Goal: Book appointment/travel/reservation

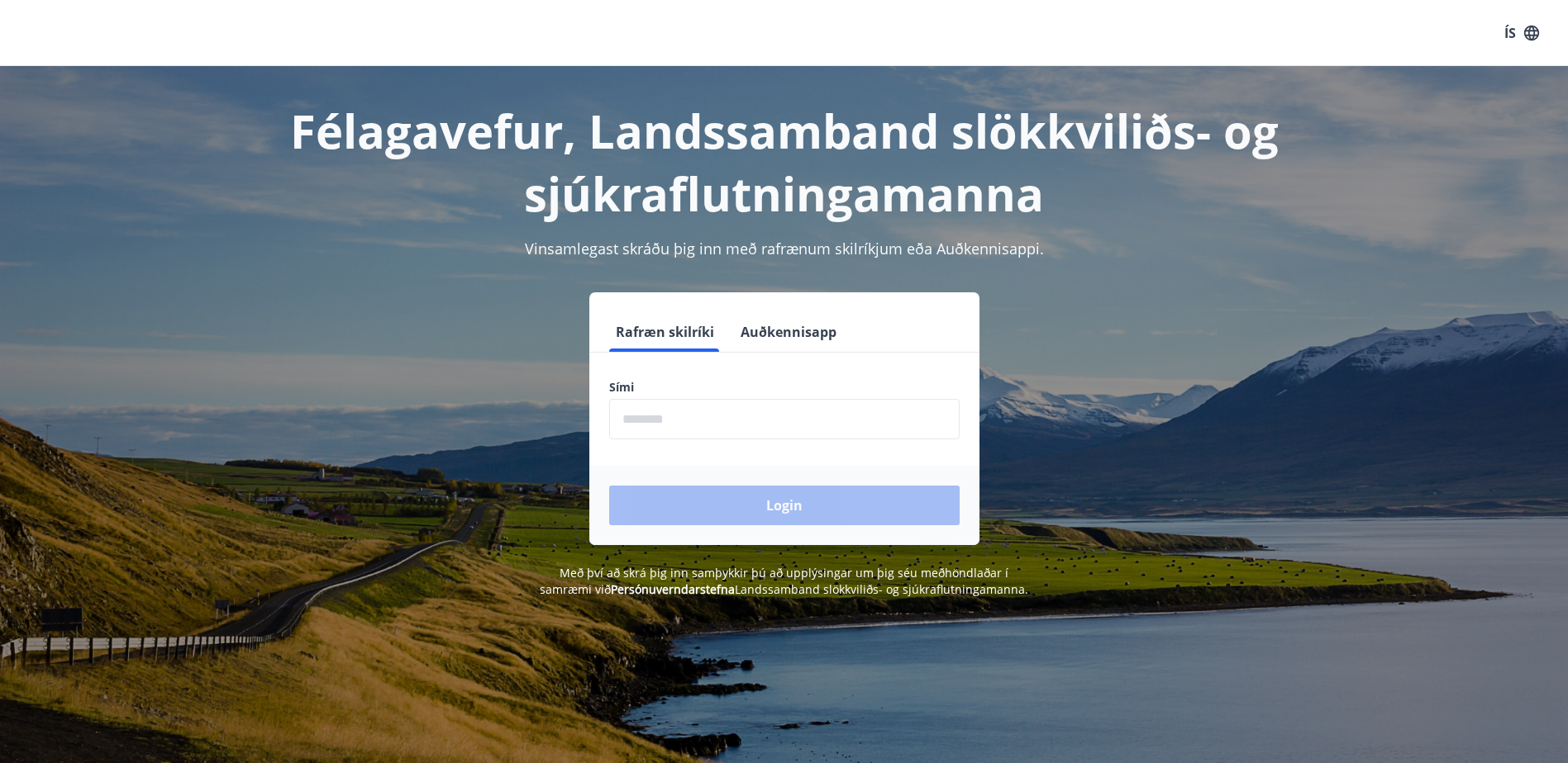
click at [629, 423] on input "phone" at bounding box center [785, 419] width 351 height 41
type input "********"
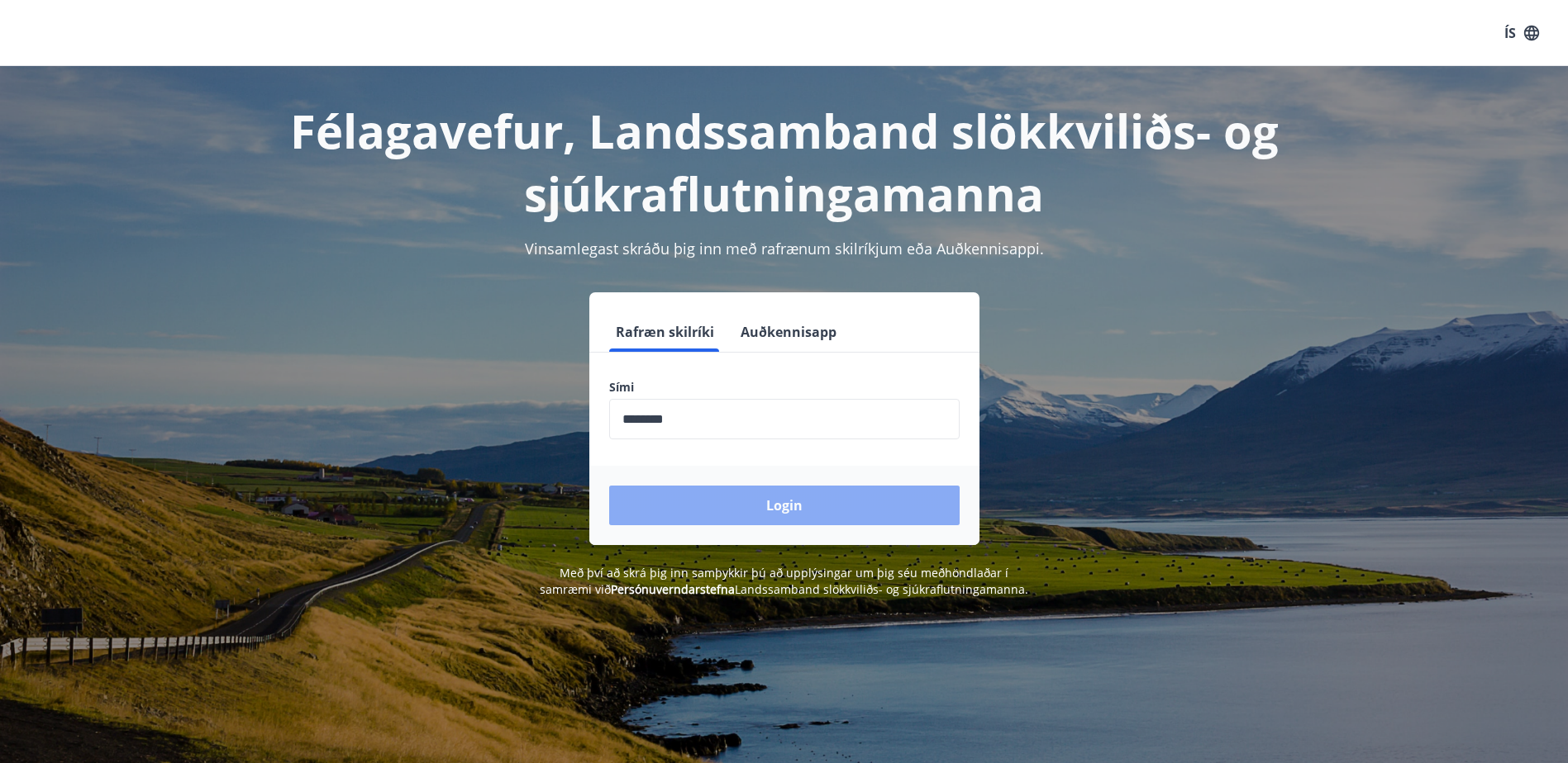
click at [783, 506] on button "Login" at bounding box center [785, 505] width 351 height 40
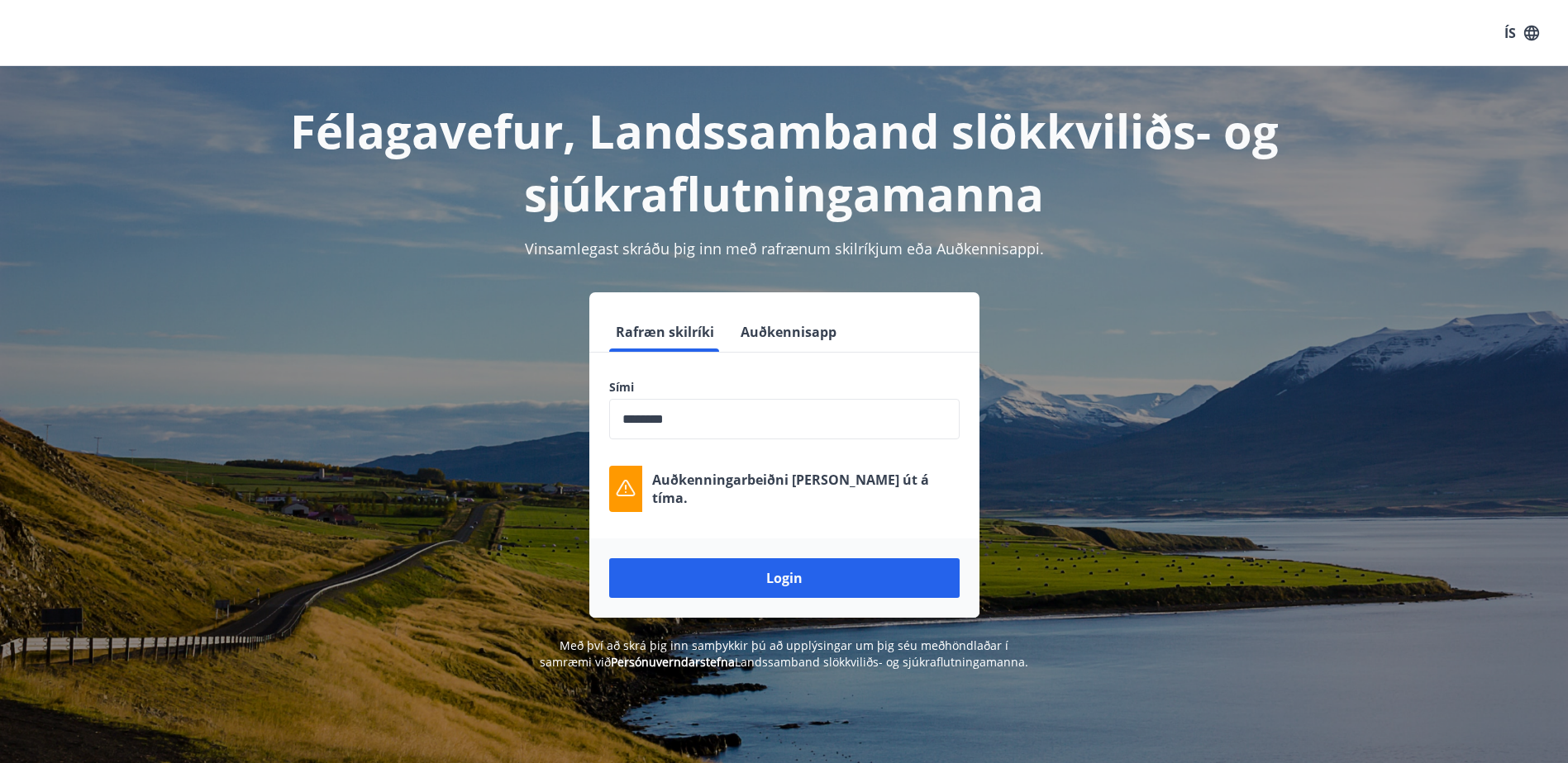
click at [624, 415] on input "phone" at bounding box center [785, 419] width 351 height 41
click at [798, 574] on button "Login" at bounding box center [785, 579] width 351 height 40
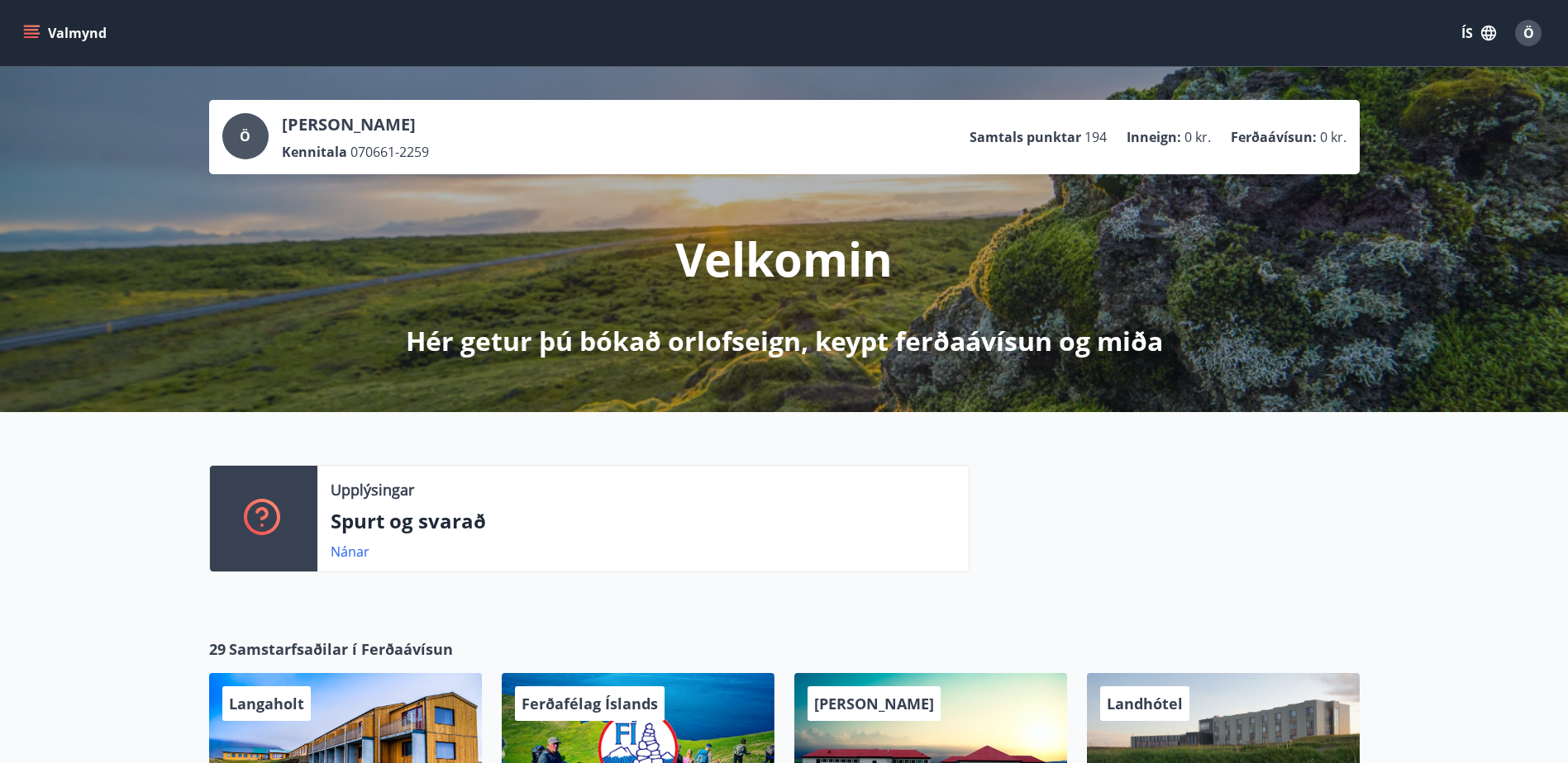
click at [33, 32] on icon "menu" at bounding box center [31, 33] width 17 height 17
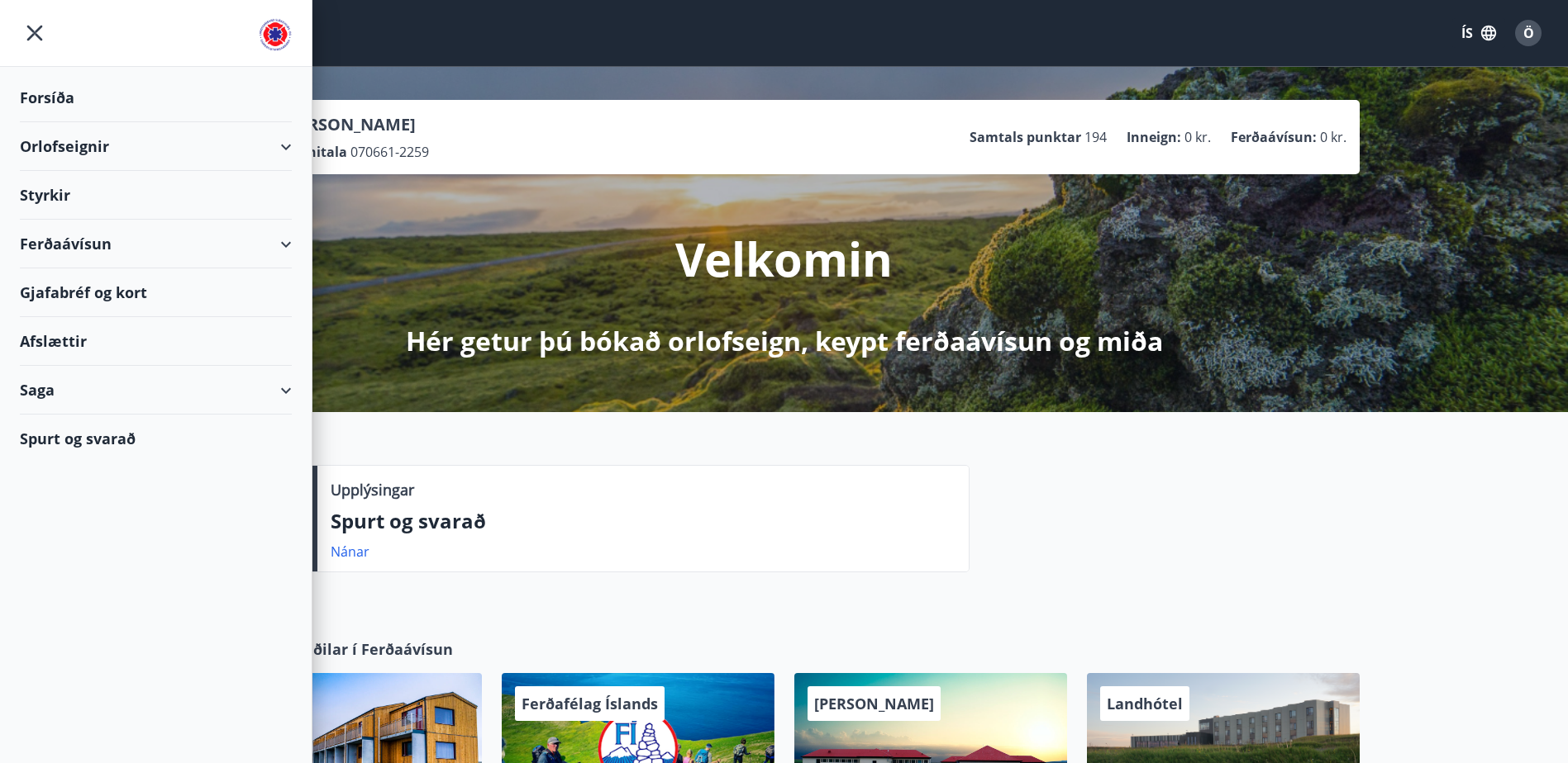
click at [280, 146] on div "Orlofseignir" at bounding box center [156, 146] width 272 height 49
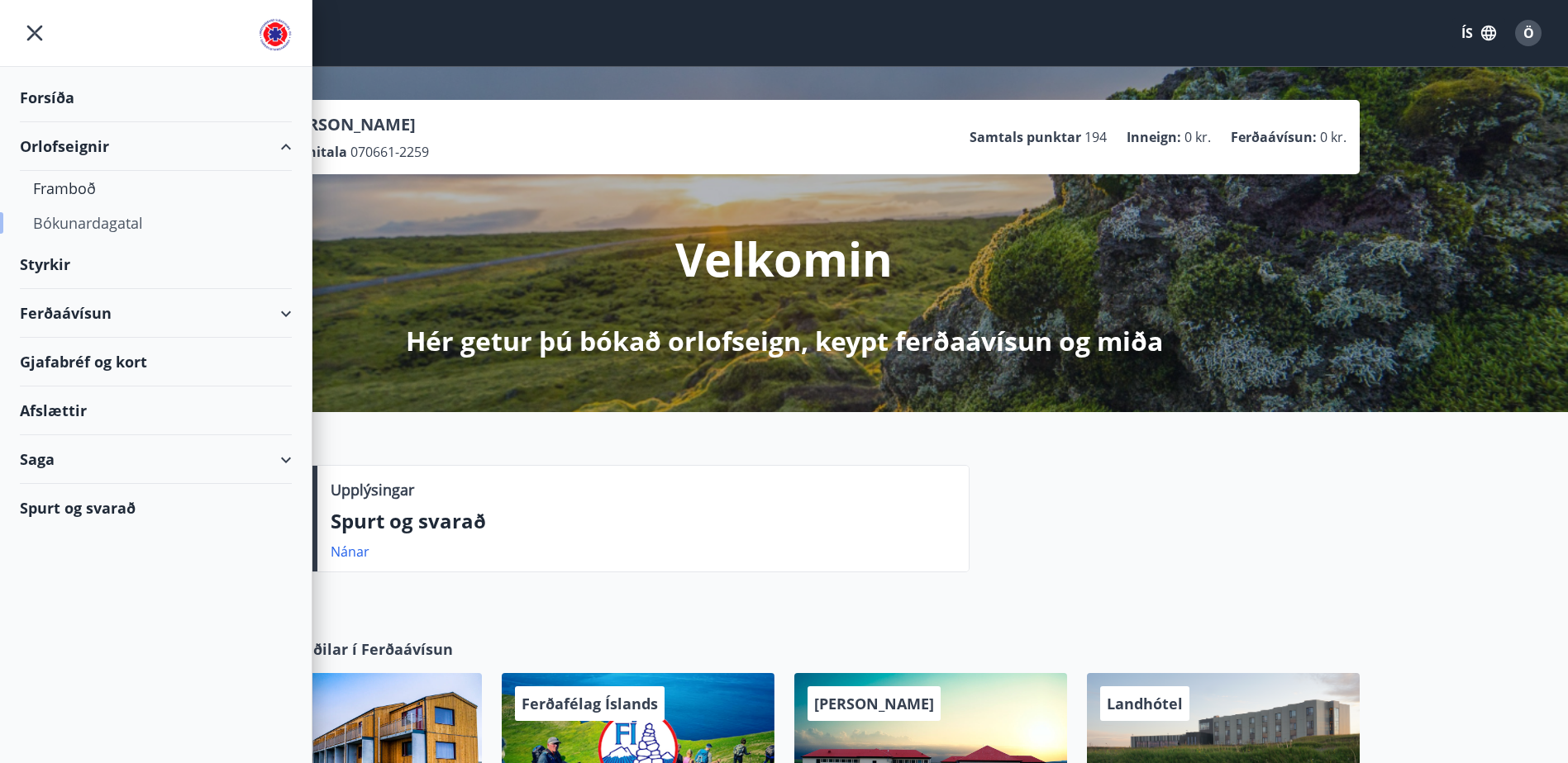
click at [93, 222] on div "Bókunardagatal" at bounding box center [156, 223] width 246 height 35
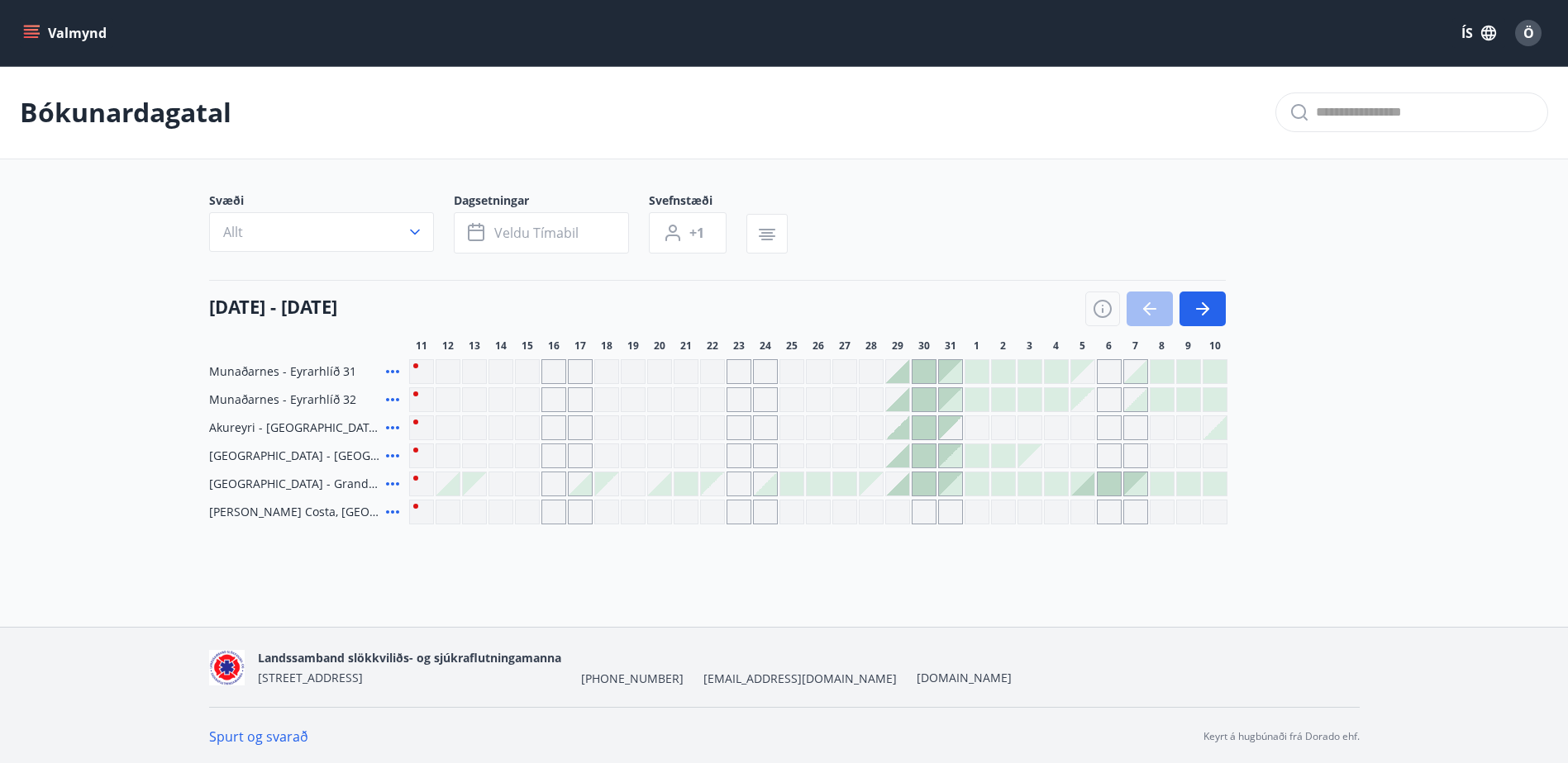
scroll to position [3, 0]
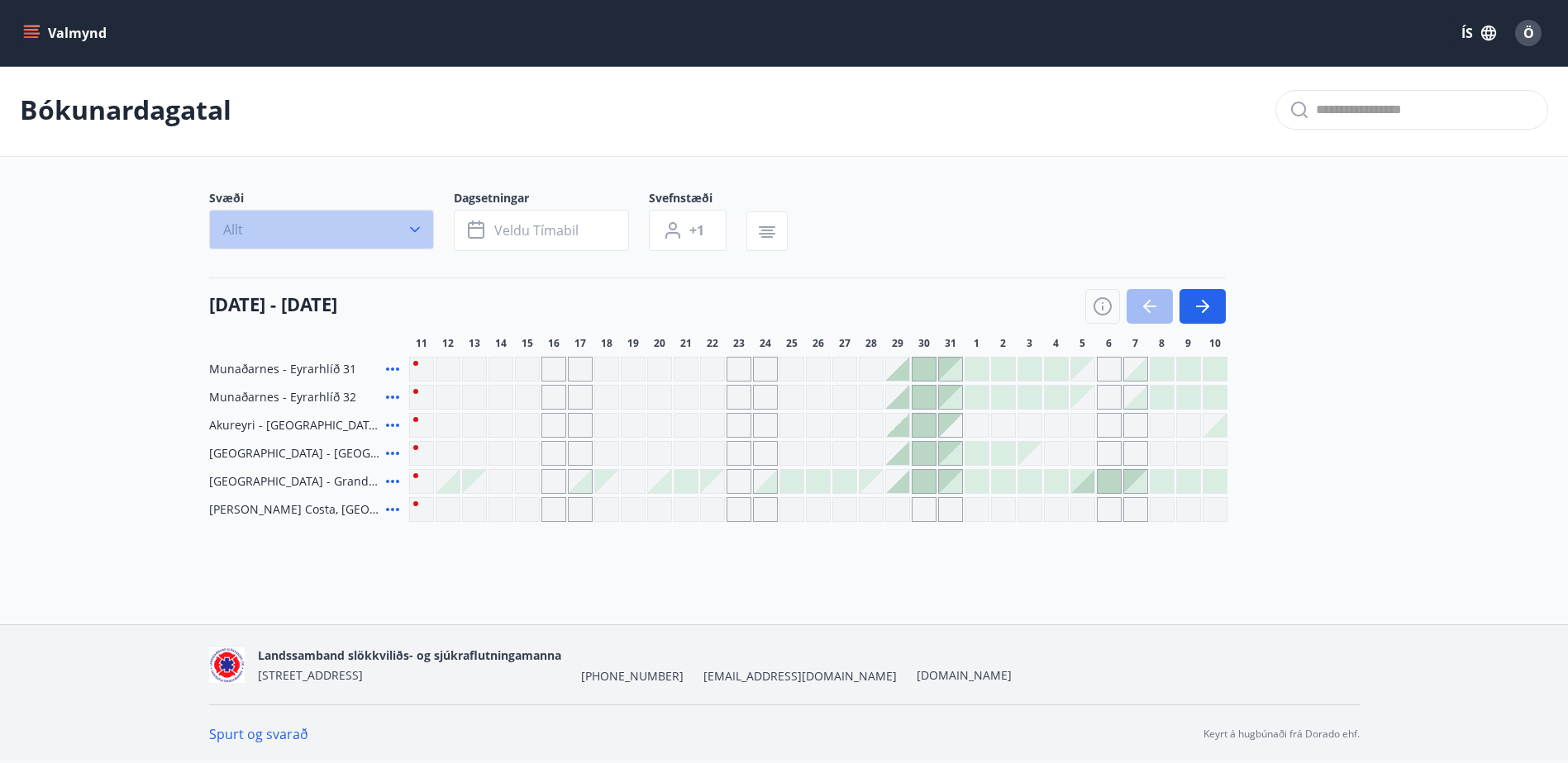
click at [414, 230] on icon "button" at bounding box center [414, 229] width 17 height 17
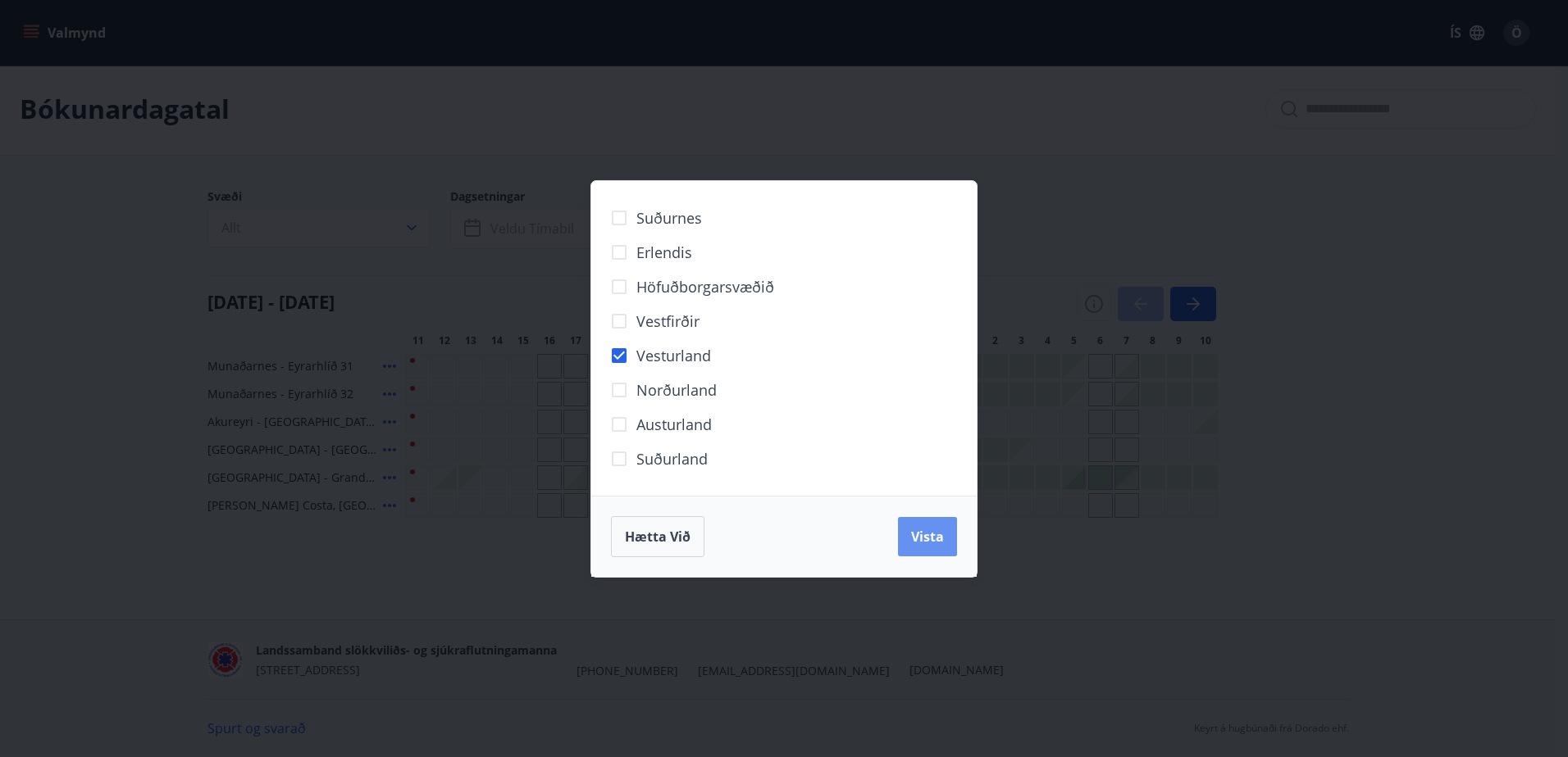
drag, startPoint x: 925, startPoint y: 535, endPoint x: 824, endPoint y: 417, distance: 155.3
click at [926, 535] on span "Vista" at bounding box center [927, 537] width 32 height 18
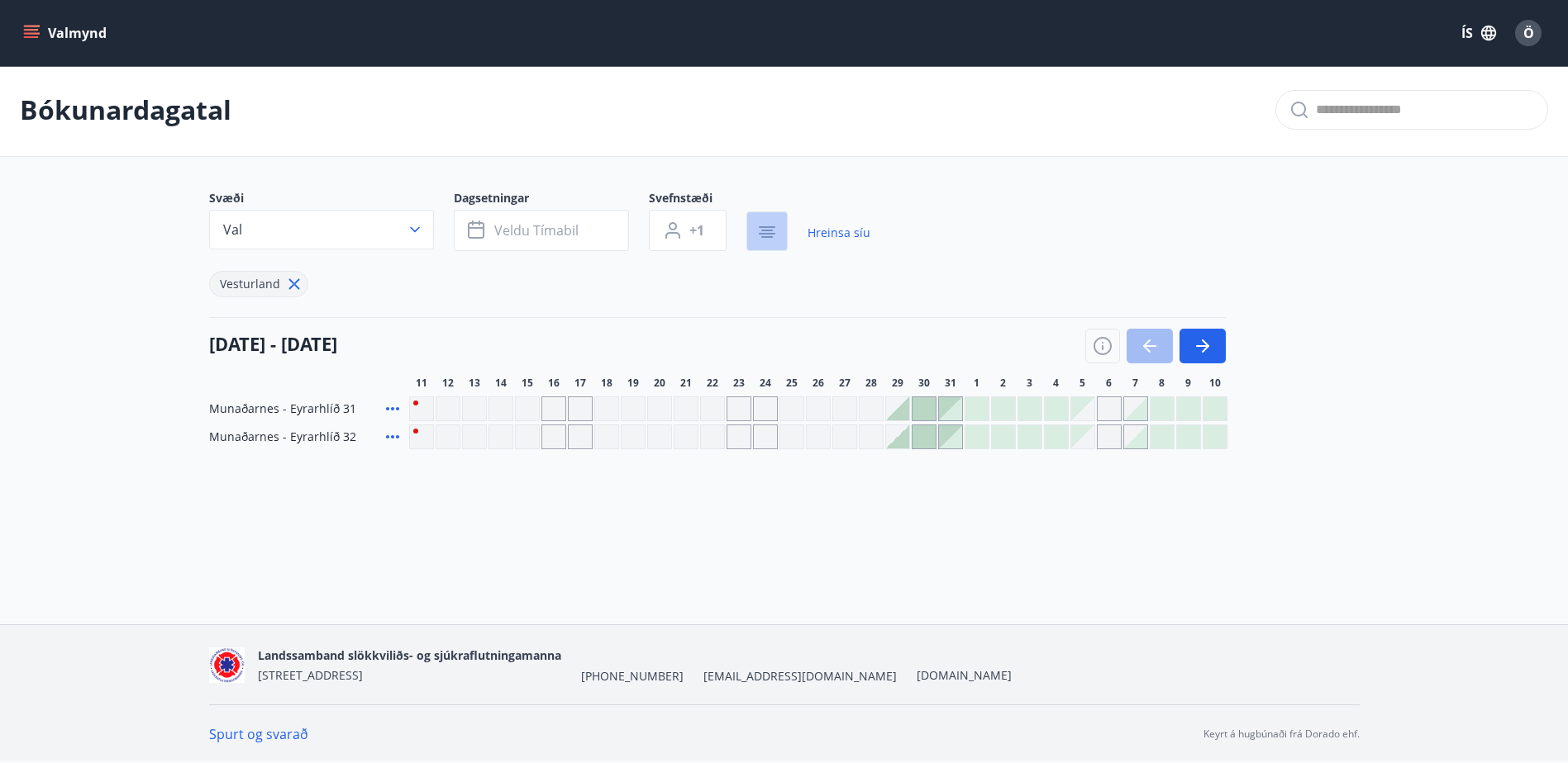
click at [764, 231] on icon "button" at bounding box center [767, 231] width 12 height 2
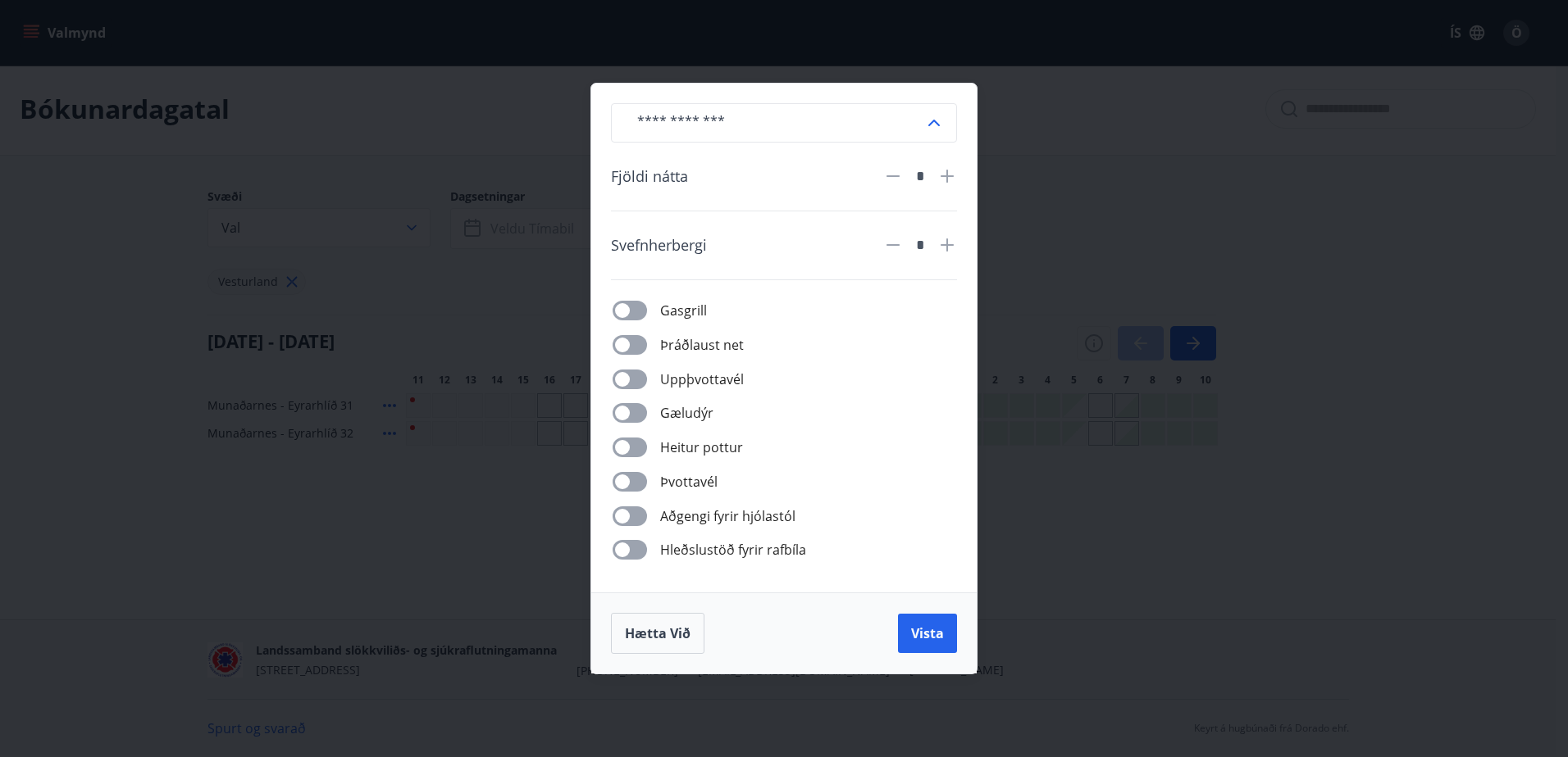
click at [935, 123] on icon at bounding box center [935, 123] width 12 height 7
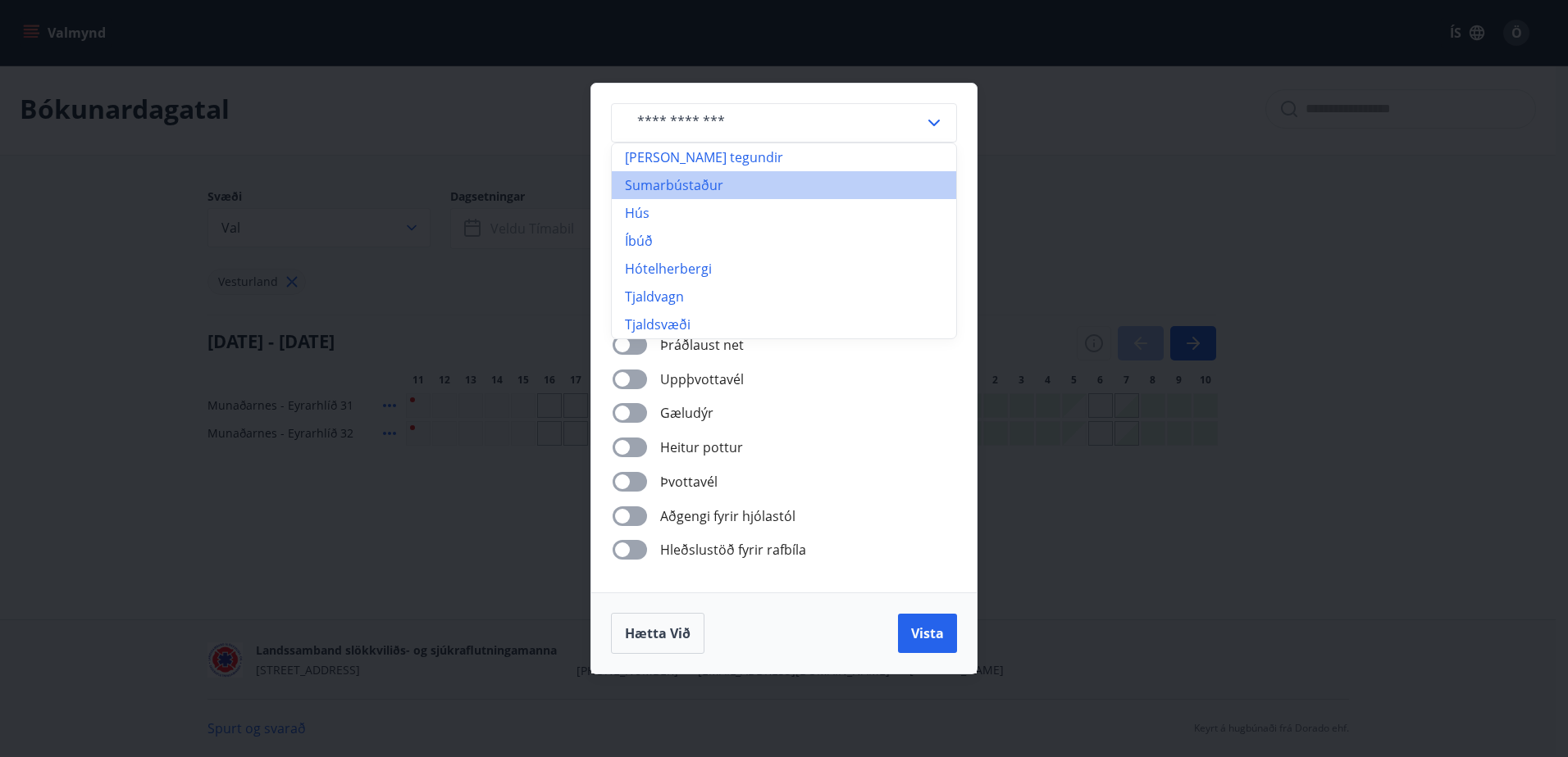
click at [705, 182] on li "Sumarbústaður" at bounding box center [784, 185] width 344 height 28
type input "**********"
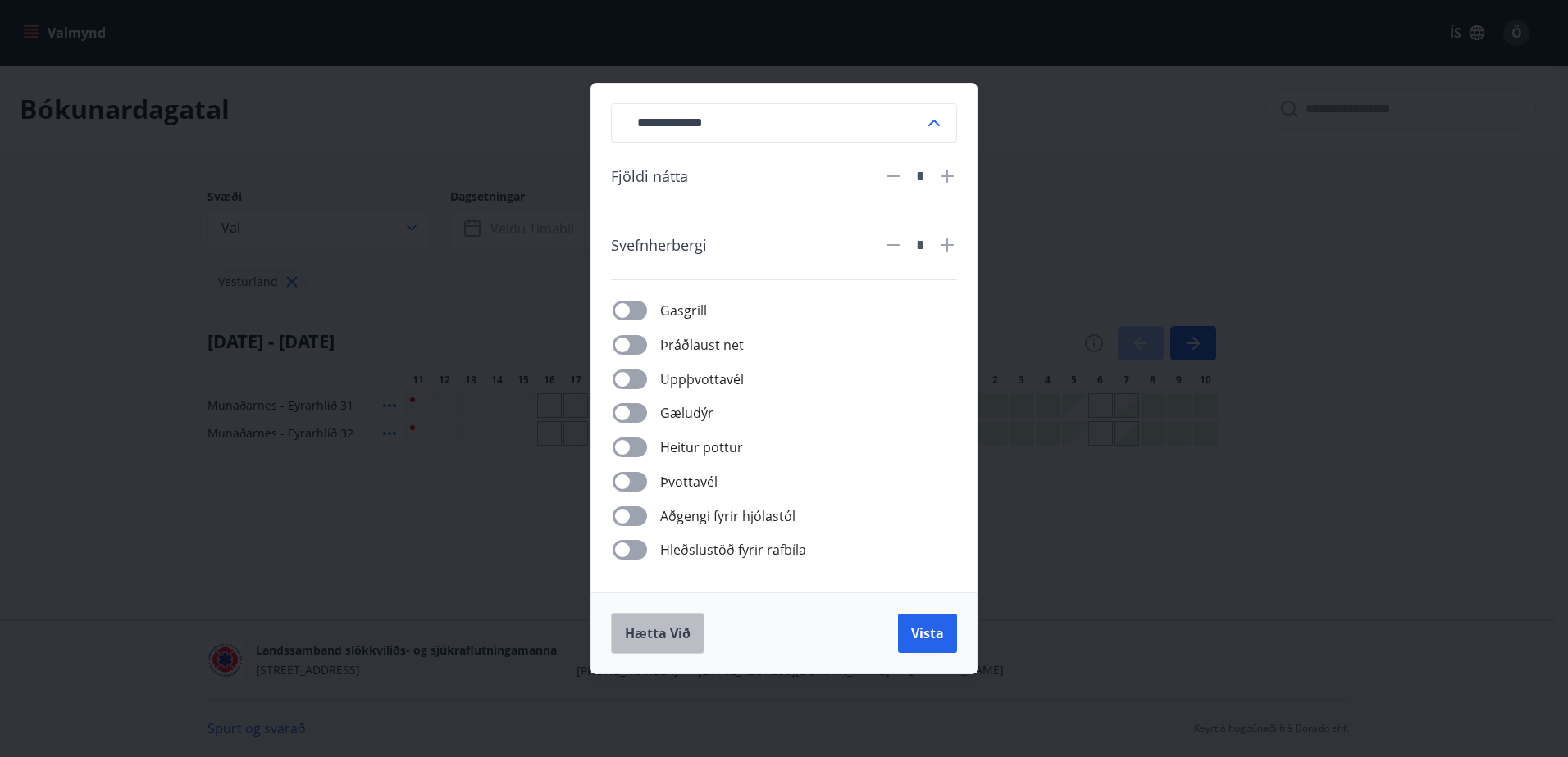
click at [676, 641] on span "Hætta við" at bounding box center [657, 633] width 66 height 18
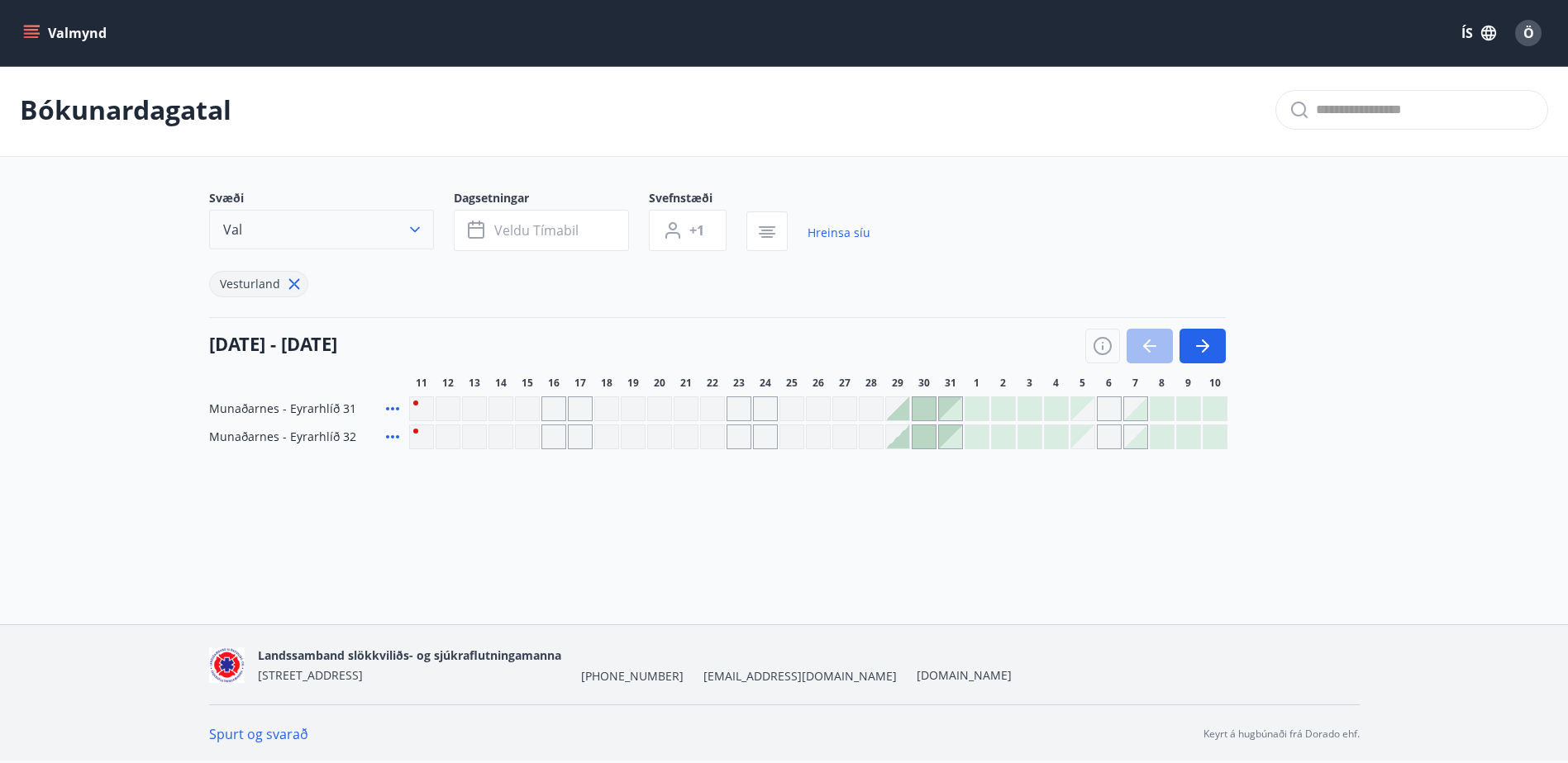
click at [411, 229] on icon "button" at bounding box center [415, 230] width 10 height 6
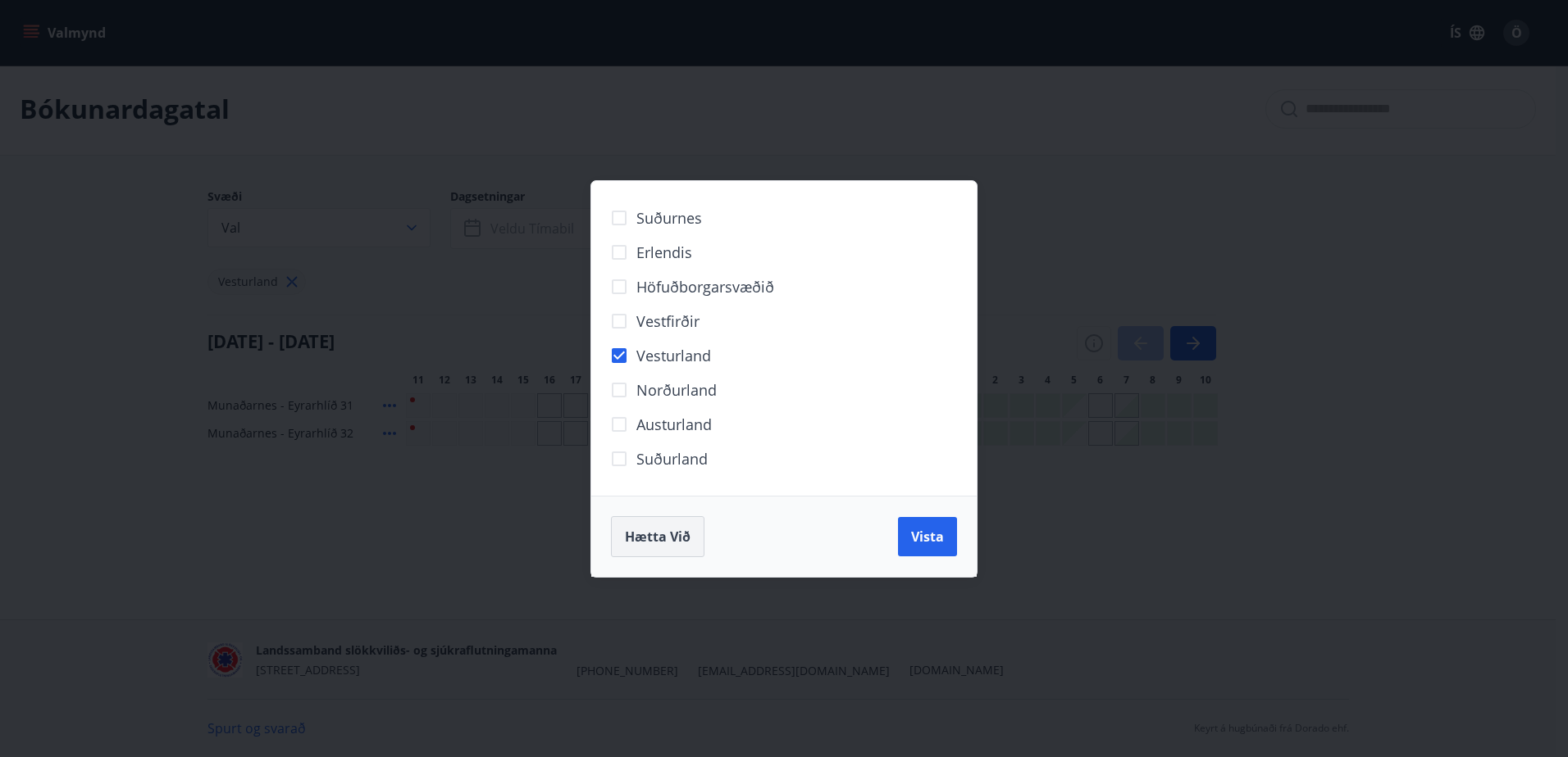
click at [657, 532] on span "Hætta við" at bounding box center [657, 537] width 66 height 18
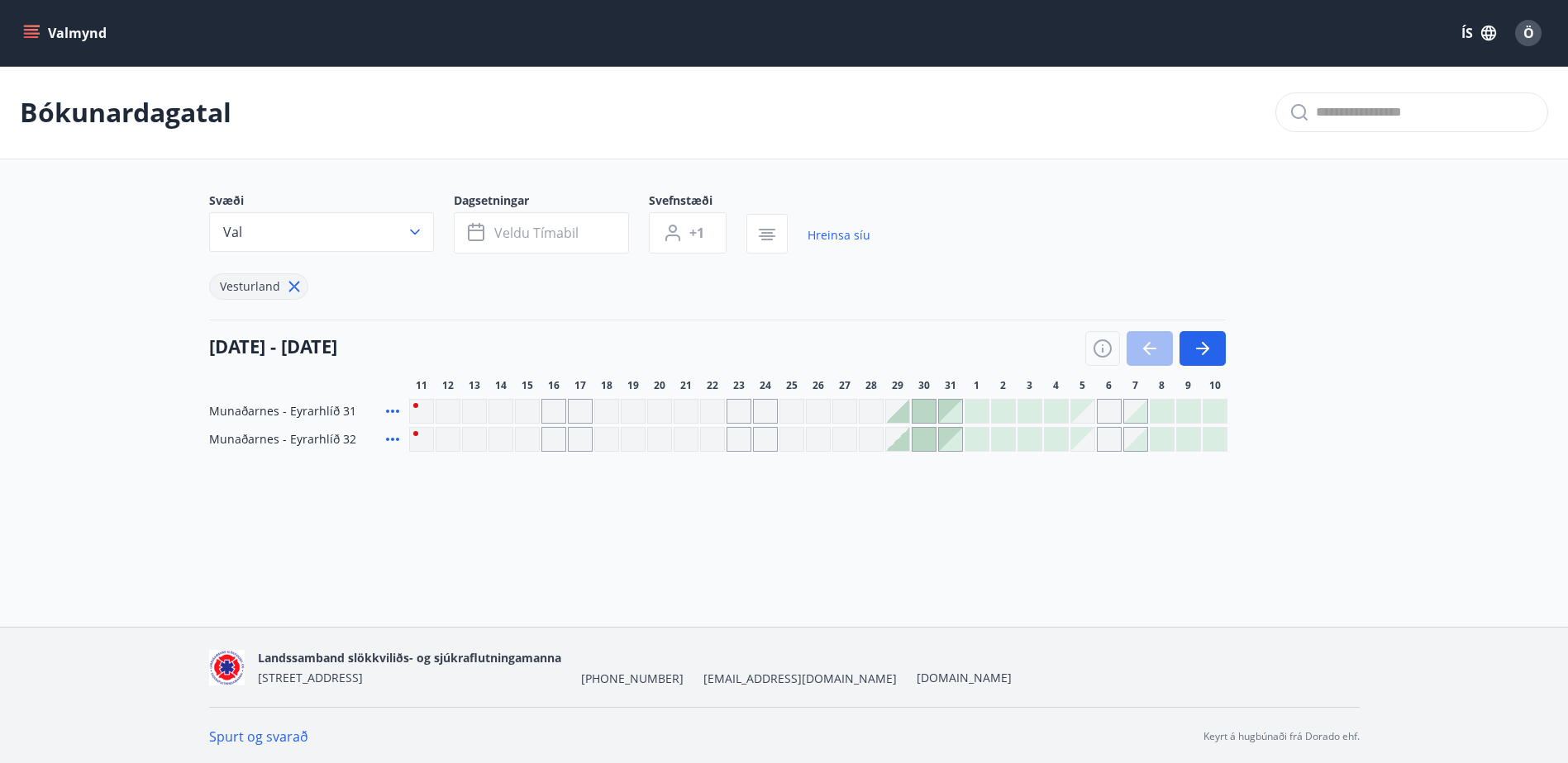
scroll to position [3, 0]
click at [1204, 344] on icon "button" at bounding box center [1202, 346] width 20 height 20
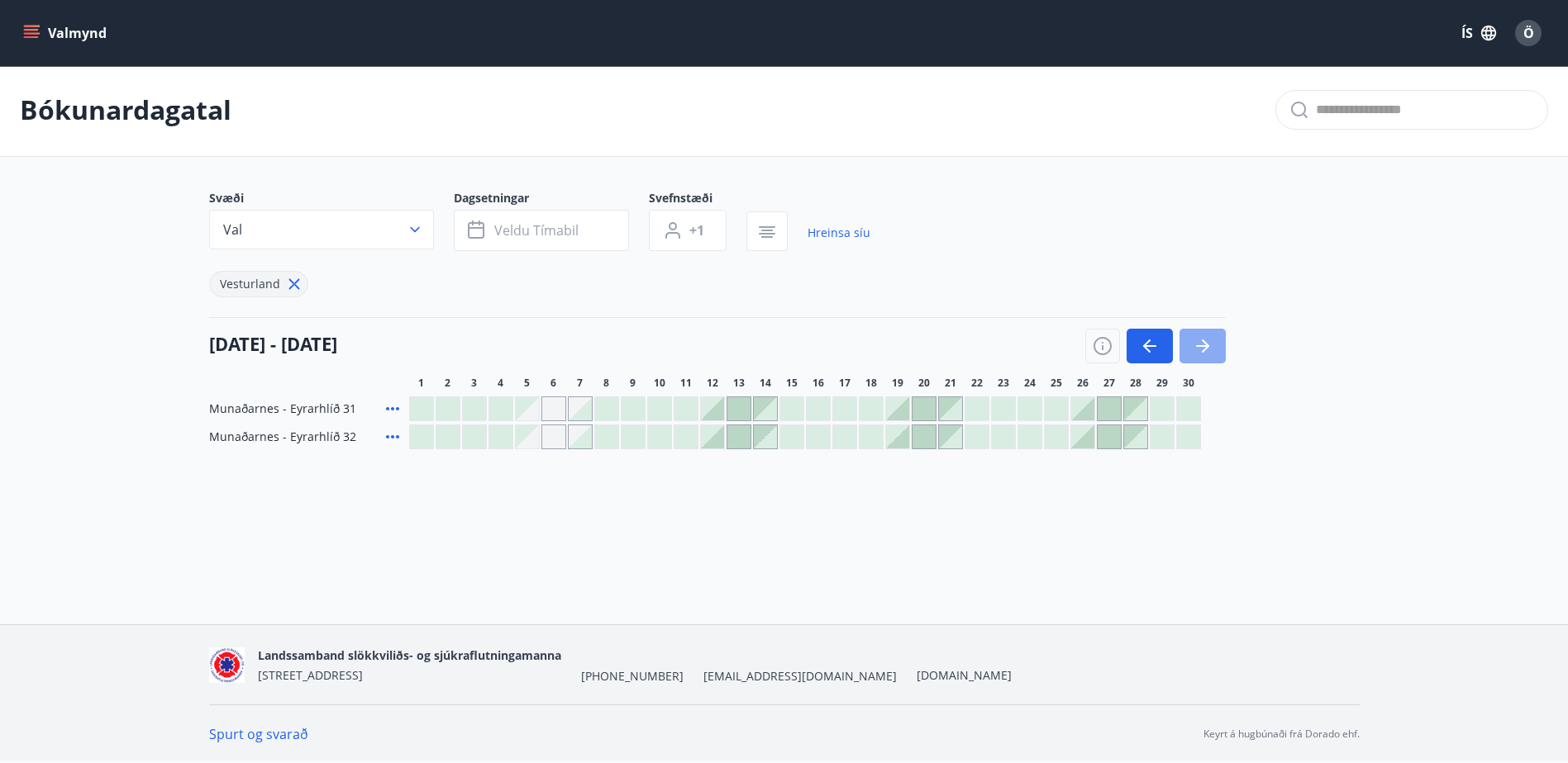
click at [1198, 346] on icon "button" at bounding box center [1202, 347] width 13 height 2
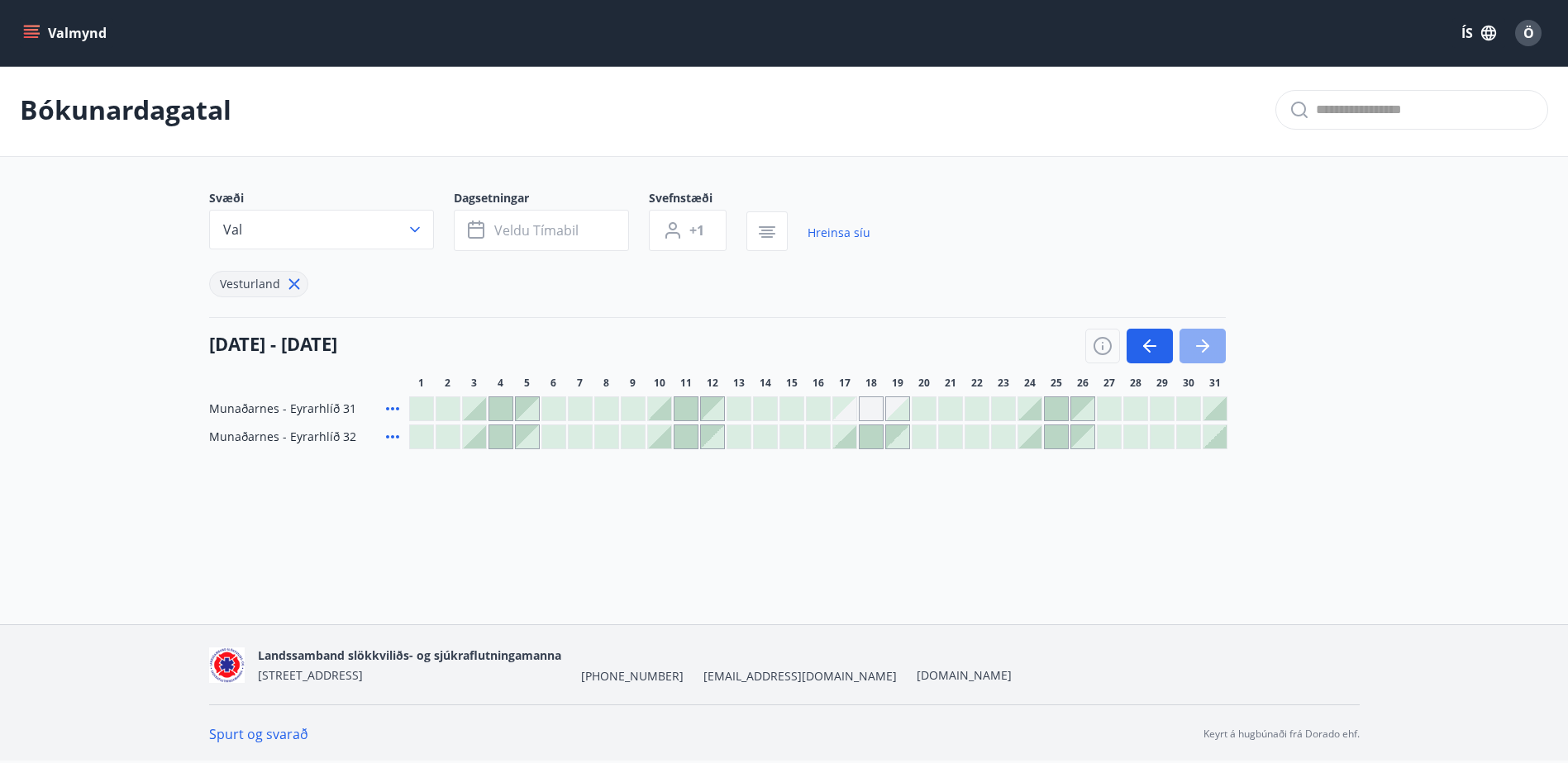
click at [1198, 346] on icon "button" at bounding box center [1202, 347] width 13 height 2
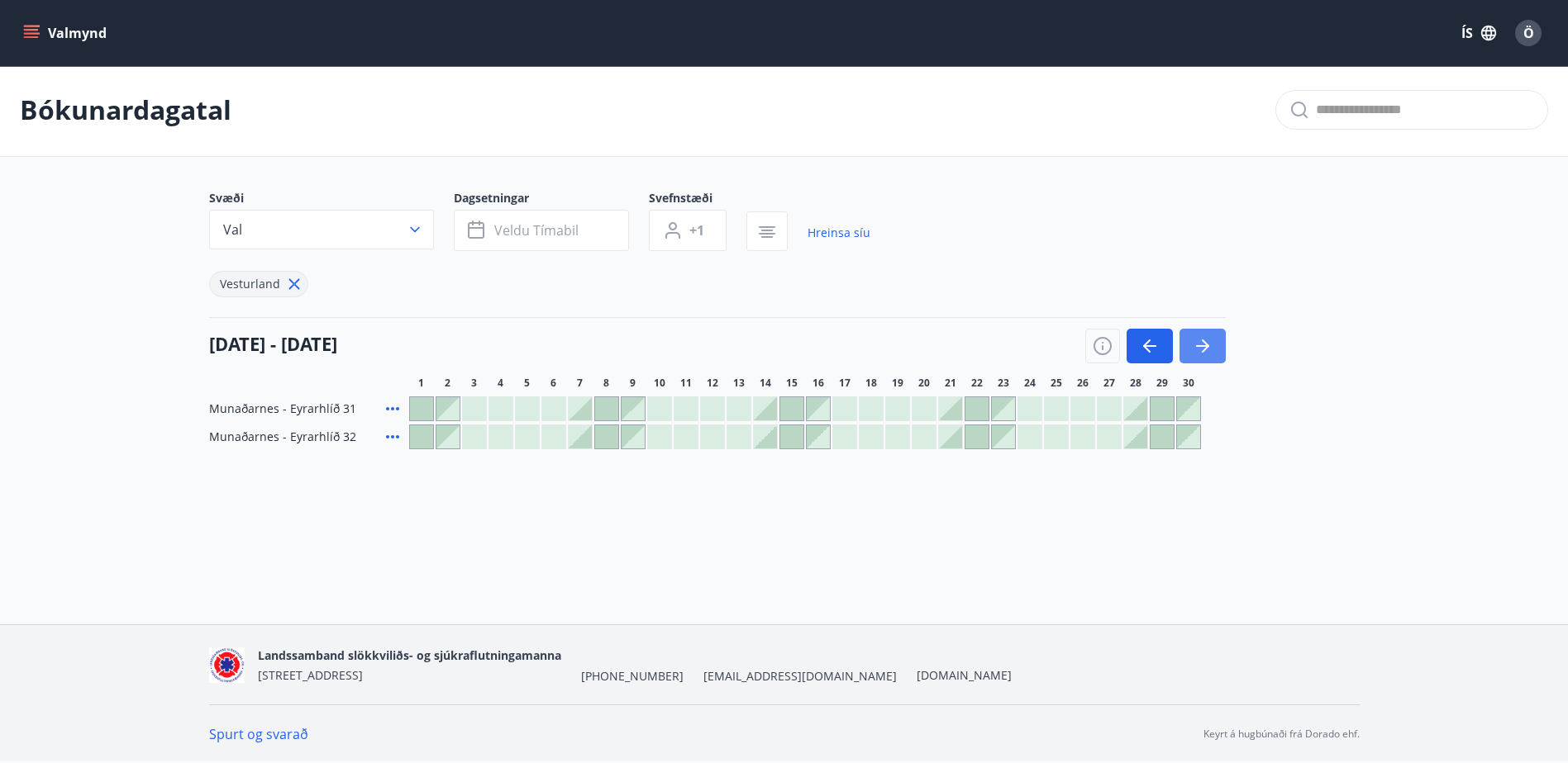
click at [1199, 345] on icon "button" at bounding box center [1202, 346] width 20 height 20
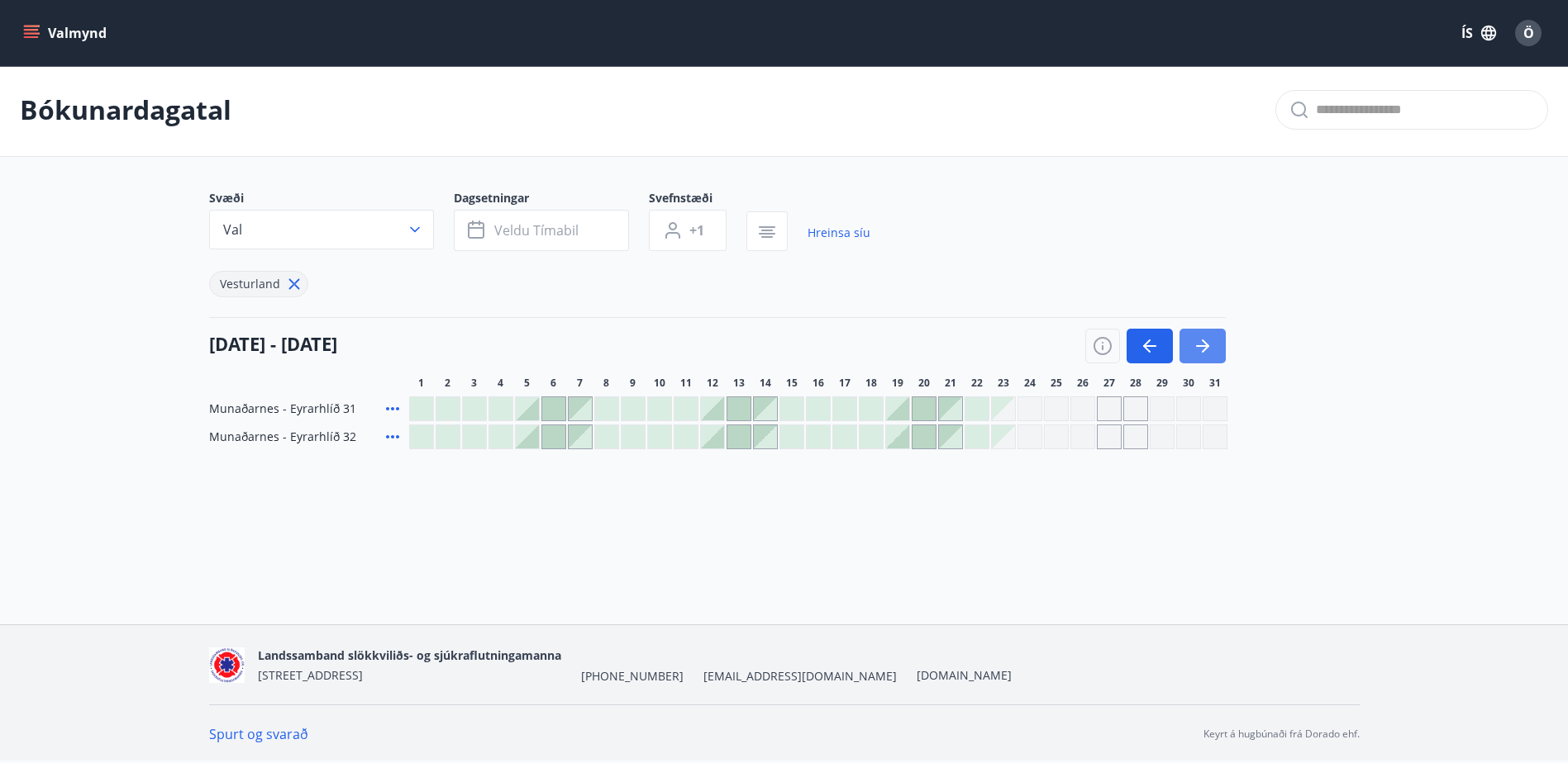
click at [1200, 345] on icon "button" at bounding box center [1202, 346] width 20 height 20
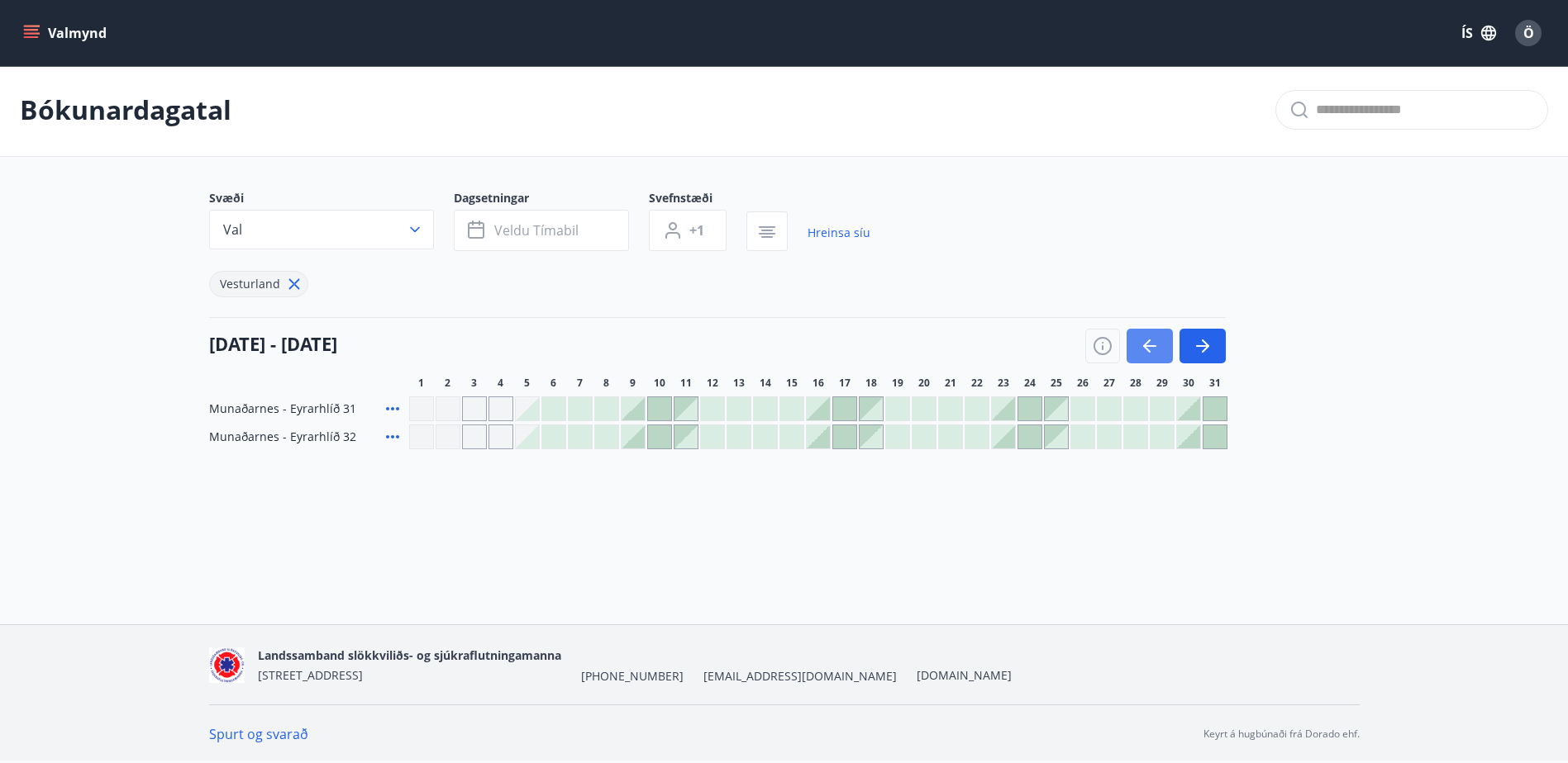
click at [1148, 341] on icon "button" at bounding box center [1150, 346] width 20 height 20
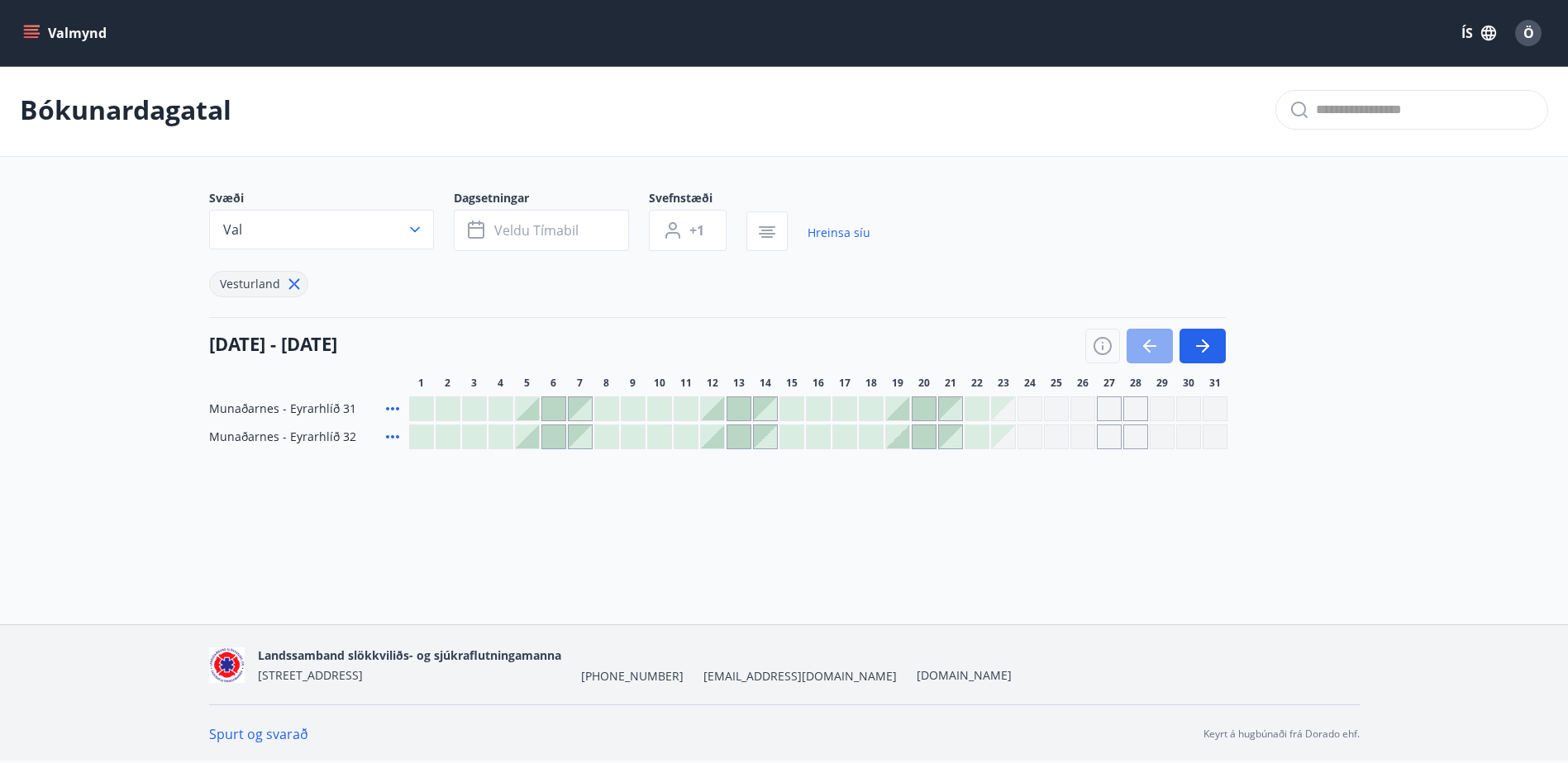
click at [1149, 341] on icon "button" at bounding box center [1147, 346] width 8 height 13
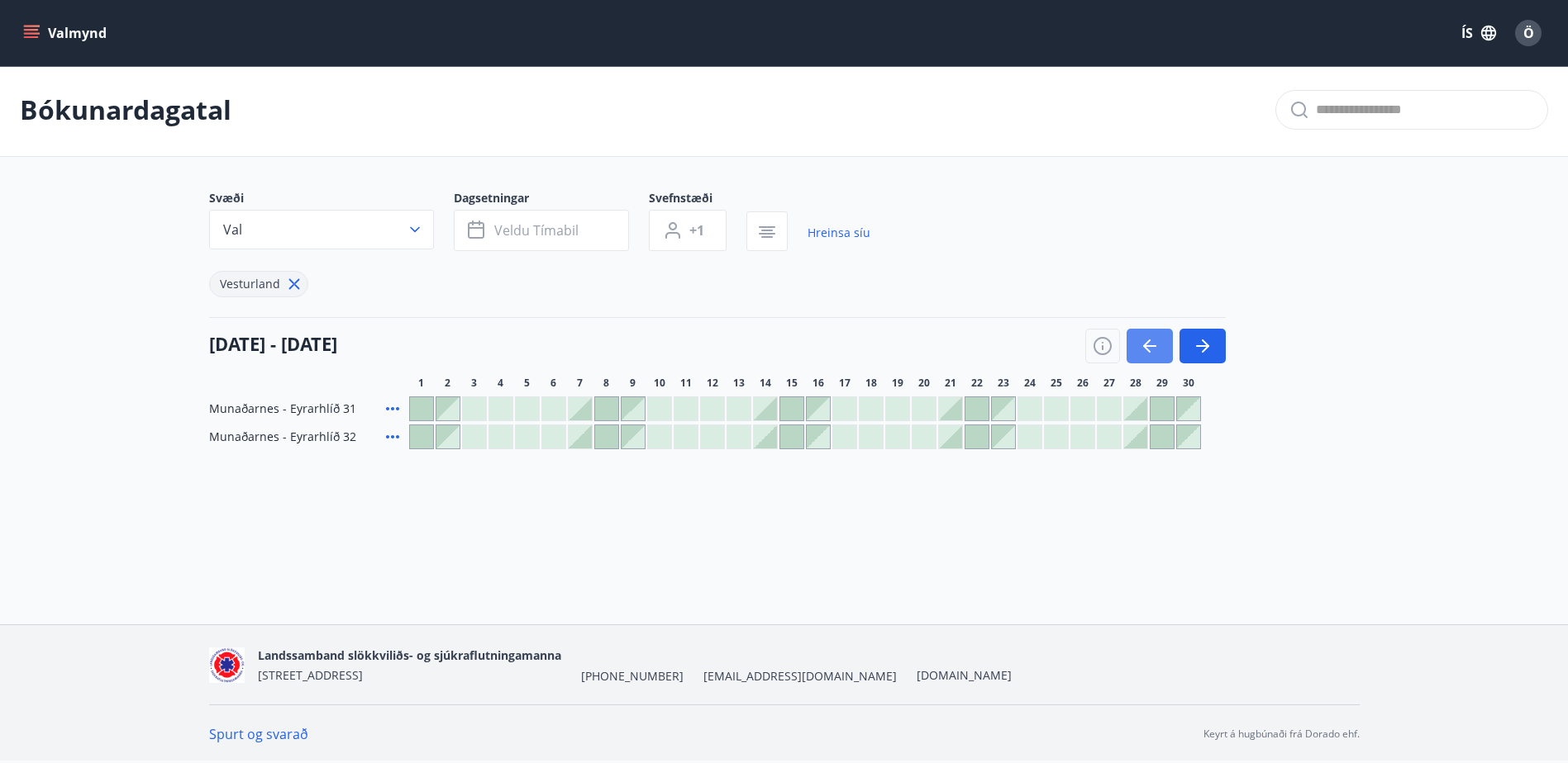
click at [1146, 344] on icon "button" at bounding box center [1147, 346] width 8 height 13
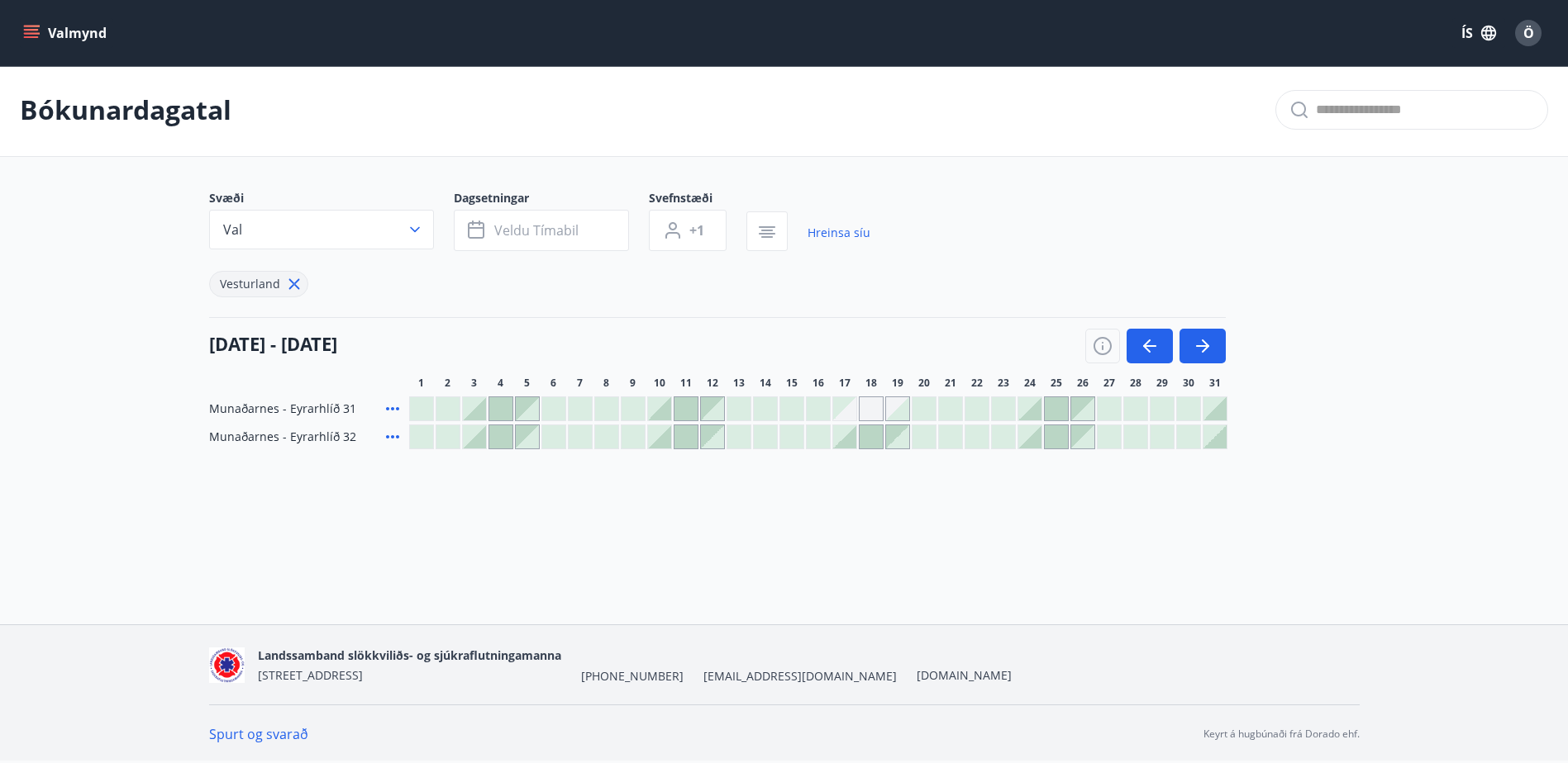
click at [482, 435] on div at bounding box center [474, 436] width 23 height 23
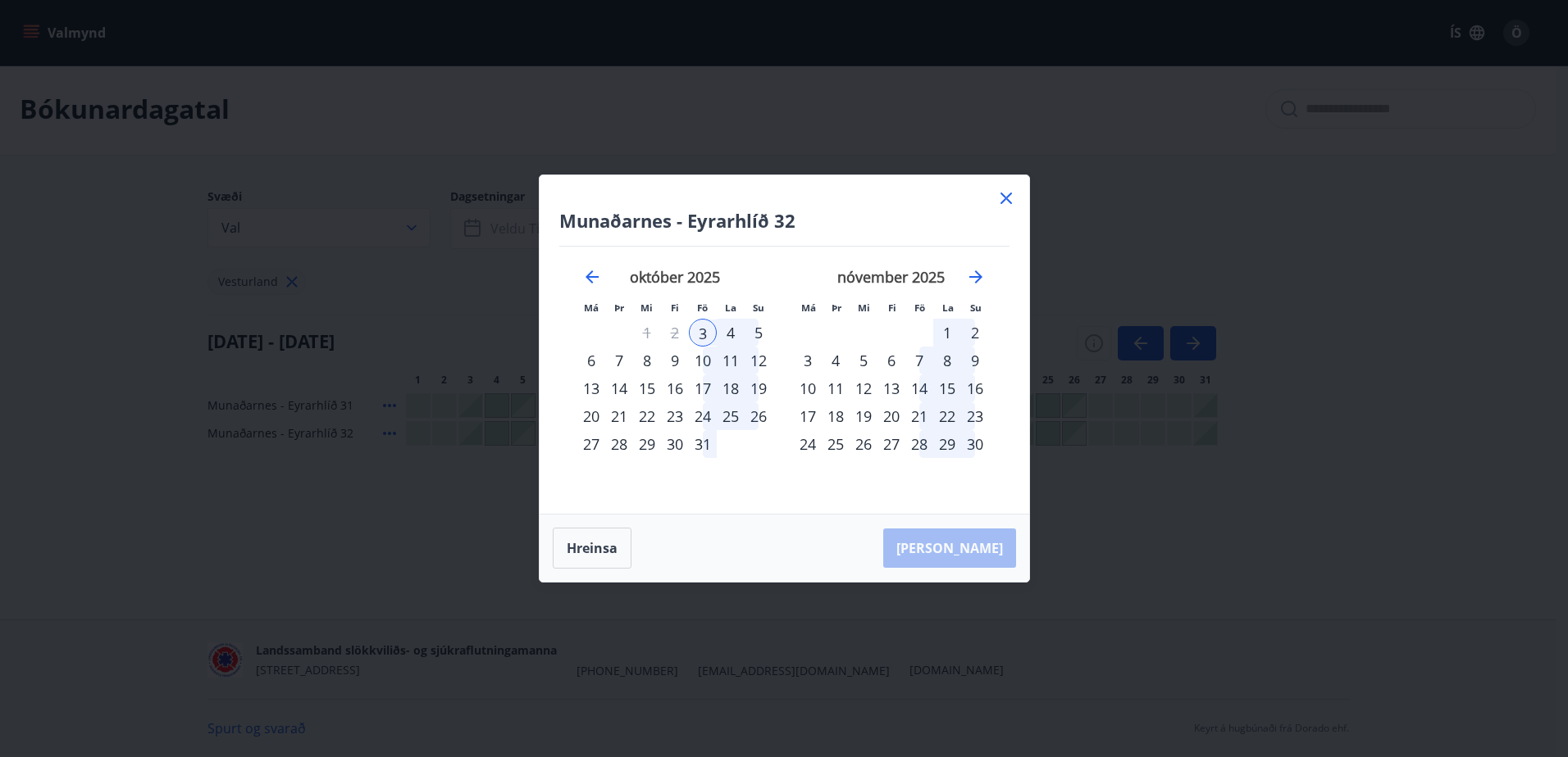
click at [703, 332] on div "3" at bounding box center [702, 332] width 28 height 28
click at [730, 328] on div "4" at bounding box center [731, 332] width 28 height 28
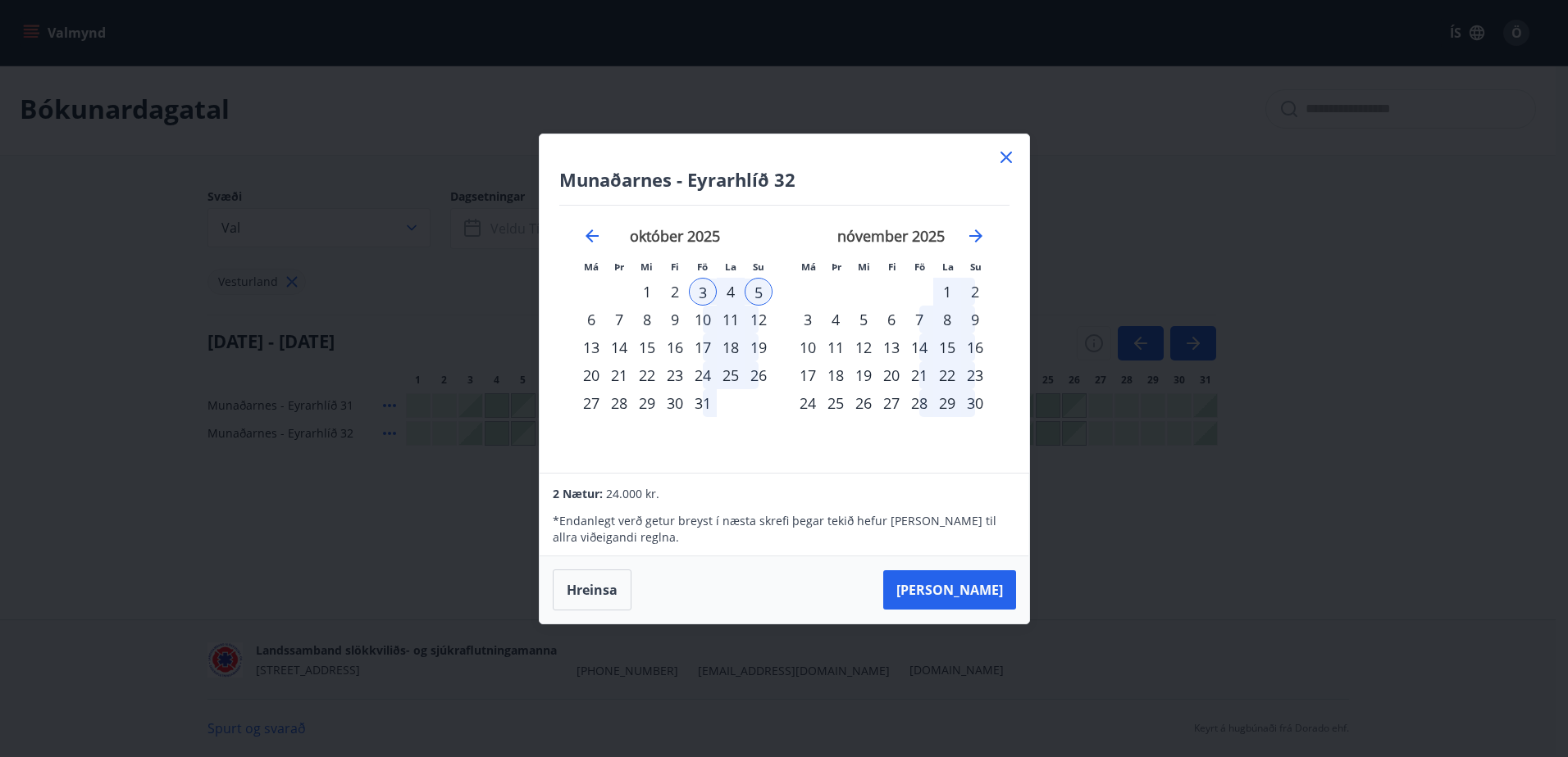
click at [727, 296] on div "4" at bounding box center [731, 292] width 28 height 28
click at [980, 590] on button "Taka Frá" at bounding box center [949, 590] width 133 height 39
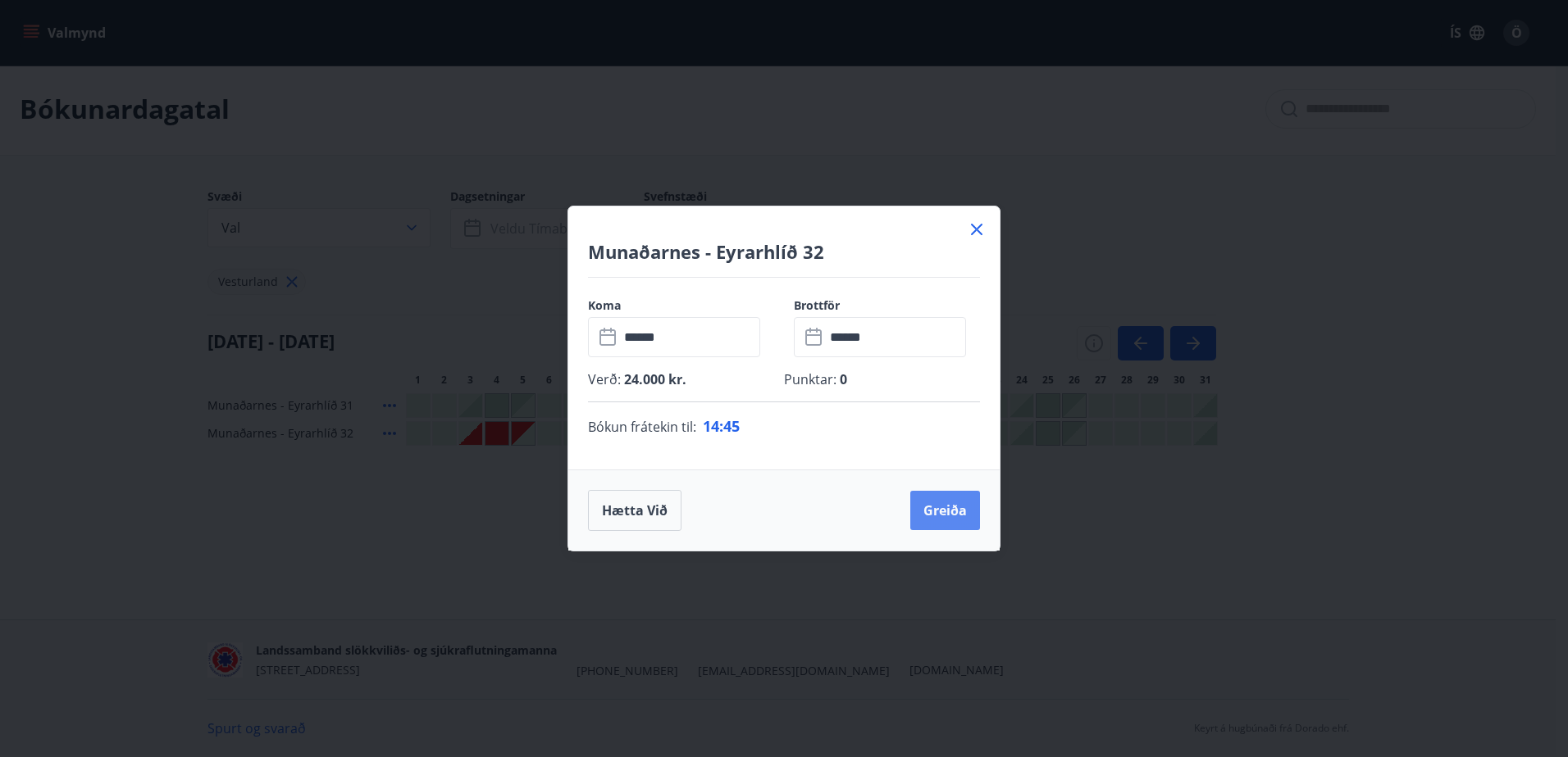
click at [939, 508] on button "Greiða" at bounding box center [945, 510] width 70 height 39
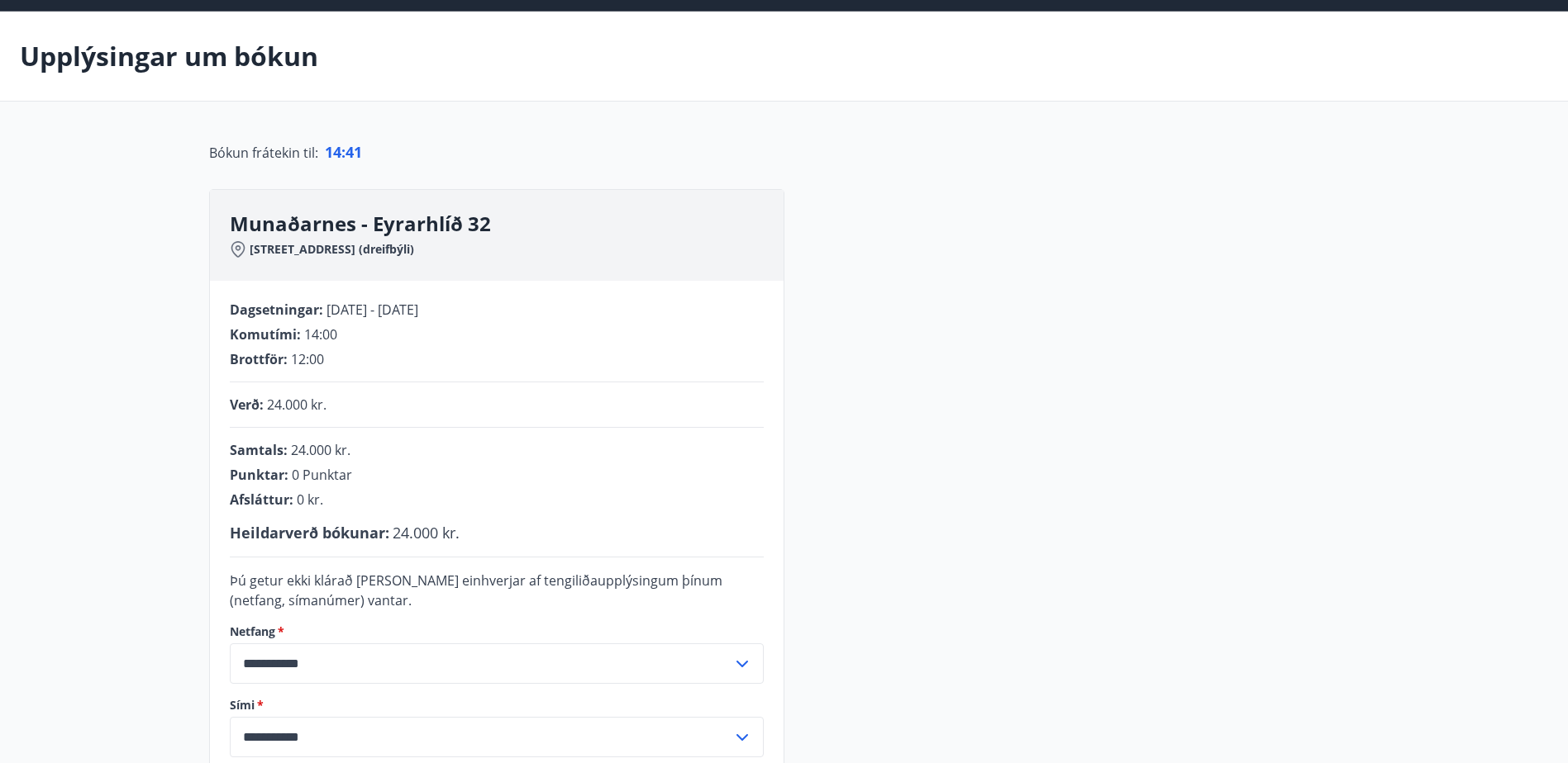
scroll to position [167, 0]
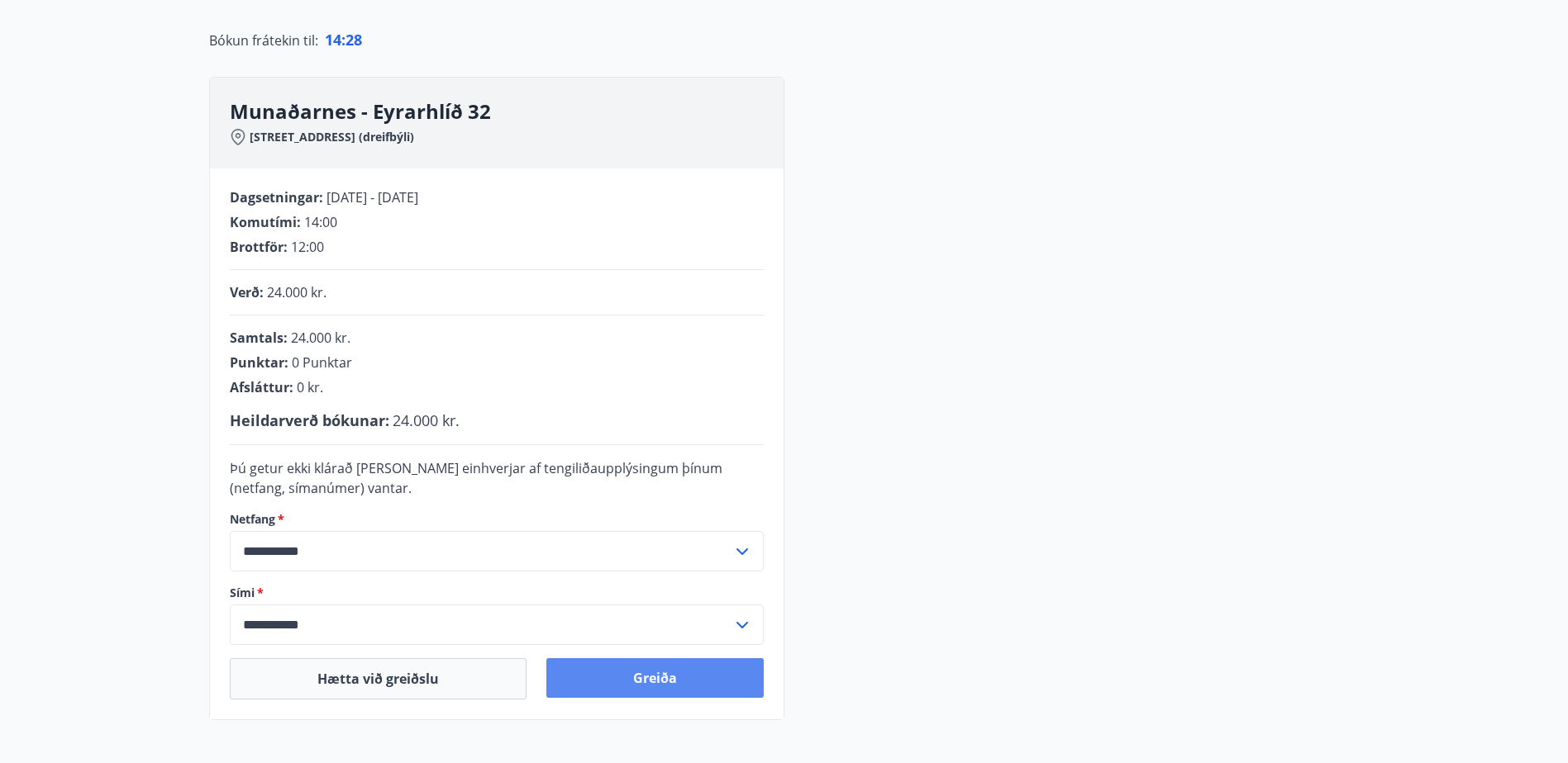
click at [656, 679] on button "Greiða" at bounding box center [654, 679] width 217 height 40
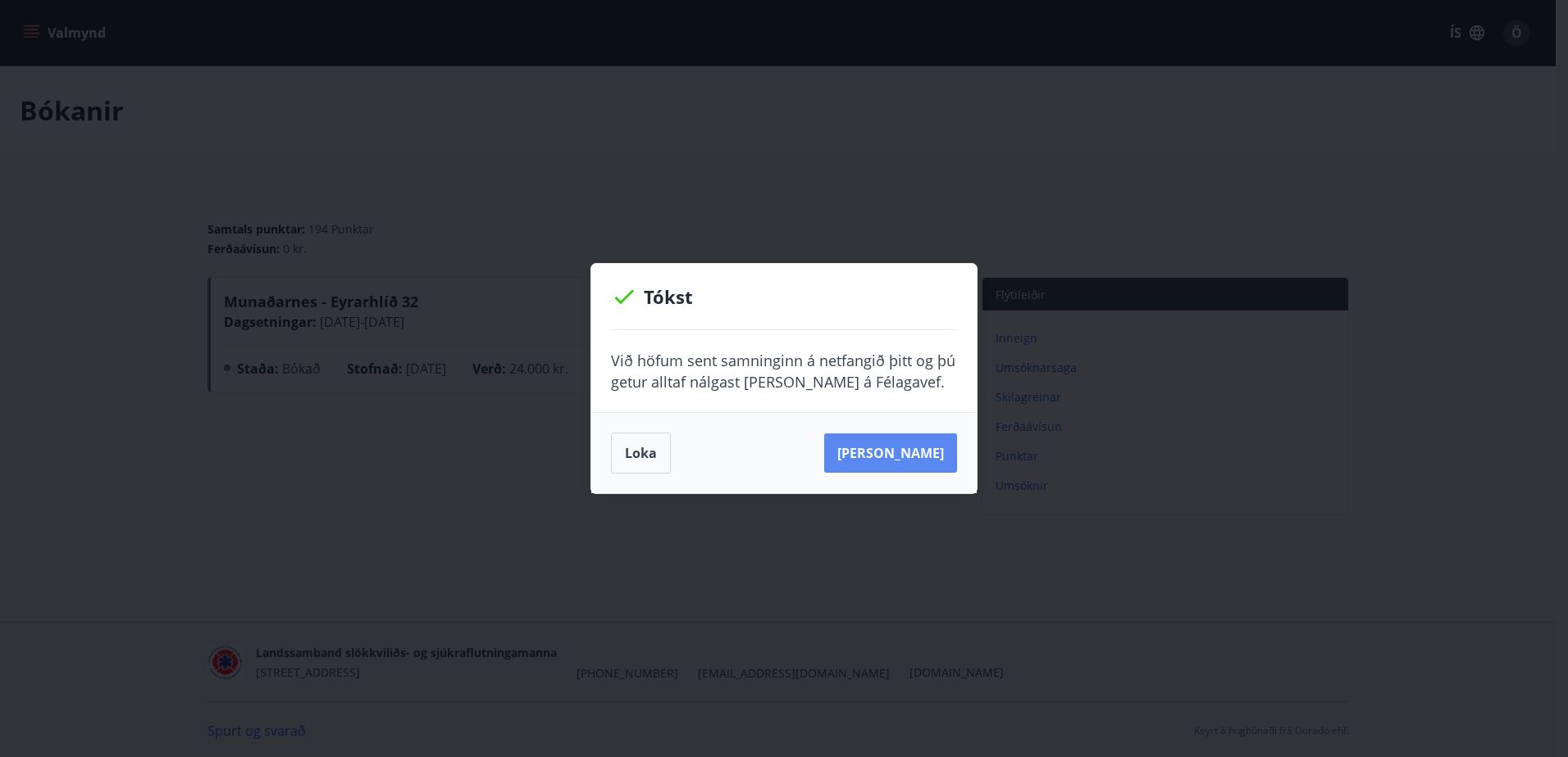
click at [924, 452] on button "[PERSON_NAME]" at bounding box center [890, 453] width 133 height 39
drag, startPoint x: 632, startPoint y: 453, endPoint x: 586, endPoint y: 435, distance: 49.4
click at [630, 452] on button "Loka" at bounding box center [640, 453] width 60 height 41
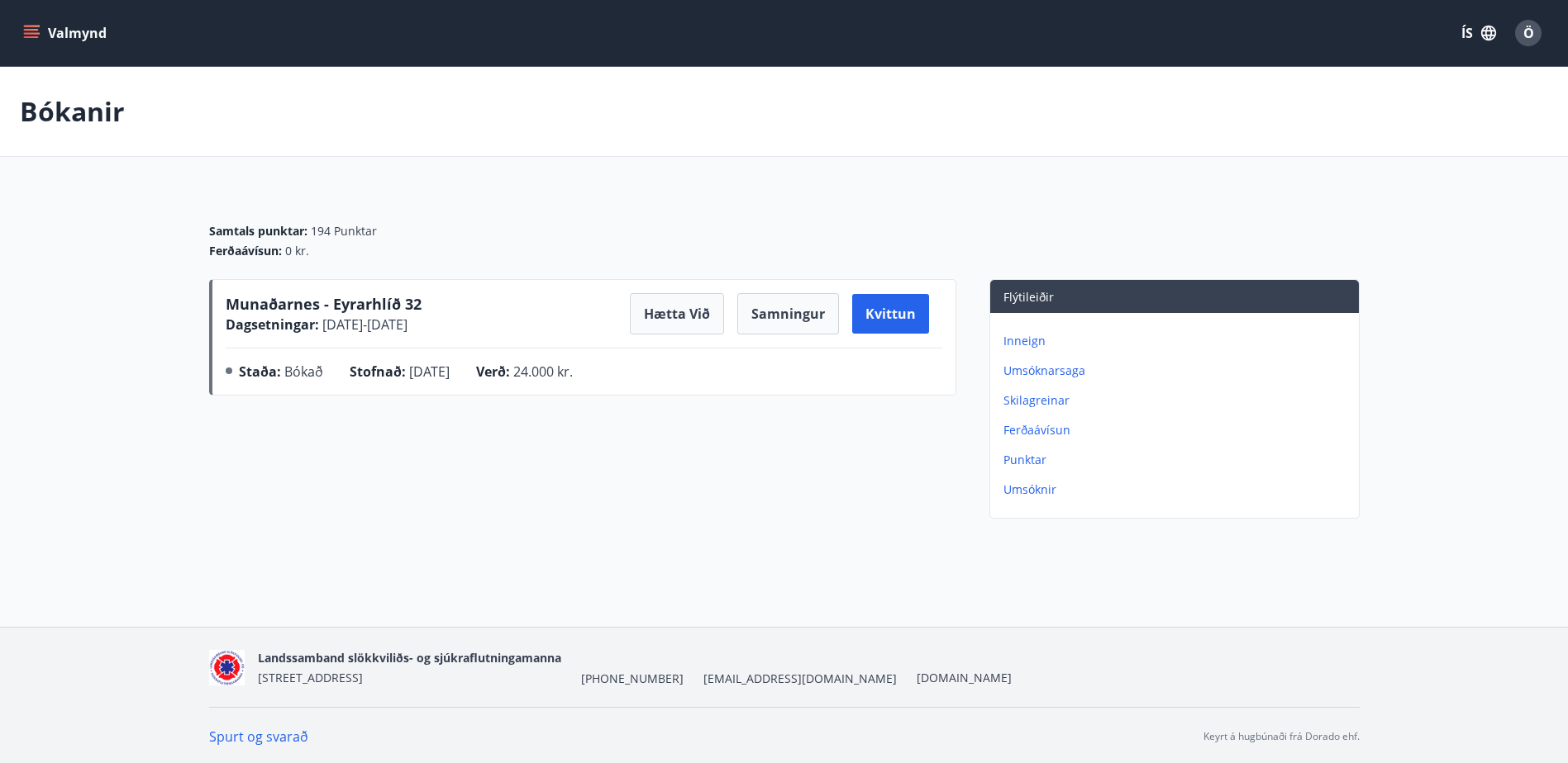
click at [48, 26] on button "Valmynd" at bounding box center [66, 33] width 93 height 30
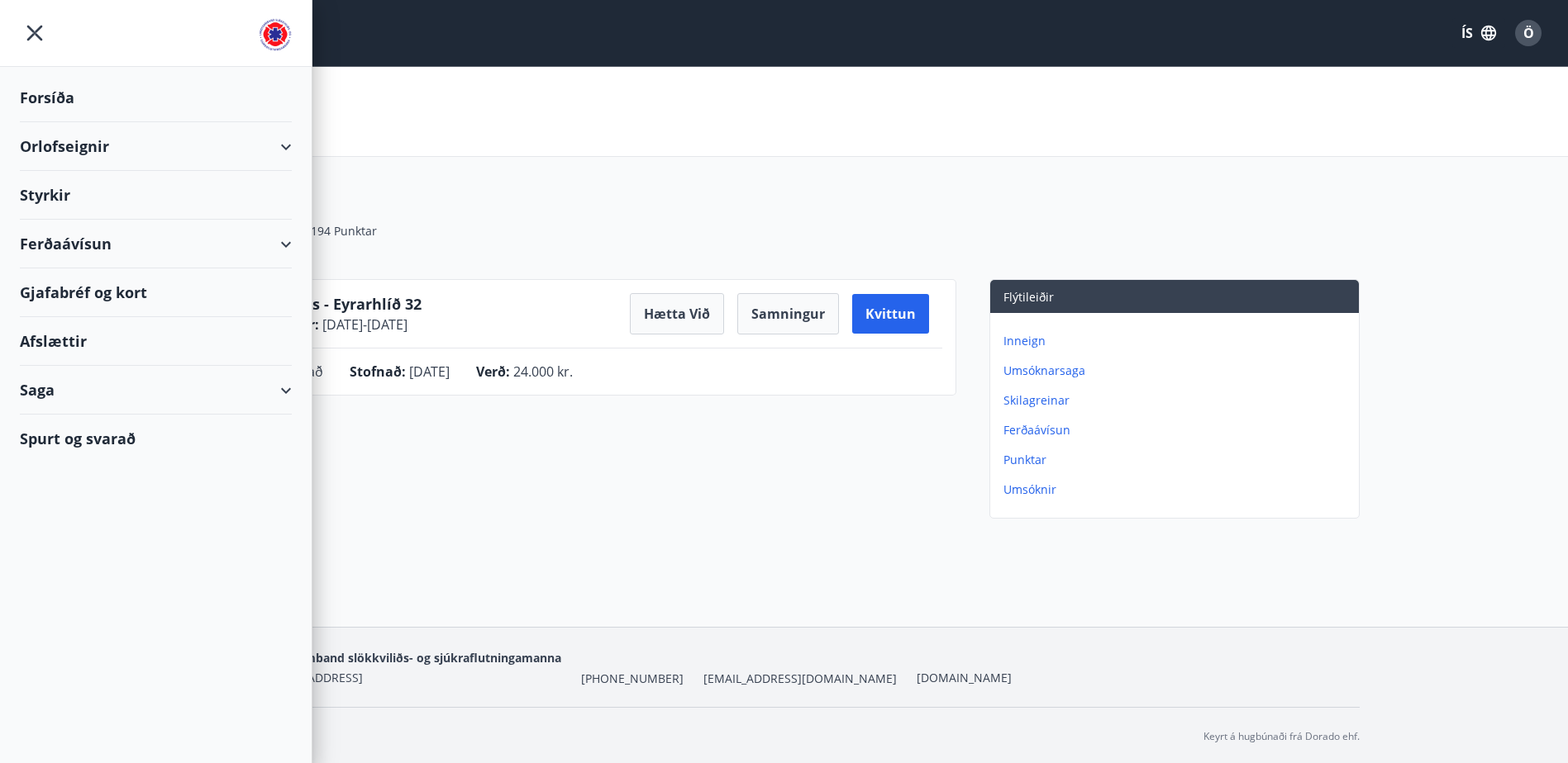
click at [278, 147] on div "Orlofseignir" at bounding box center [156, 146] width 272 height 49
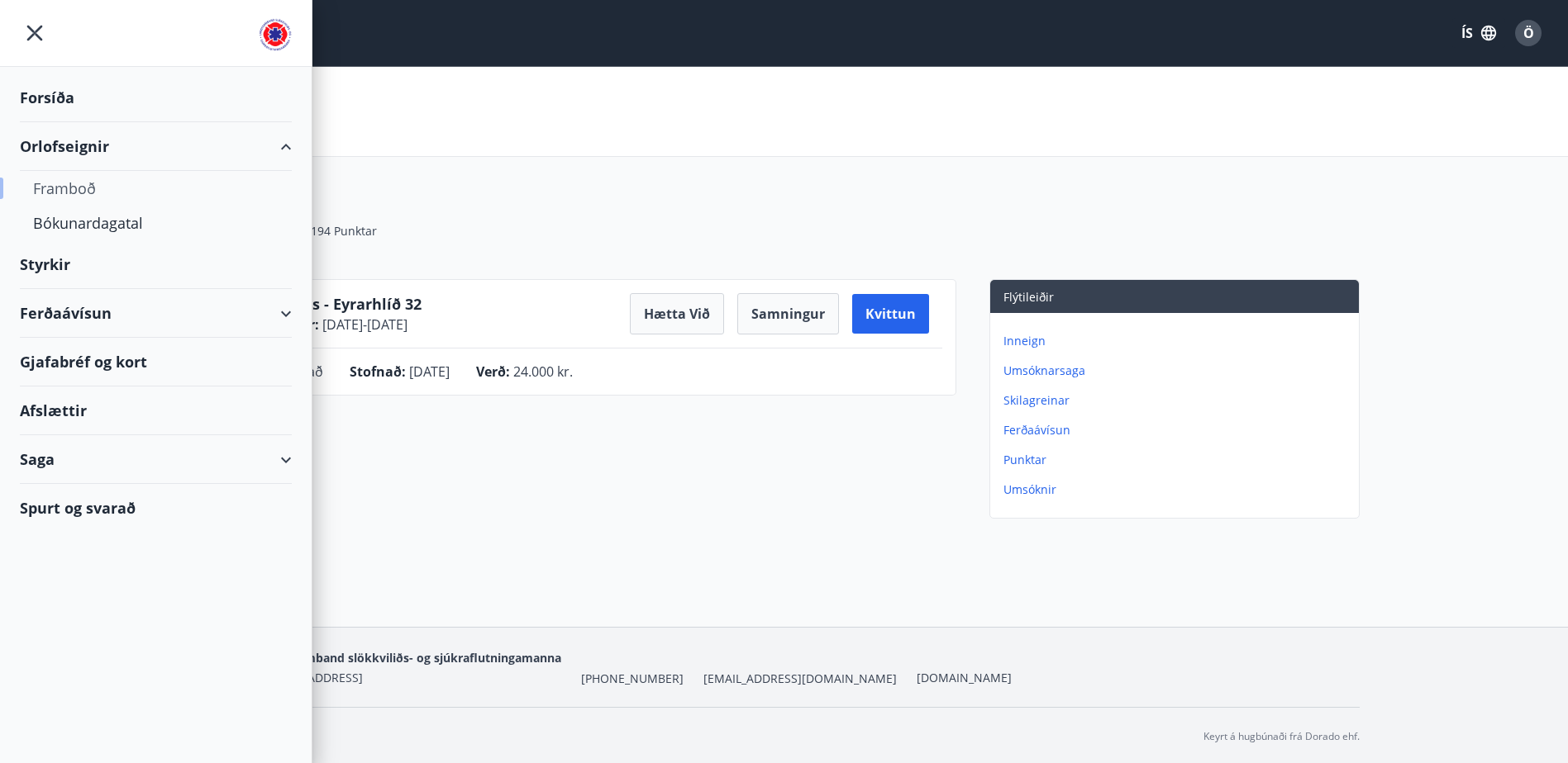
click at [107, 185] on div "Framboð" at bounding box center [156, 188] width 246 height 35
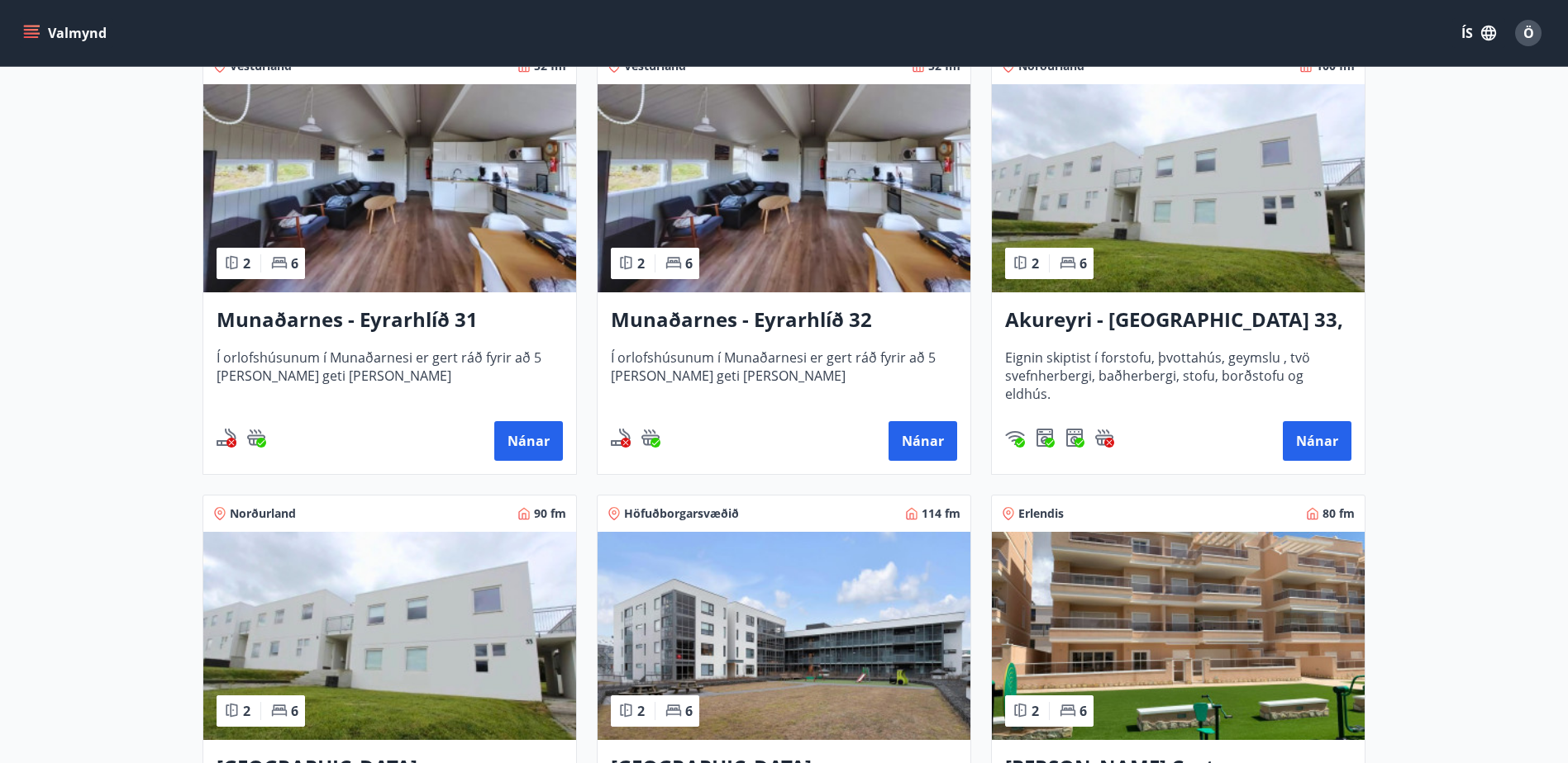
scroll to position [331, 0]
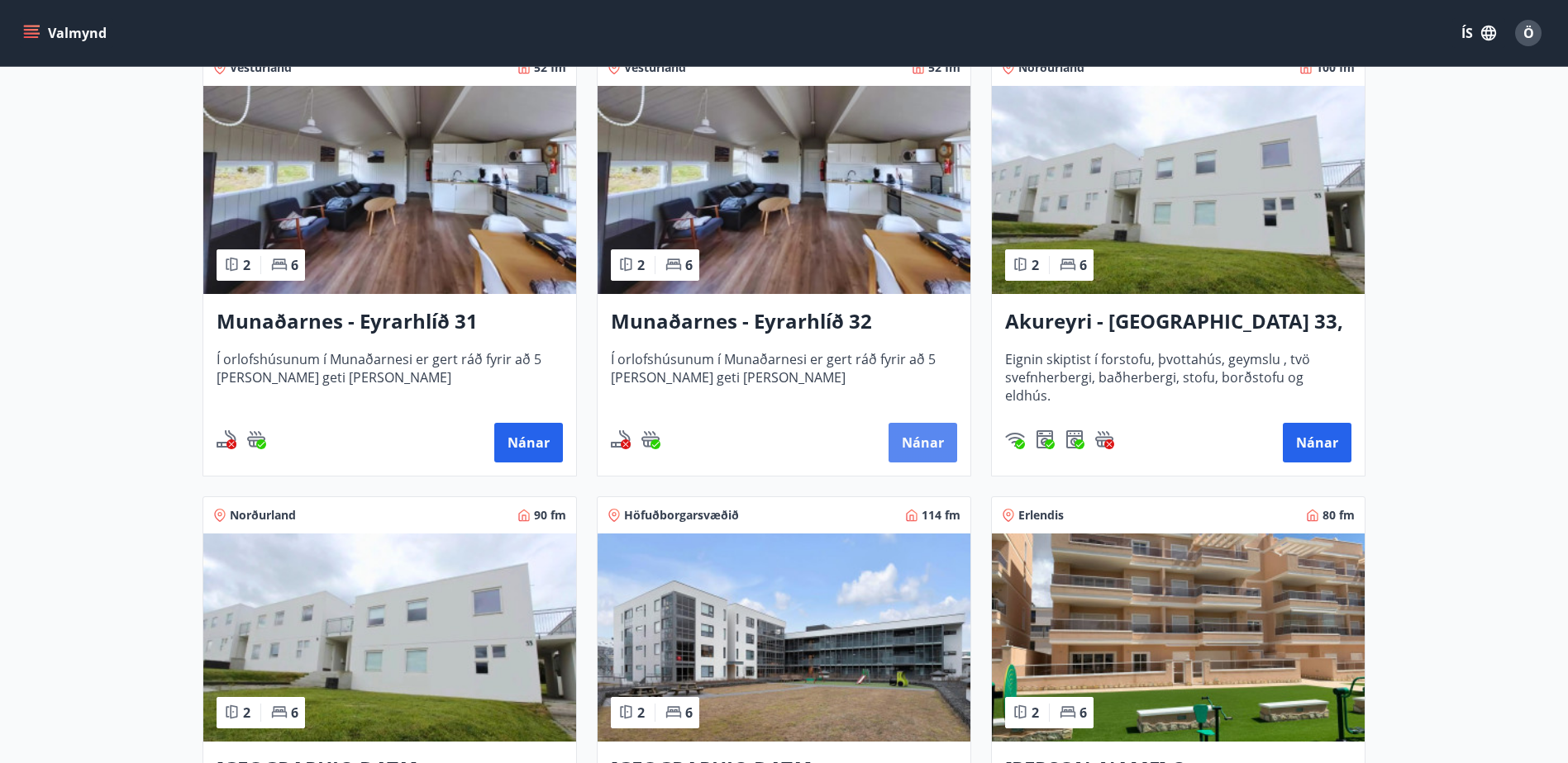
click at [922, 441] on button "Nánar" at bounding box center [922, 443] width 68 height 40
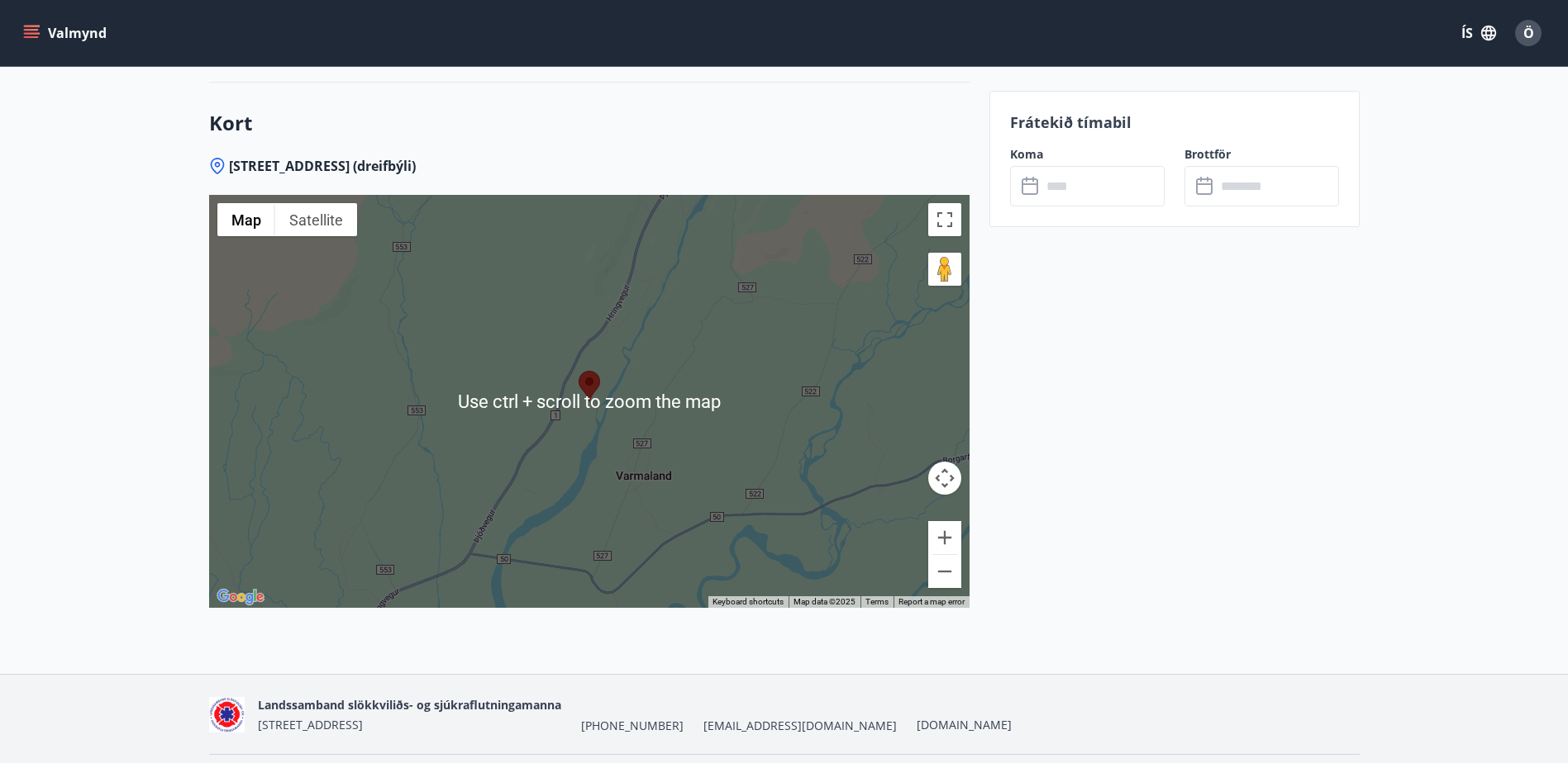
scroll to position [2258, 0]
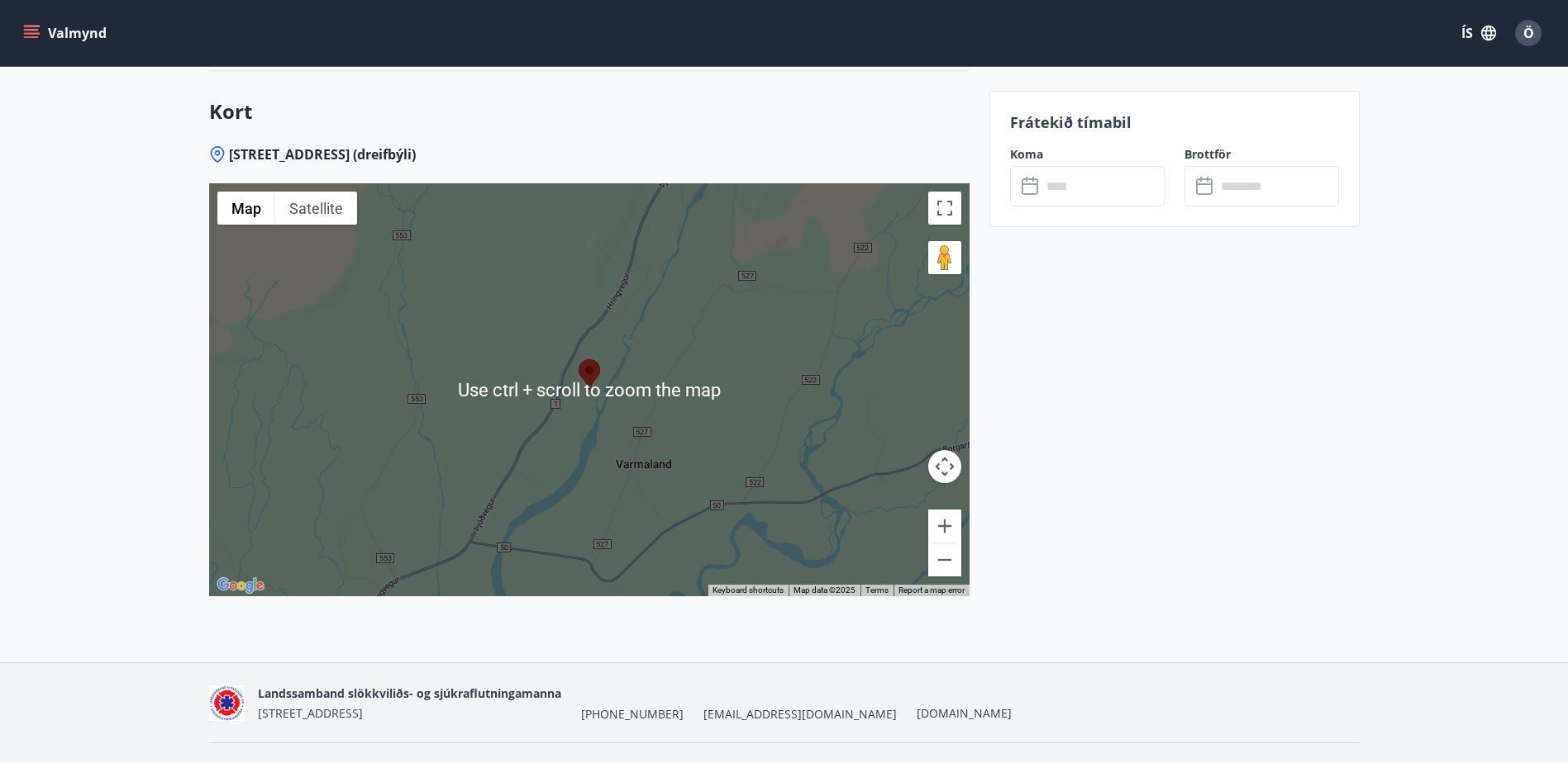
click at [555, 435] on div at bounding box center [589, 389] width 760 height 413
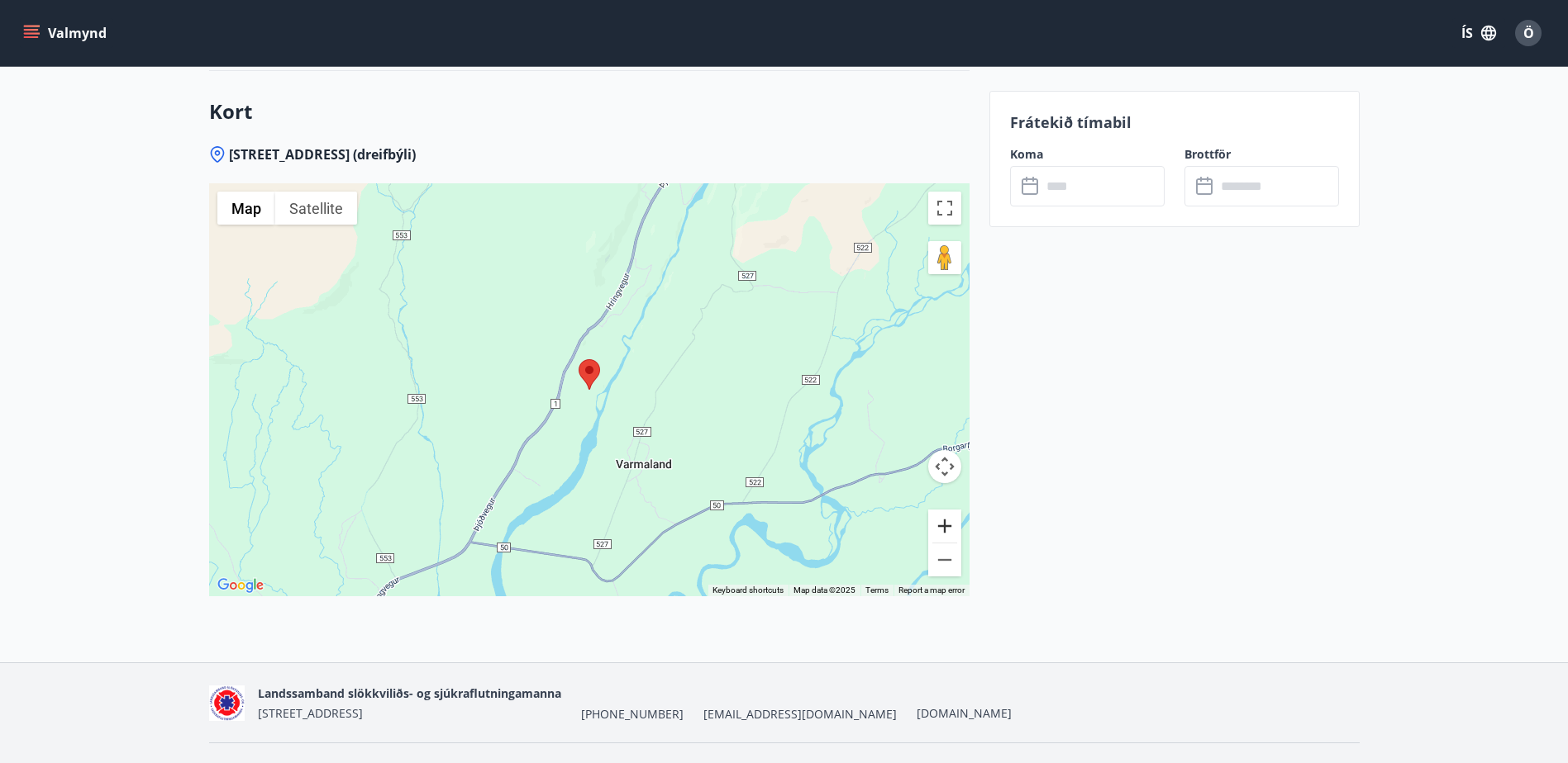
click at [943, 512] on button "Zoom in" at bounding box center [944, 525] width 33 height 33
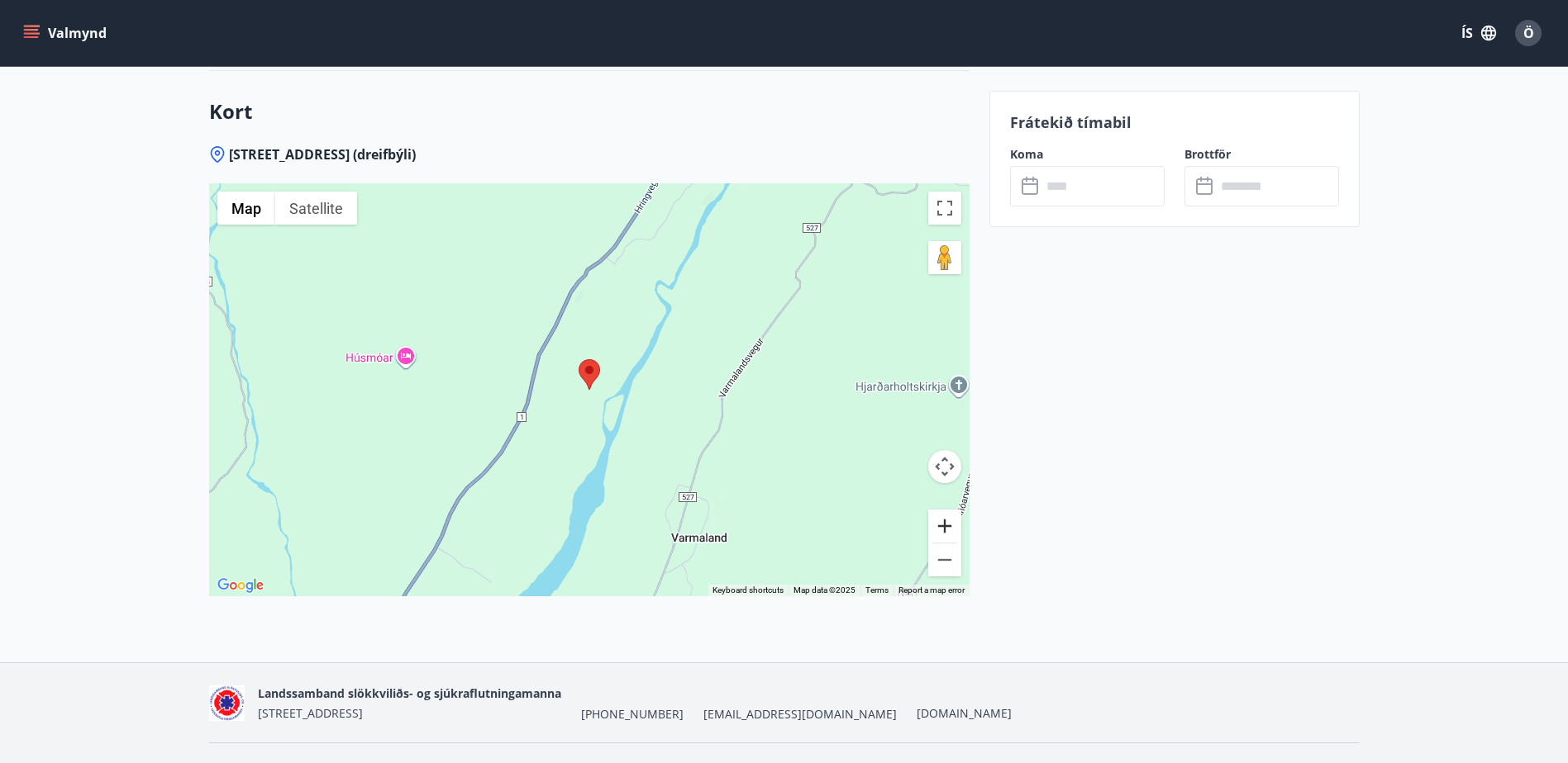
click at [943, 512] on button "Zoom in" at bounding box center [944, 525] width 33 height 33
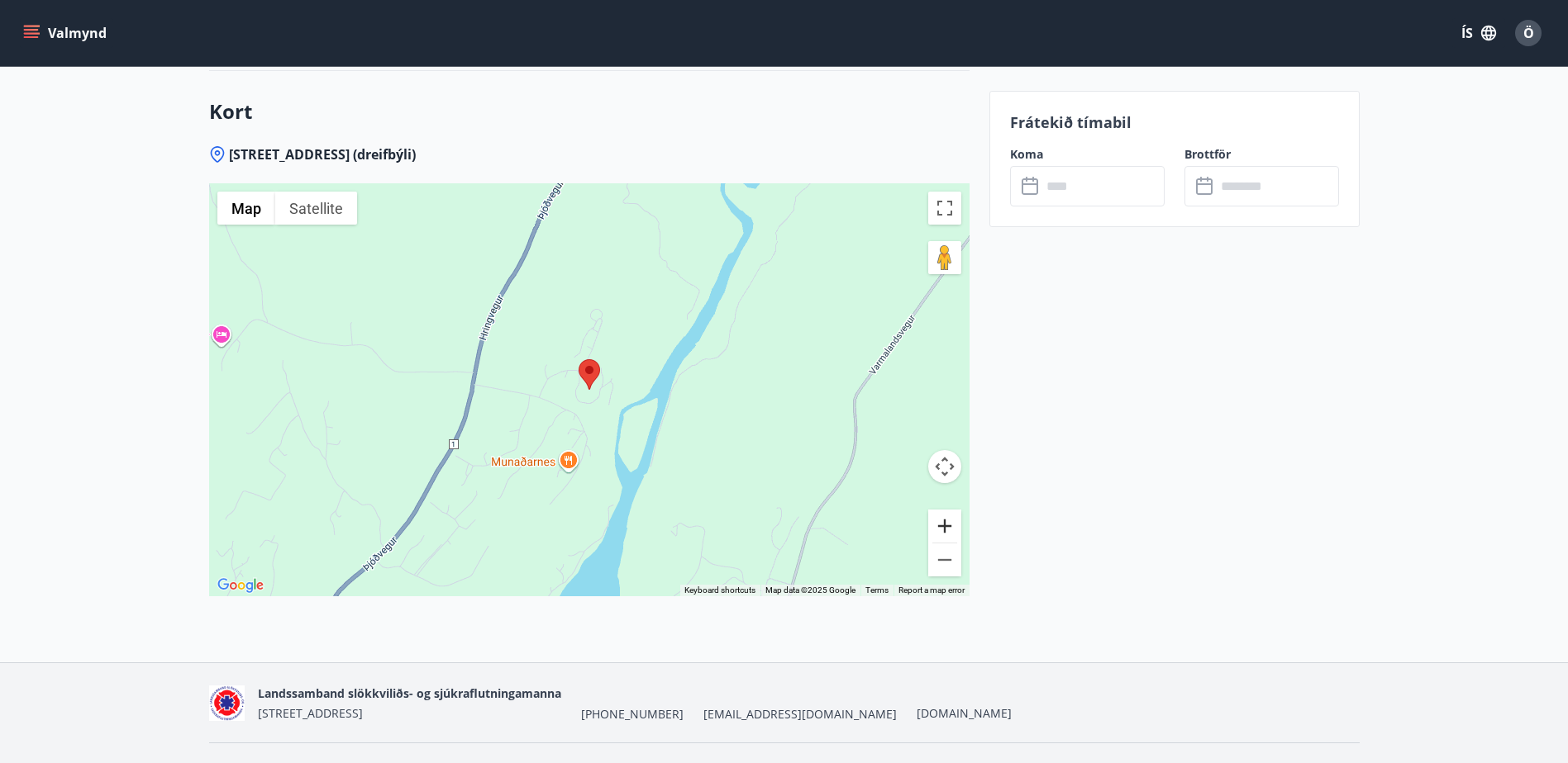
click at [943, 510] on button "Zoom in" at bounding box center [944, 525] width 33 height 33
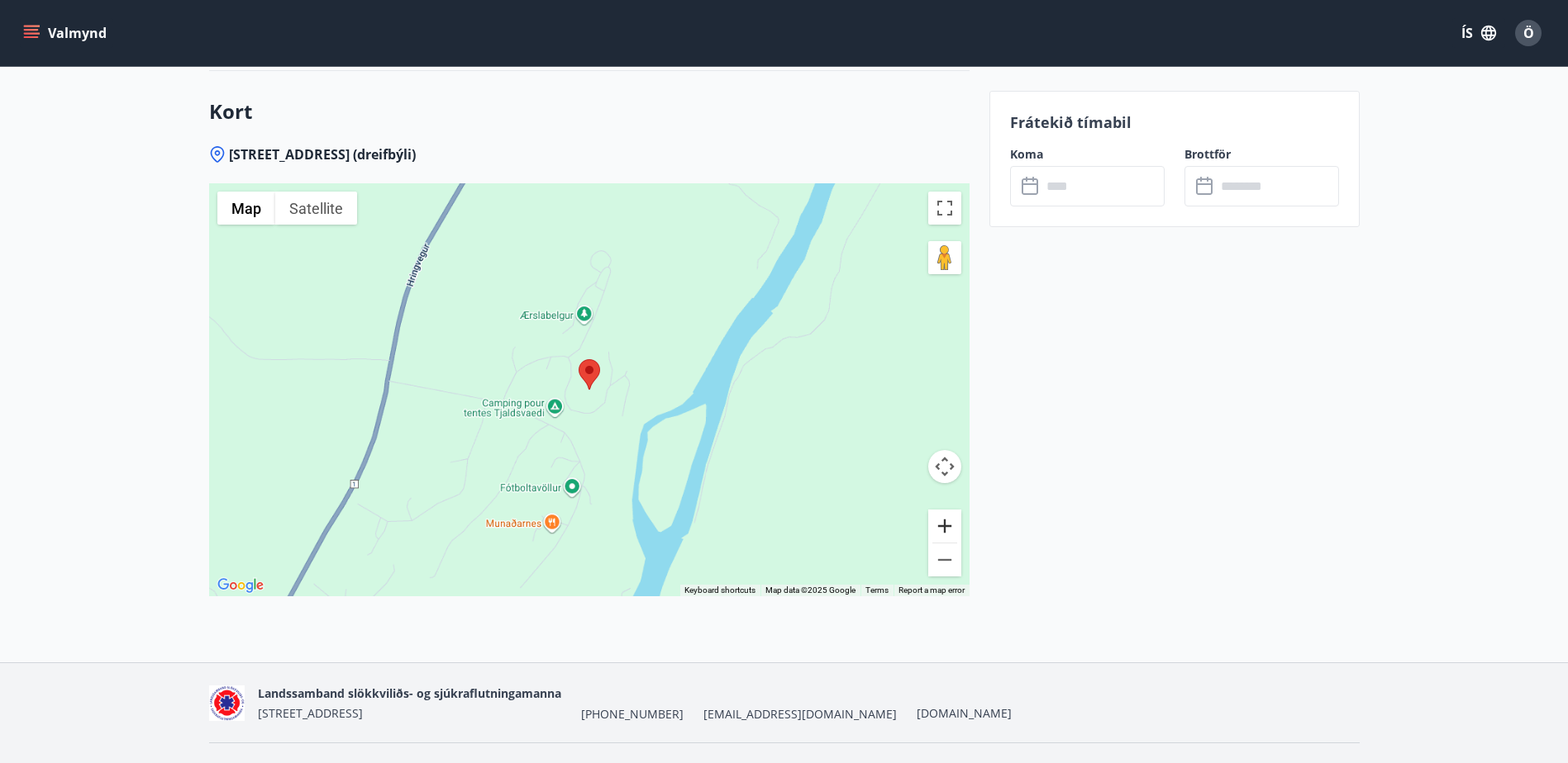
click at [943, 510] on button "Zoom in" at bounding box center [944, 525] width 33 height 33
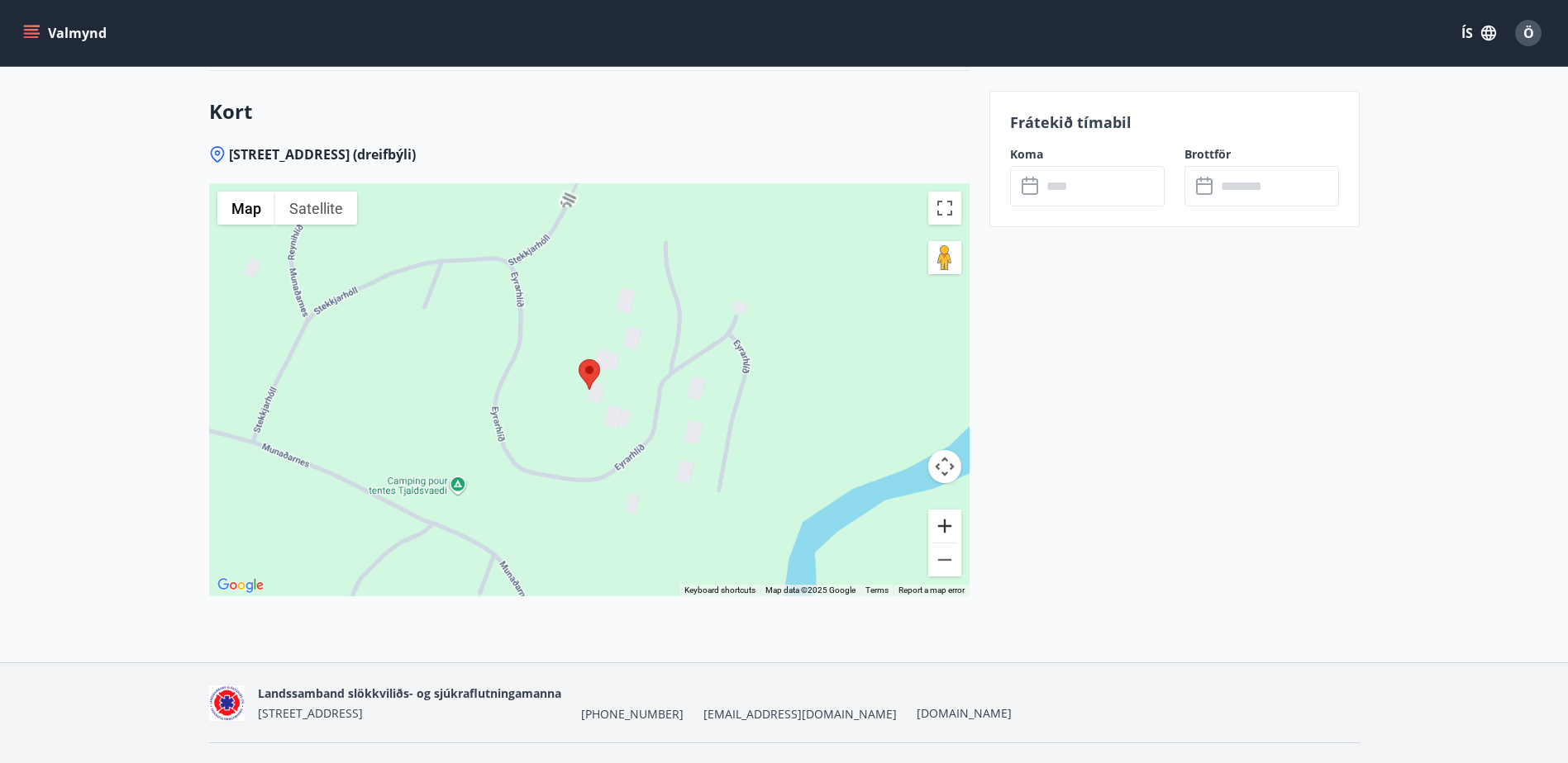
click at [943, 510] on button "Zoom in" at bounding box center [944, 525] width 33 height 33
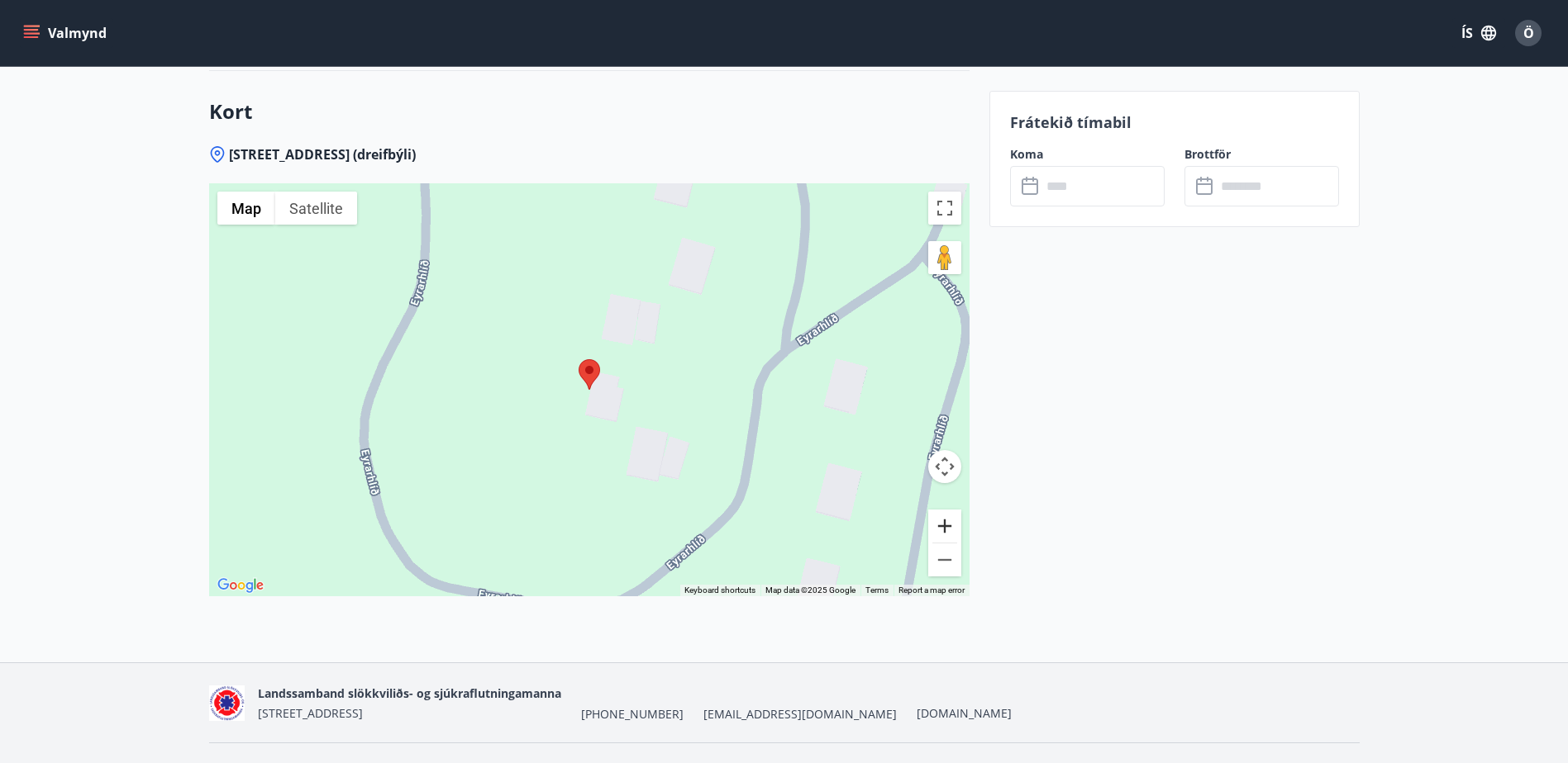
click at [943, 510] on button "Zoom in" at bounding box center [944, 525] width 33 height 33
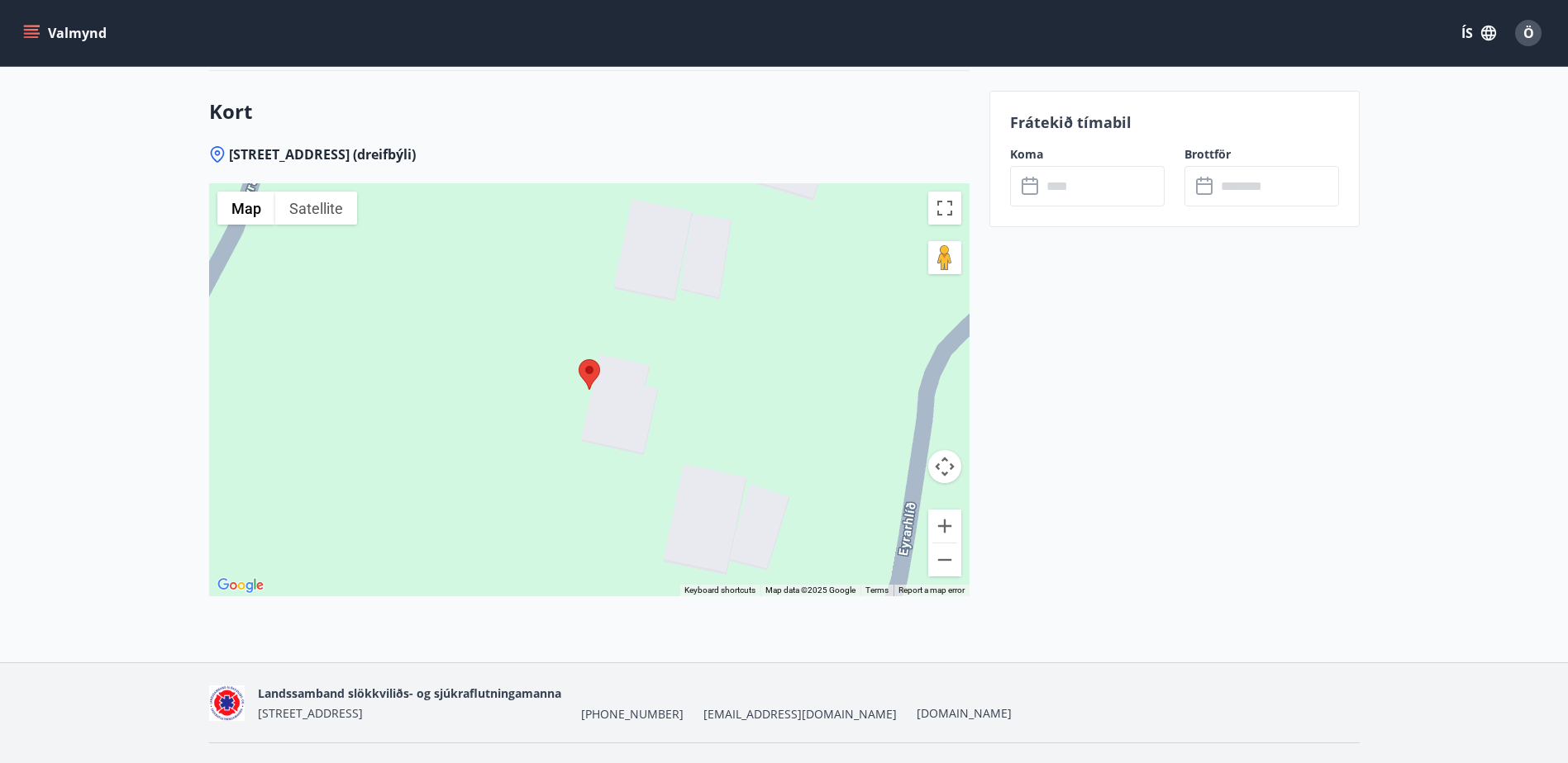
click at [655, 394] on div at bounding box center [589, 389] width 760 height 413
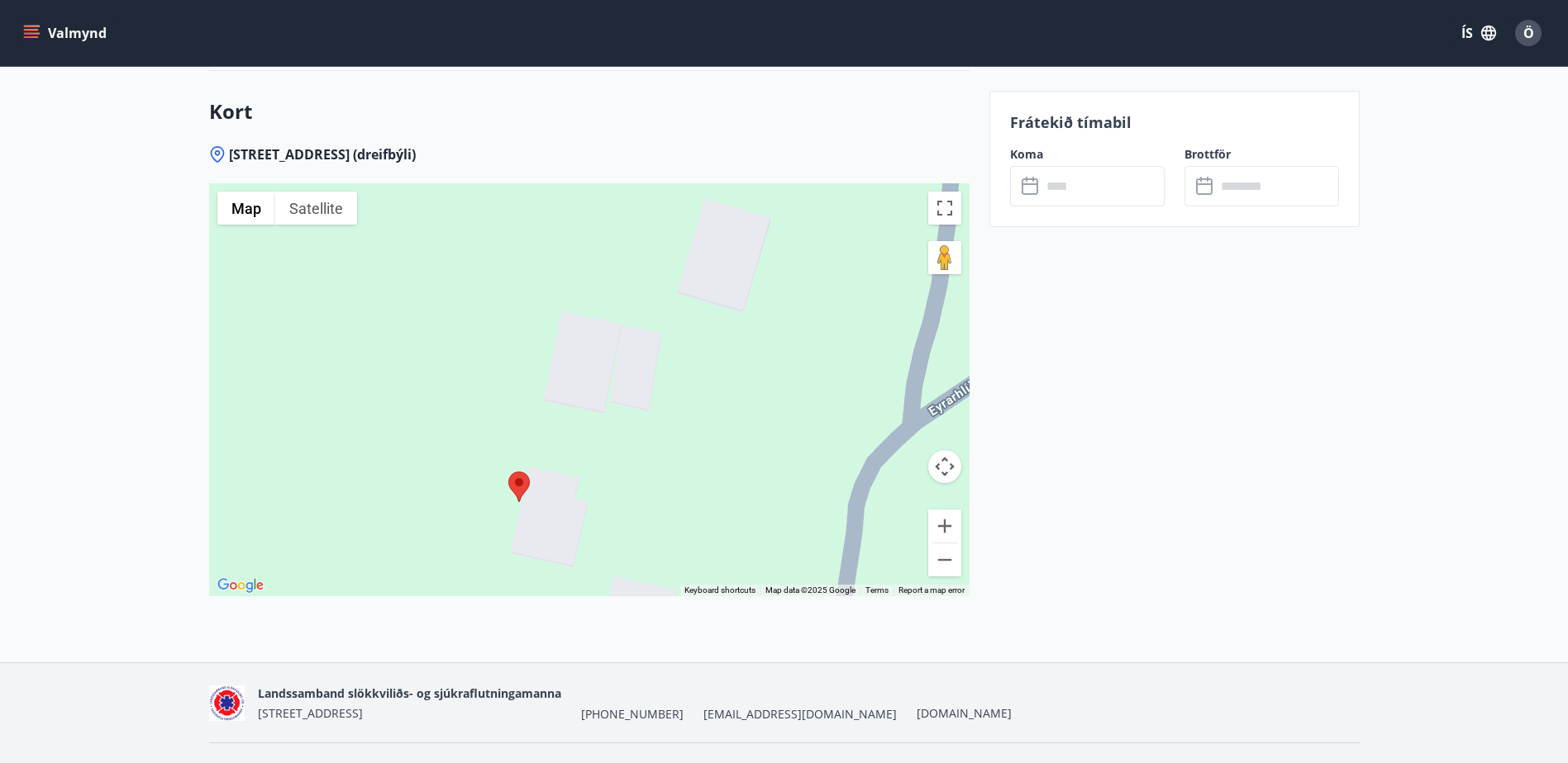
drag, startPoint x: 694, startPoint y: 289, endPoint x: 629, endPoint y: 390, distance: 120.1
click at [629, 390] on div at bounding box center [589, 389] width 760 height 413
click at [615, 354] on div at bounding box center [589, 389] width 760 height 413
click at [615, 356] on div at bounding box center [589, 389] width 760 height 413
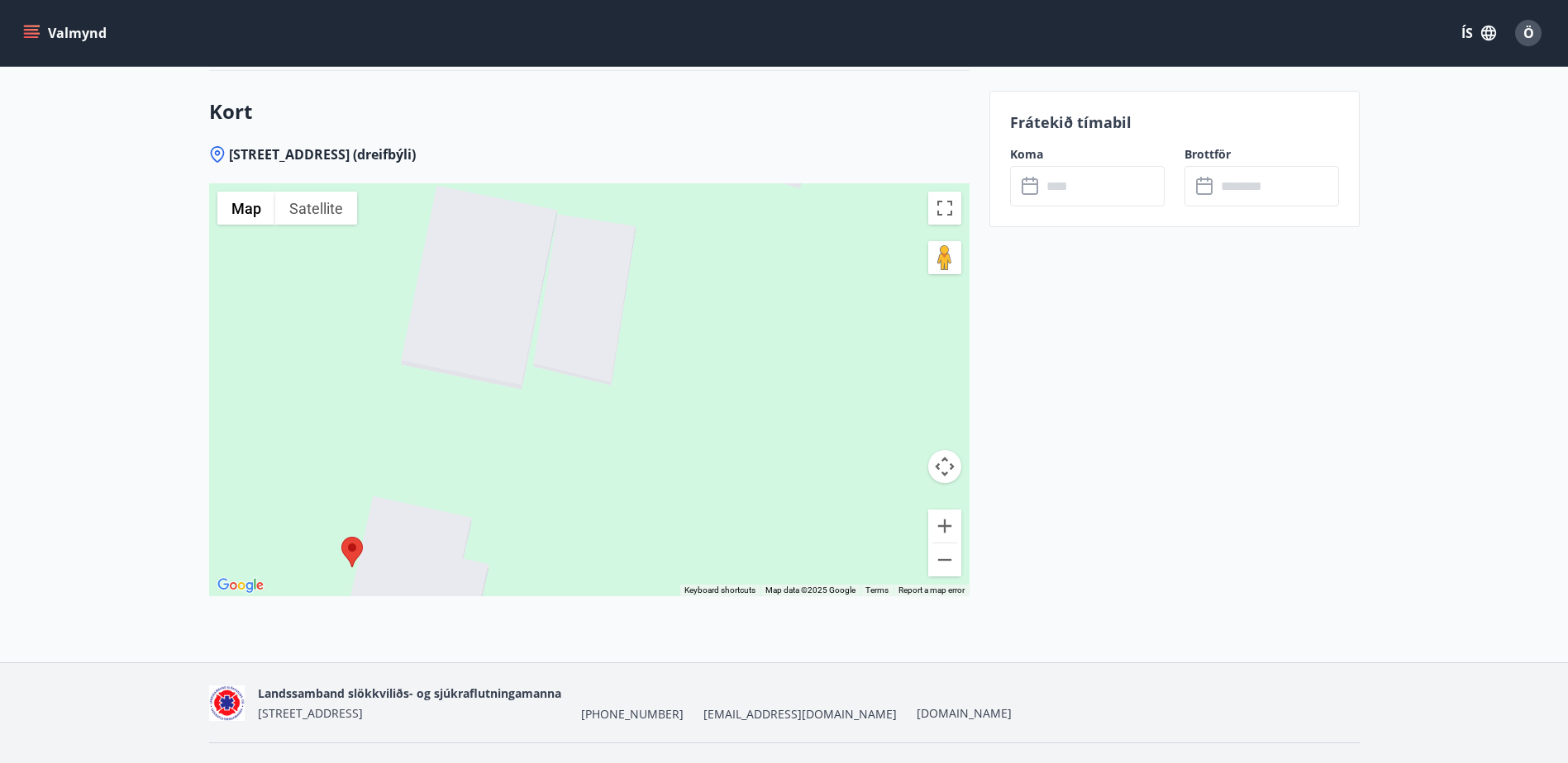
drag, startPoint x: 846, startPoint y: 466, endPoint x: 771, endPoint y: 405, distance: 96.7
click at [771, 405] on div at bounding box center [589, 389] width 760 height 413
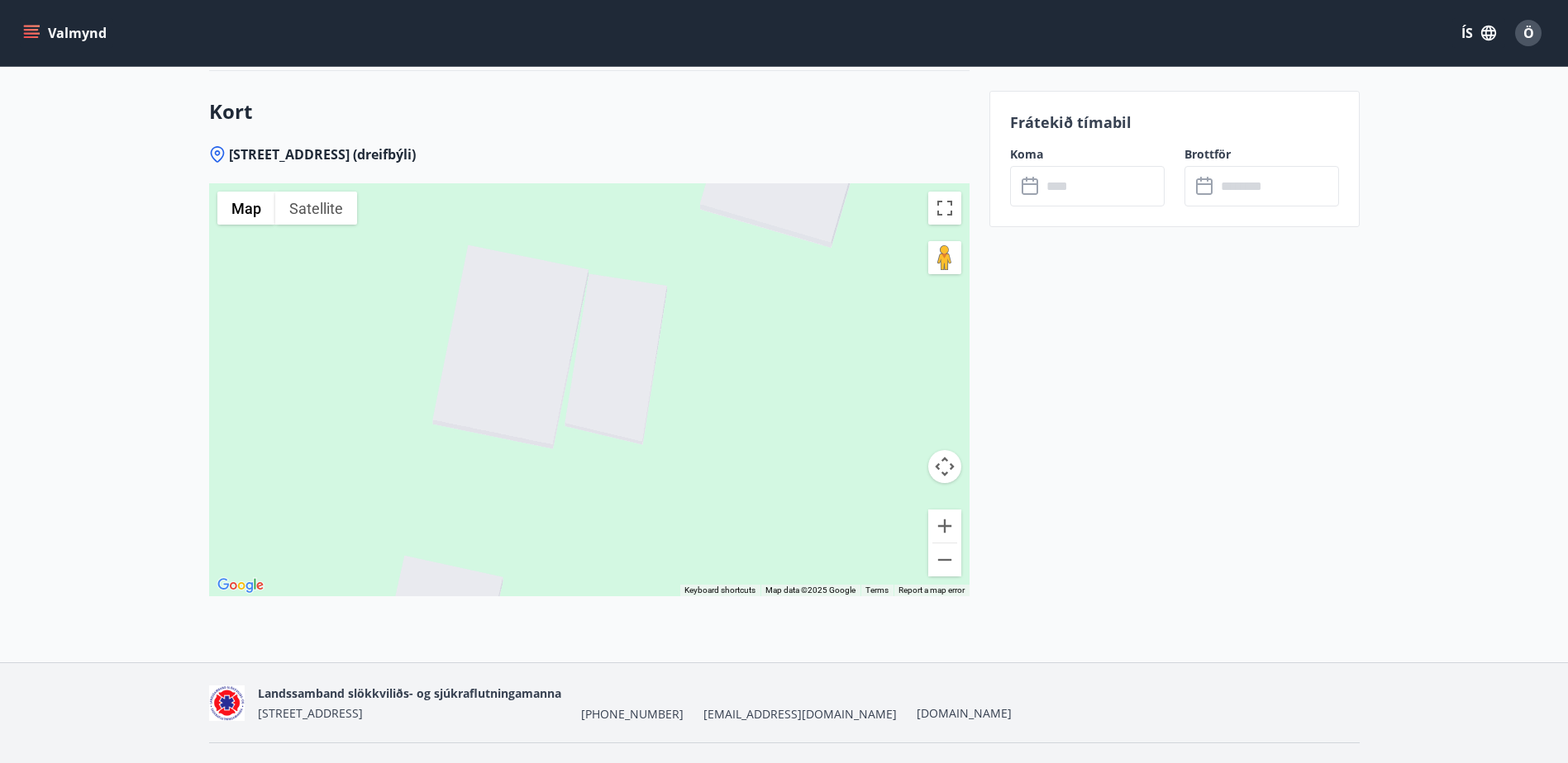
drag, startPoint x: 678, startPoint y: 324, endPoint x: 678, endPoint y: 361, distance: 37.0
click at [692, 348] on div at bounding box center [589, 389] width 760 height 413
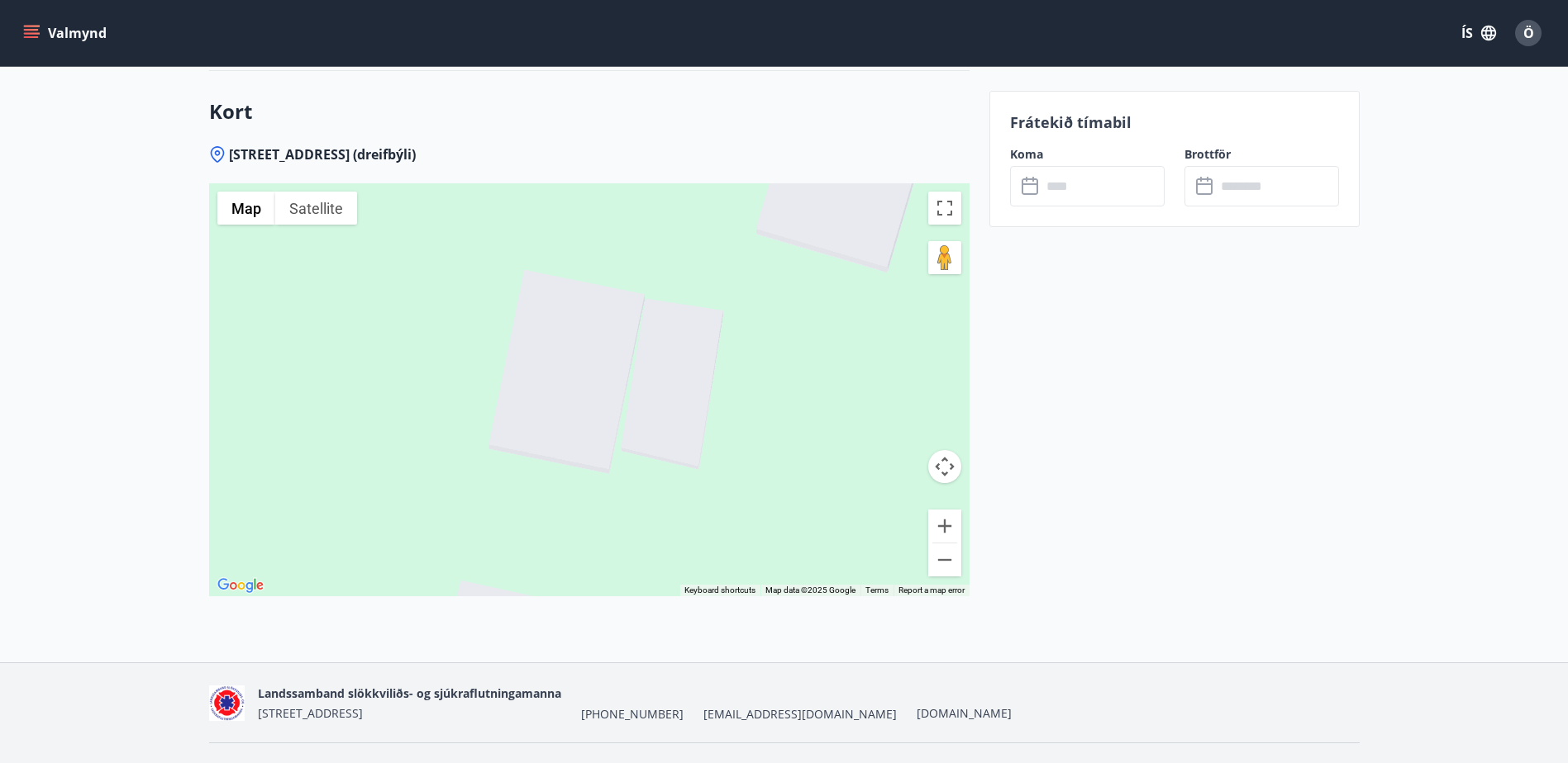
drag, startPoint x: 804, startPoint y: 371, endPoint x: 863, endPoint y: 390, distance: 62.0
click at [863, 390] on div at bounding box center [589, 389] width 760 height 413
drag, startPoint x: 656, startPoint y: 380, endPoint x: 664, endPoint y: 379, distance: 8.1
click at [664, 379] on div at bounding box center [589, 389] width 760 height 413
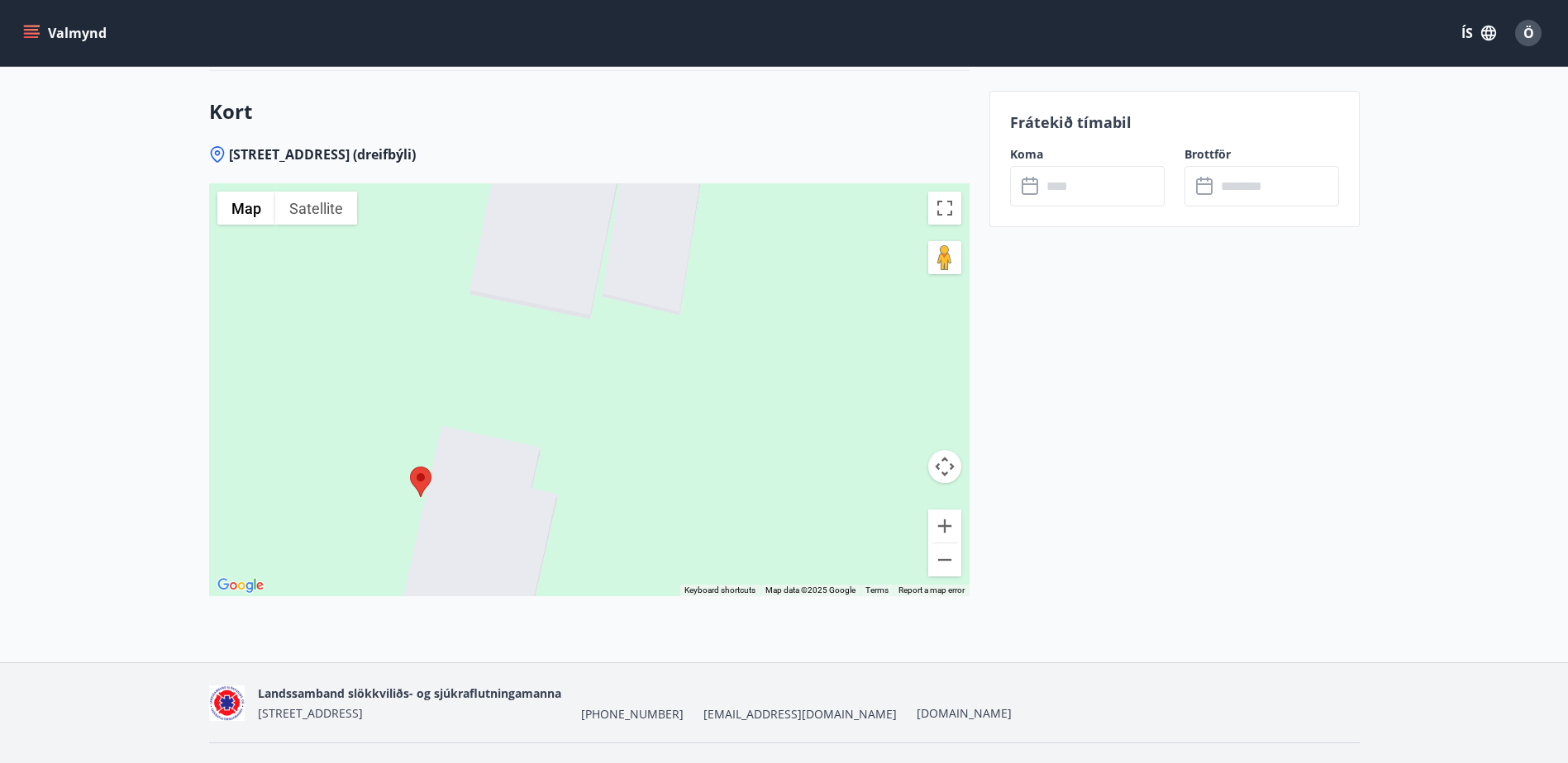
drag, startPoint x: 622, startPoint y: 468, endPoint x: 622, endPoint y: 169, distance: 299.0
click at [618, 183] on div at bounding box center [589, 389] width 760 height 413
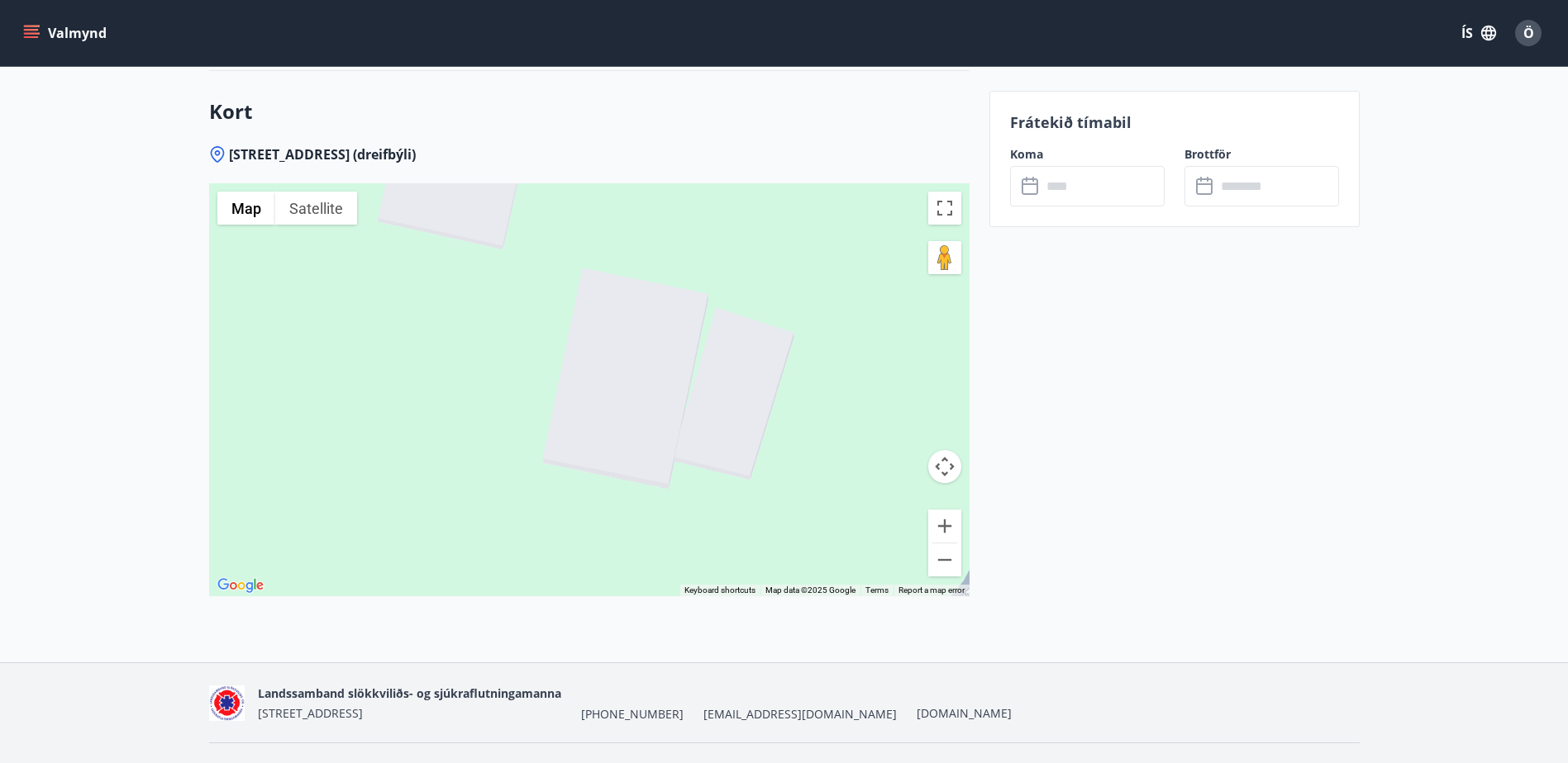
drag, startPoint x: 598, startPoint y: 240, endPoint x: 516, endPoint y: 164, distance: 111.8
click at [516, 183] on div at bounding box center [589, 389] width 760 height 413
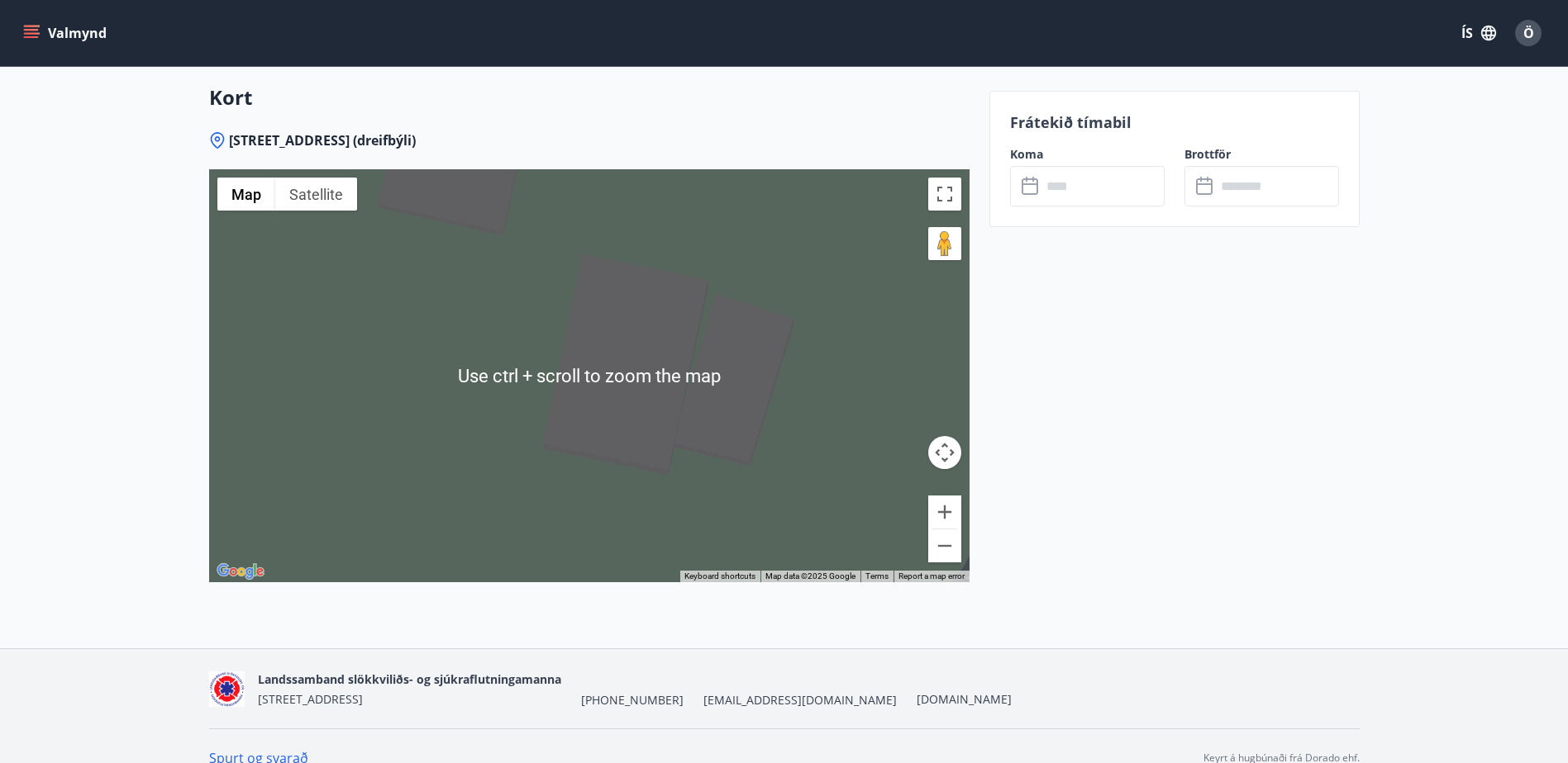
scroll to position [2276, 0]
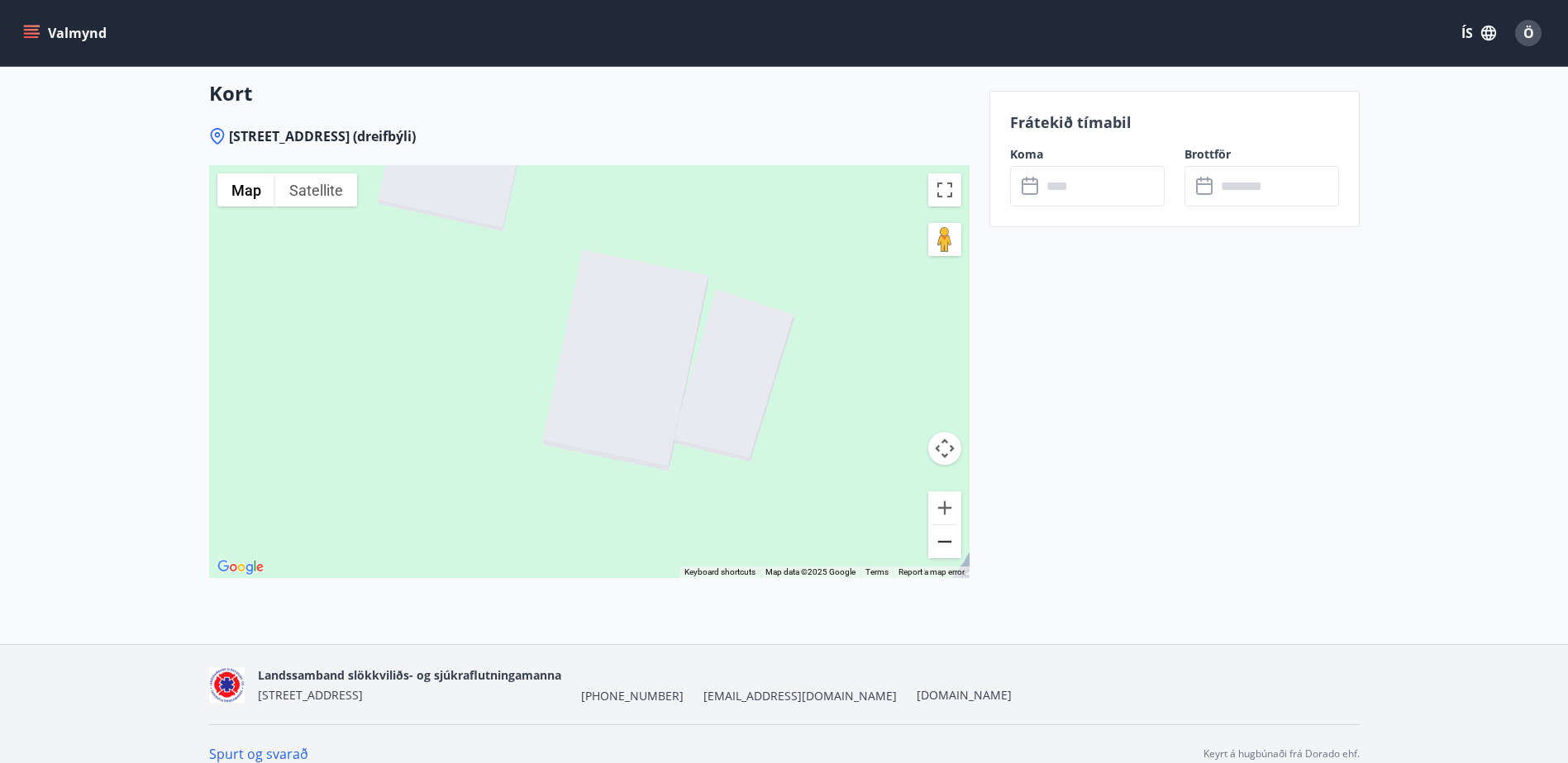
click at [944, 525] on button "Zoom out" at bounding box center [944, 541] width 33 height 33
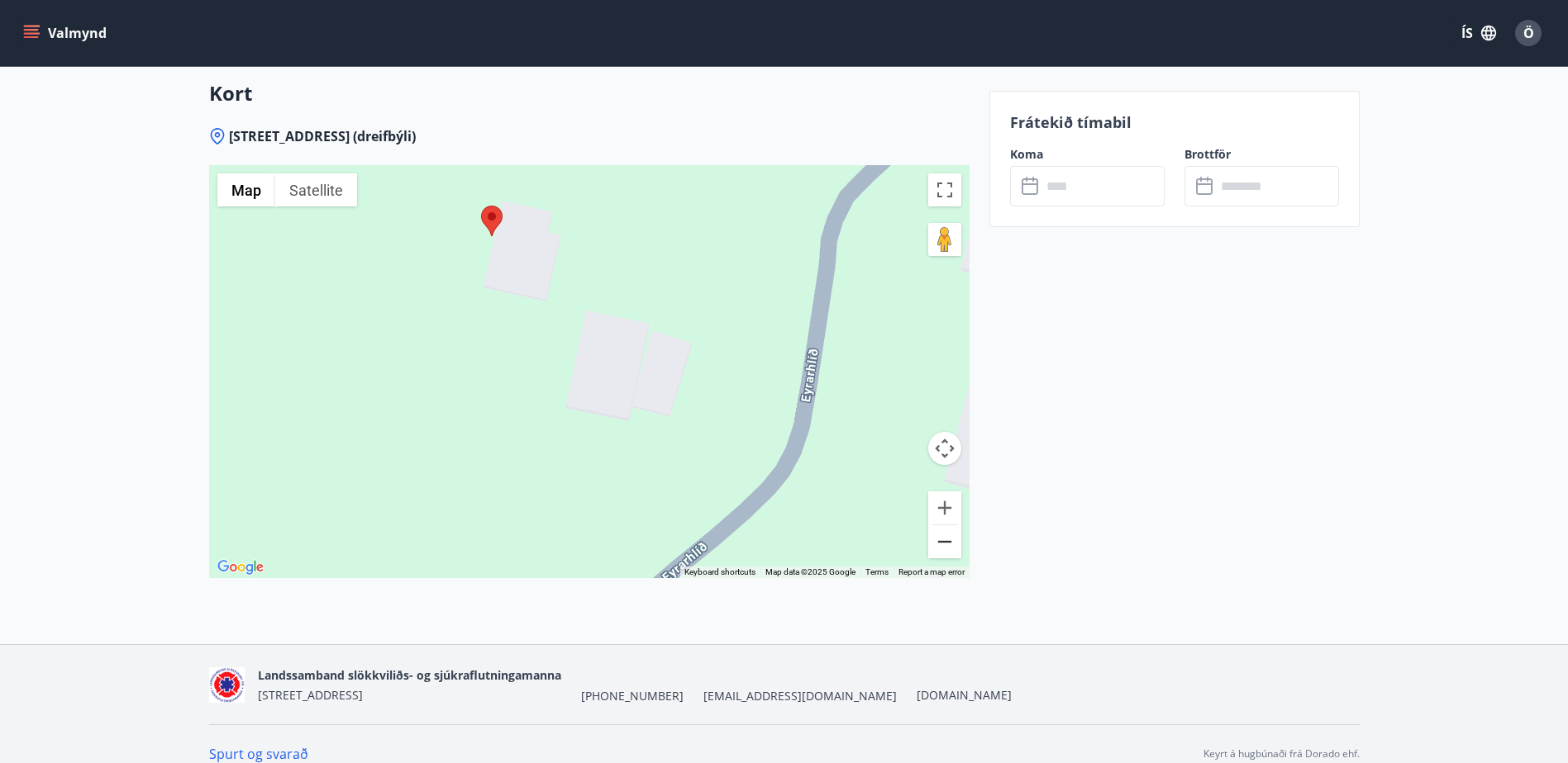
click at [944, 525] on button "Zoom out" at bounding box center [944, 541] width 33 height 33
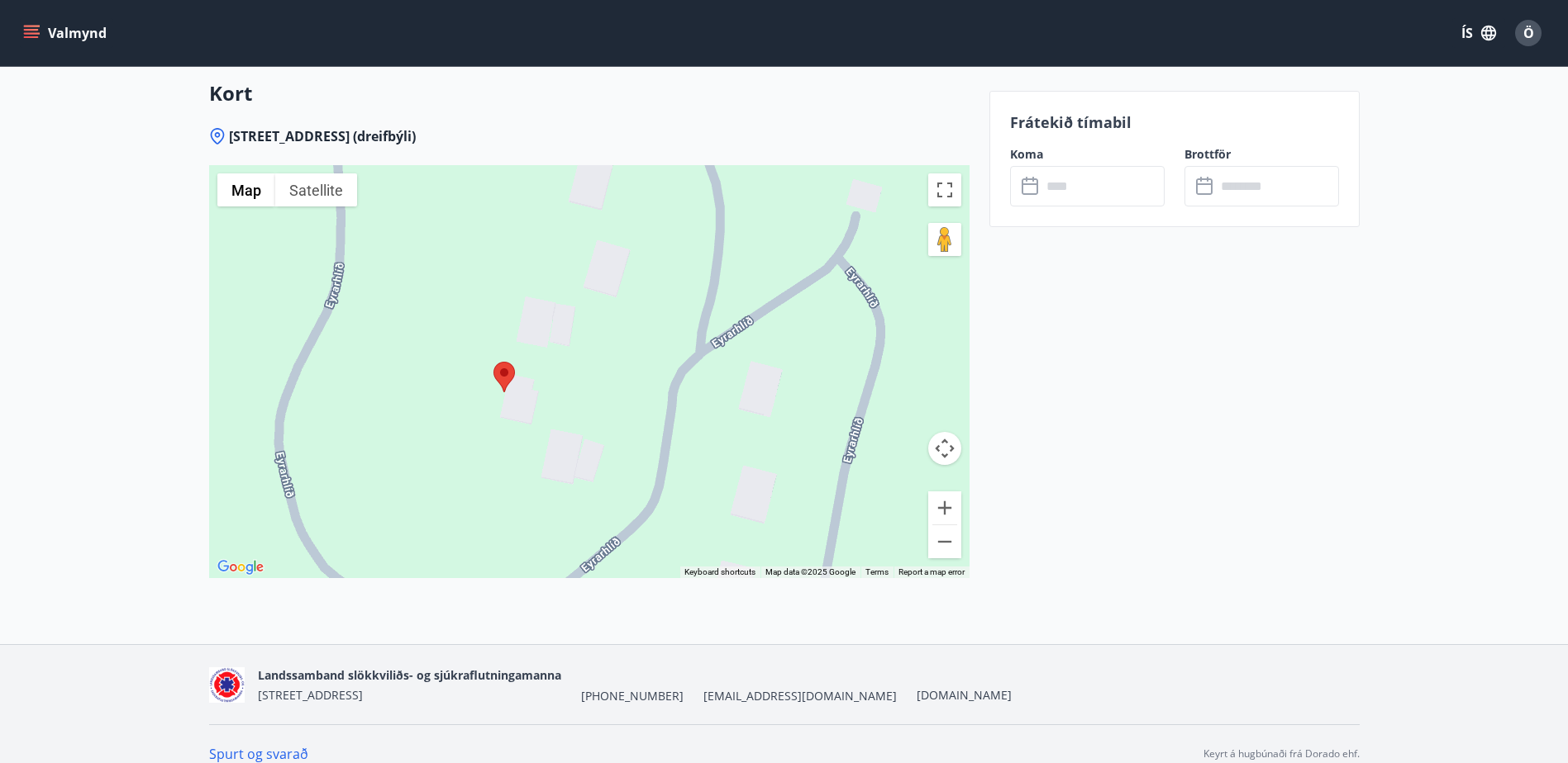
drag, startPoint x: 745, startPoint y: 374, endPoint x: 709, endPoint y: 464, distance: 96.9
click at [709, 464] on div at bounding box center [589, 372] width 760 height 413
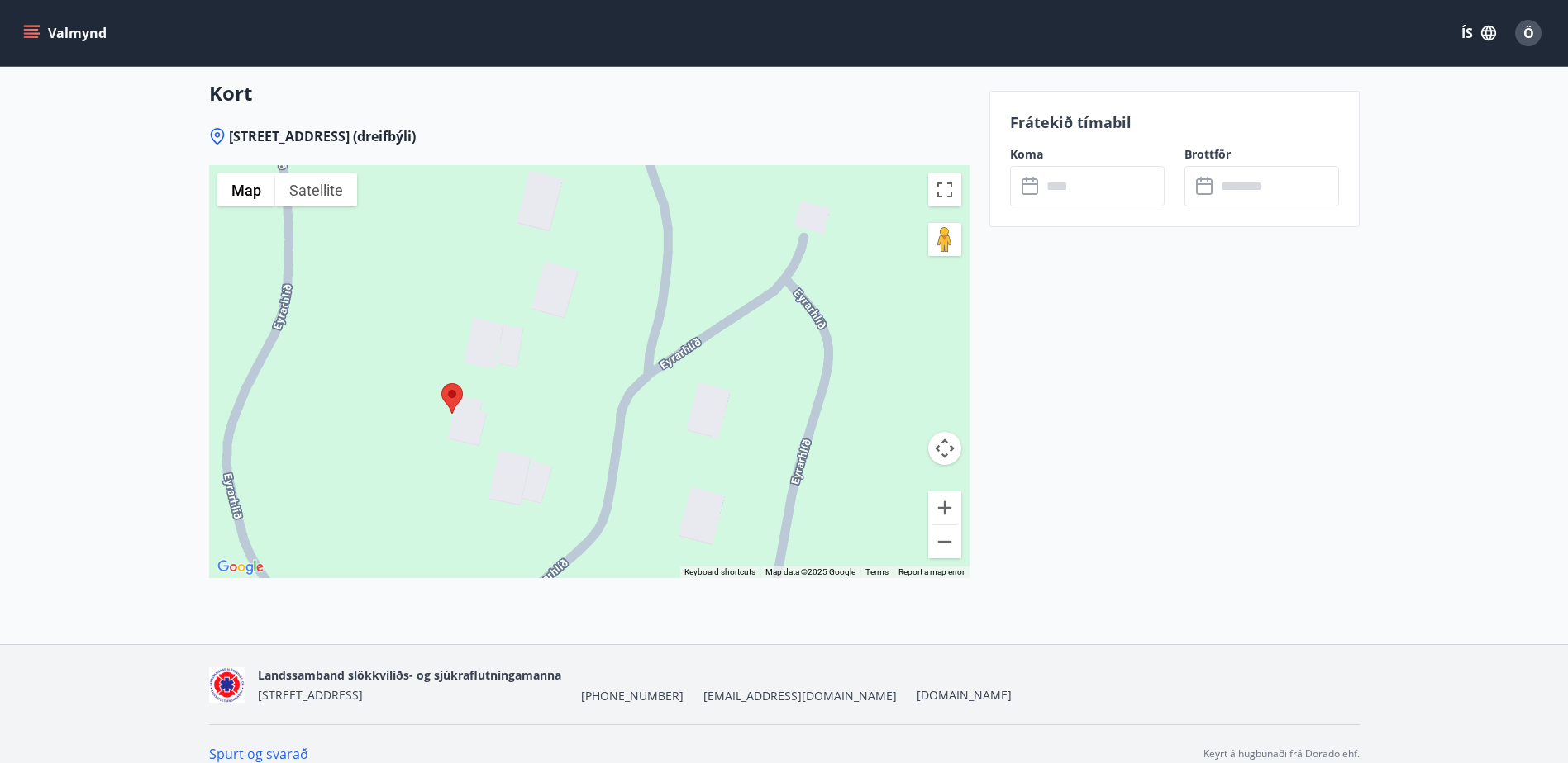
drag, startPoint x: 694, startPoint y: 346, endPoint x: 643, endPoint y: 369, distance: 55.9
click at [643, 369] on div at bounding box center [589, 372] width 760 height 413
click at [454, 383] on img at bounding box center [452, 398] width 22 height 31
click at [509, 346] on div at bounding box center [589, 372] width 760 height 413
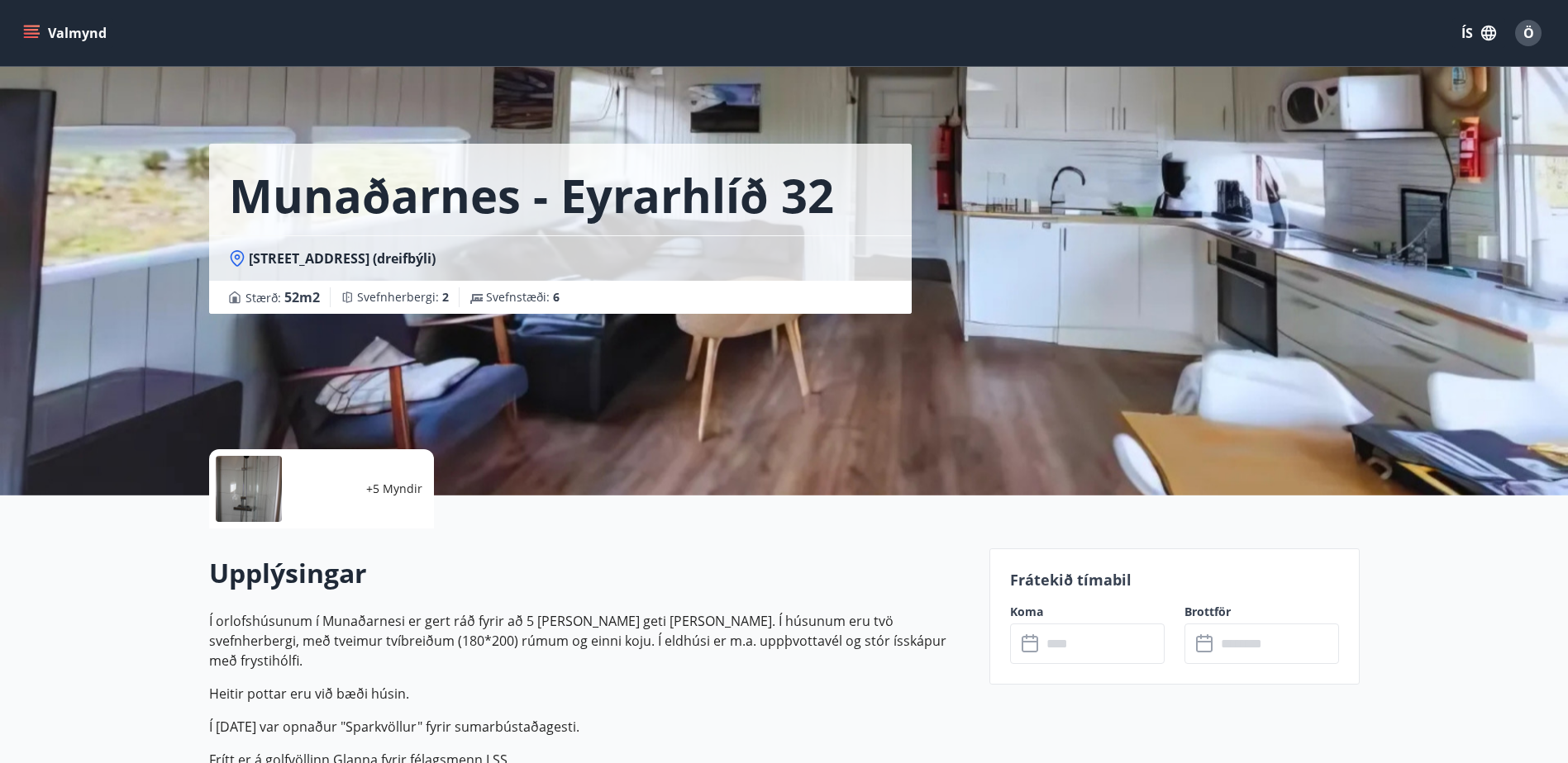
click at [37, 24] on button "Valmynd" at bounding box center [66, 33] width 93 height 30
click at [34, 33] on icon "menu" at bounding box center [31, 33] width 17 height 17
click at [28, 28] on icon "menu" at bounding box center [31, 33] width 17 height 17
click at [820, 425] on div "[PERSON_NAME] 32 Eyrarhlíð 31, 311 Borgarnesi (dreifbýli) Stærð : 52 m2 [GEOGRA…" at bounding box center [593, 248] width 767 height 495
click at [72, 33] on button "Valmynd" at bounding box center [66, 33] width 93 height 30
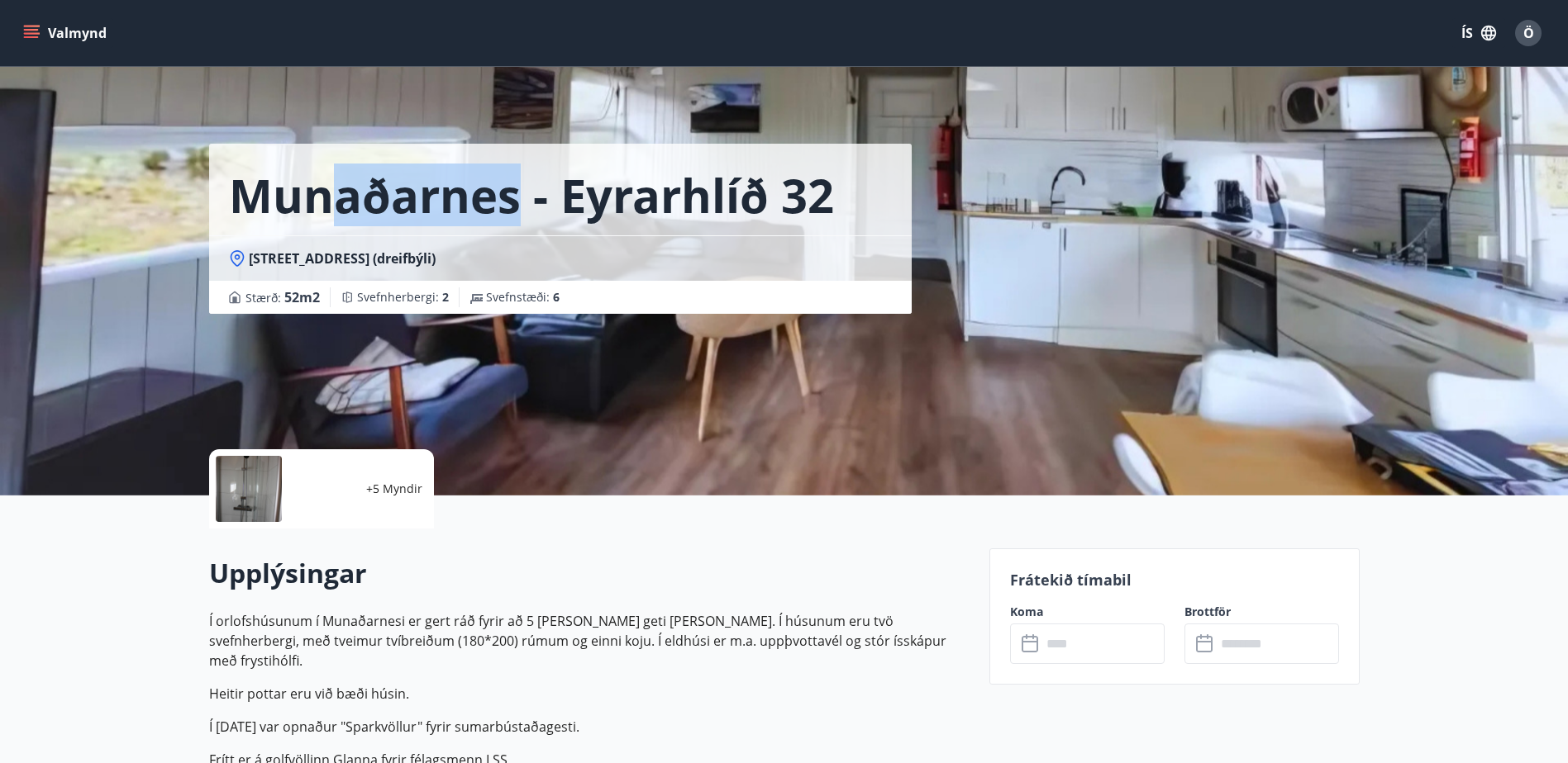
drag, startPoint x: 336, startPoint y: 201, endPoint x: 519, endPoint y: 215, distance: 183.5
click at [519, 215] on h1 "Munaðarnes - Eyrarhlíð 32" at bounding box center [531, 194] width 605 height 62
drag, startPoint x: 519, startPoint y: 215, endPoint x: 528, endPoint y: 218, distance: 9.5
click at [528, 218] on h1 "Munaðarnes - Eyrarhlíð 32" at bounding box center [531, 194] width 605 height 62
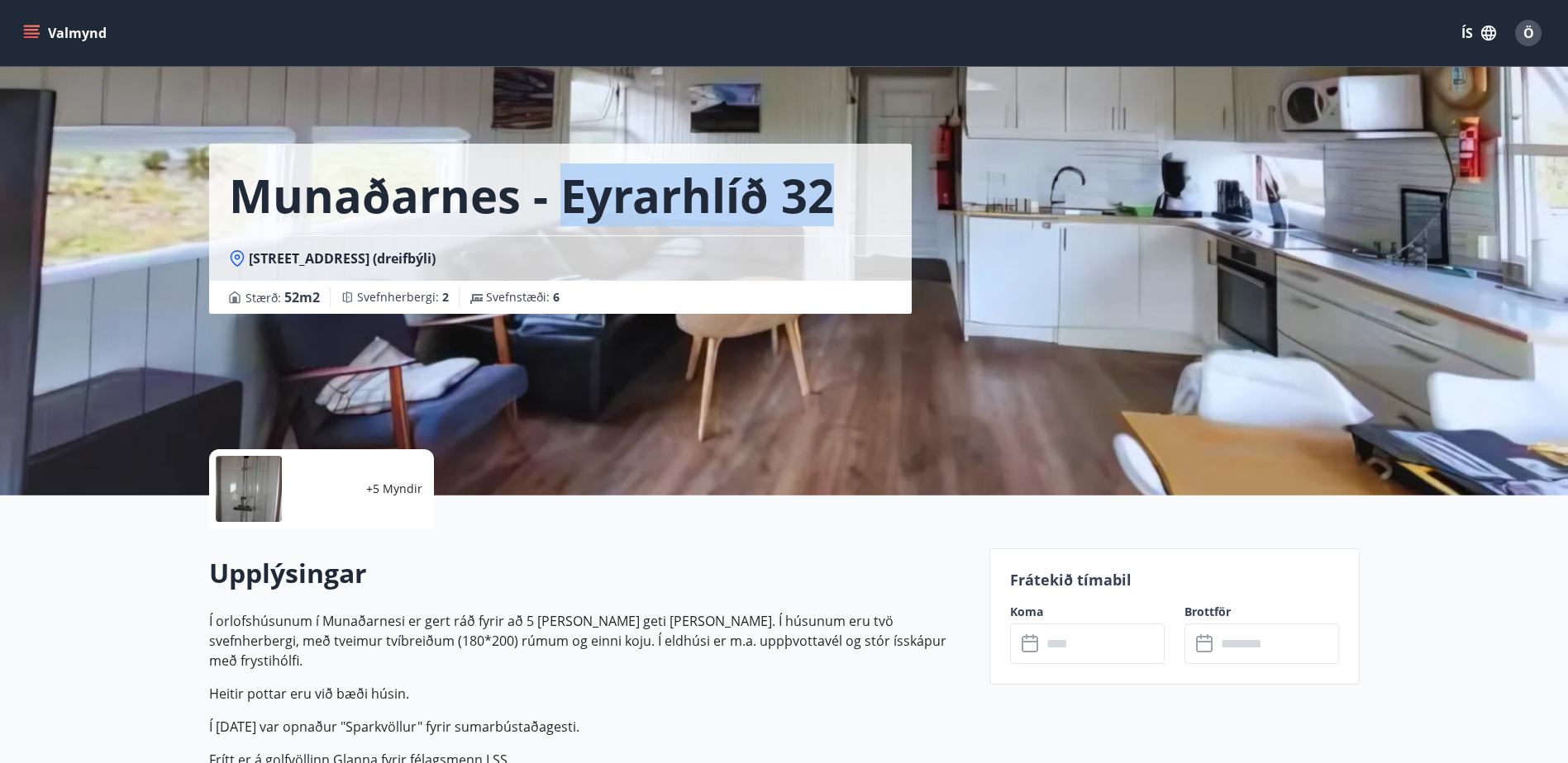
drag, startPoint x: 560, startPoint y: 196, endPoint x: 829, endPoint y: 215, distance: 269.7
click at [829, 215] on h1 "Munaðarnes - Eyrarhlíð 32" at bounding box center [531, 194] width 605 height 62
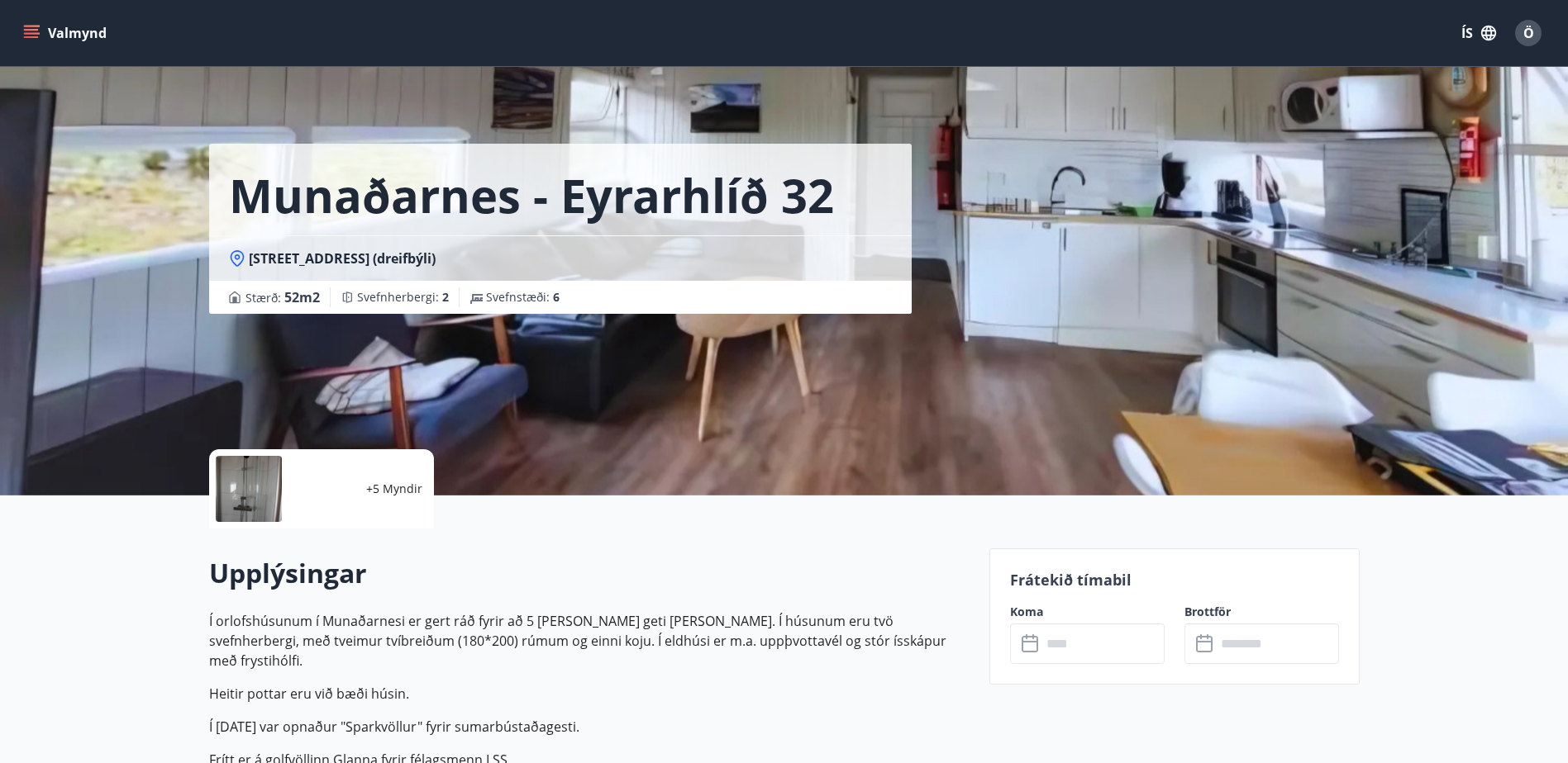
drag, startPoint x: 829, startPoint y: 215, endPoint x: 829, endPoint y: 239, distance: 24.0
click at [829, 239] on div "[STREET_ADDRESS] (dreifbýli)" at bounding box center [560, 259] width 703 height 46
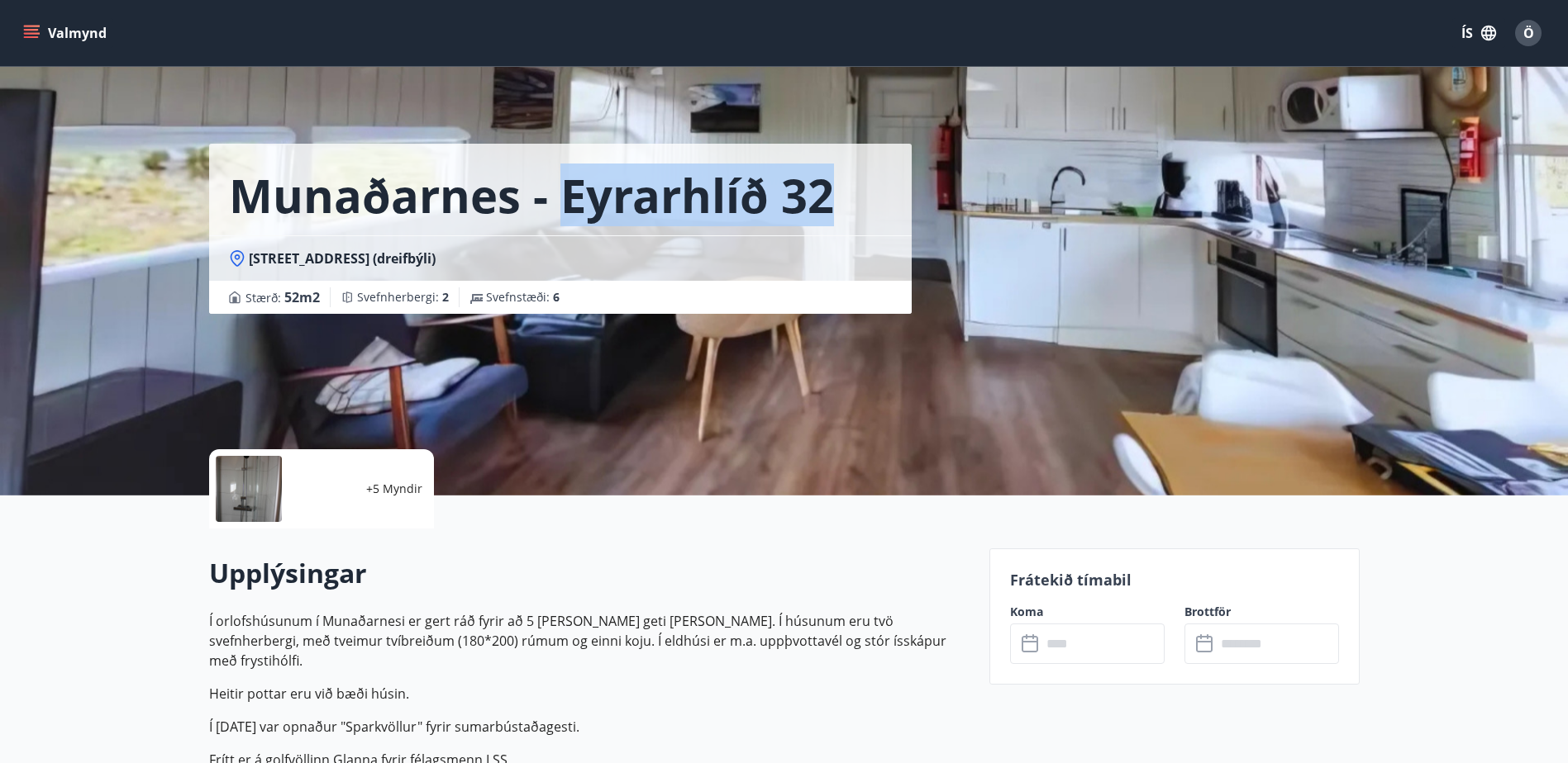
drag, startPoint x: 833, startPoint y: 208, endPoint x: 571, endPoint y: 206, distance: 262.0
click at [571, 206] on div "Munaðarnes - Eyrarhlíð 32" at bounding box center [560, 189] width 703 height 92
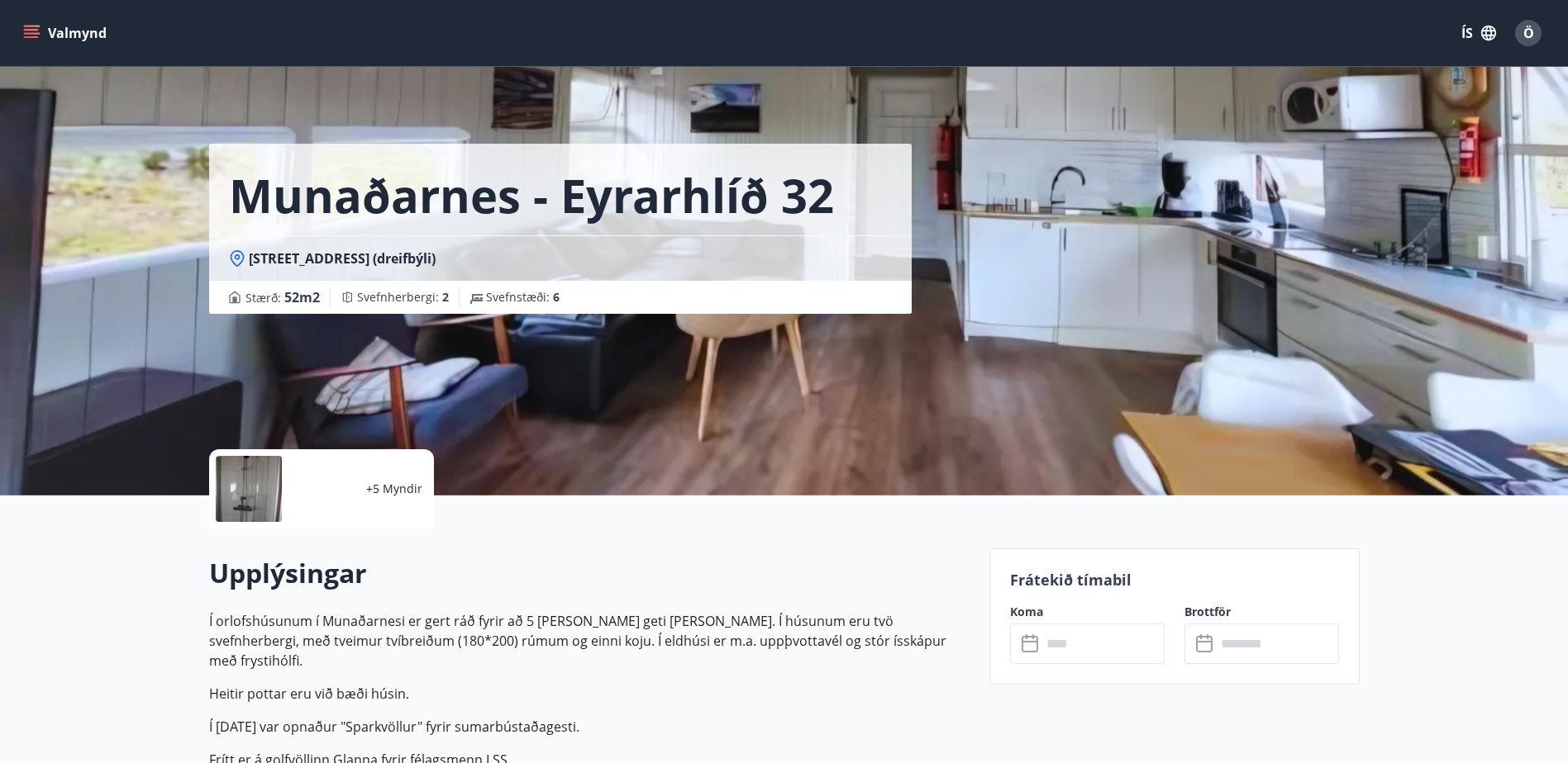
click at [806, 266] on div "[STREET_ADDRESS] (dreifbýli)" at bounding box center [560, 259] width 663 height 18
click at [69, 35] on button "Valmynd" at bounding box center [66, 33] width 93 height 30
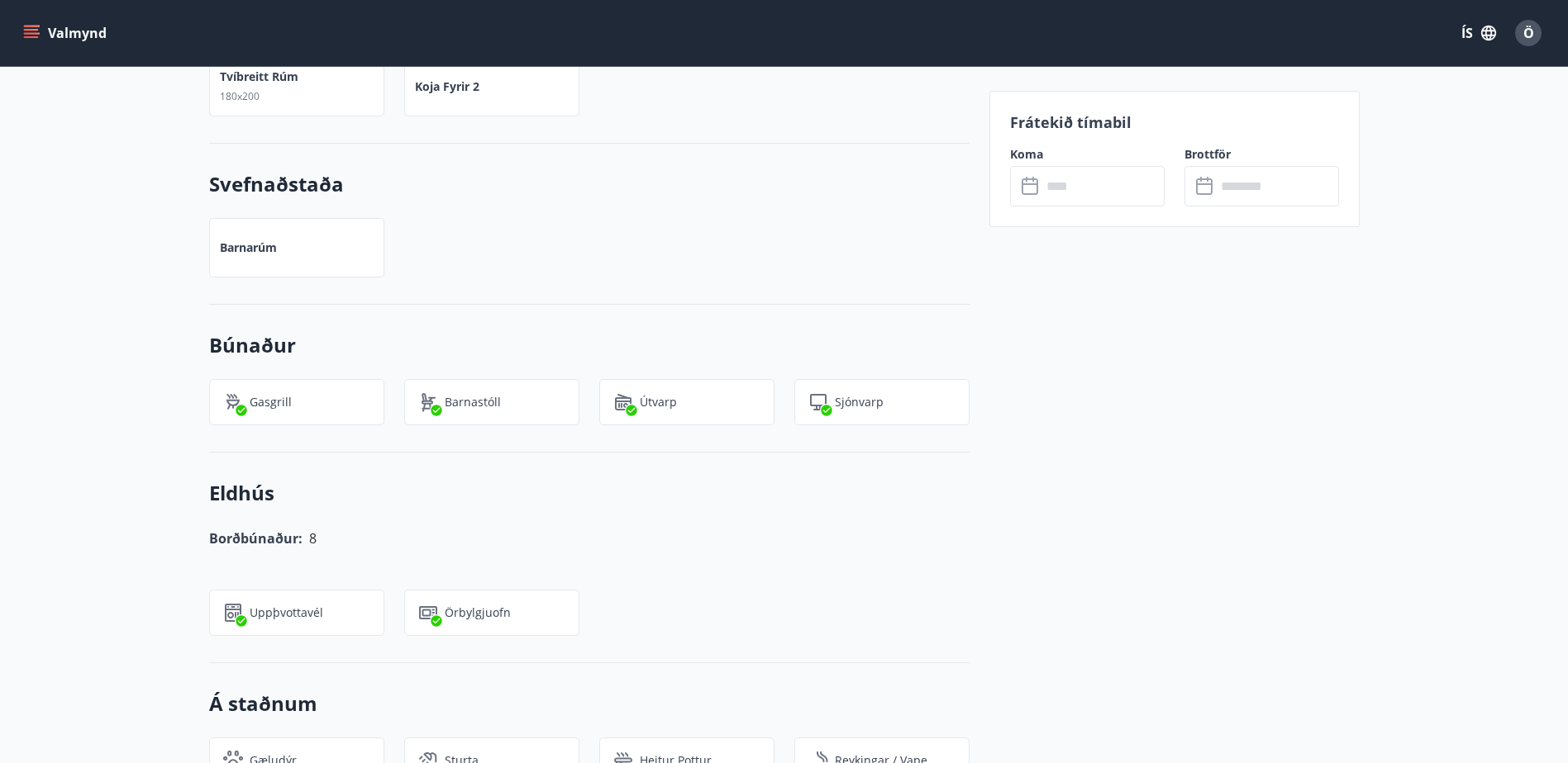
scroll to position [1285, 0]
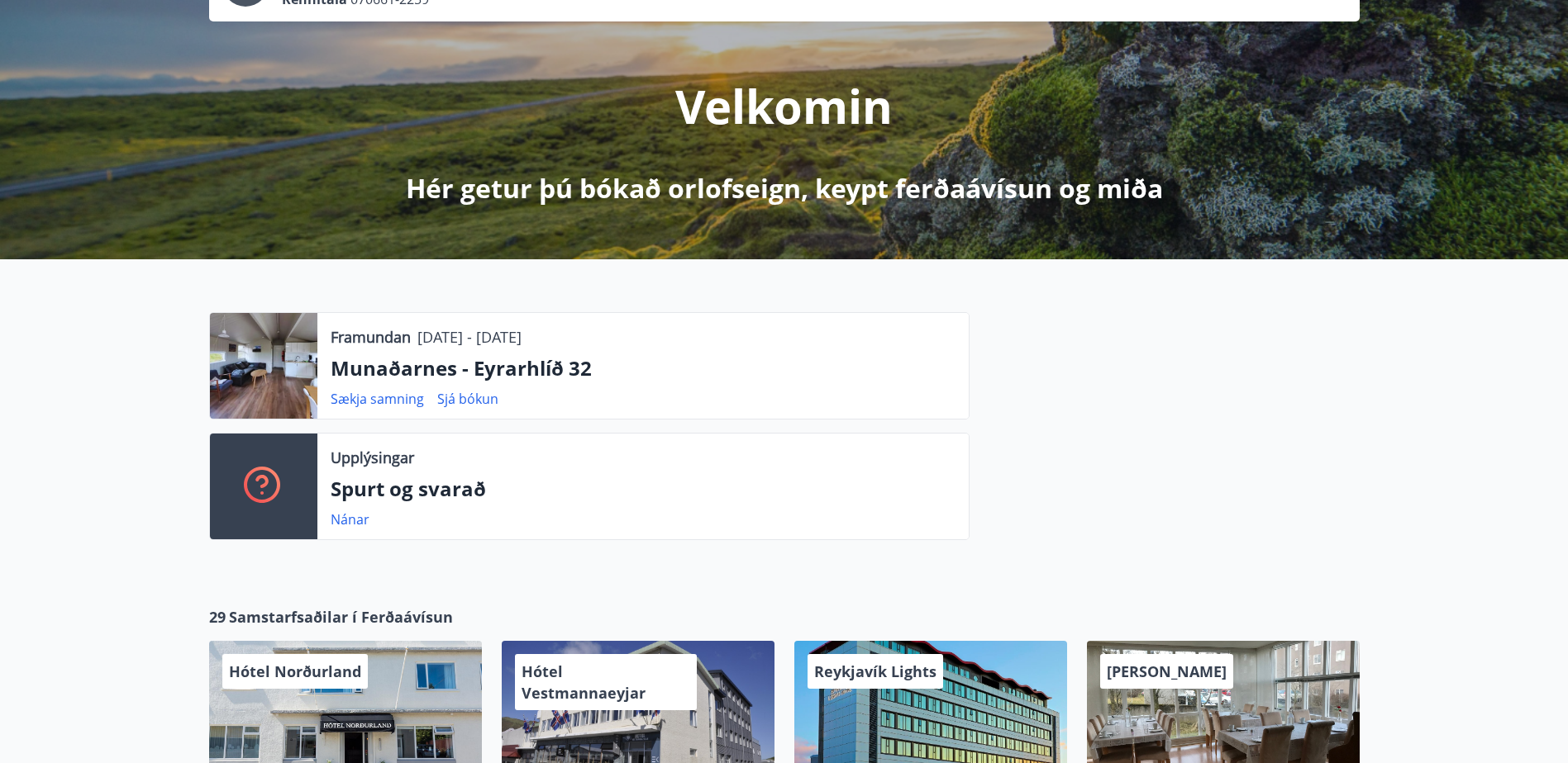
scroll to position [165, 0]
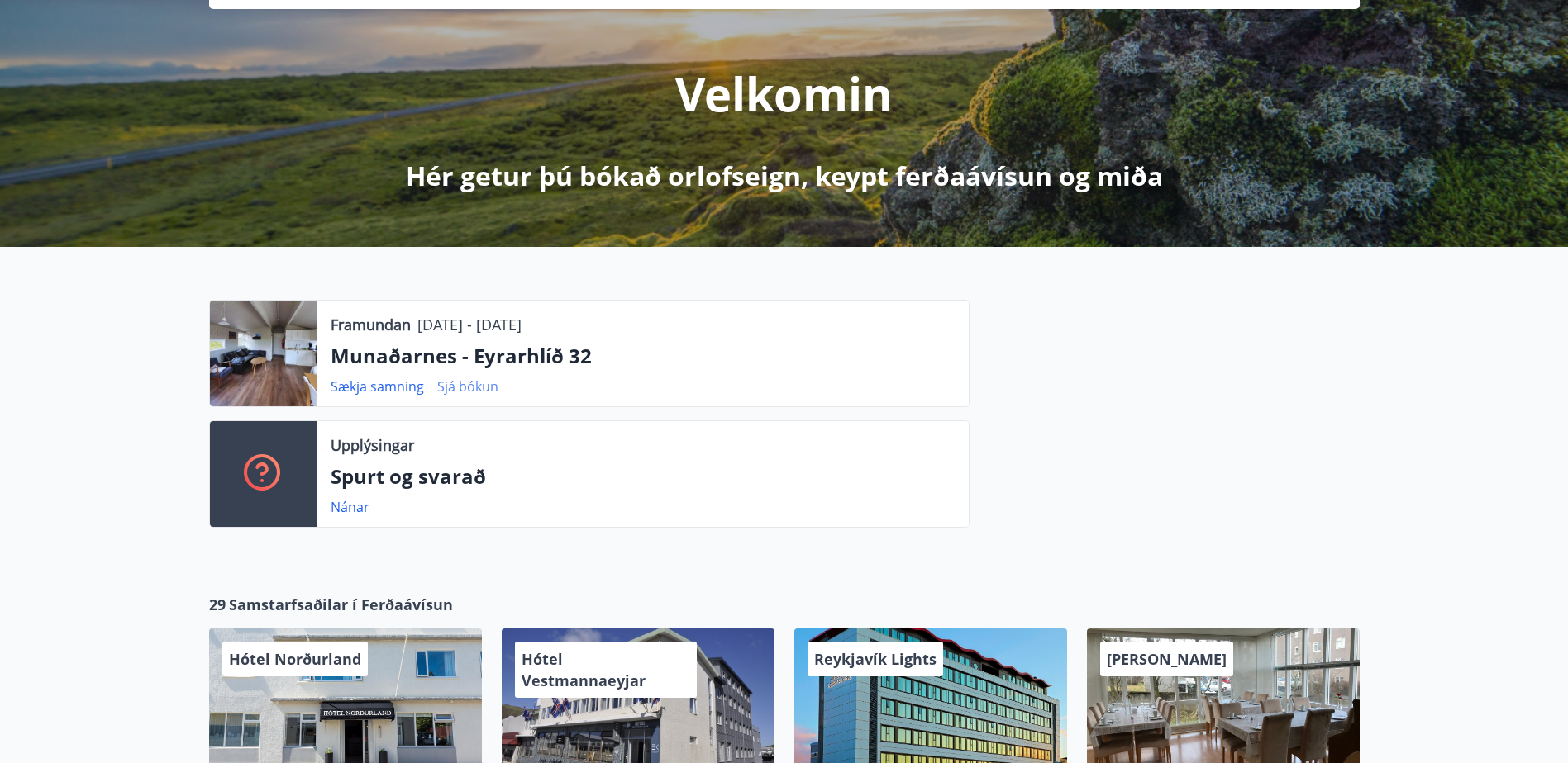
click at [483, 385] on link "Sjá bókun" at bounding box center [468, 386] width 61 height 18
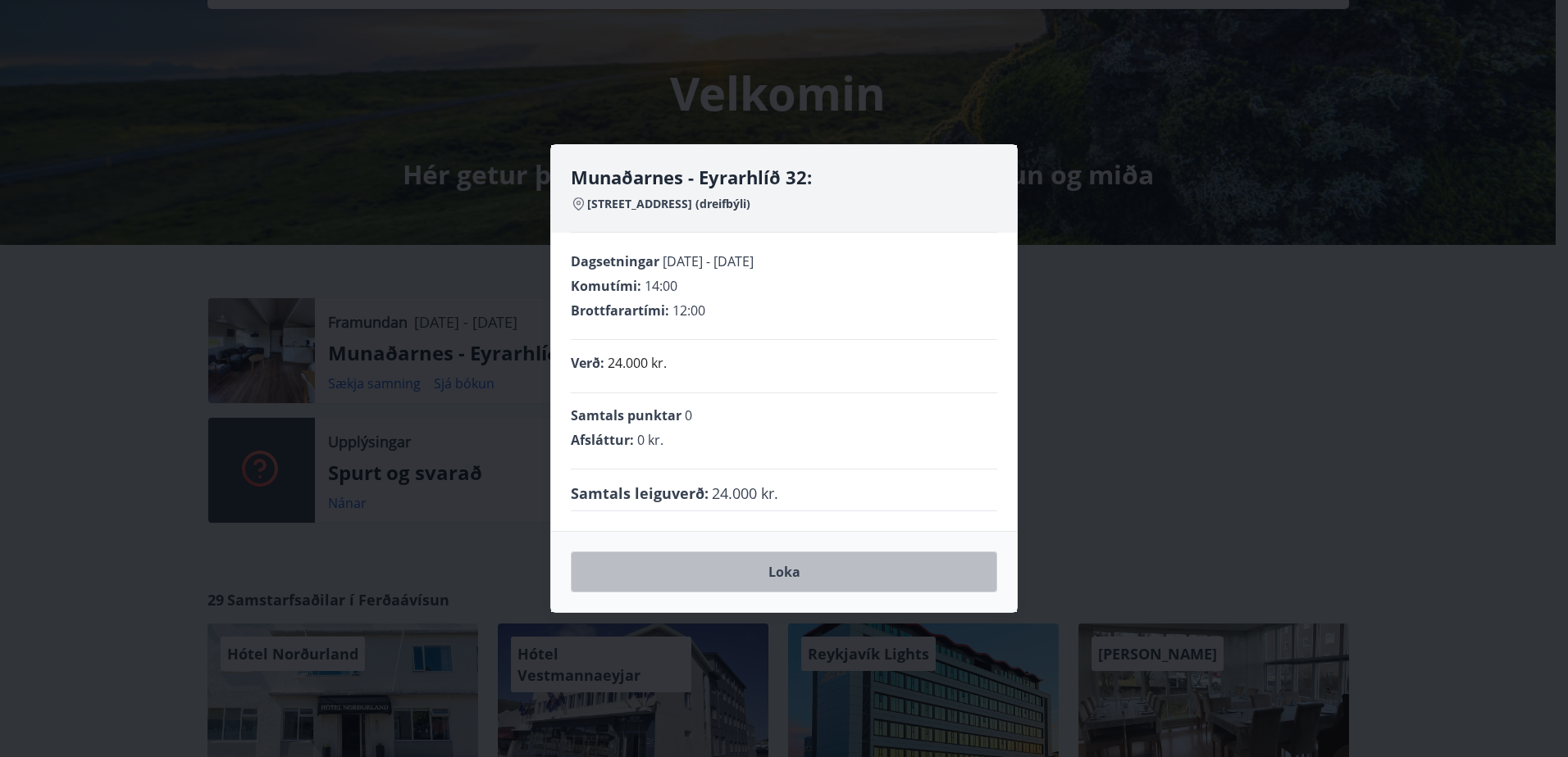
click at [794, 576] on button "Loka" at bounding box center [784, 572] width 427 height 41
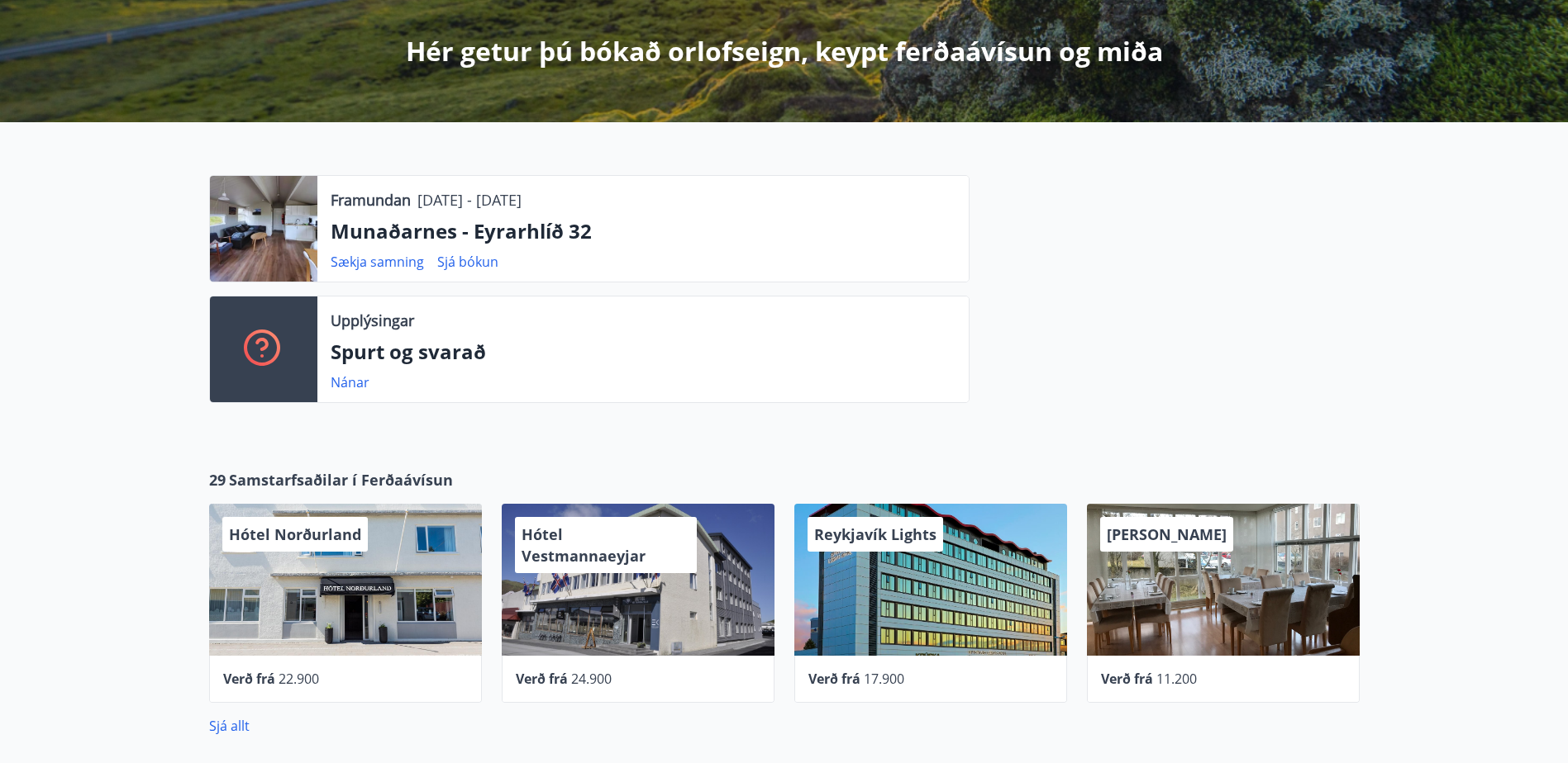
scroll to position [221, 0]
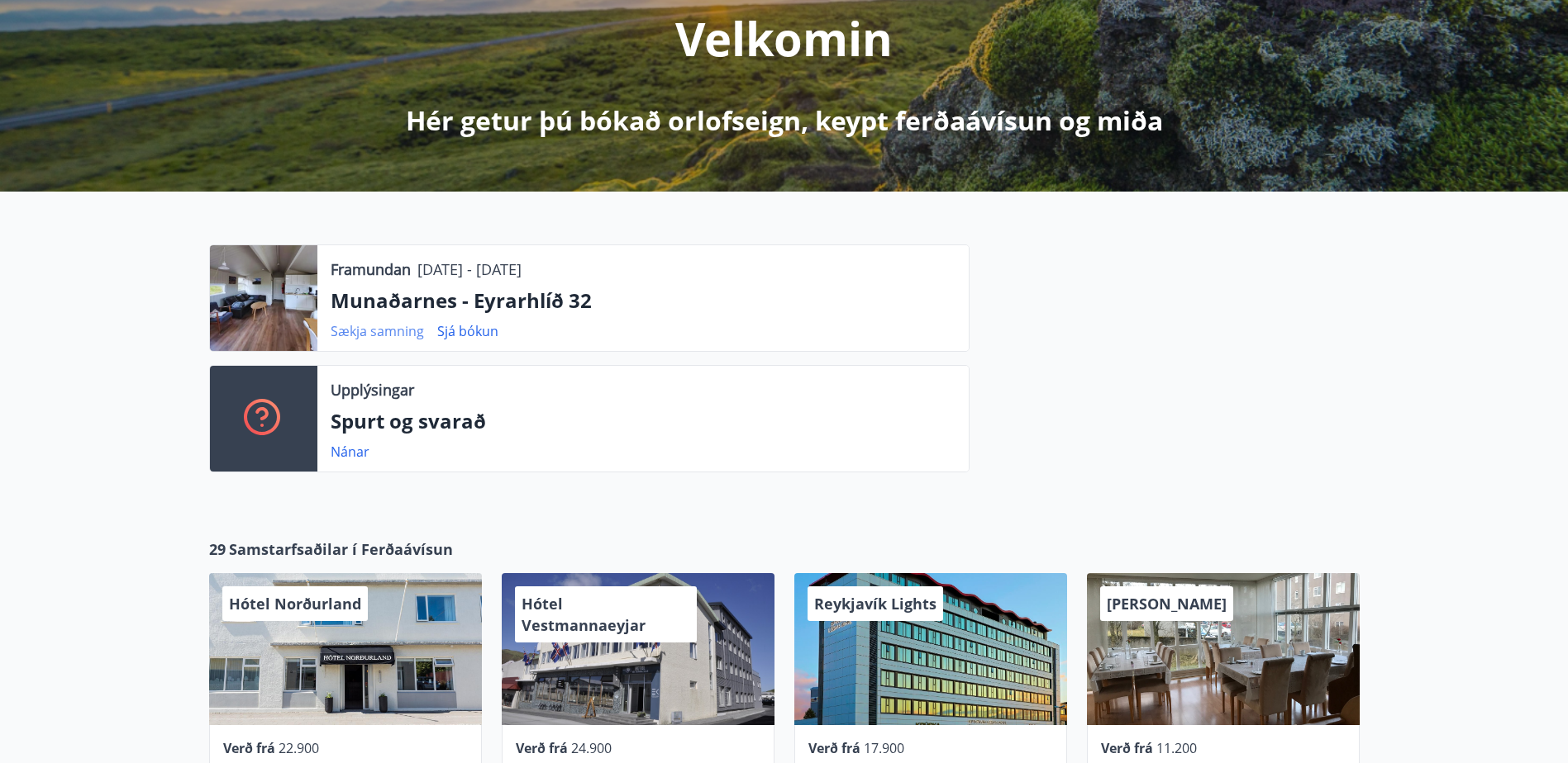
click at [376, 326] on link "Sækja samning" at bounding box center [378, 331] width 93 height 18
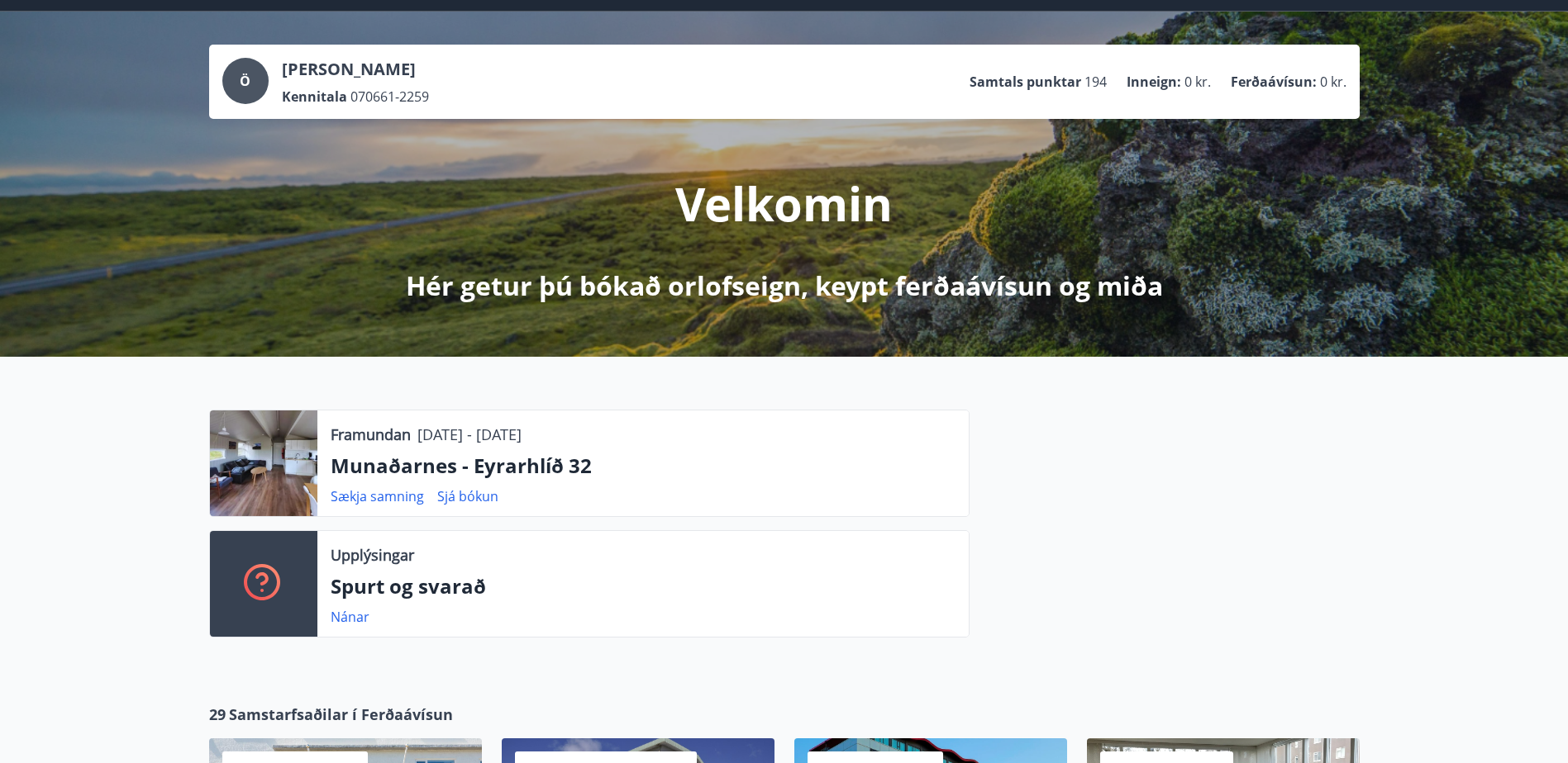
scroll to position [0, 0]
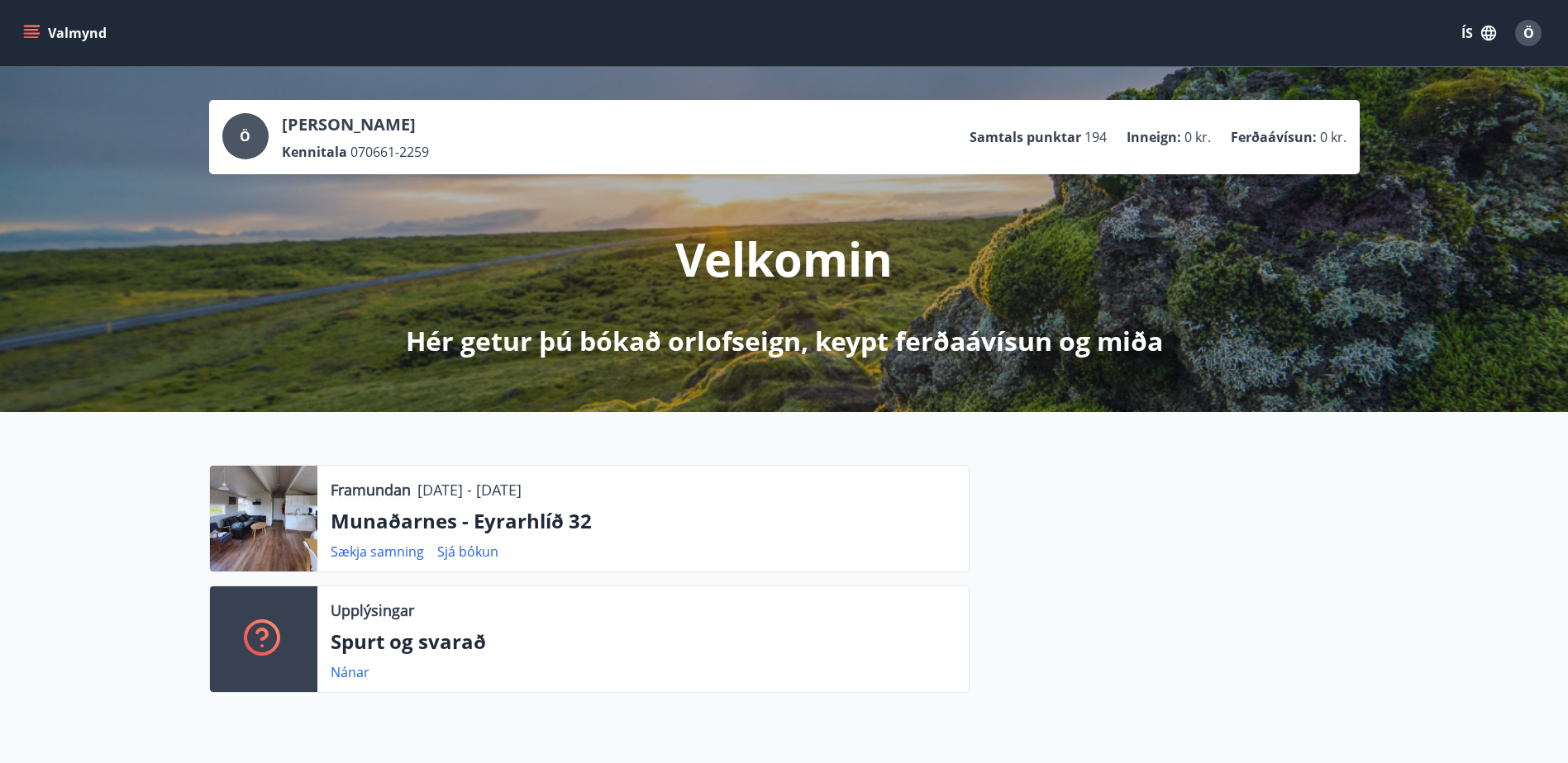
click at [44, 28] on button "Valmynd" at bounding box center [66, 33] width 93 height 30
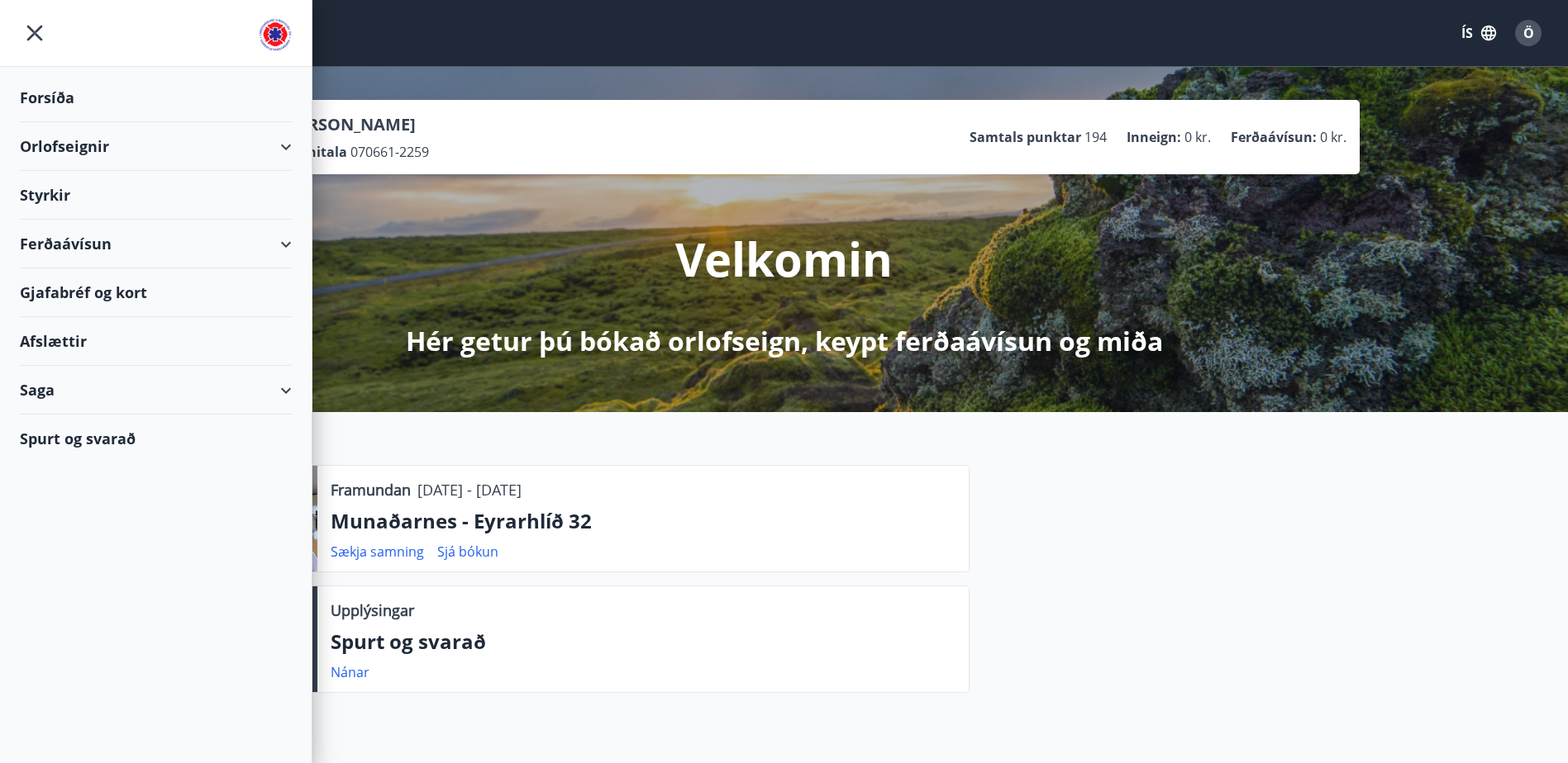
click at [282, 145] on div "Orlofseignir" at bounding box center [156, 146] width 272 height 49
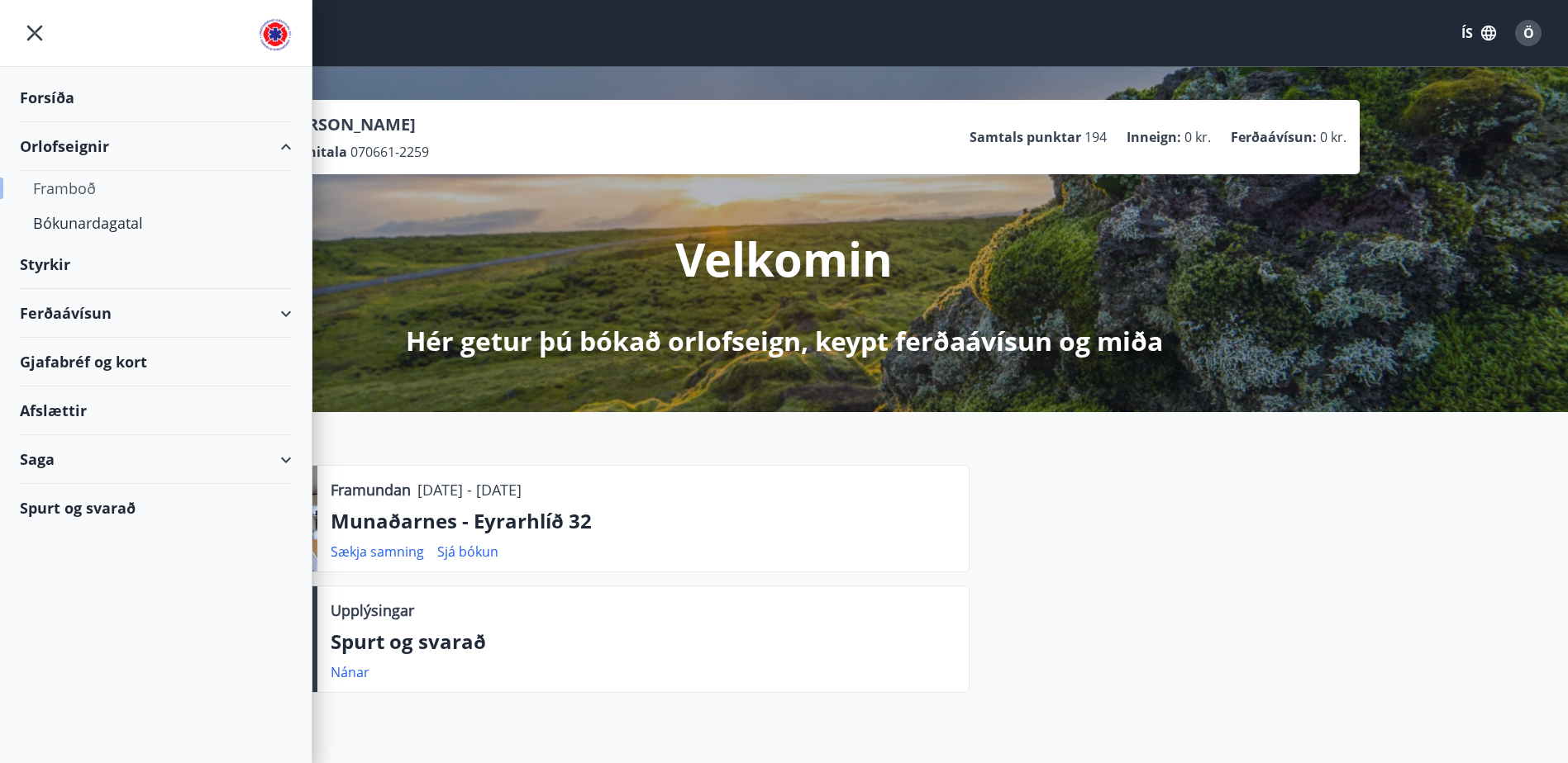
click at [83, 190] on div "Framboð" at bounding box center [156, 188] width 246 height 35
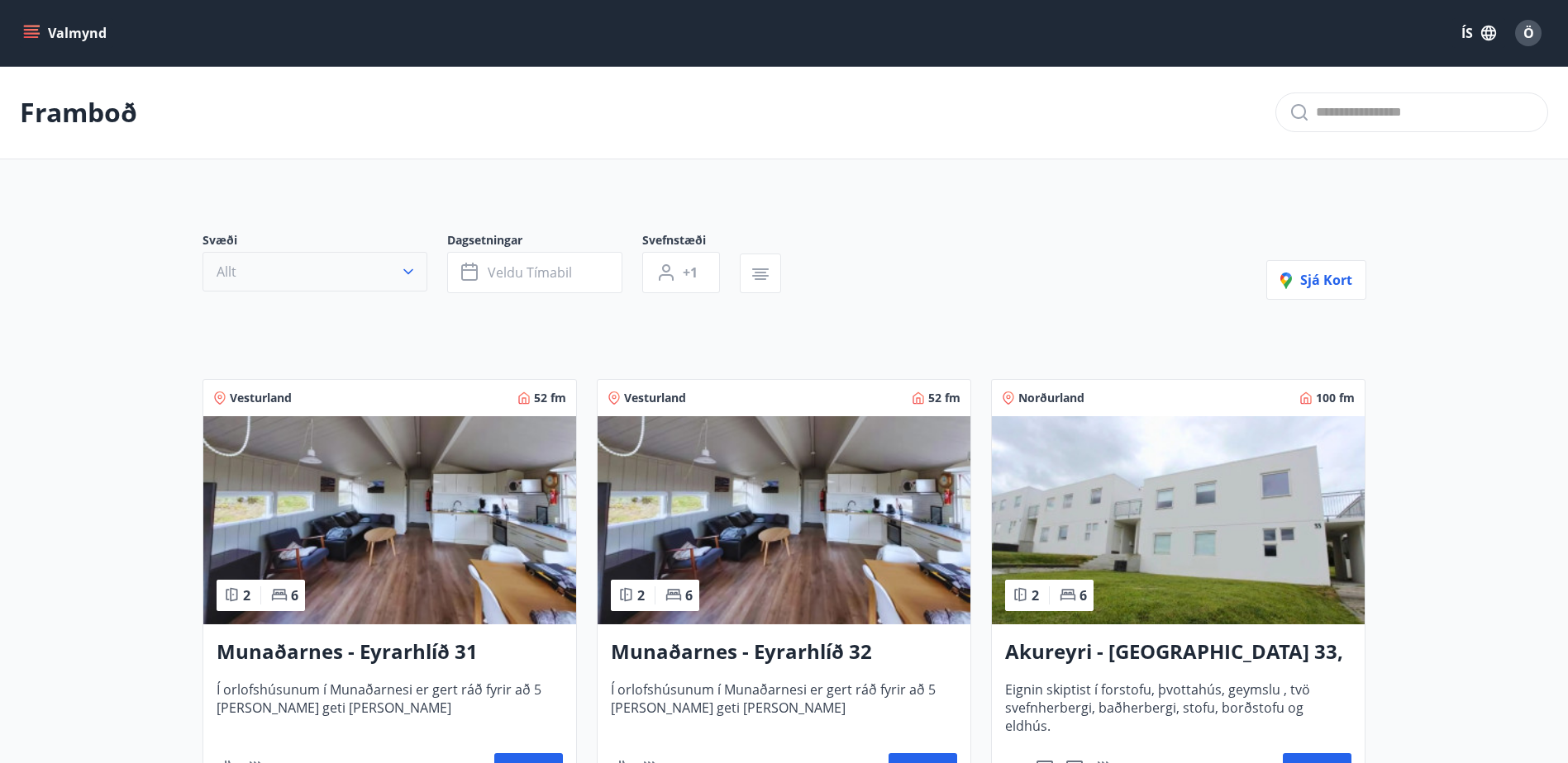
click at [408, 276] on icon "button" at bounding box center [408, 272] width 17 height 17
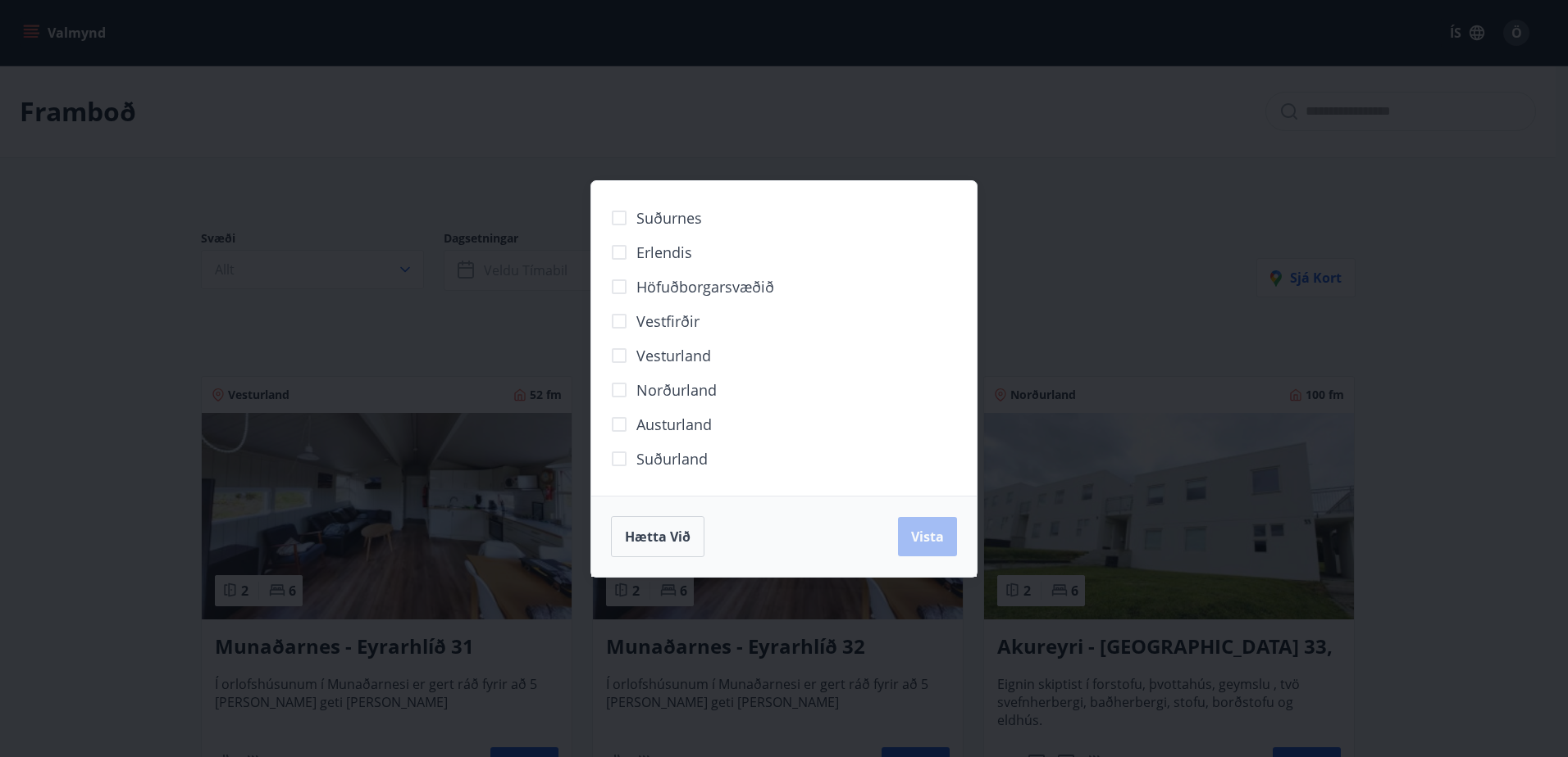
click at [1252, 339] on div "Suðurnes Erlendis Höfuðborgarsvæðið Vestfirðir Vesturland Norðurland Austurland…" at bounding box center [784, 378] width 1568 height 757
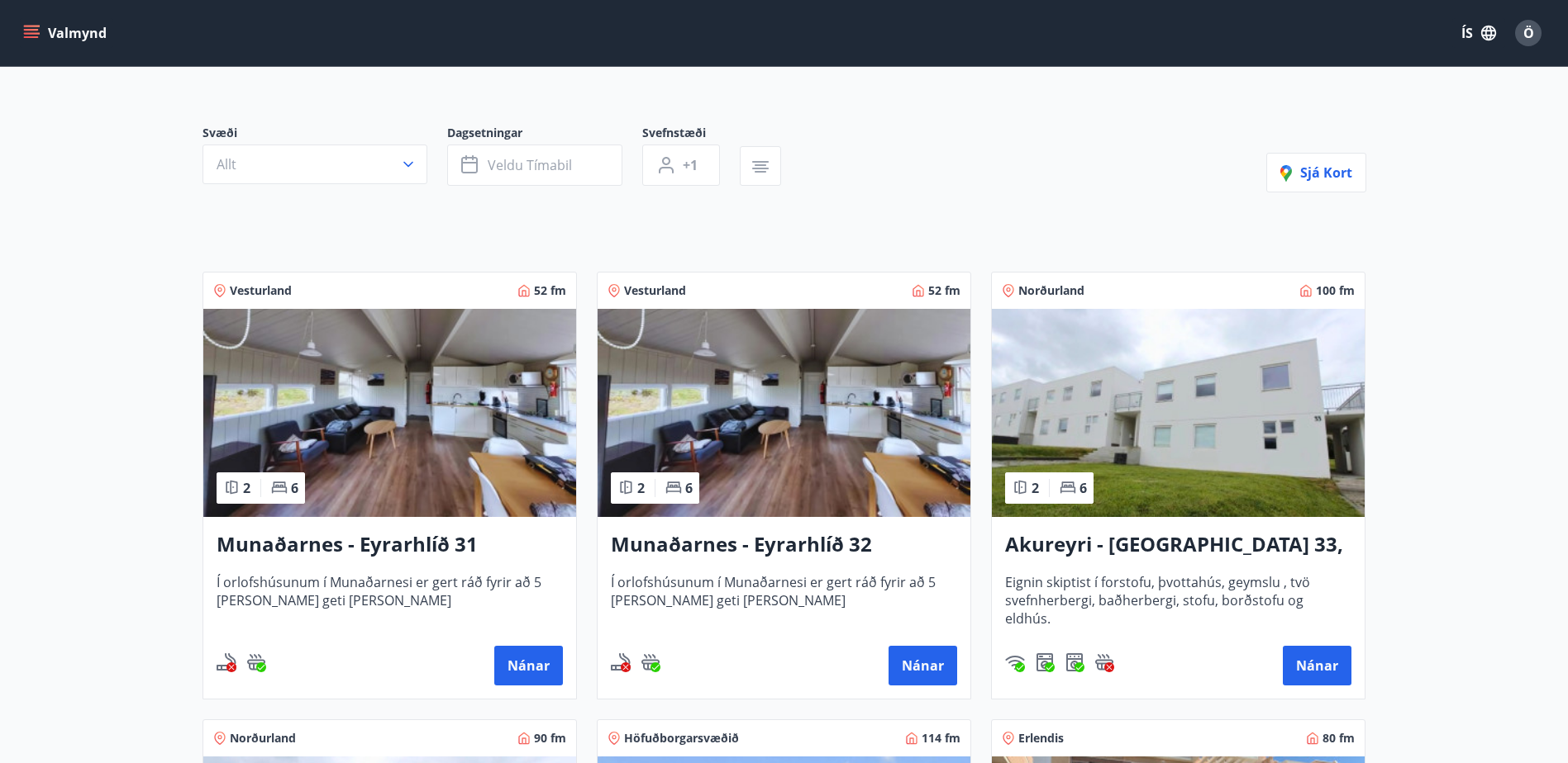
scroll to position [104, 0]
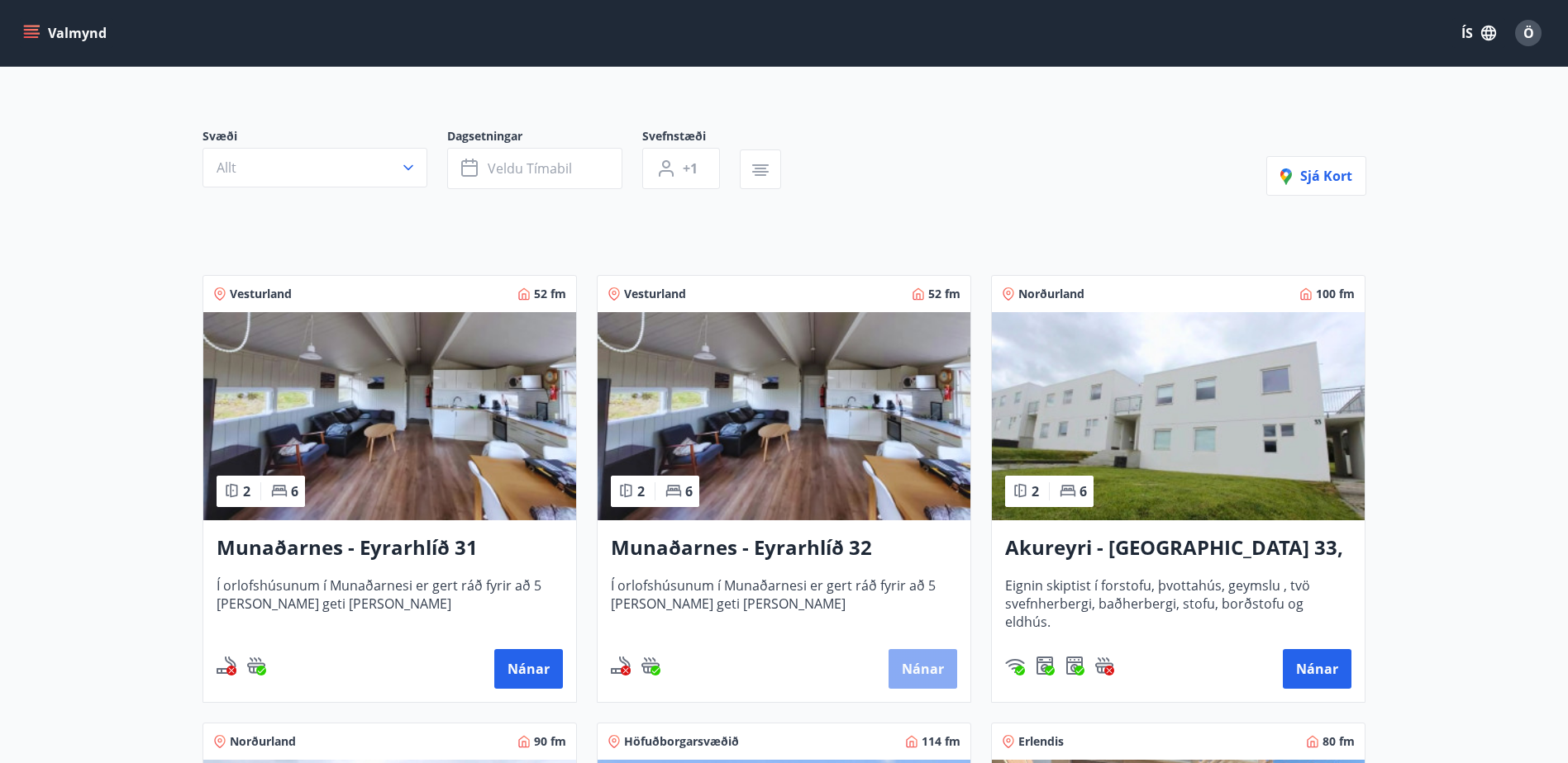
click at [911, 670] on button "Nánar" at bounding box center [922, 669] width 68 height 40
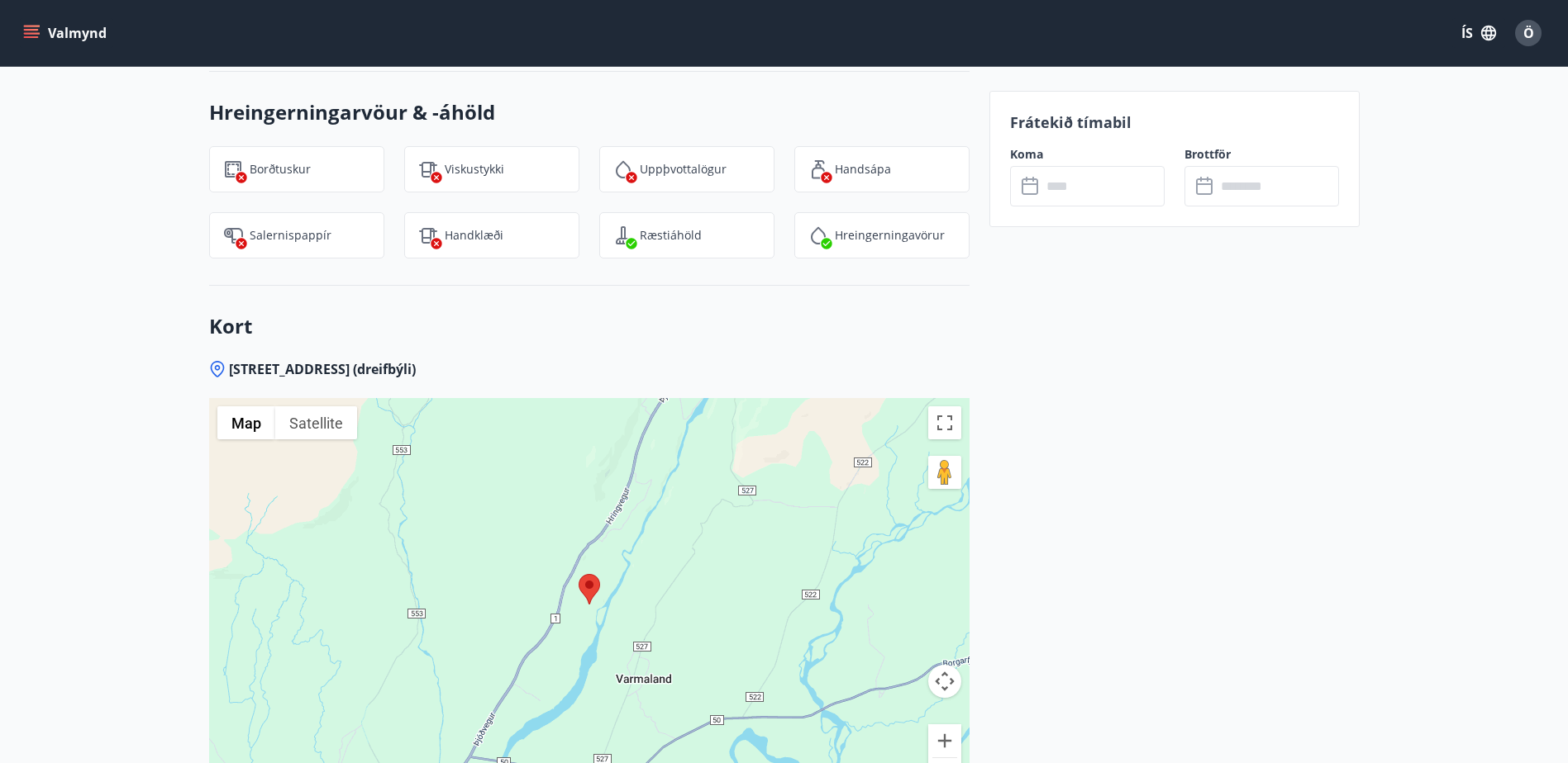
scroll to position [2148, 0]
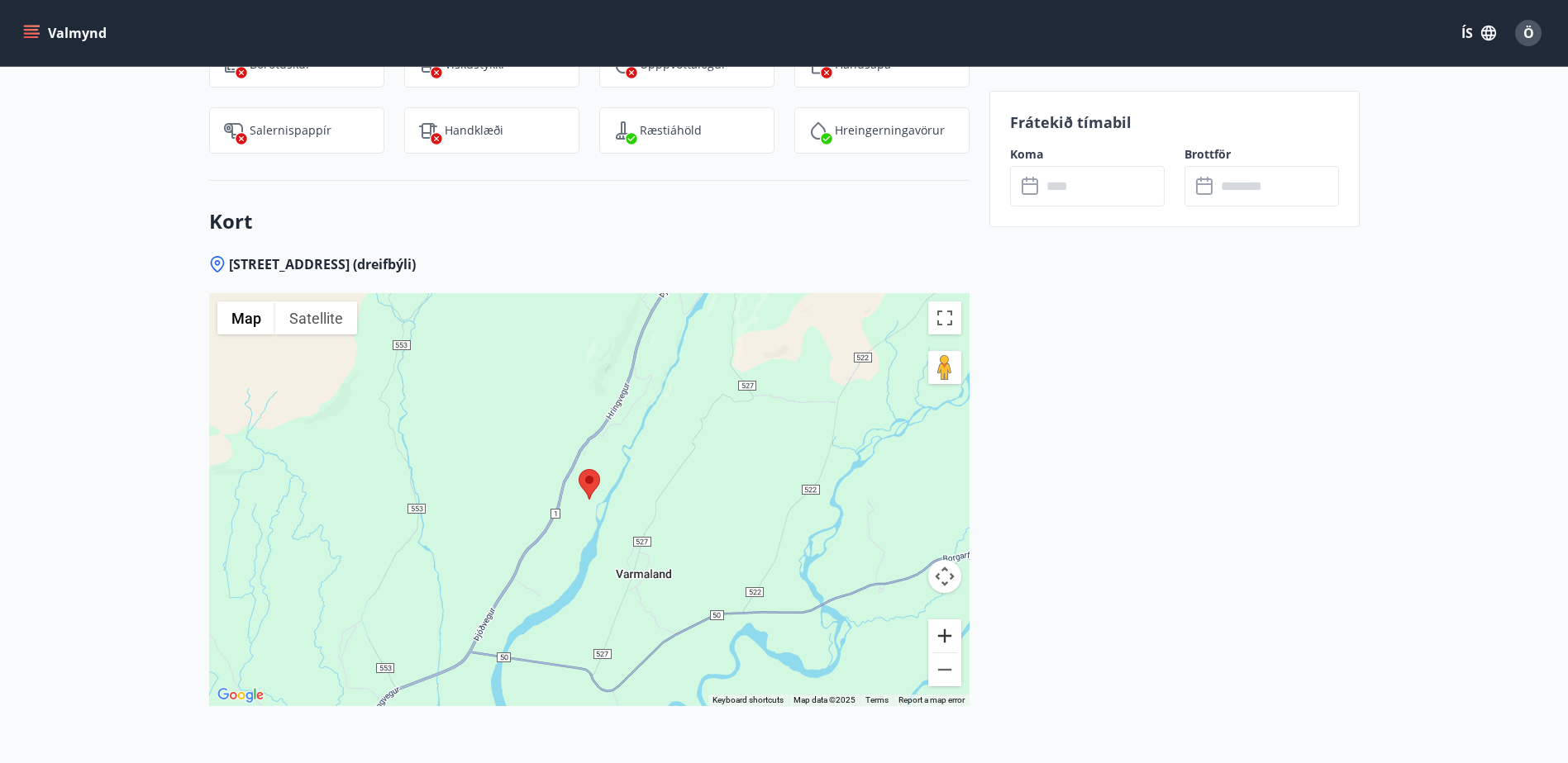
click at [952, 619] on button "Zoom in" at bounding box center [944, 635] width 33 height 33
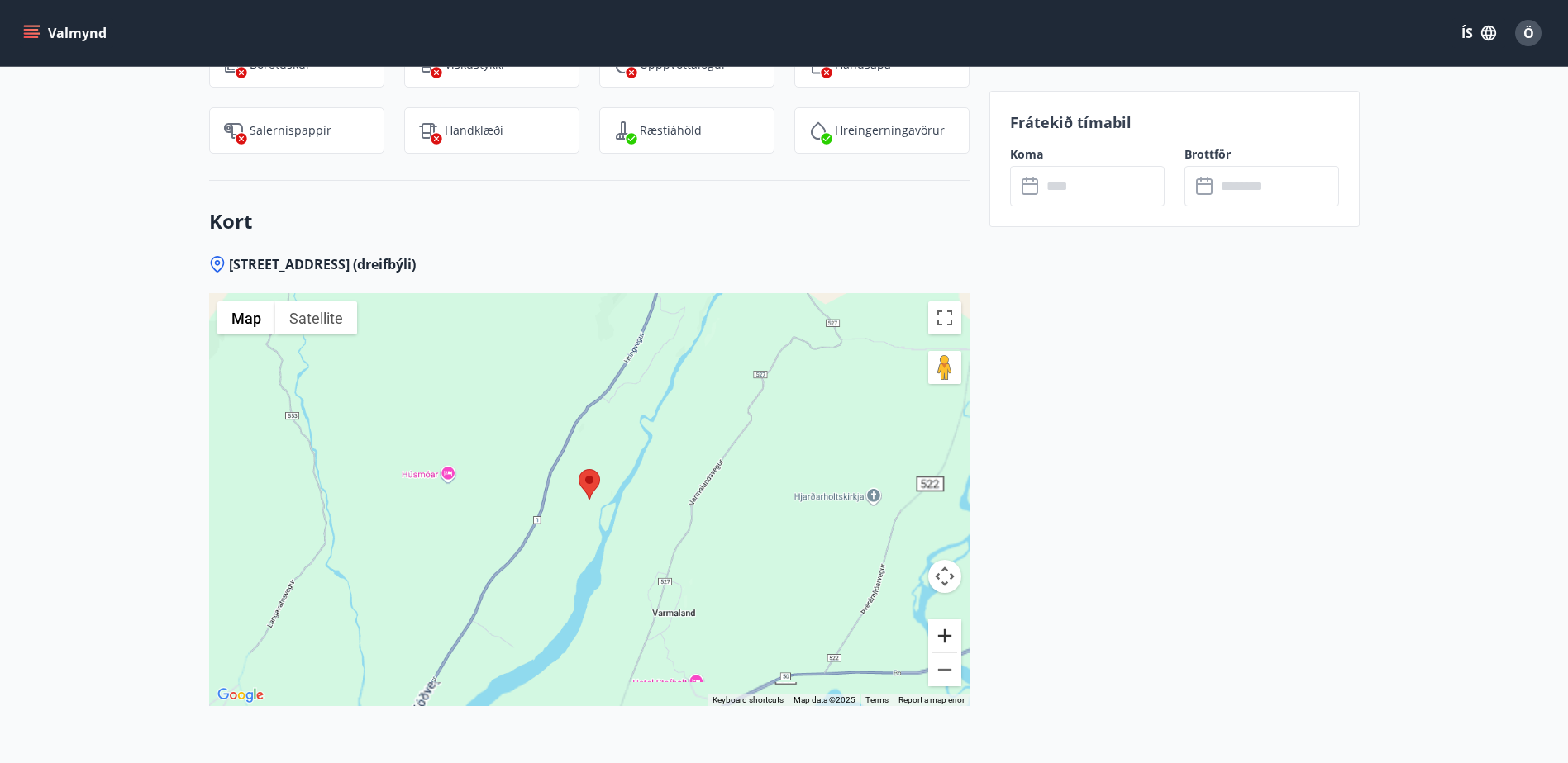
click at [952, 619] on button "Zoom in" at bounding box center [944, 635] width 33 height 33
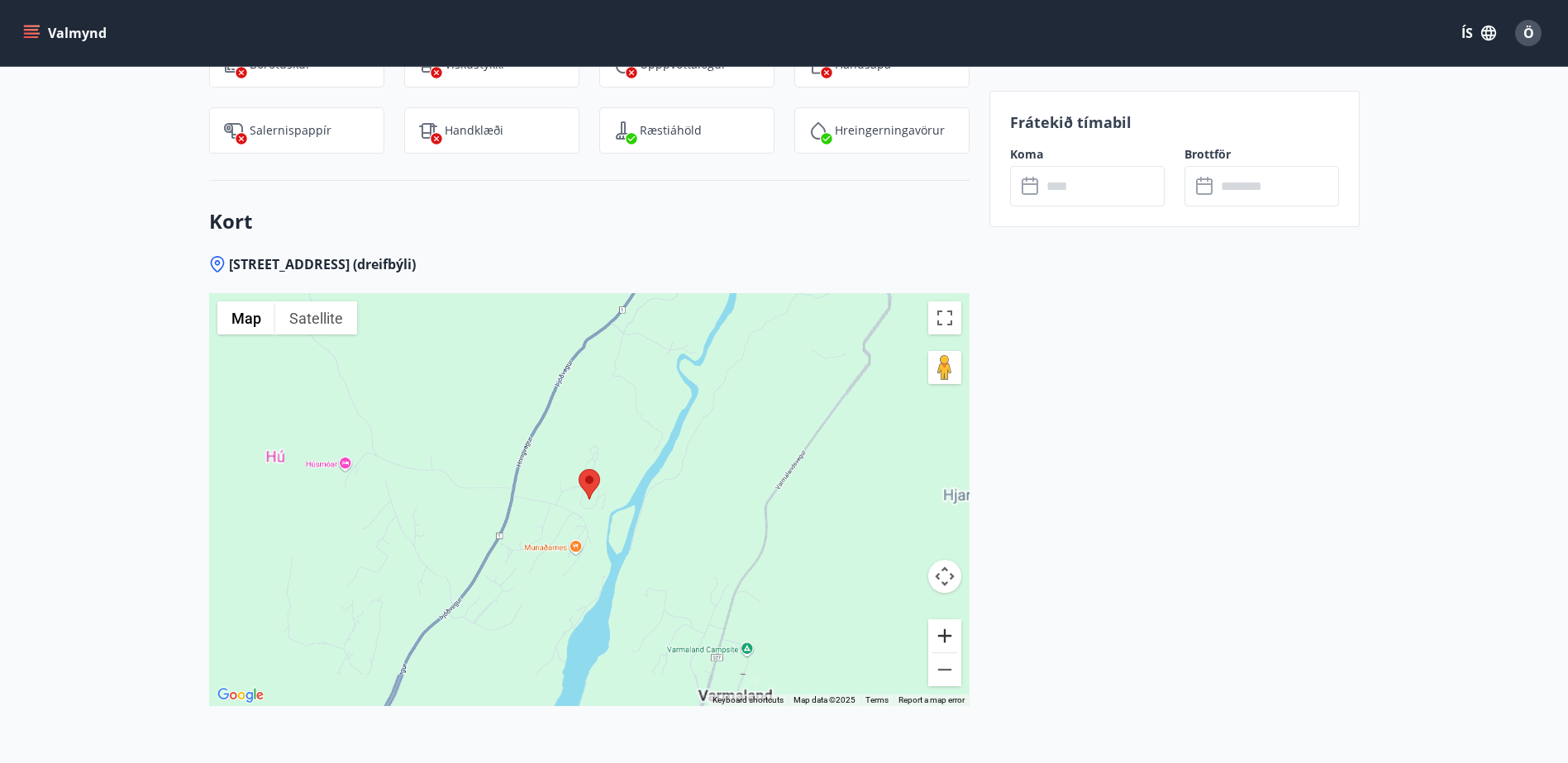
click at [952, 619] on button "Zoom in" at bounding box center [944, 635] width 33 height 33
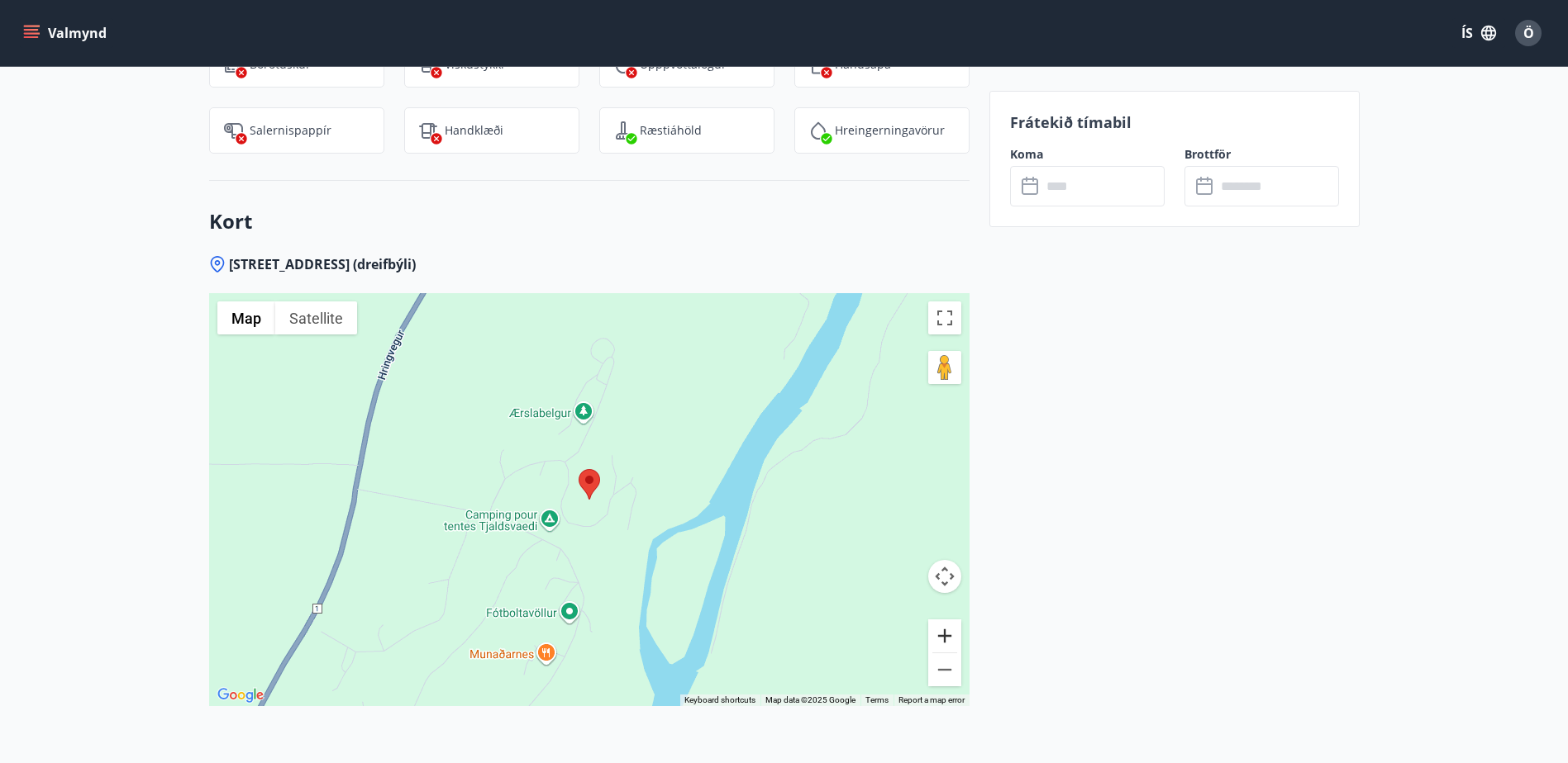
click at [952, 619] on button "Zoom in" at bounding box center [944, 635] width 33 height 33
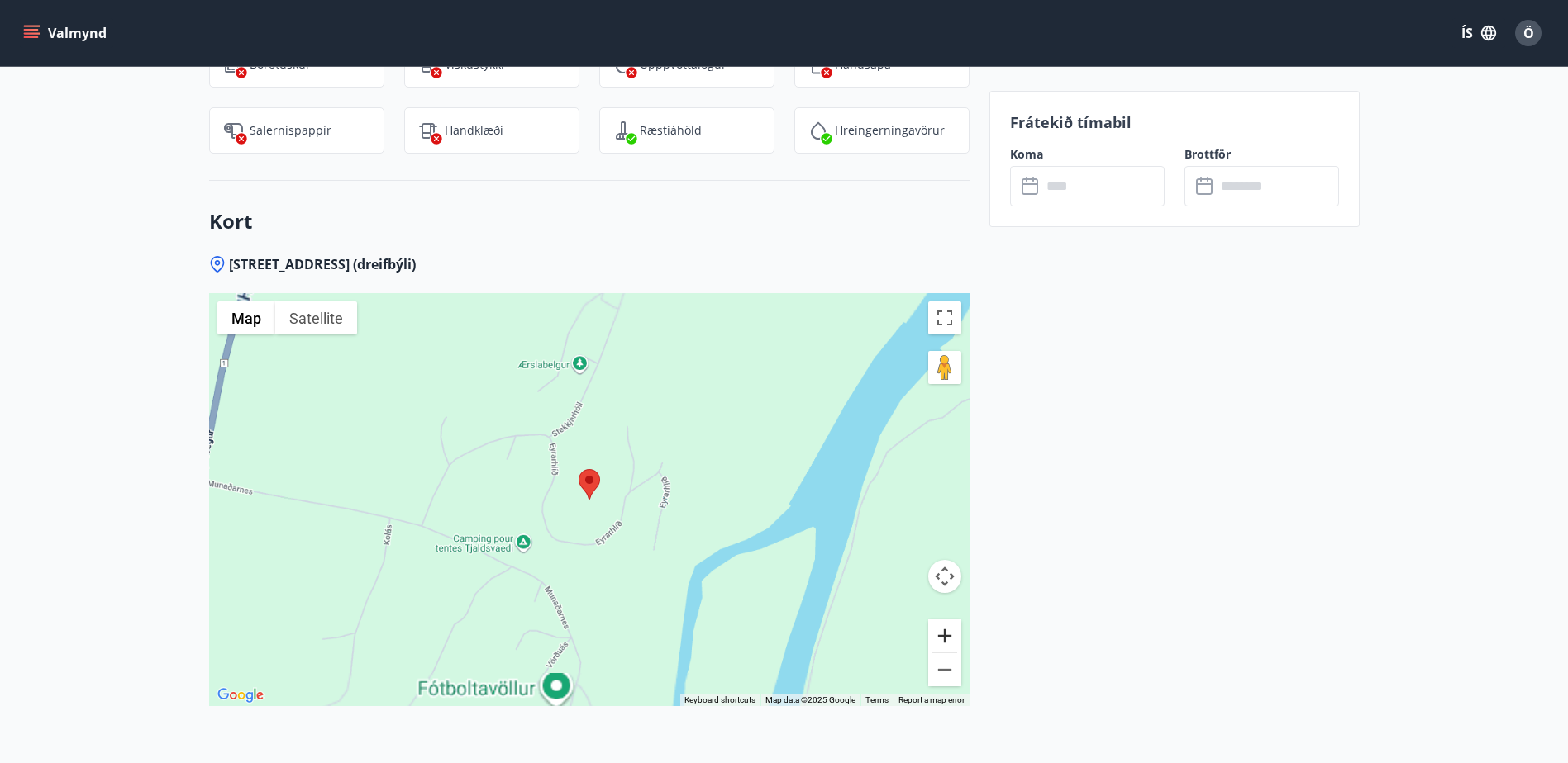
click at [952, 619] on button "Zoom in" at bounding box center [944, 635] width 33 height 33
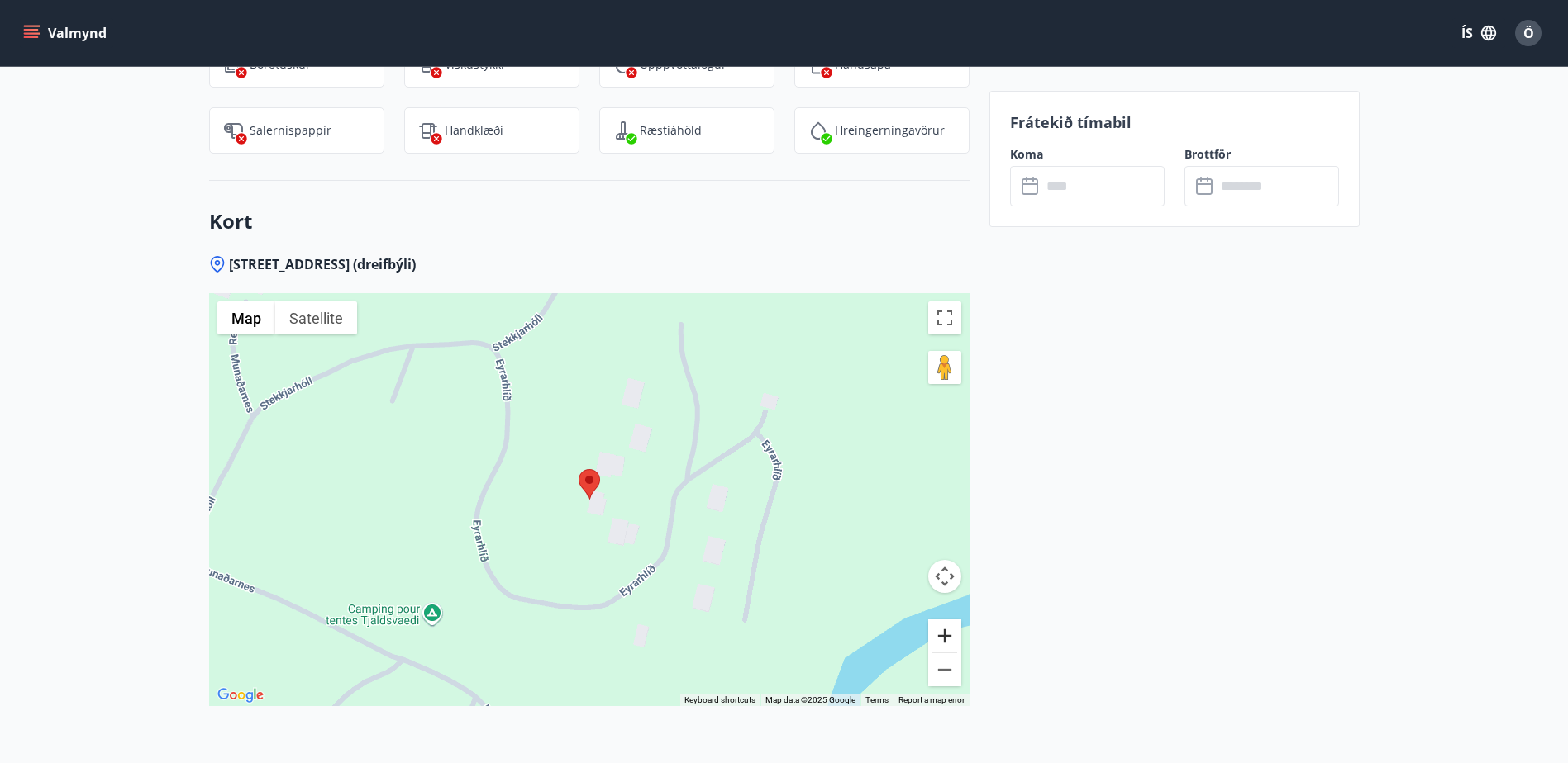
click at [952, 619] on button "Zoom in" at bounding box center [944, 635] width 33 height 33
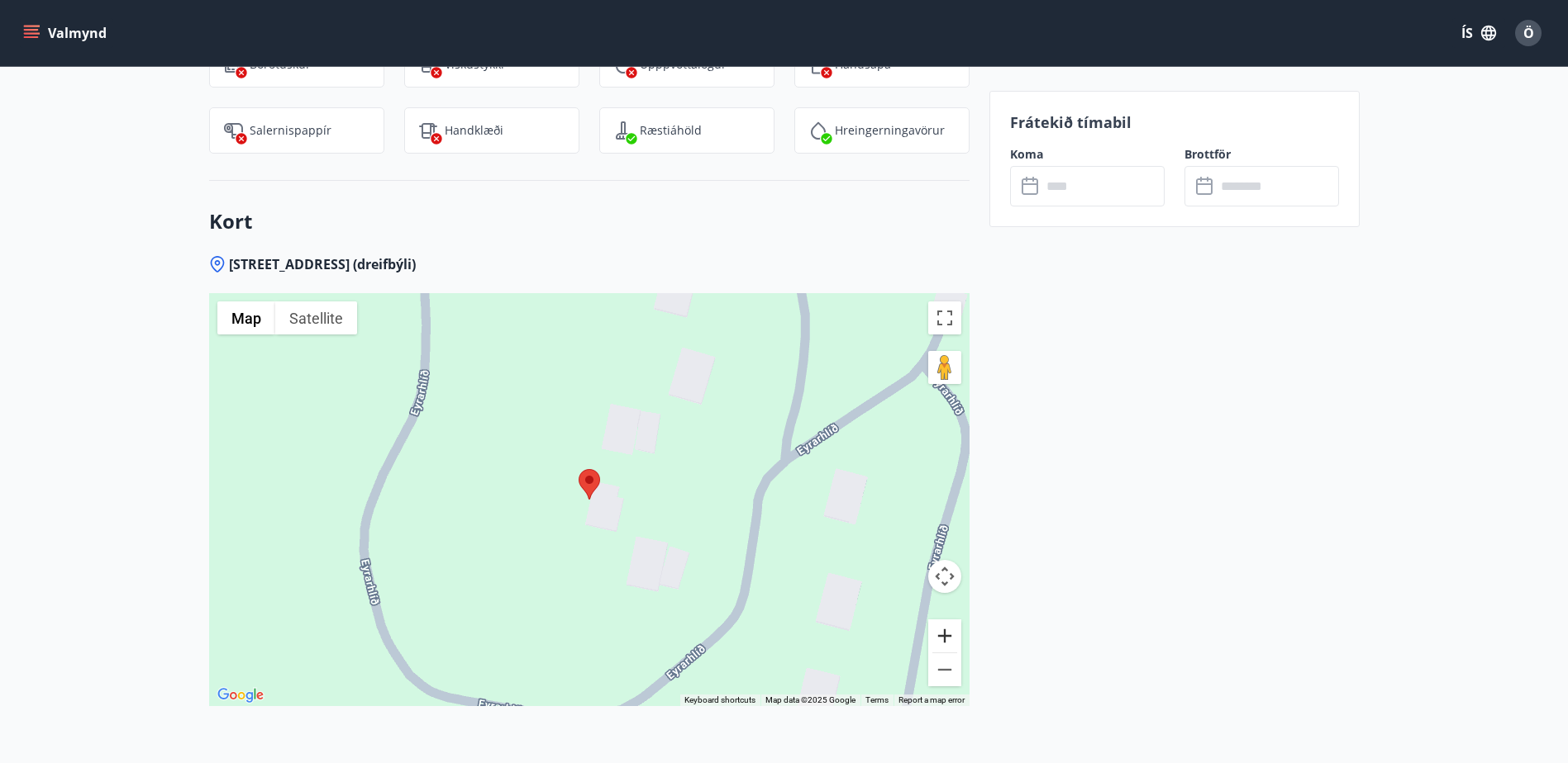
click at [952, 619] on button "Zoom in" at bounding box center [944, 635] width 33 height 33
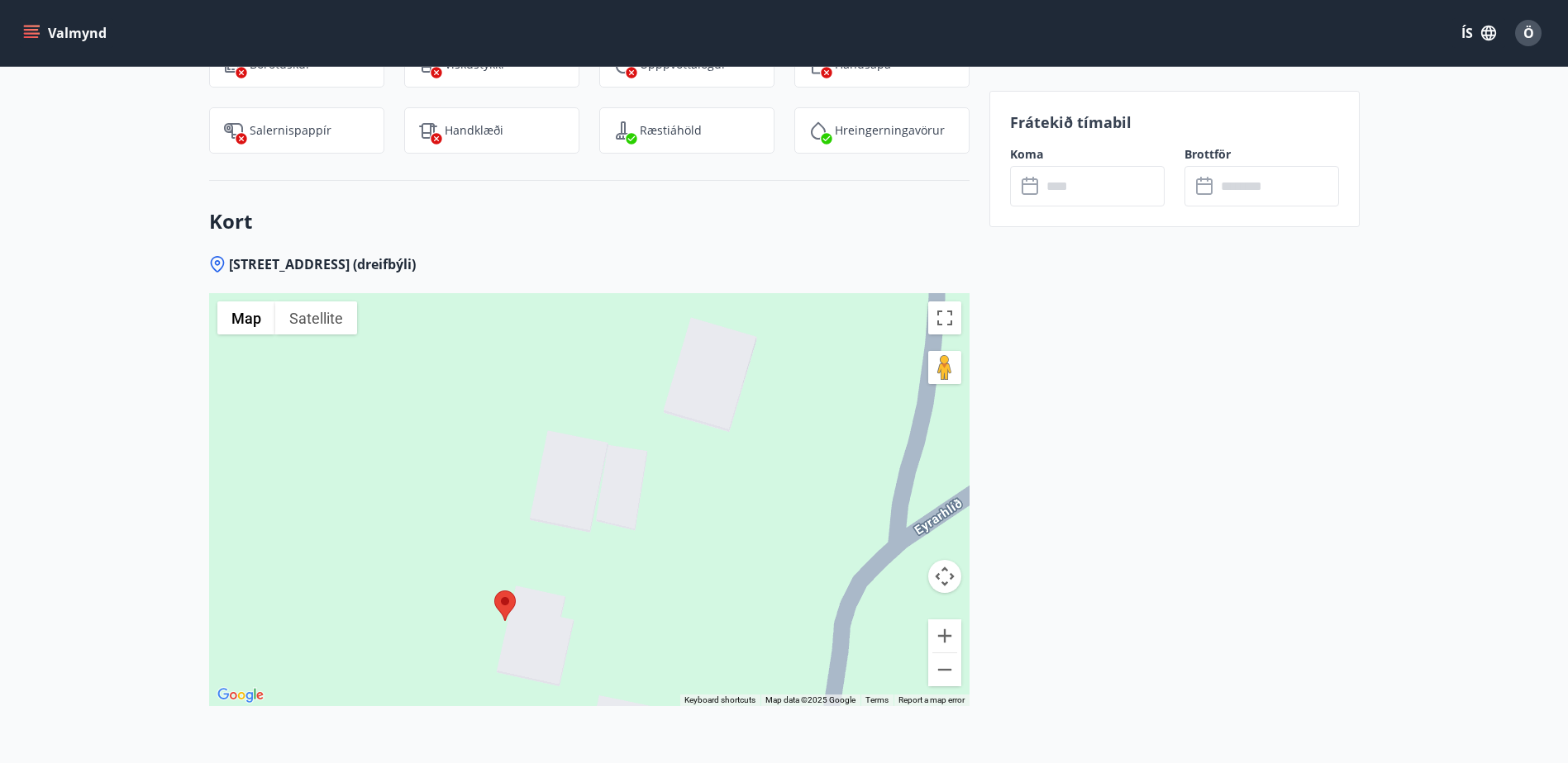
drag, startPoint x: 704, startPoint y: 493, endPoint x: 704, endPoint y: 605, distance: 112.0
click at [703, 605] on div at bounding box center [589, 499] width 760 height 413
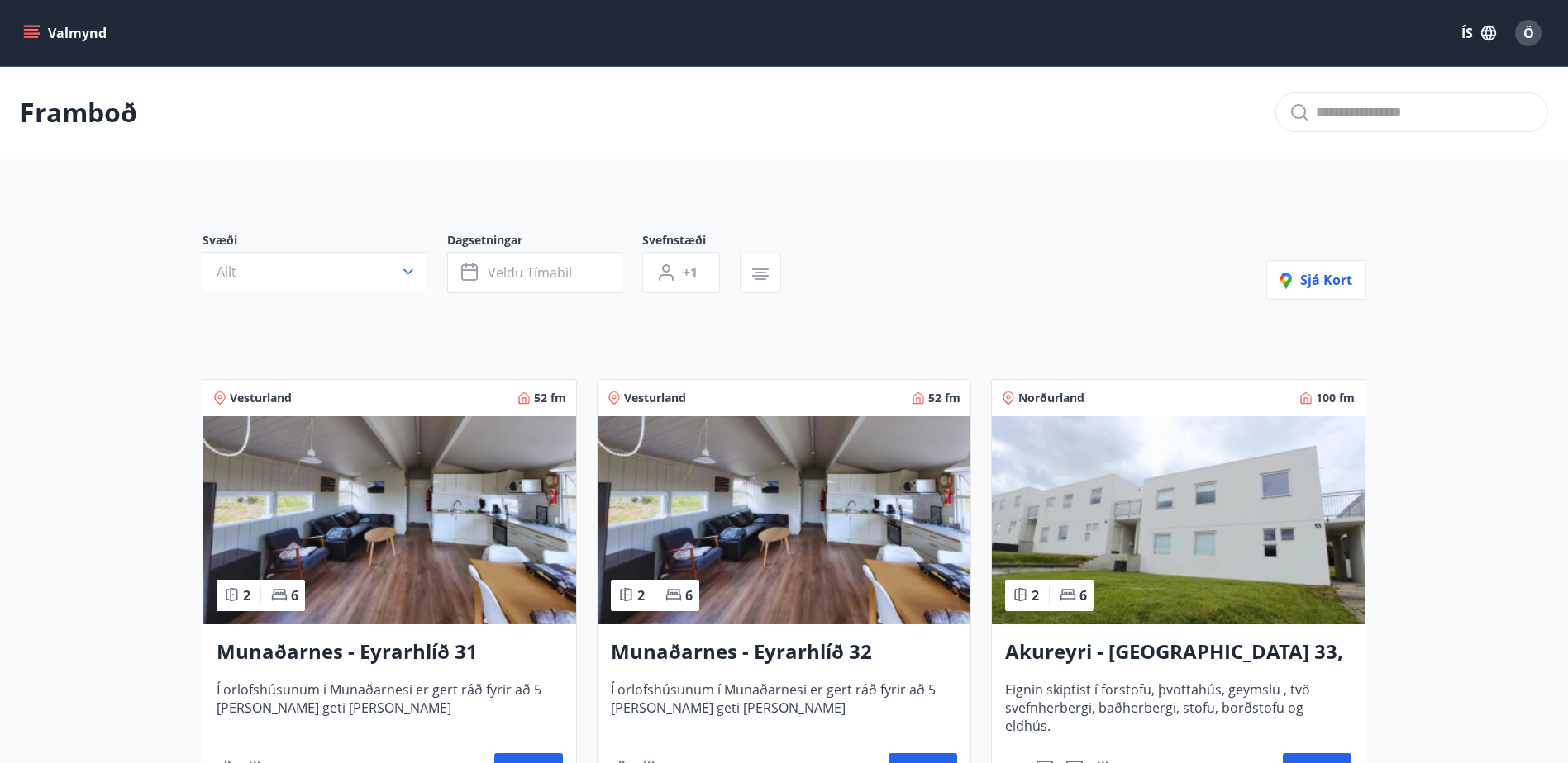
click at [799, 653] on h3 "Munaðarnes - Eyrarhlíð 32" at bounding box center [783, 653] width 346 height 30
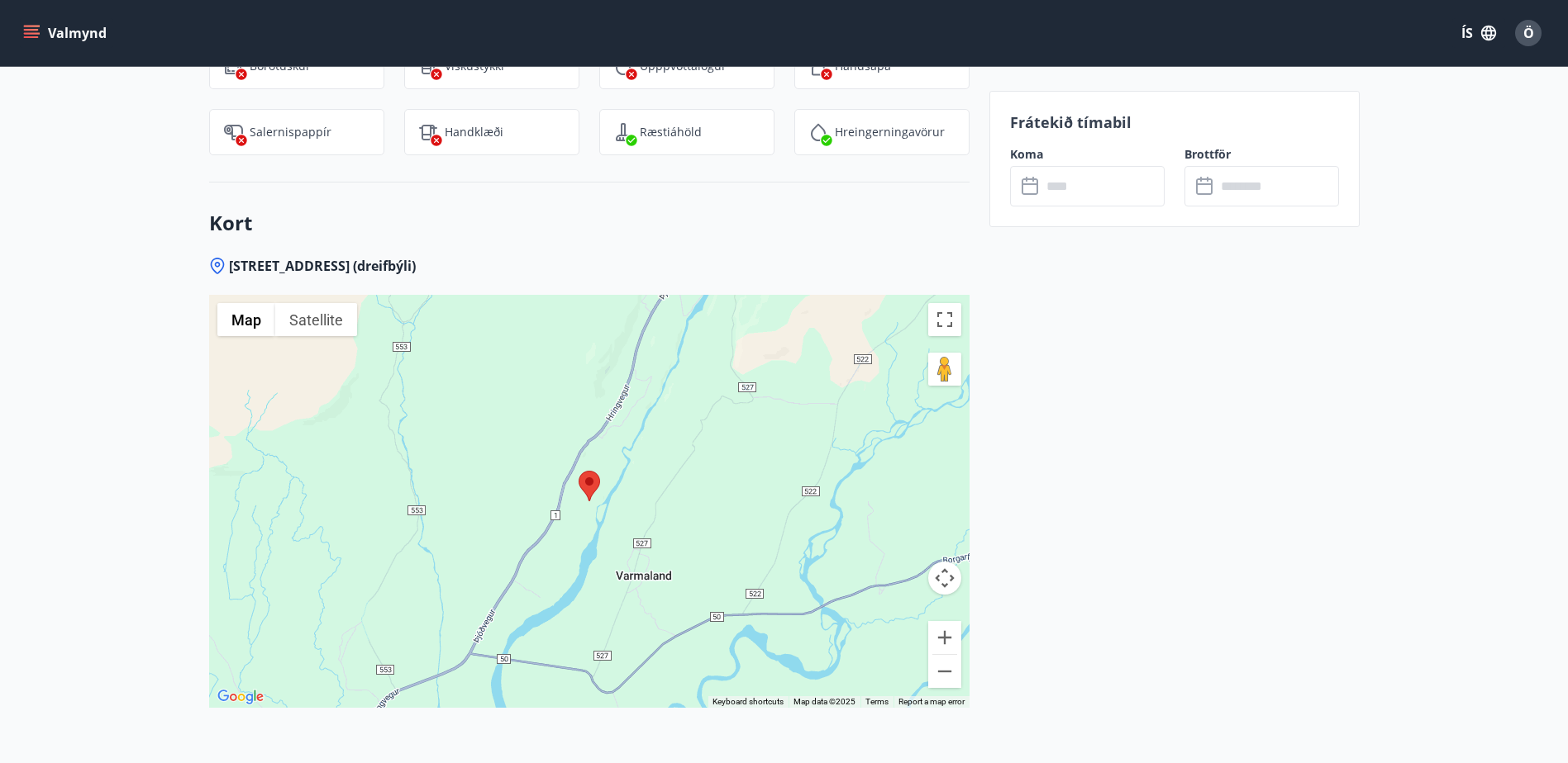
scroll to position [2148, 0]
click at [948, 619] on button "Zoom in" at bounding box center [944, 635] width 33 height 33
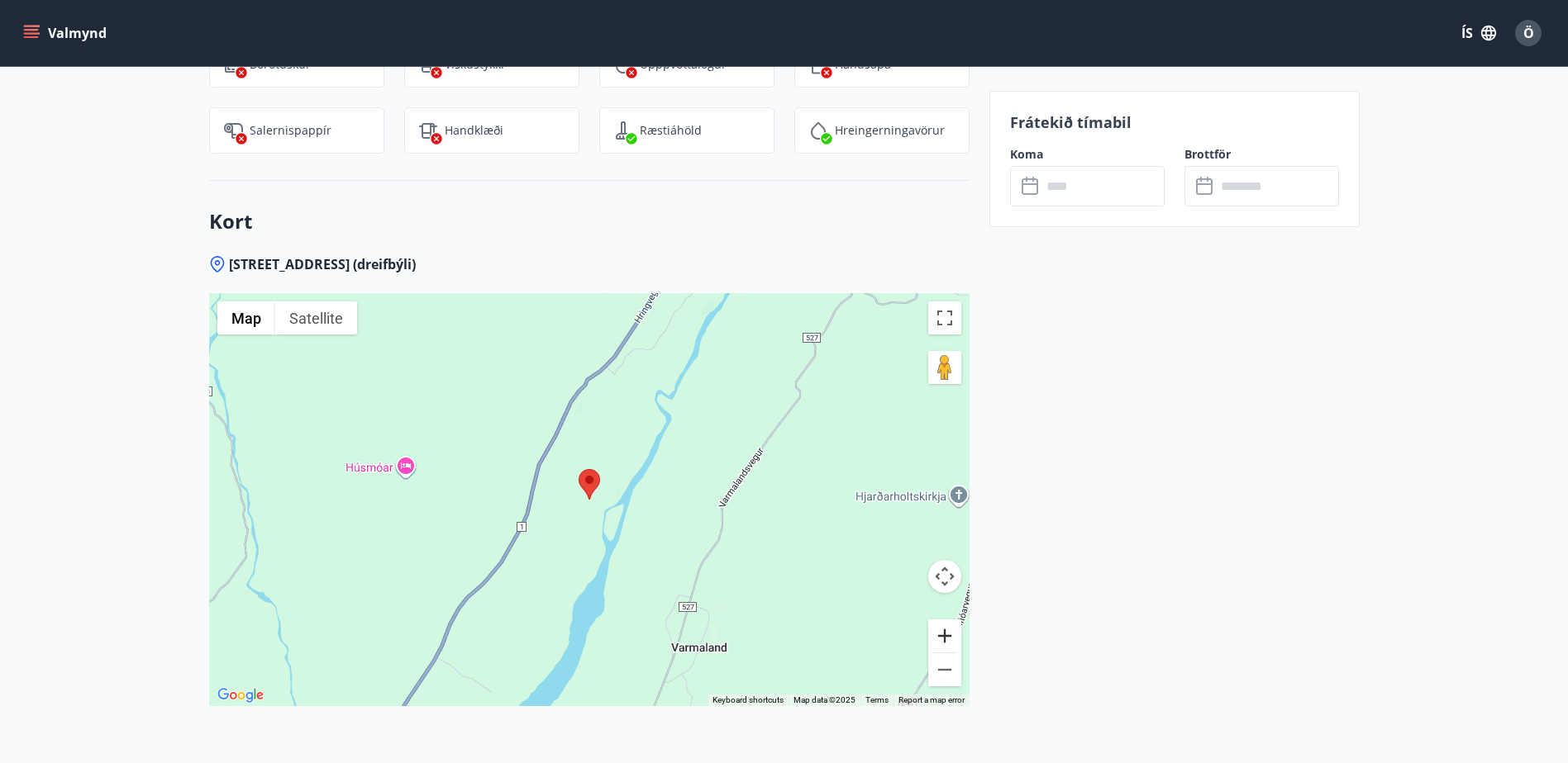
click at [948, 619] on button "Zoom in" at bounding box center [944, 635] width 33 height 33
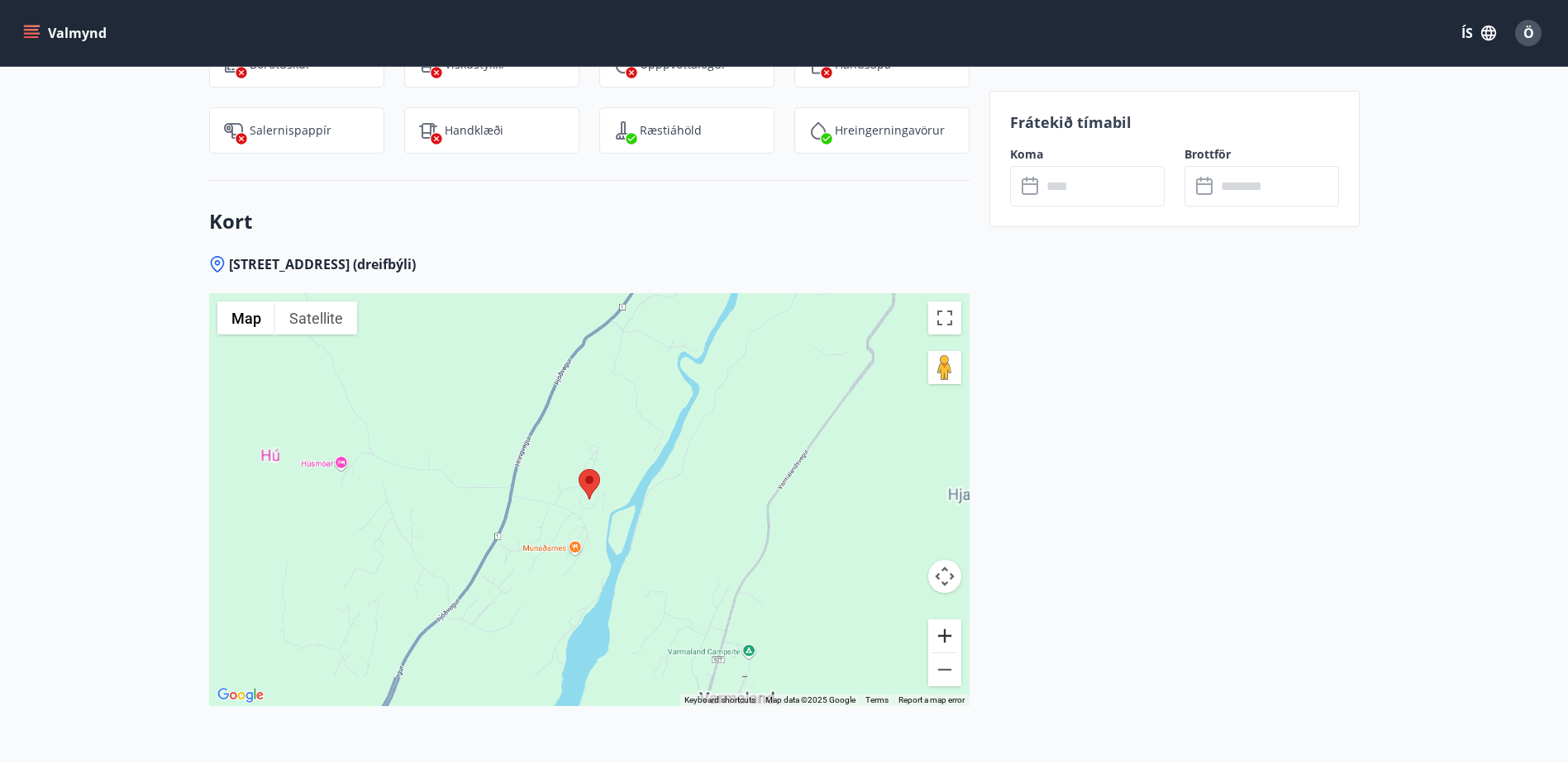
click at [948, 619] on button "Zoom in" at bounding box center [944, 635] width 33 height 33
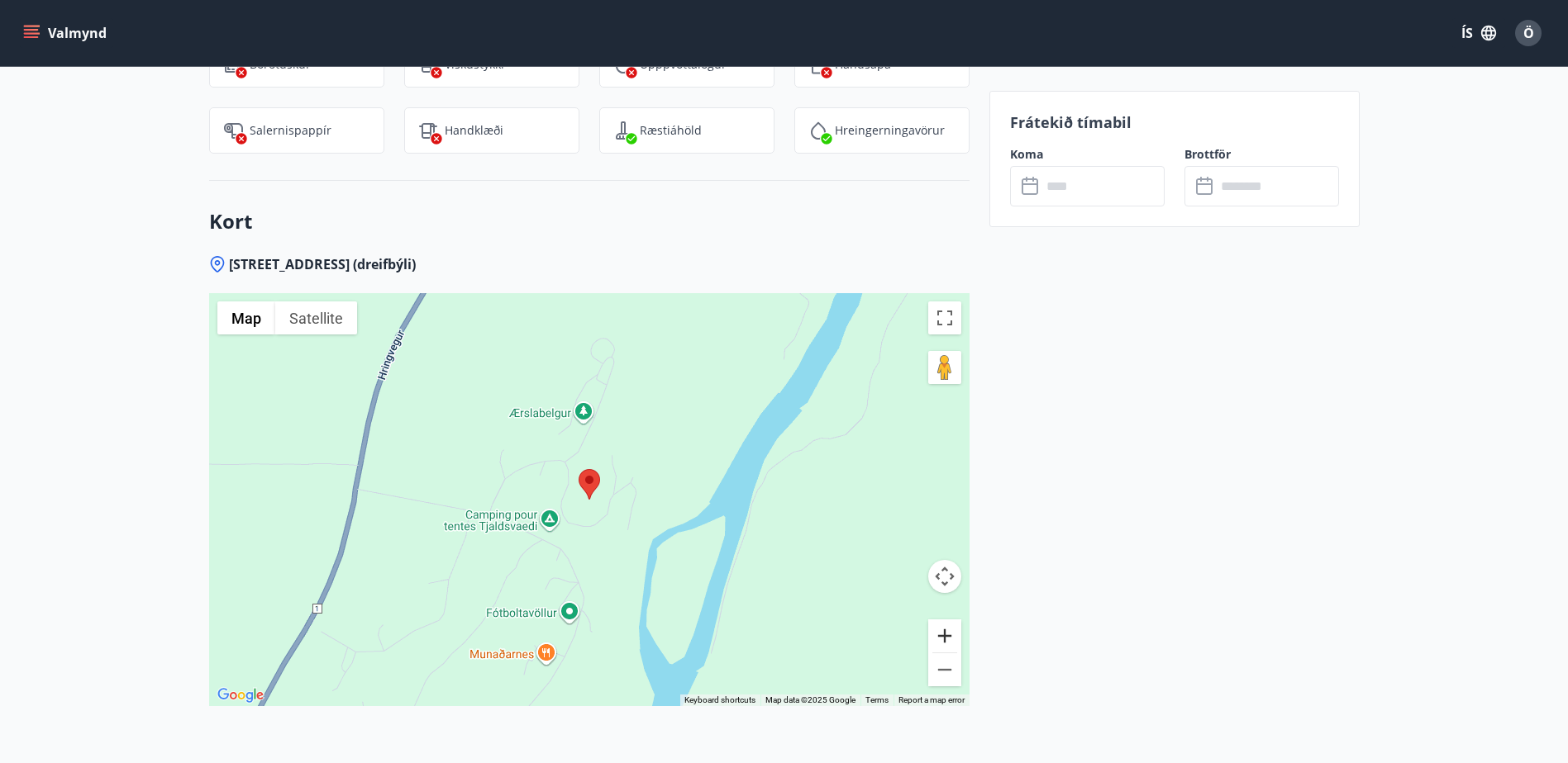
click at [948, 619] on button "Zoom in" at bounding box center [944, 635] width 33 height 33
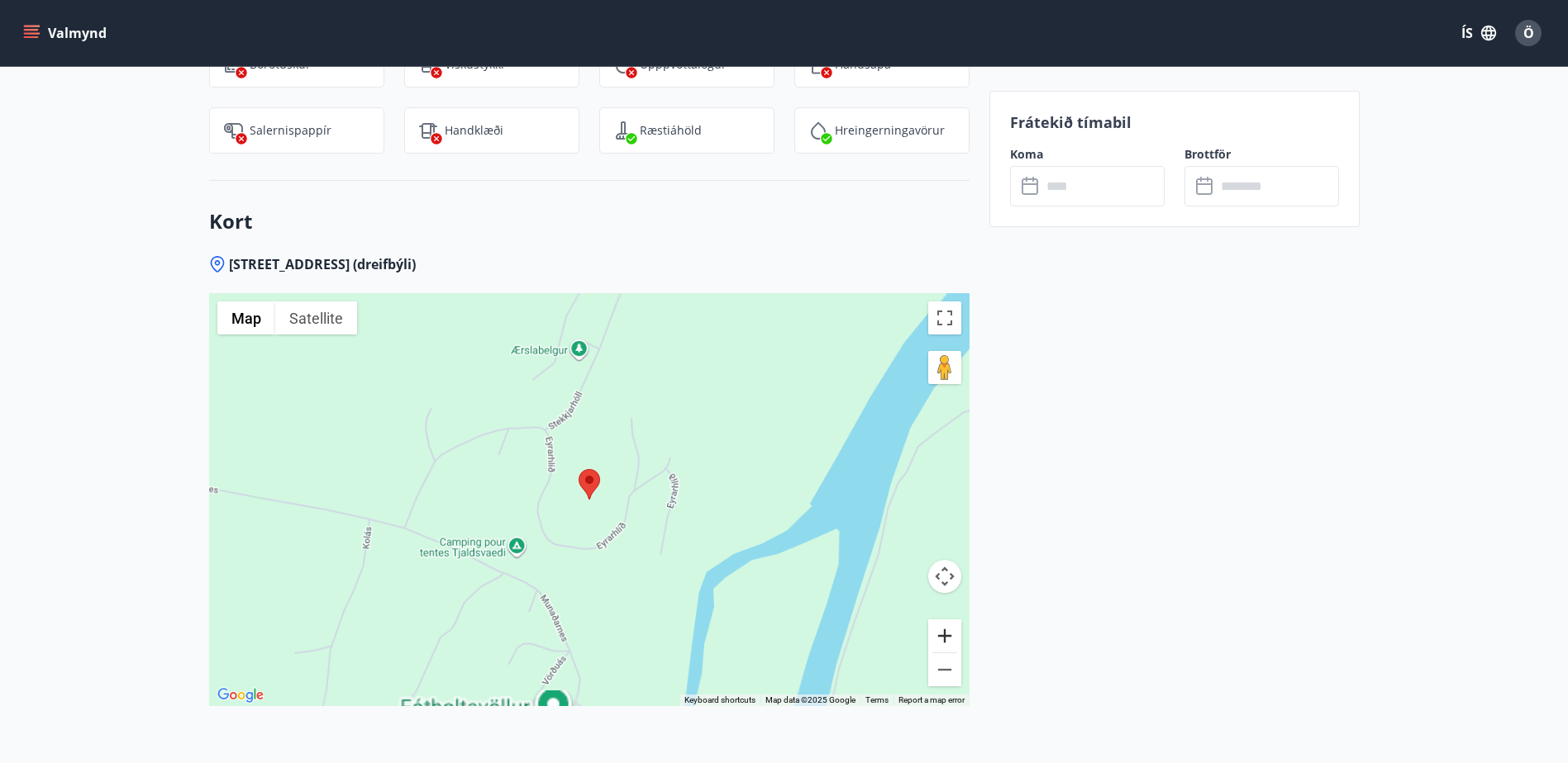
click at [948, 619] on button "Zoom in" at bounding box center [944, 635] width 33 height 33
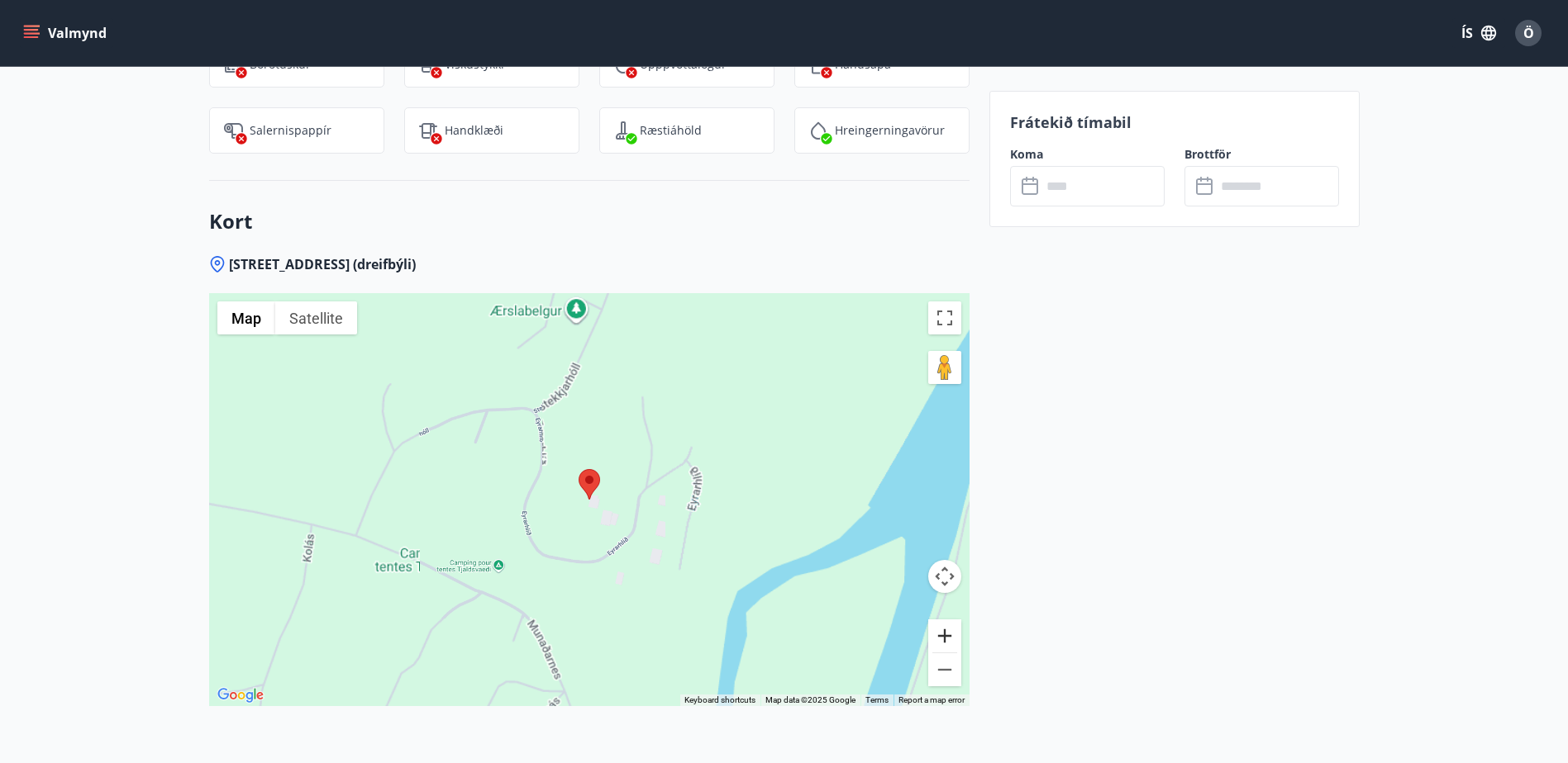
click at [948, 619] on button "Zoom in" at bounding box center [944, 635] width 33 height 33
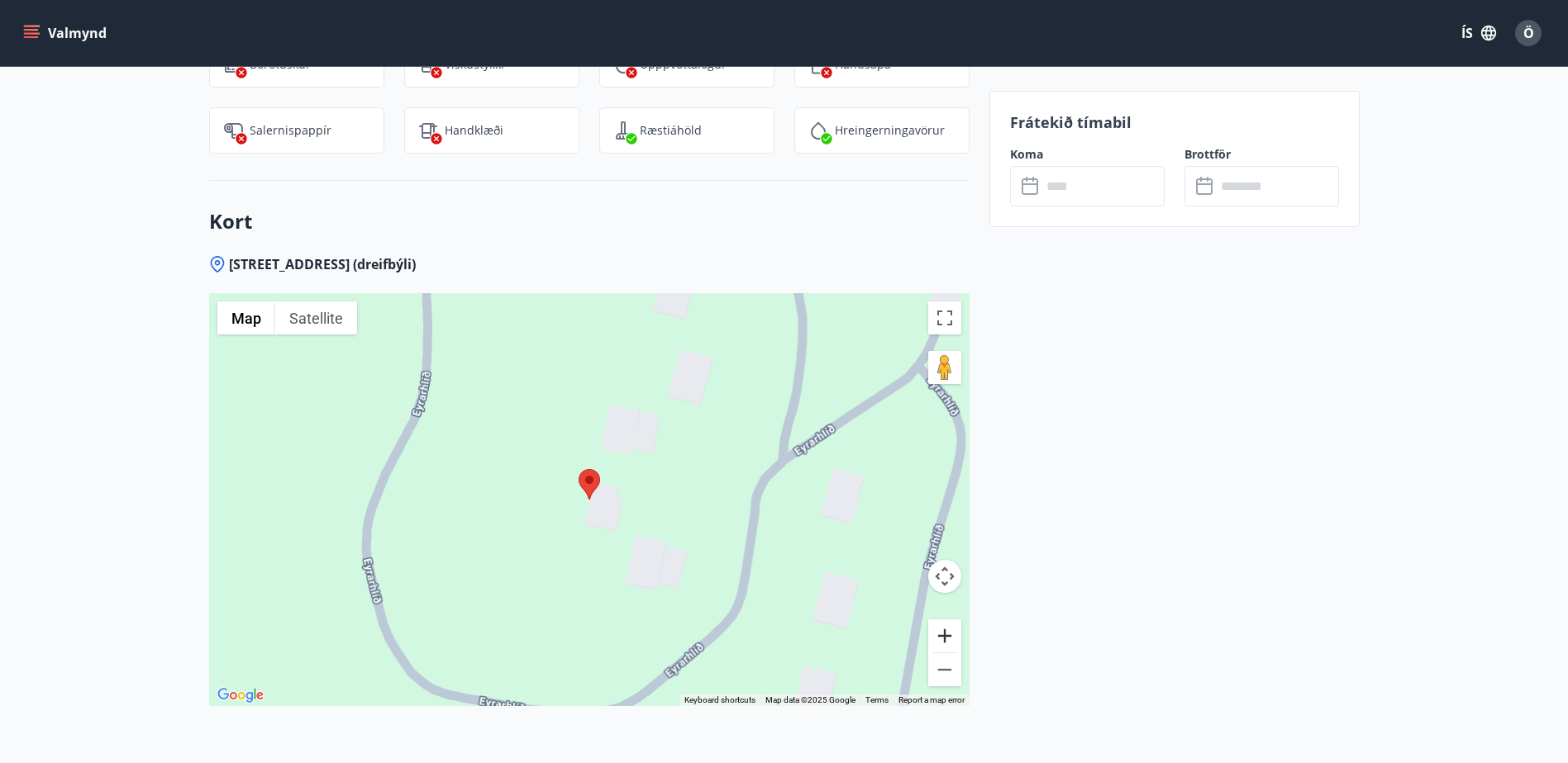
click at [948, 619] on button "Zoom in" at bounding box center [944, 635] width 33 height 33
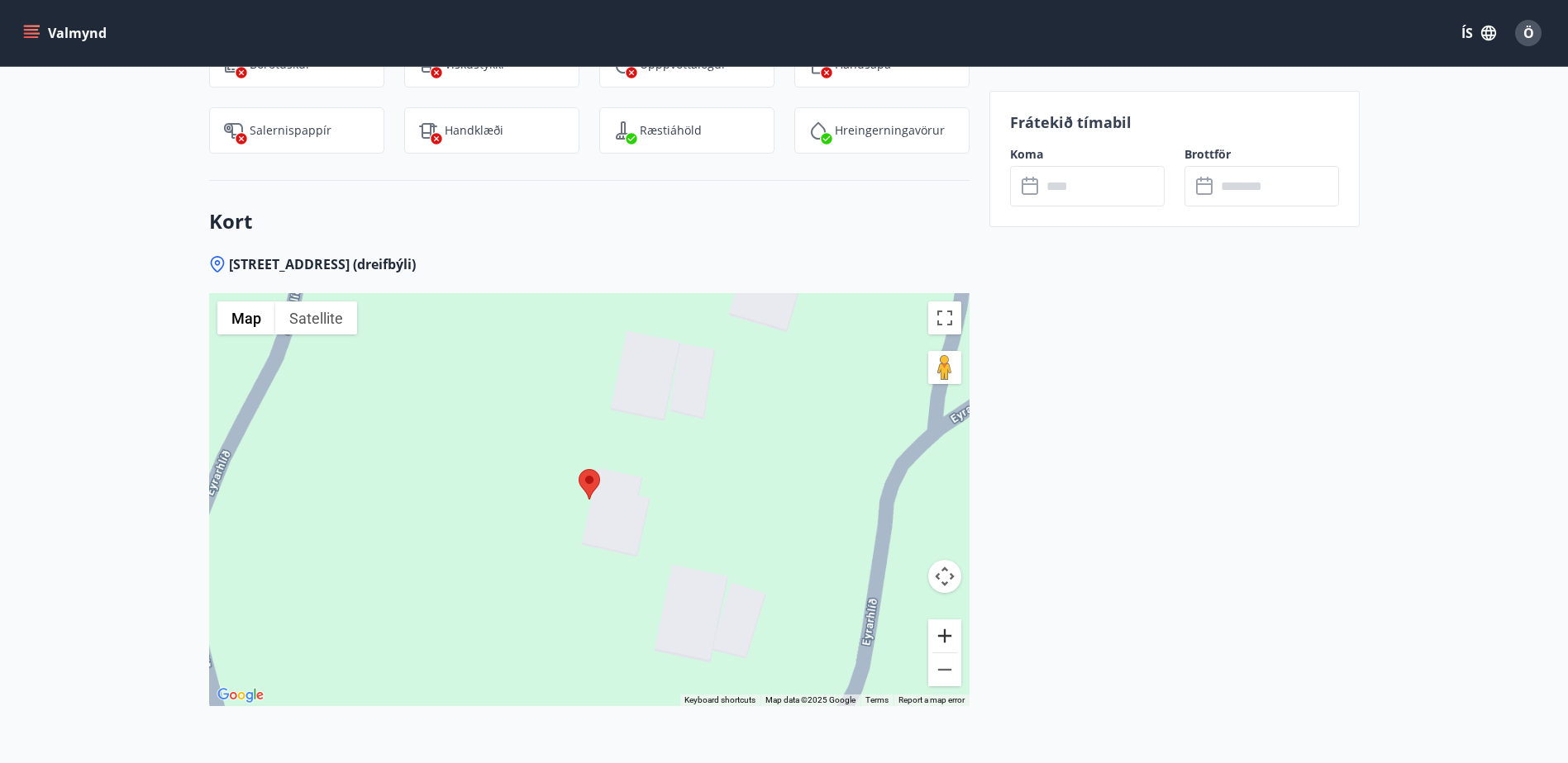
click at [949, 619] on button "Zoom in" at bounding box center [944, 635] width 33 height 33
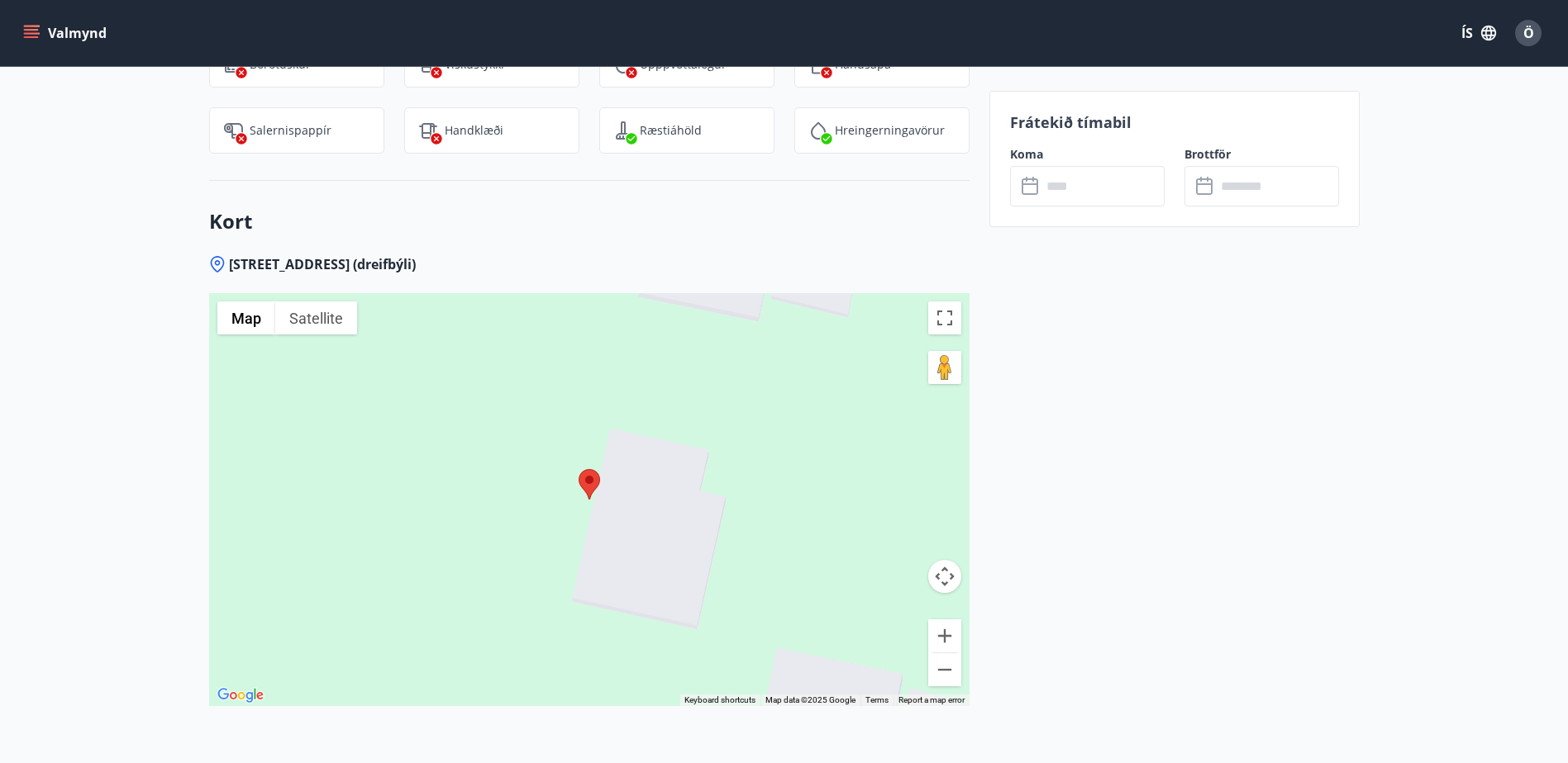
click at [703, 573] on div at bounding box center [589, 499] width 760 height 413
click at [947, 619] on button "Zoom in" at bounding box center [944, 635] width 33 height 33
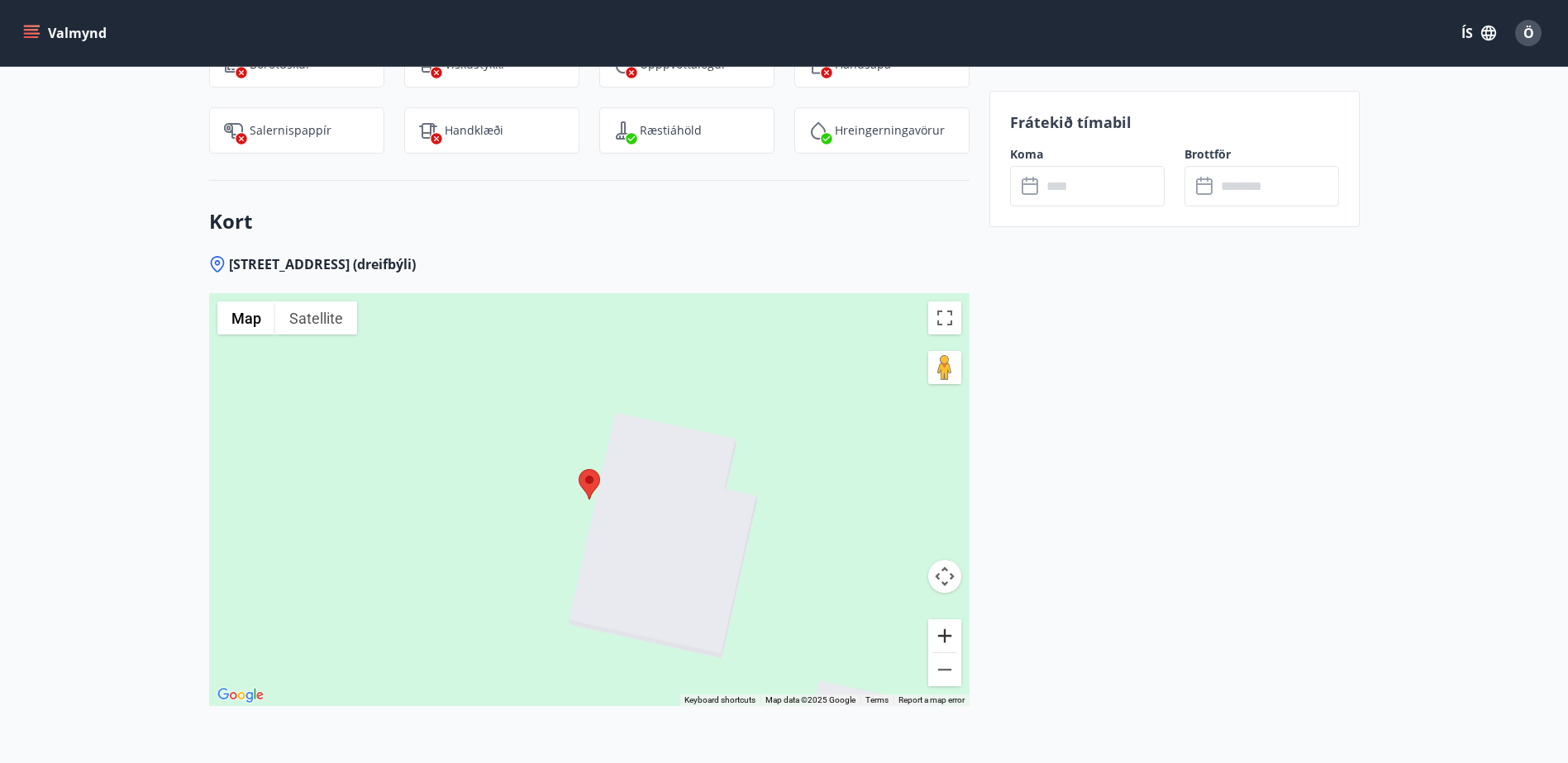
click at [948, 619] on button "Zoom in" at bounding box center [944, 635] width 33 height 33
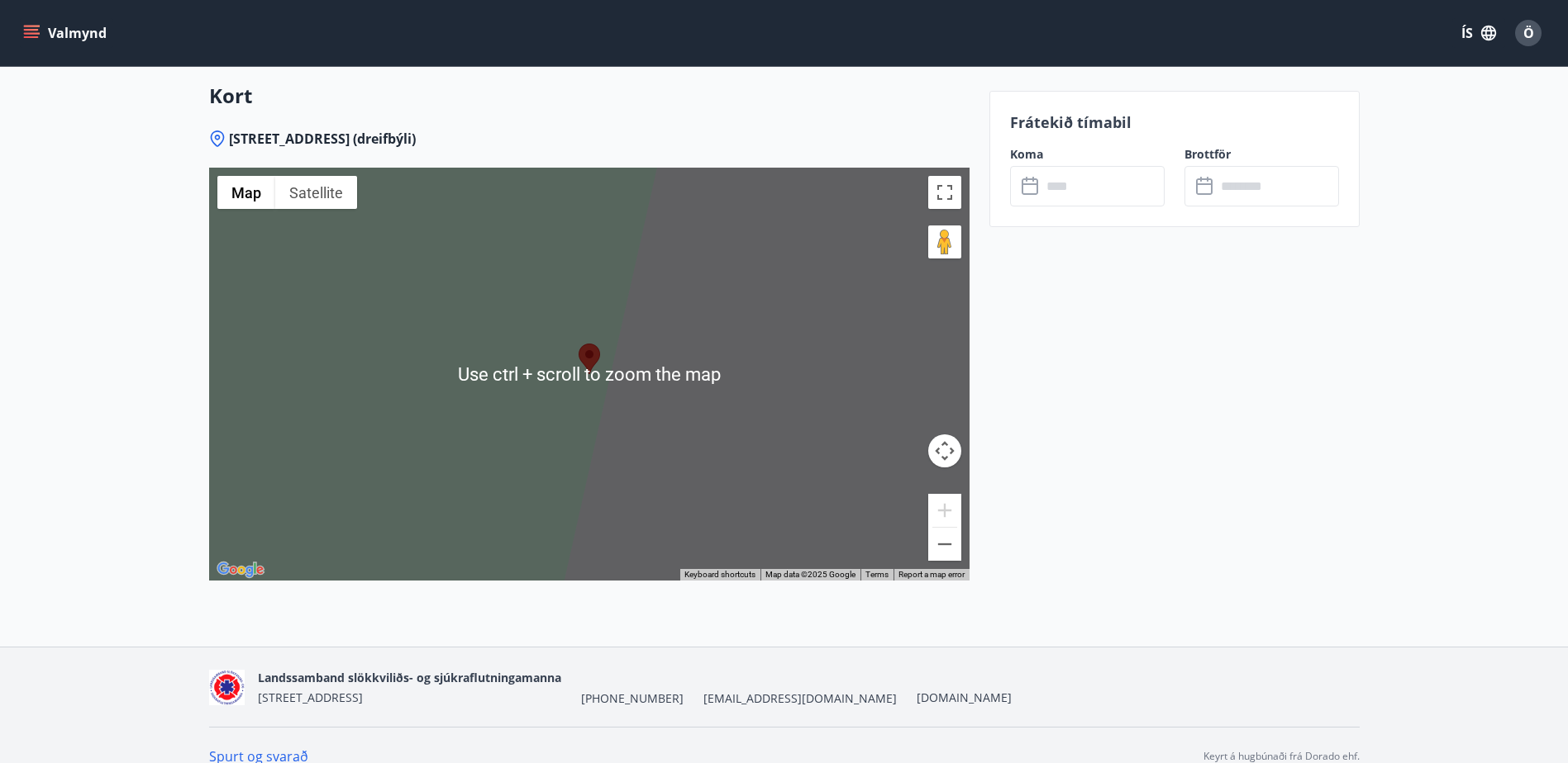
scroll to position [2276, 0]
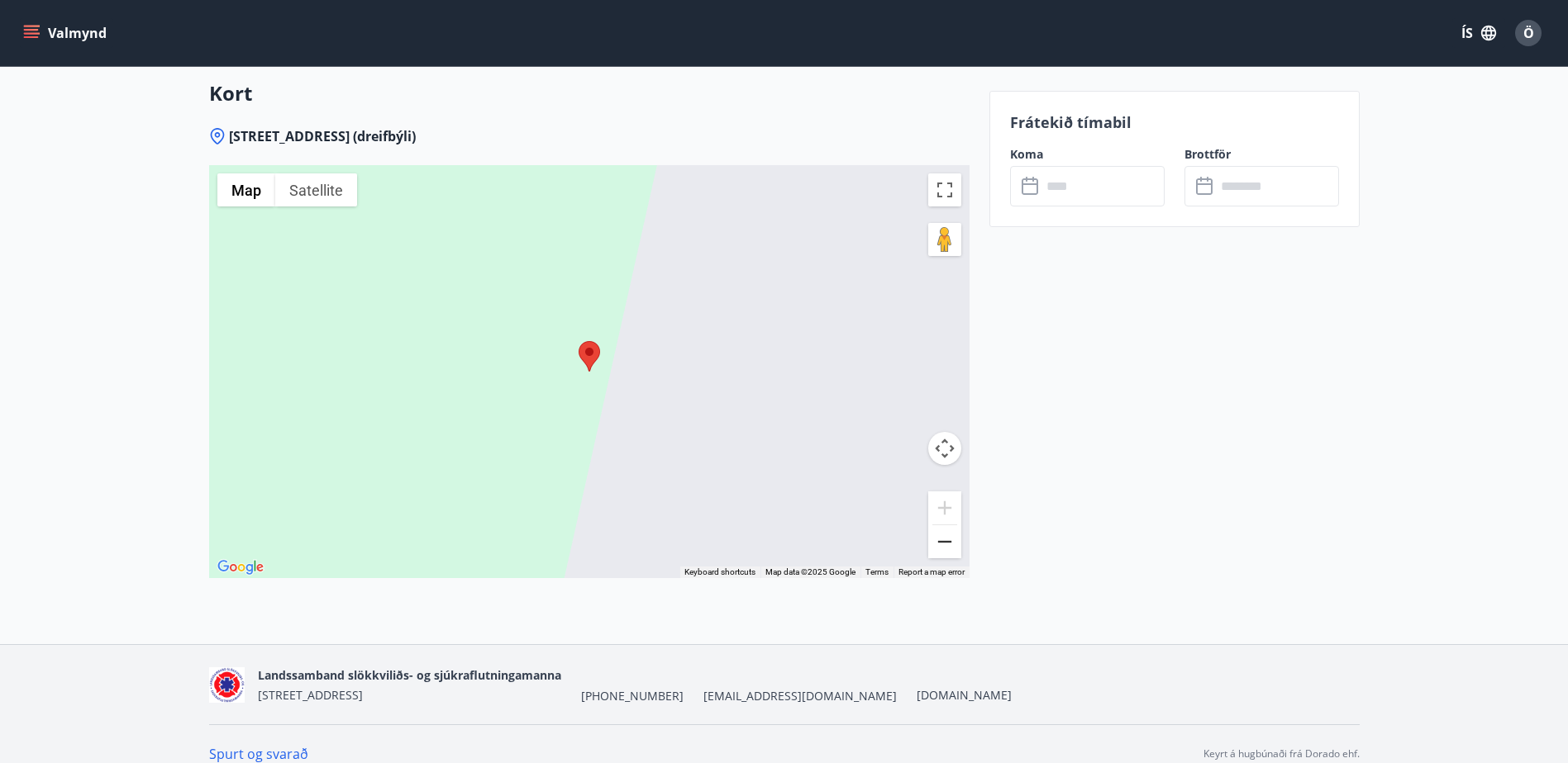
click at [947, 525] on button "Zoom out" at bounding box center [944, 541] width 33 height 33
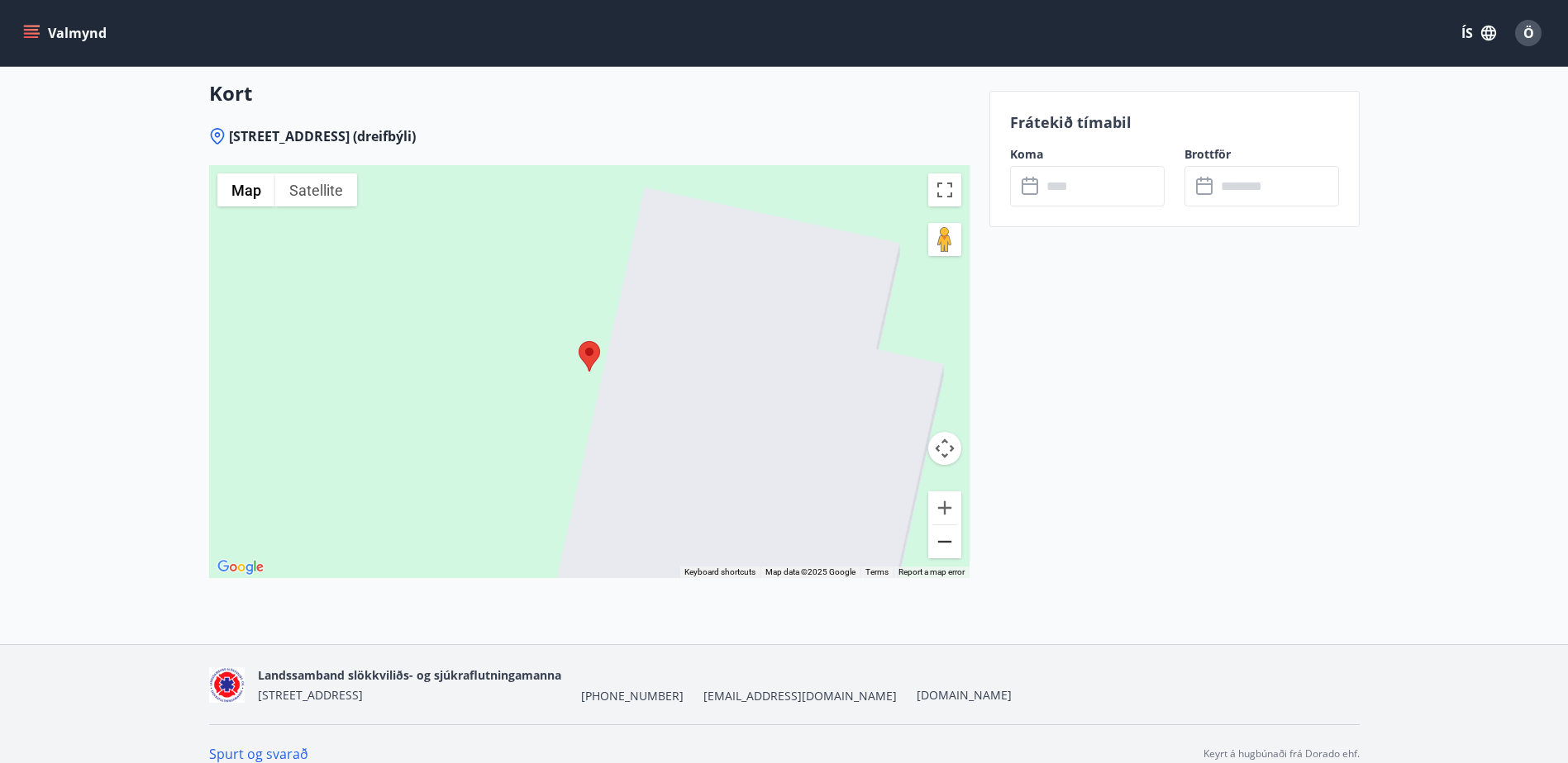
click at [948, 525] on button "Zoom out" at bounding box center [944, 541] width 33 height 33
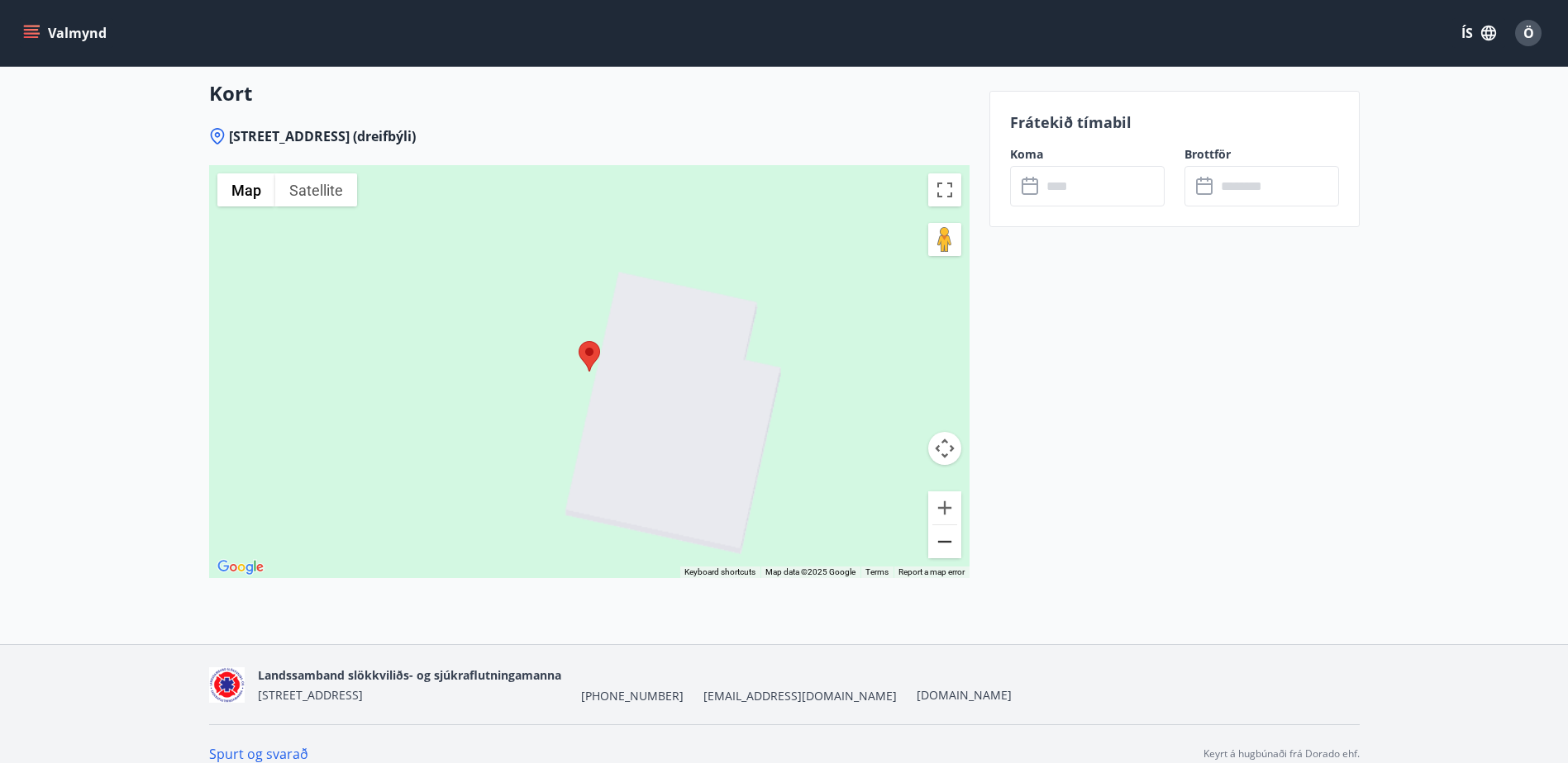
click at [948, 525] on button "Zoom out" at bounding box center [944, 541] width 33 height 33
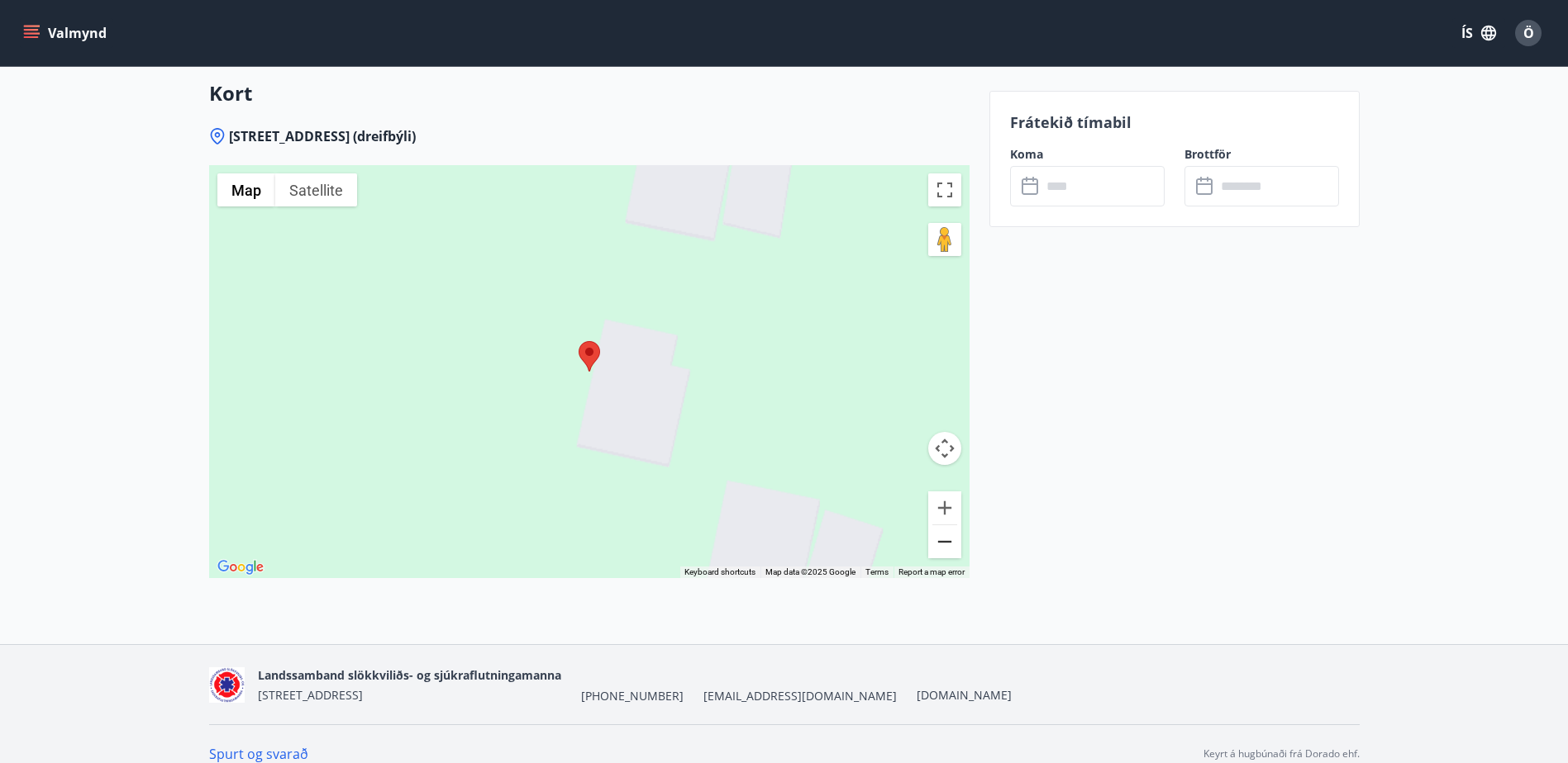
click at [948, 525] on button "Zoom out" at bounding box center [944, 541] width 33 height 33
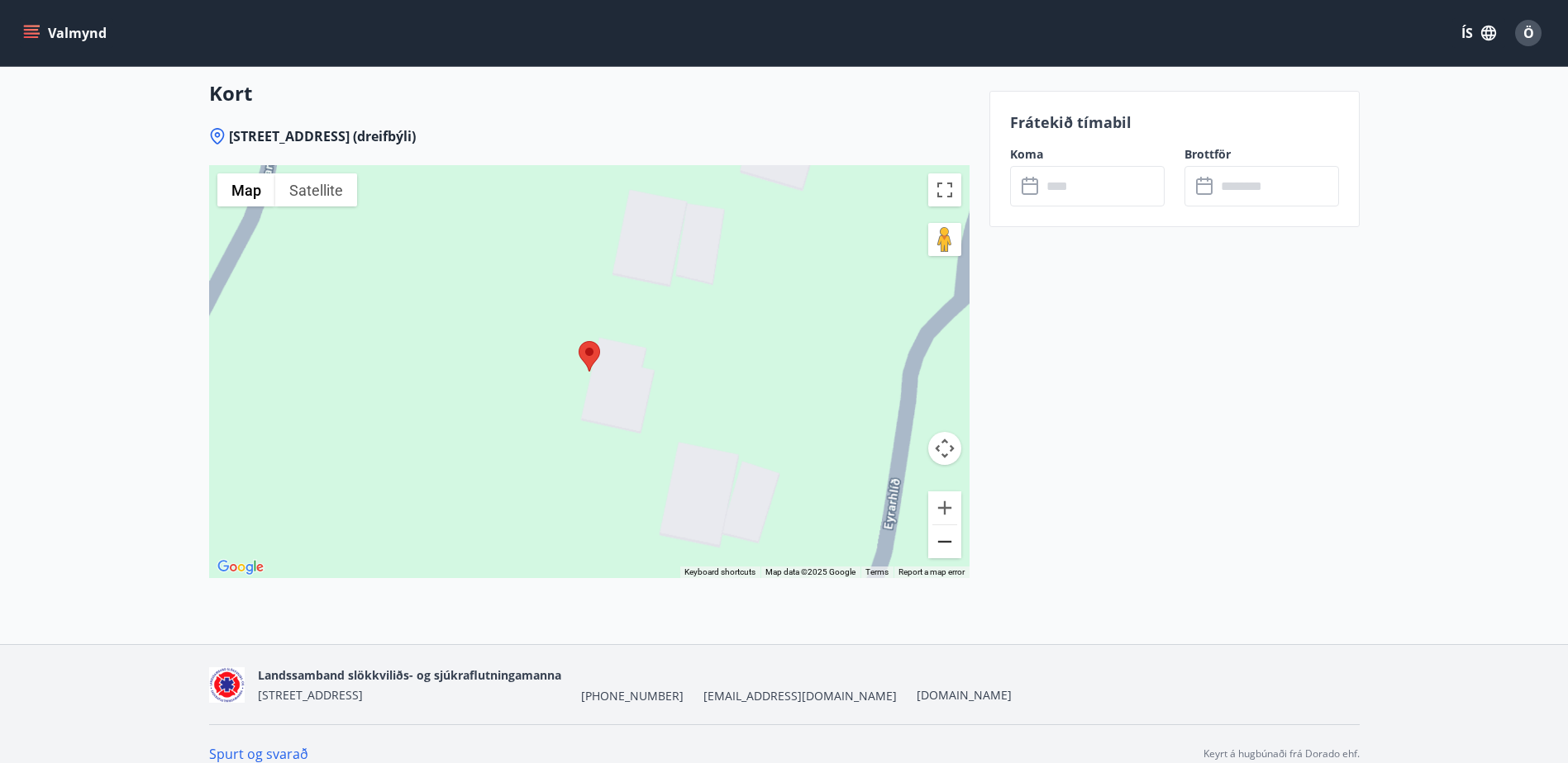
click at [948, 525] on button "Zoom out" at bounding box center [944, 541] width 33 height 33
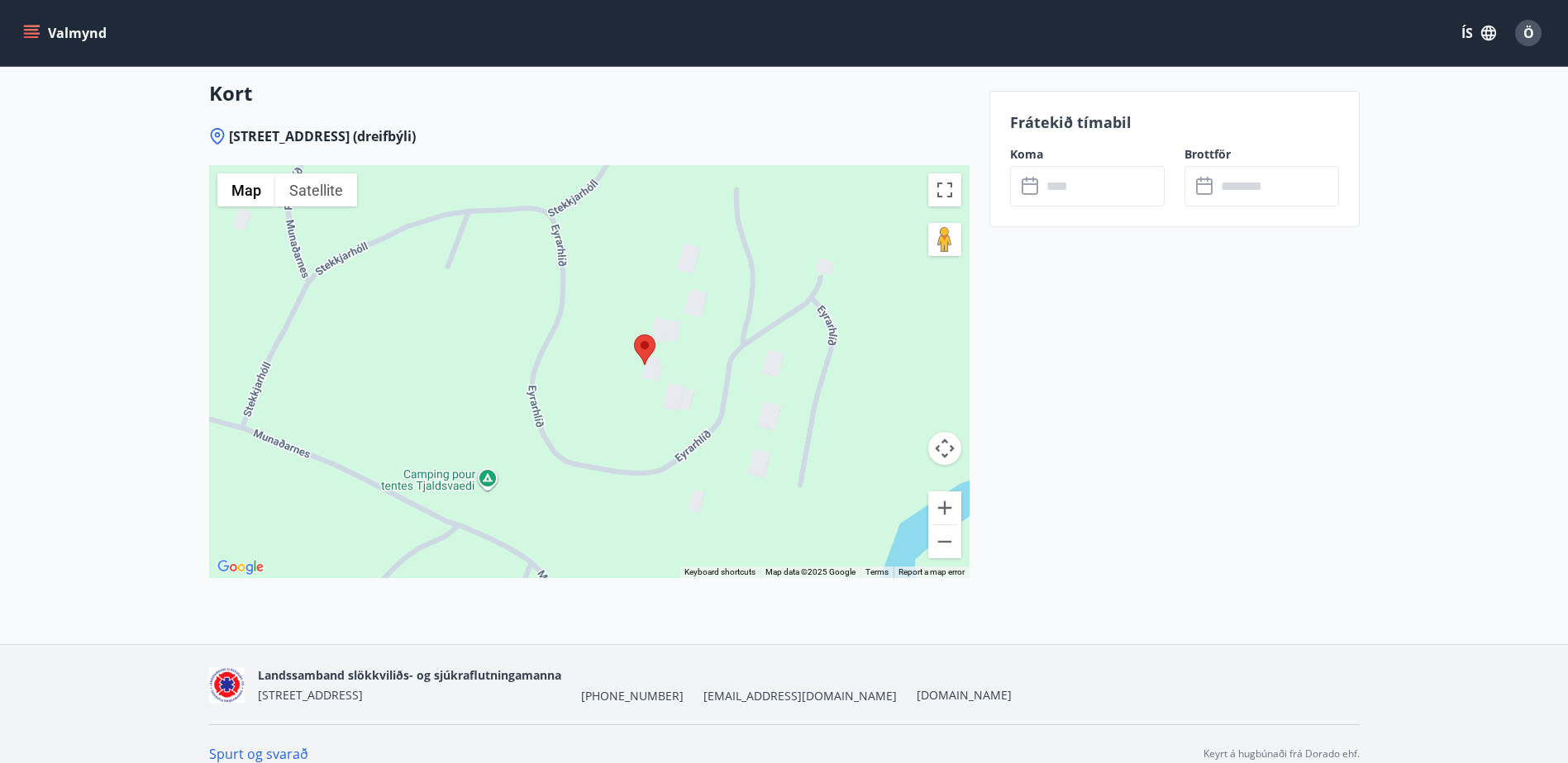
drag, startPoint x: 618, startPoint y: 371, endPoint x: 676, endPoint y: 364, distance: 58.4
click at [676, 364] on div at bounding box center [589, 372] width 760 height 413
click at [674, 312] on div at bounding box center [589, 372] width 760 height 413
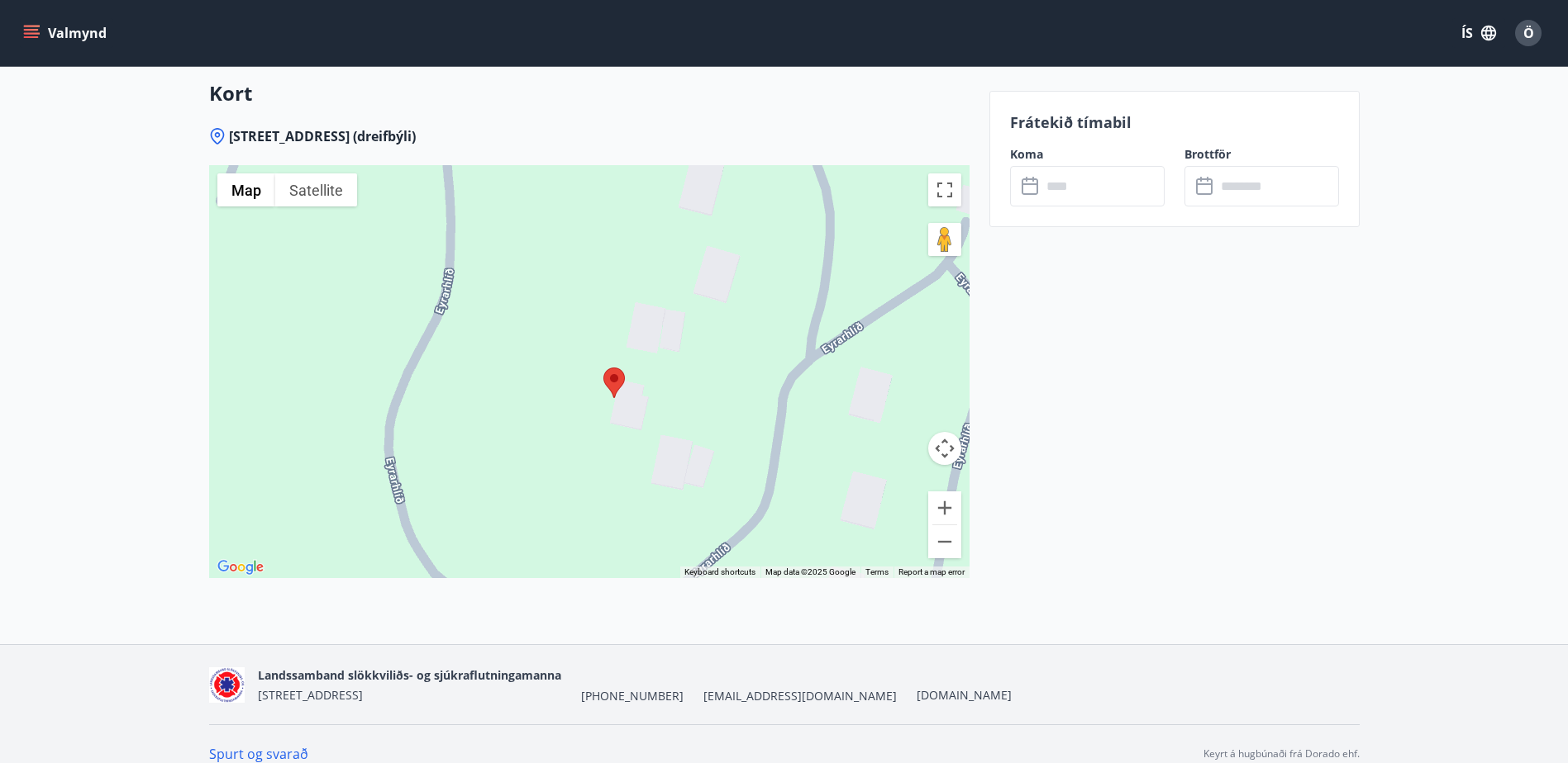
click at [667, 326] on div at bounding box center [589, 372] width 760 height 413
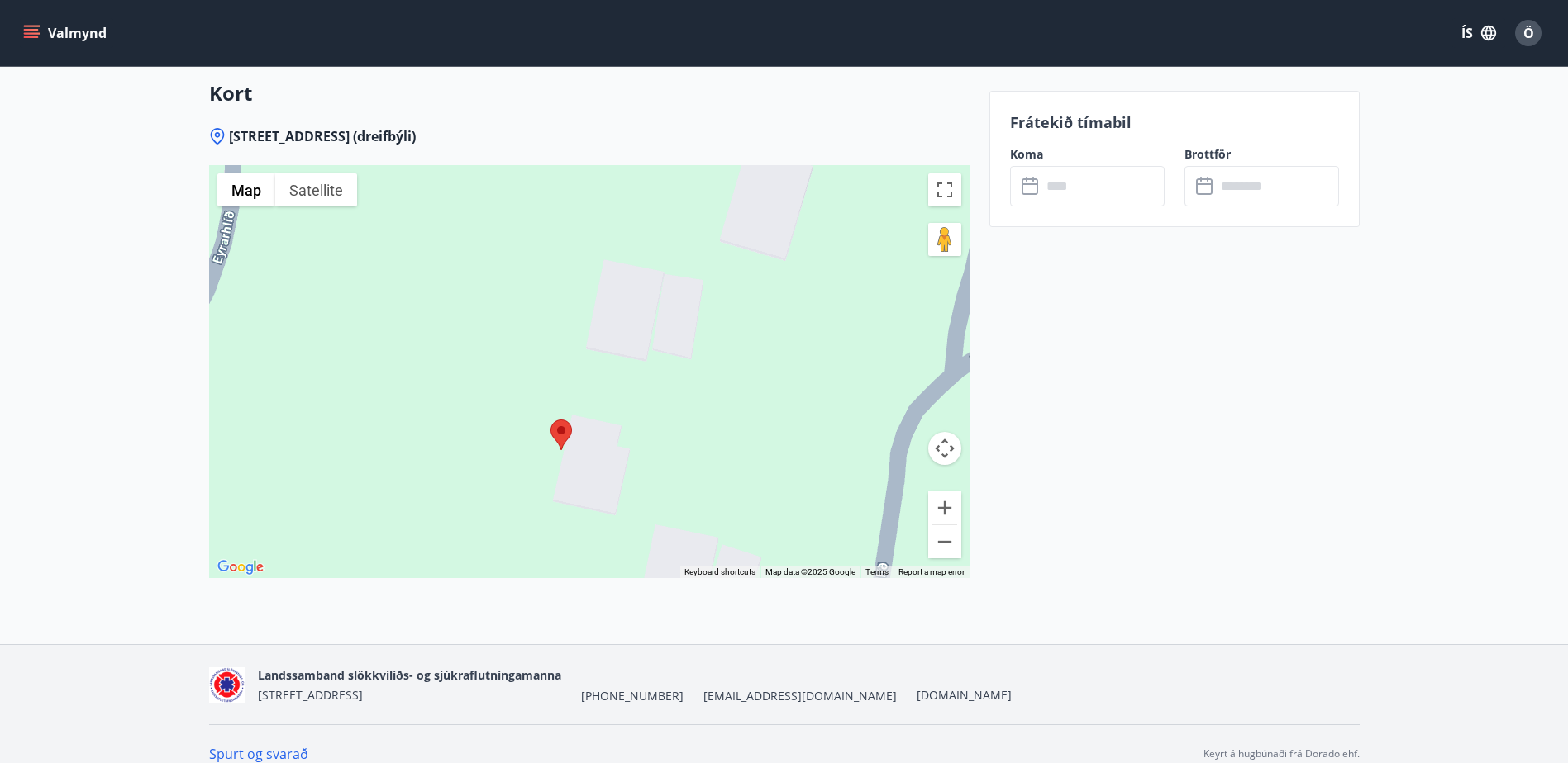
click at [667, 326] on div at bounding box center [589, 372] width 760 height 413
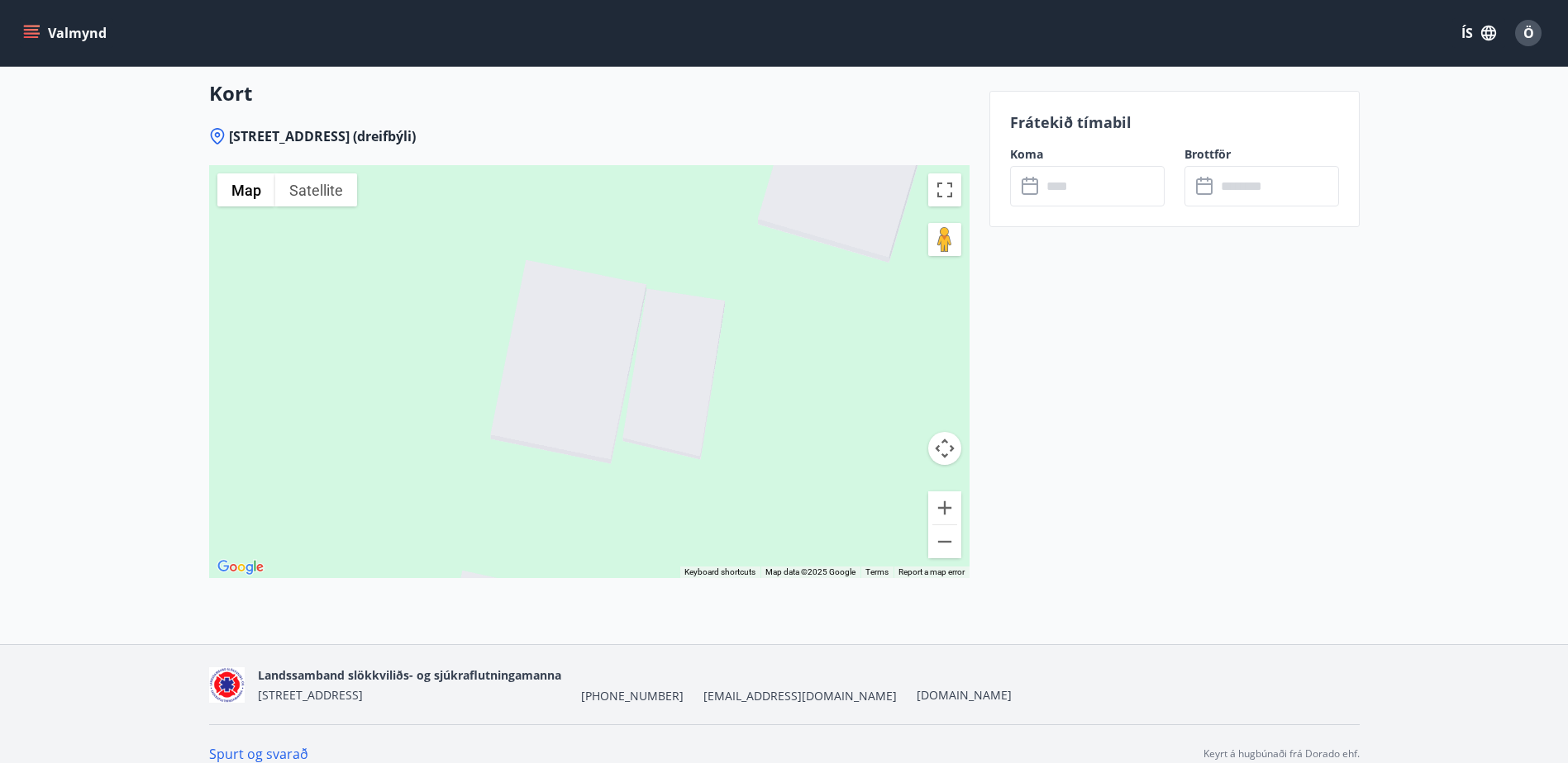
drag, startPoint x: 648, startPoint y: 325, endPoint x: 634, endPoint y: 414, distance: 90.1
click at [634, 414] on div at bounding box center [589, 372] width 760 height 413
click at [615, 381] on div at bounding box center [589, 372] width 760 height 413
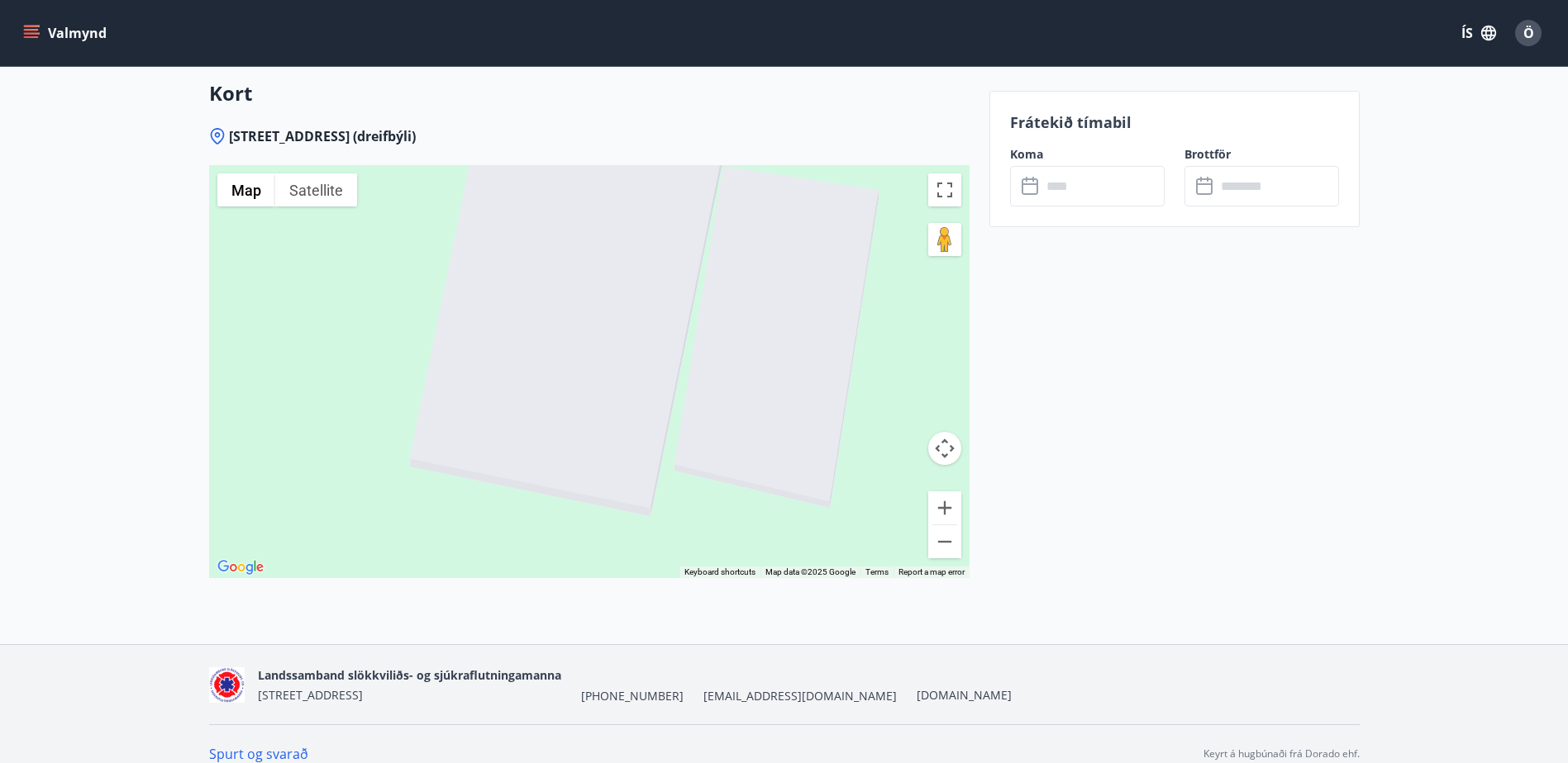
drag, startPoint x: 555, startPoint y: 354, endPoint x: 599, endPoint y: 317, distance: 57.5
click at [599, 318] on div at bounding box center [589, 372] width 760 height 413
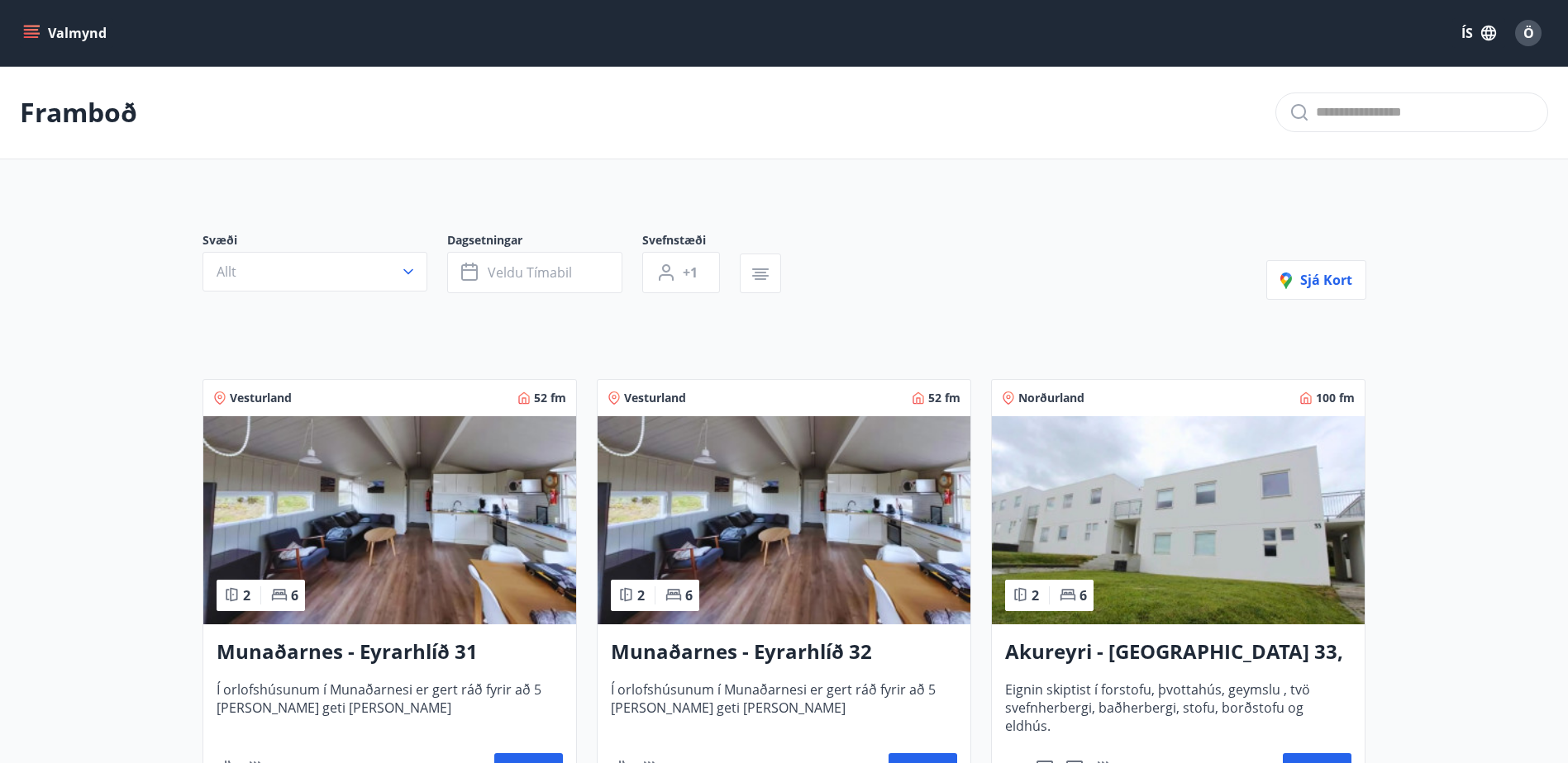
click at [351, 650] on h3 "Munaðarnes - Eyrarhlíð 31" at bounding box center [389, 653] width 346 height 30
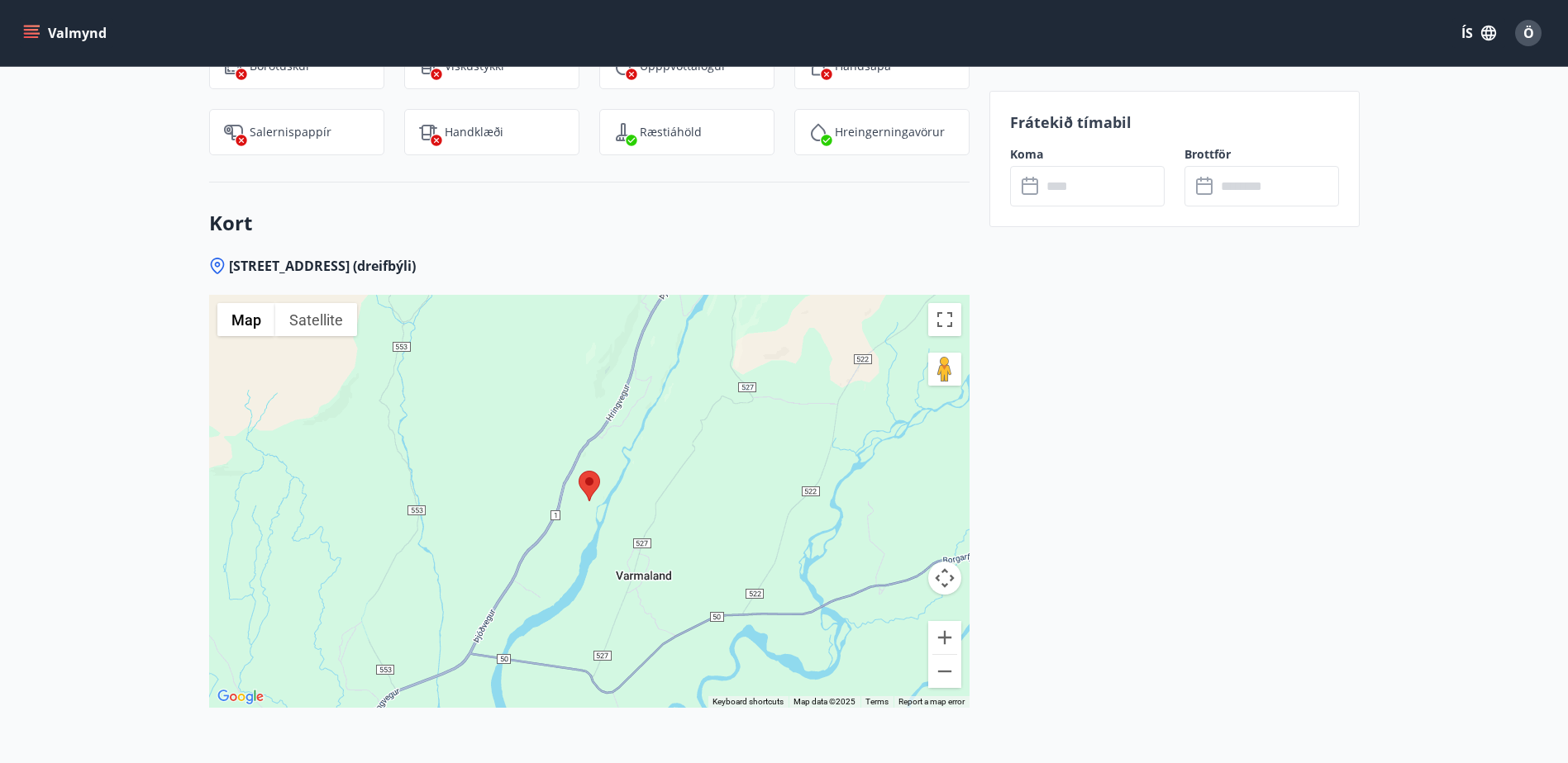
scroll to position [2148, 0]
click at [948, 619] on button "Zoom in" at bounding box center [944, 635] width 33 height 33
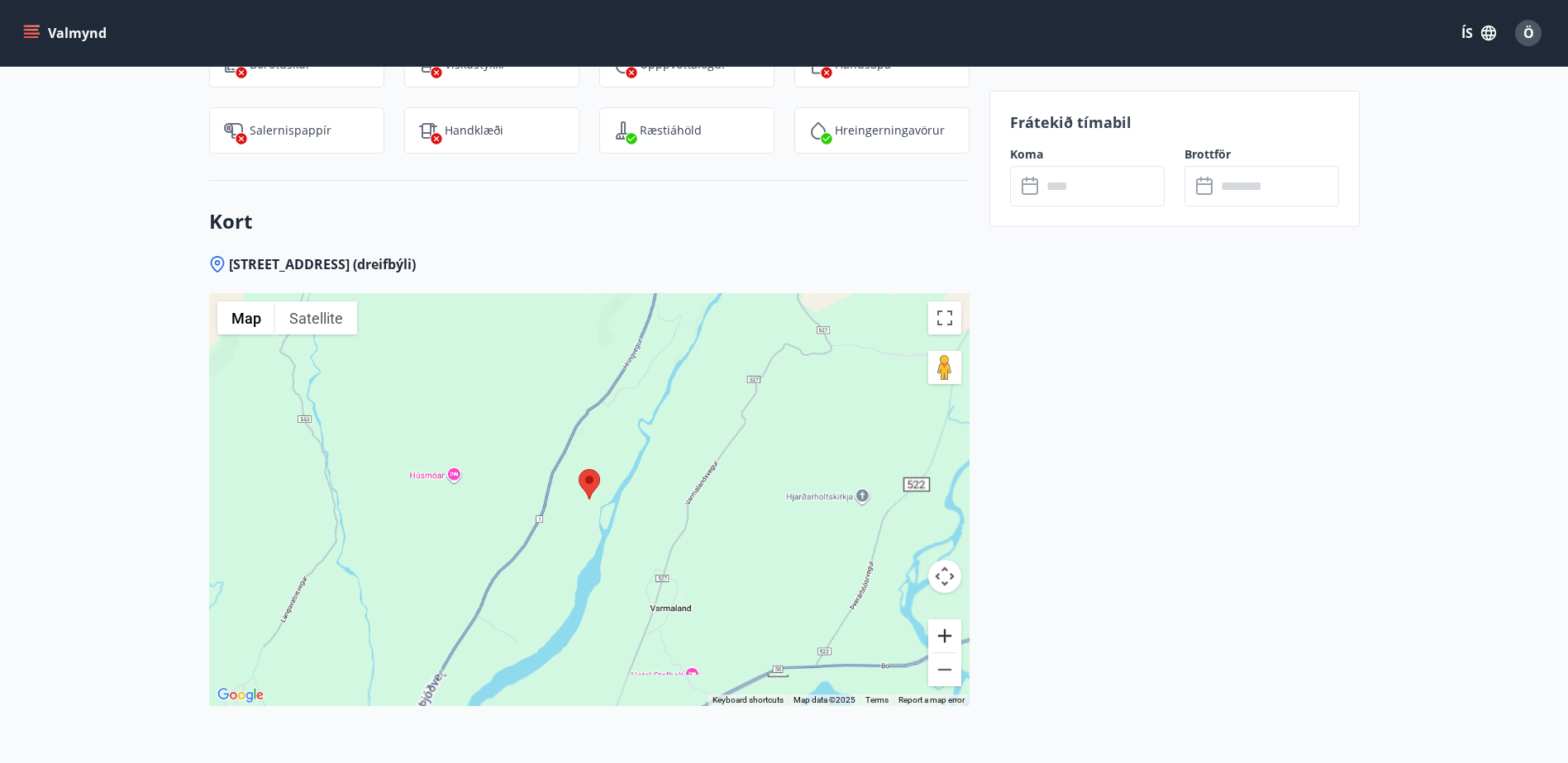
click at [947, 619] on button "Zoom in" at bounding box center [944, 635] width 33 height 33
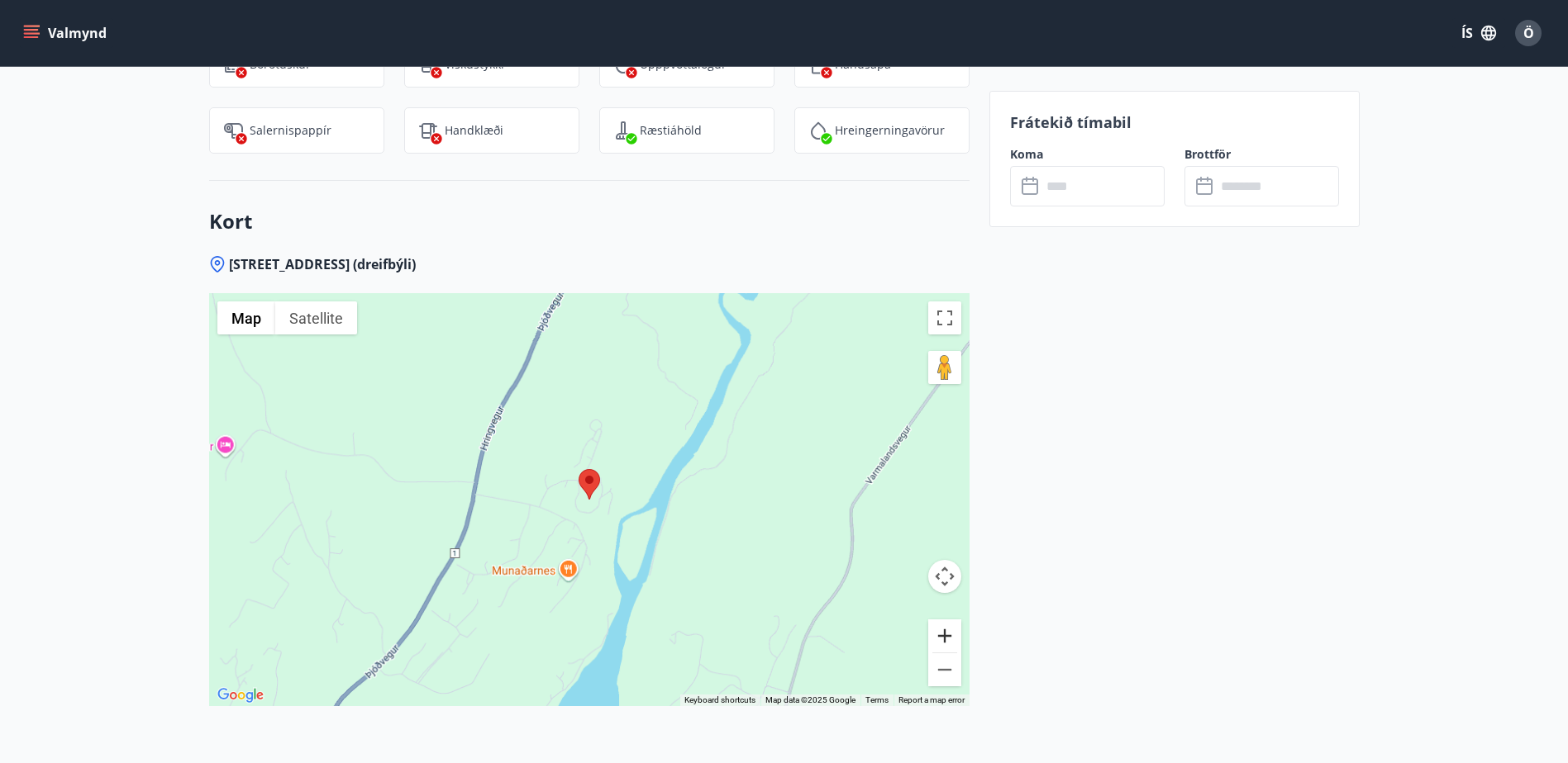
click at [945, 619] on button "Zoom in" at bounding box center [944, 635] width 33 height 33
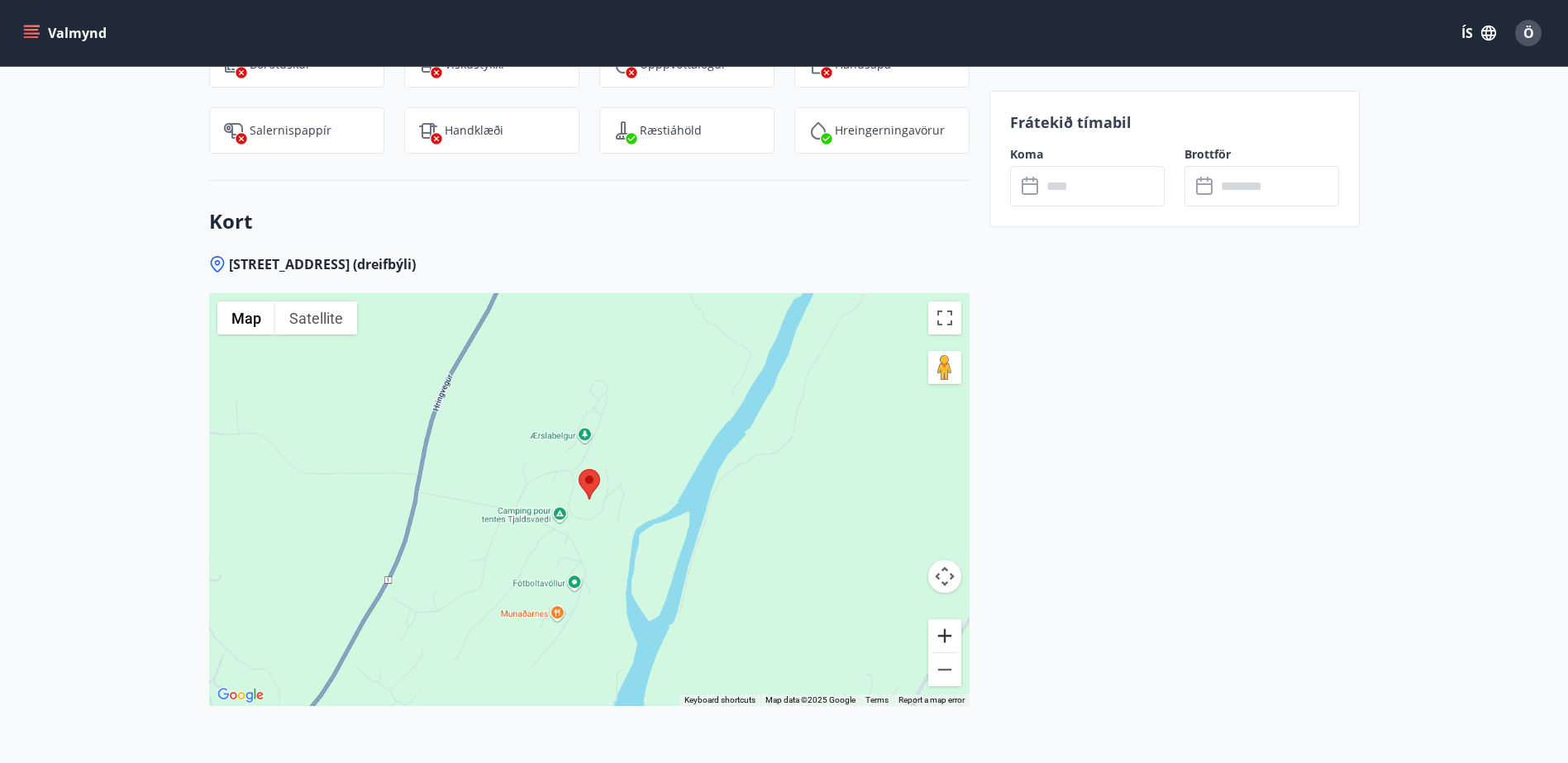
click at [945, 619] on button "Zoom in" at bounding box center [944, 635] width 33 height 33
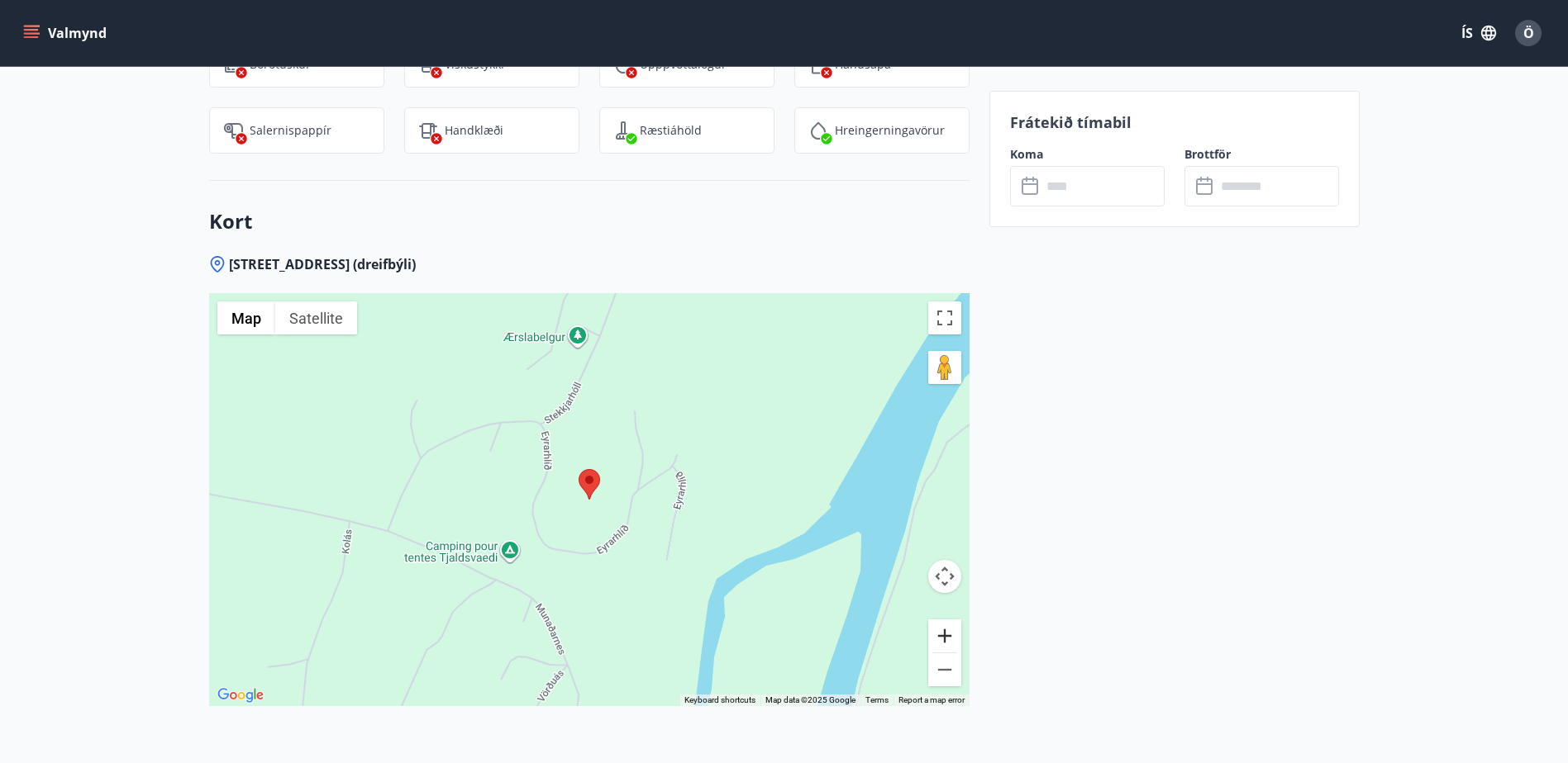
click at [945, 619] on button "Zoom in" at bounding box center [944, 635] width 33 height 33
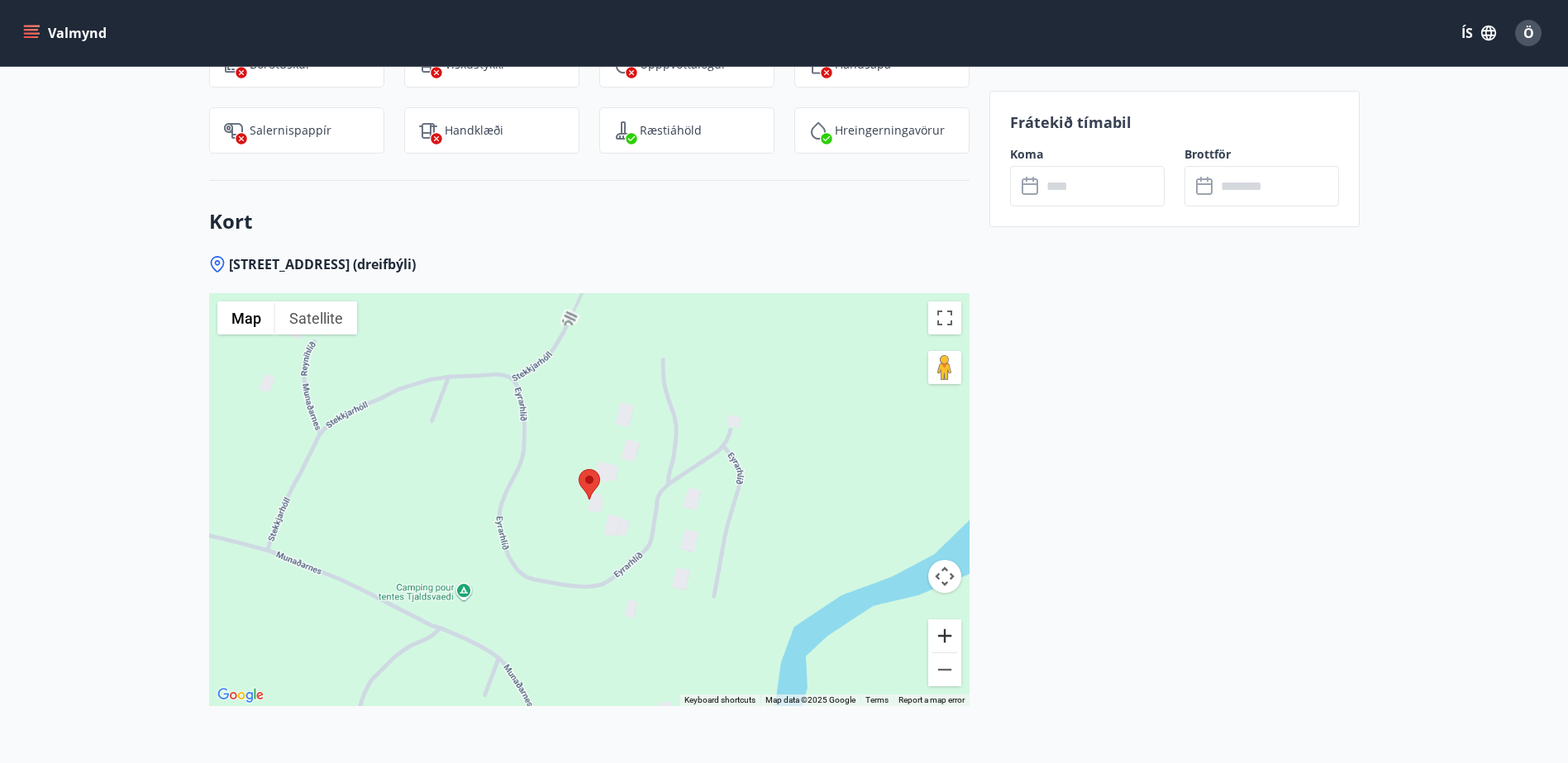
click at [945, 619] on button "Zoom in" at bounding box center [944, 635] width 33 height 33
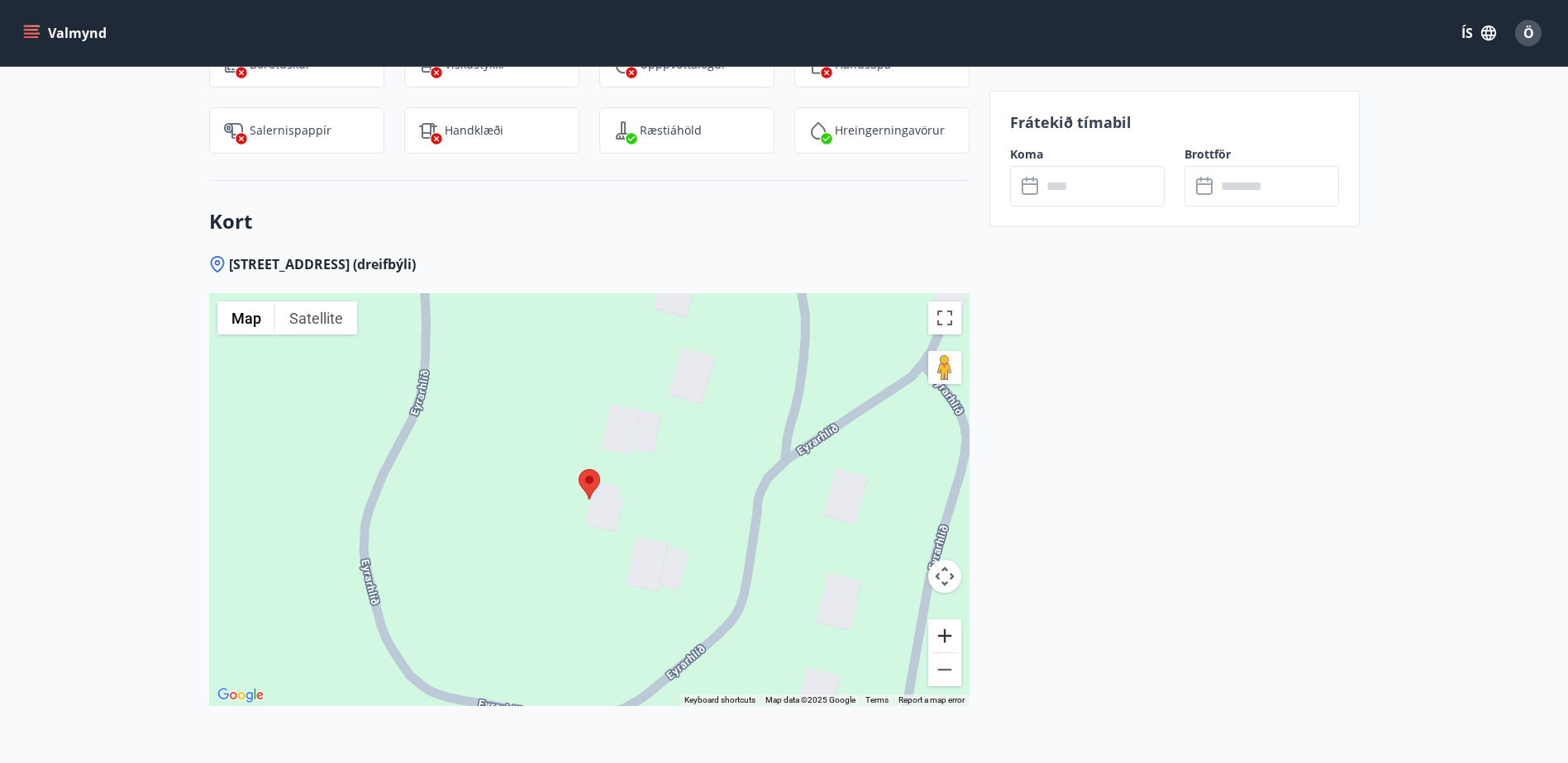
click at [945, 619] on button "Zoom in" at bounding box center [944, 635] width 33 height 33
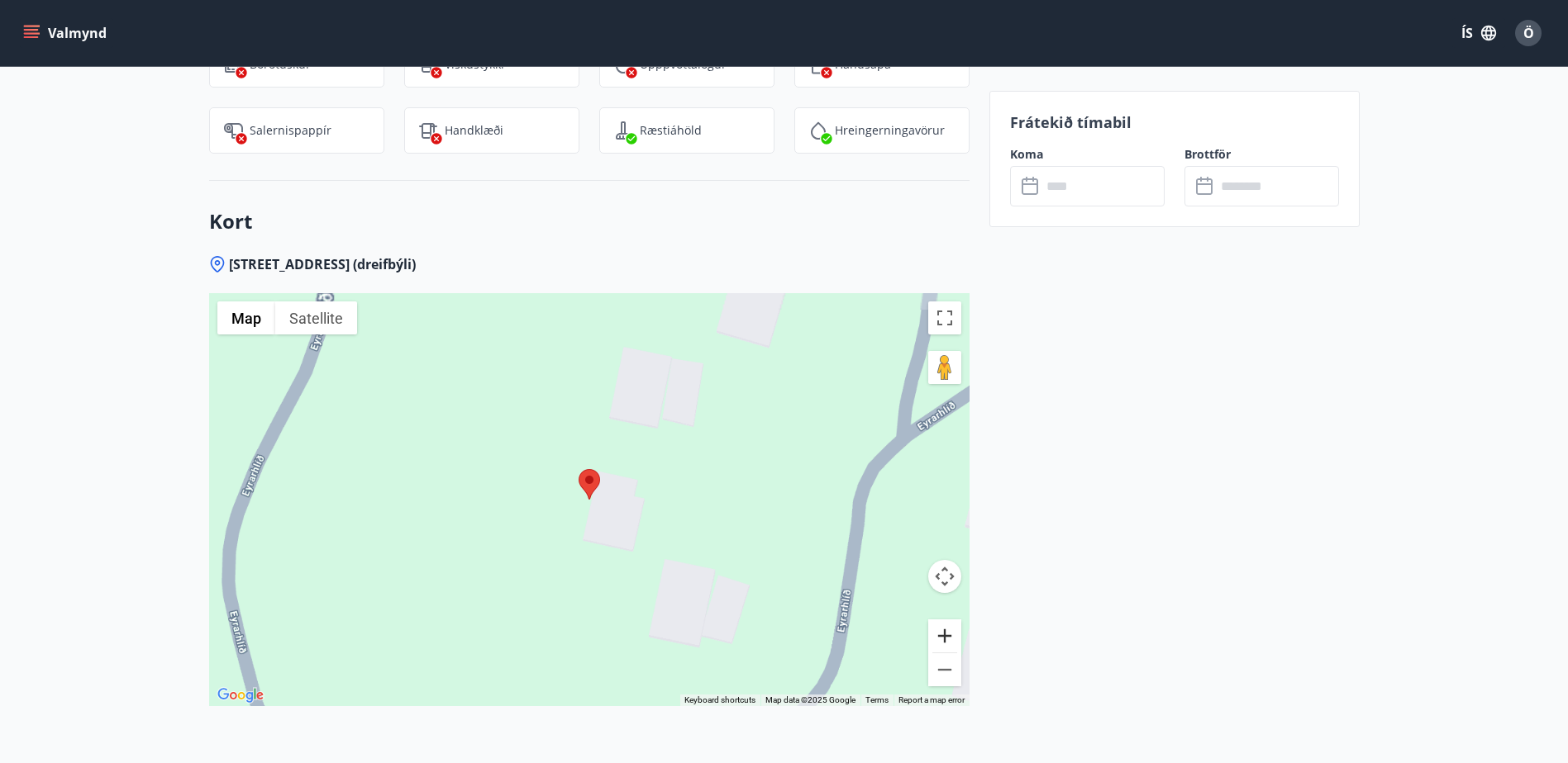
click at [945, 619] on button "Zoom in" at bounding box center [944, 635] width 33 height 33
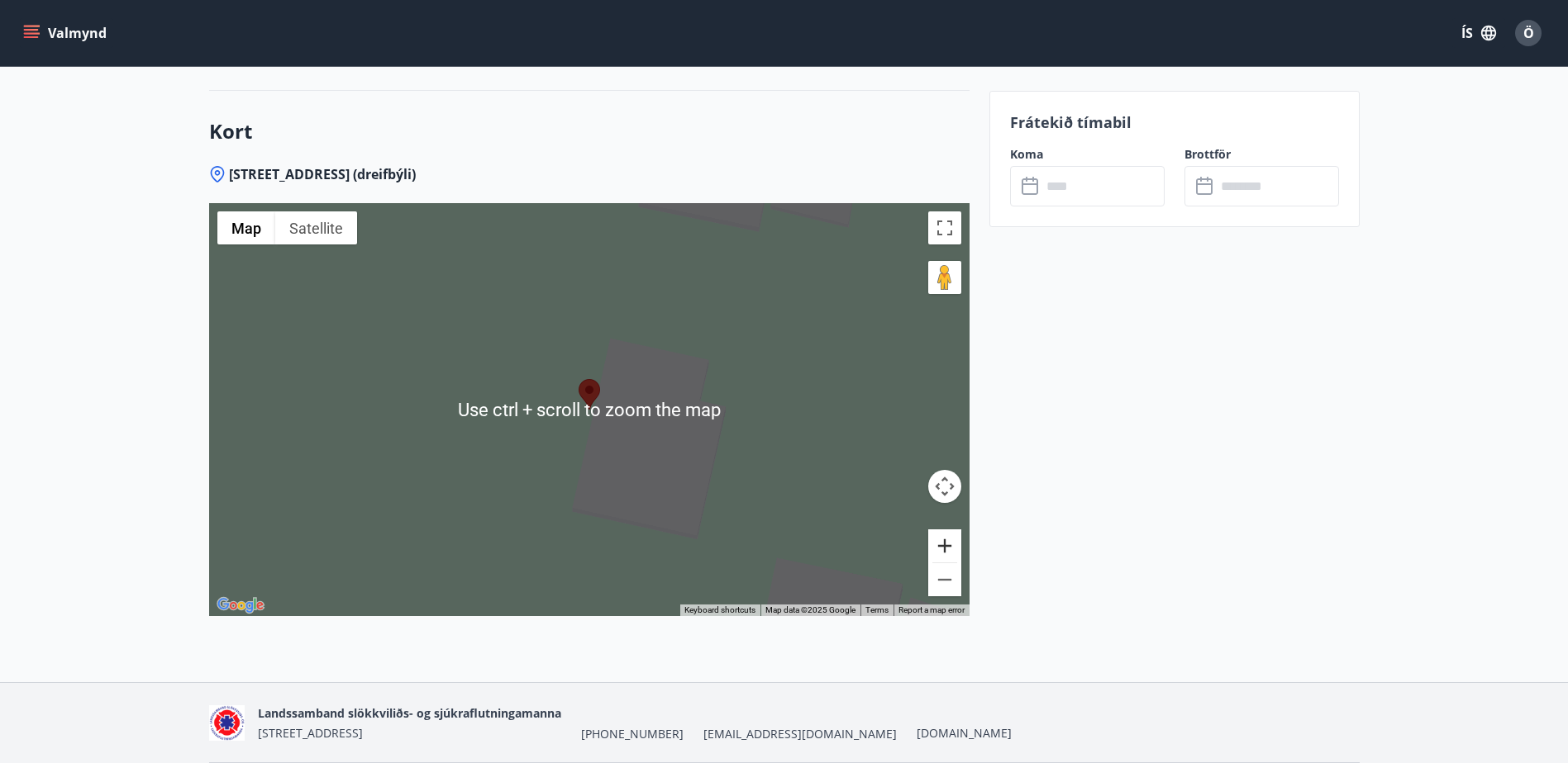
scroll to position [2258, 0]
